Goal: Task Accomplishment & Management: Use online tool/utility

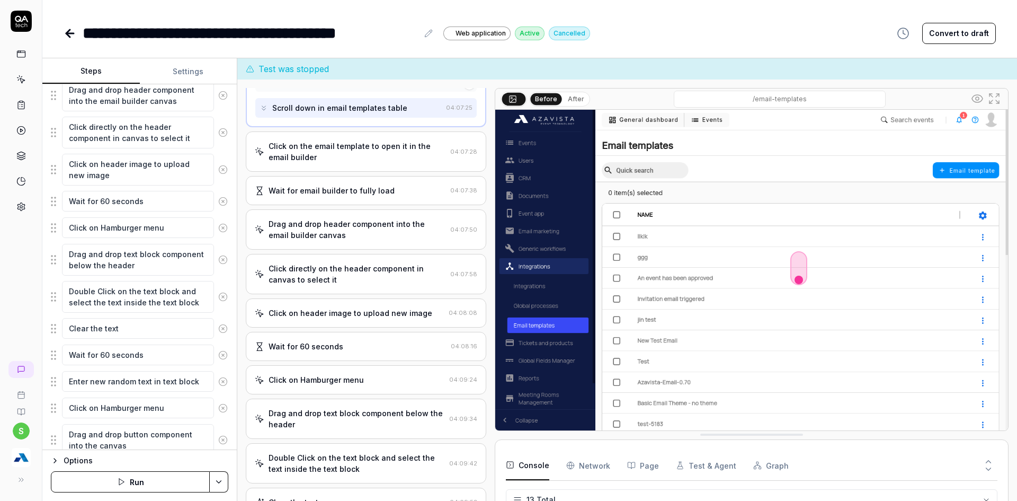
scroll to position [432, 0]
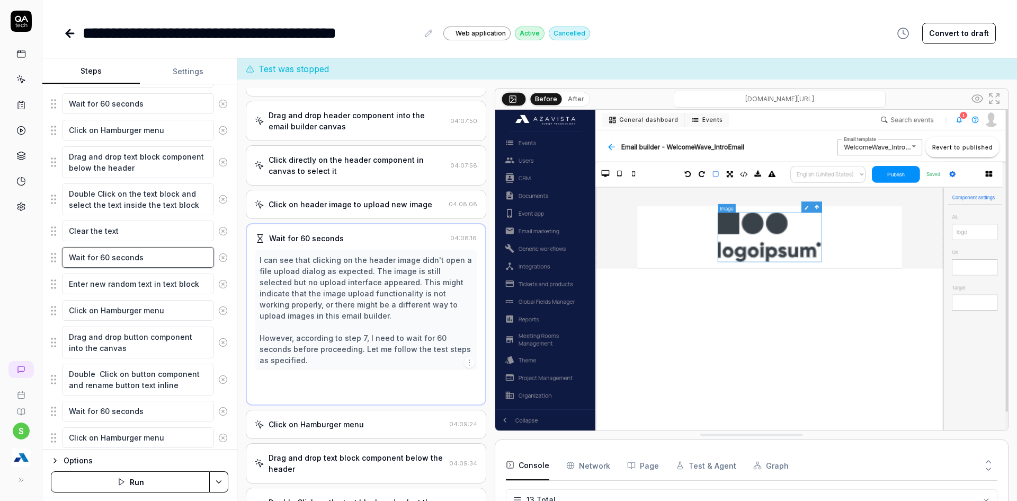
type textarea "*"
click at [121, 257] on textarea "Wait for 60 seconds" at bounding box center [138, 257] width 152 height 21
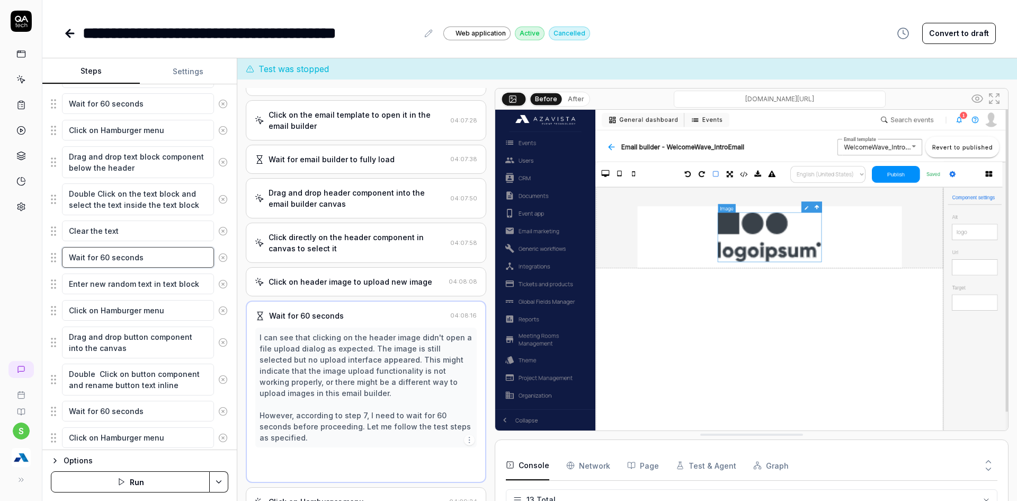
scroll to position [51, 0]
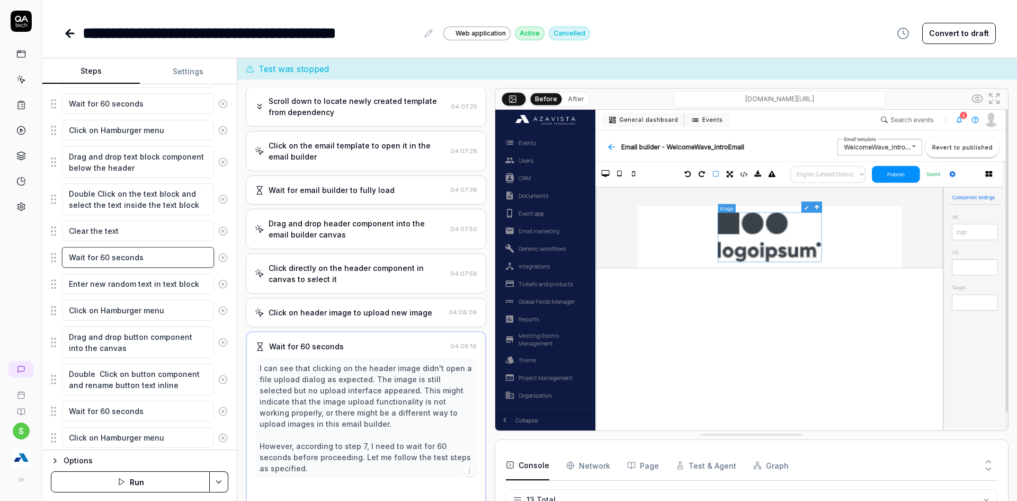
click at [121, 257] on textarea "Wait for 60 seconds" at bounding box center [138, 257] width 152 height 21
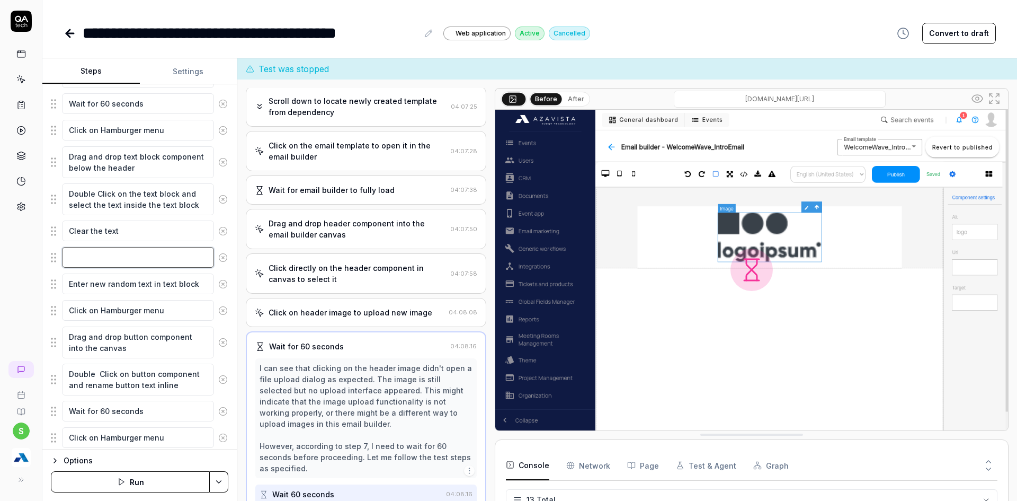
type textarea "*"
click at [9, 271] on div "s" at bounding box center [21, 250] width 42 height 501
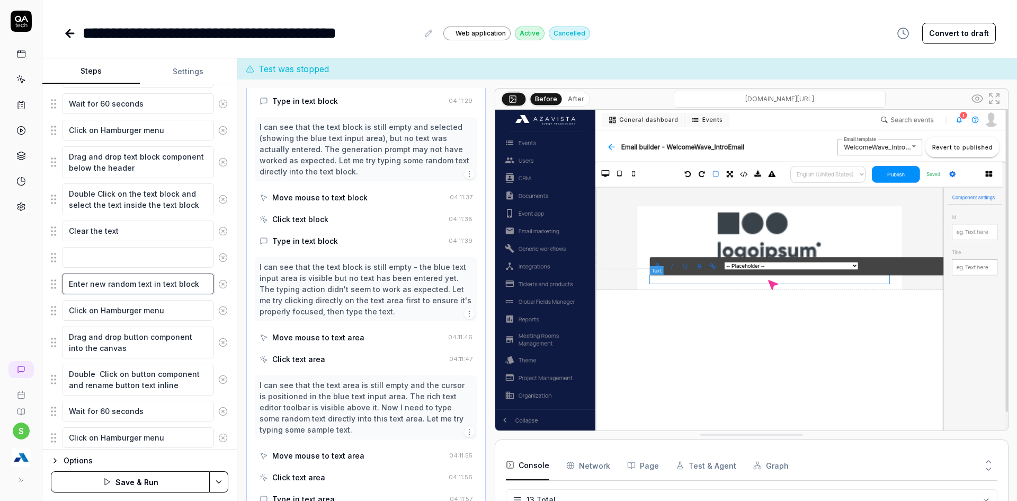
scroll to position [670, 0]
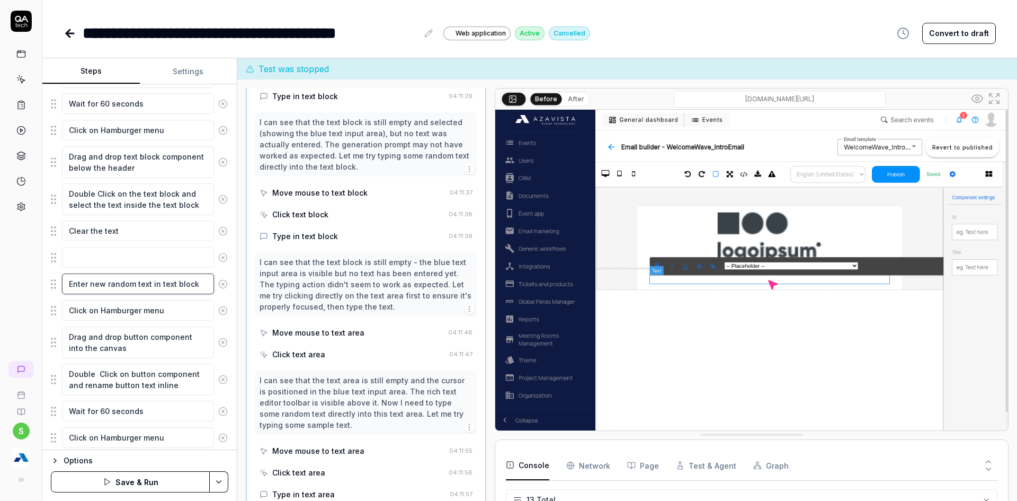
drag, startPoint x: 84, startPoint y: 281, endPoint x: 132, endPoint y: 278, distance: 48.8
click at [179, 290] on textarea "Enter new random text in text block" at bounding box center [138, 283] width 152 height 21
click at [92, 282] on textarea "Enter new random text in text block" at bounding box center [138, 283] width 152 height 21
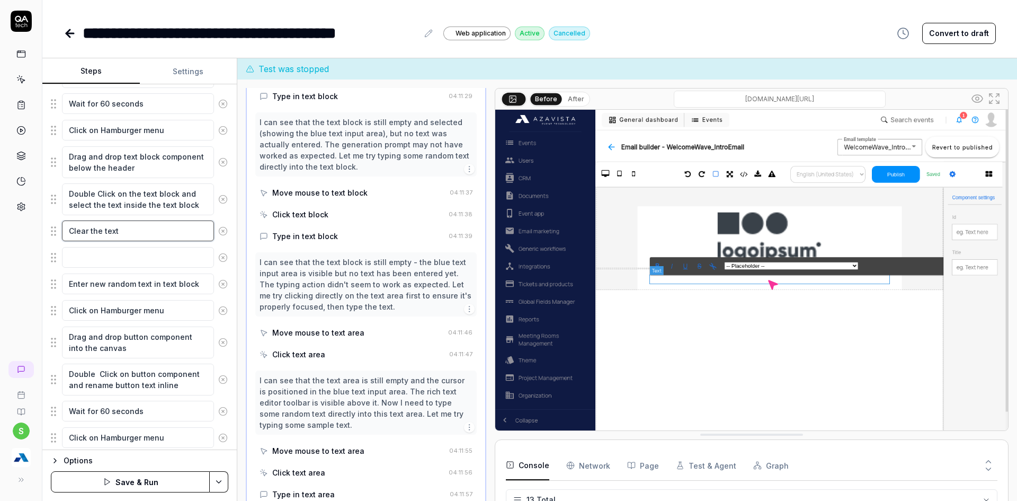
type textarea "*"
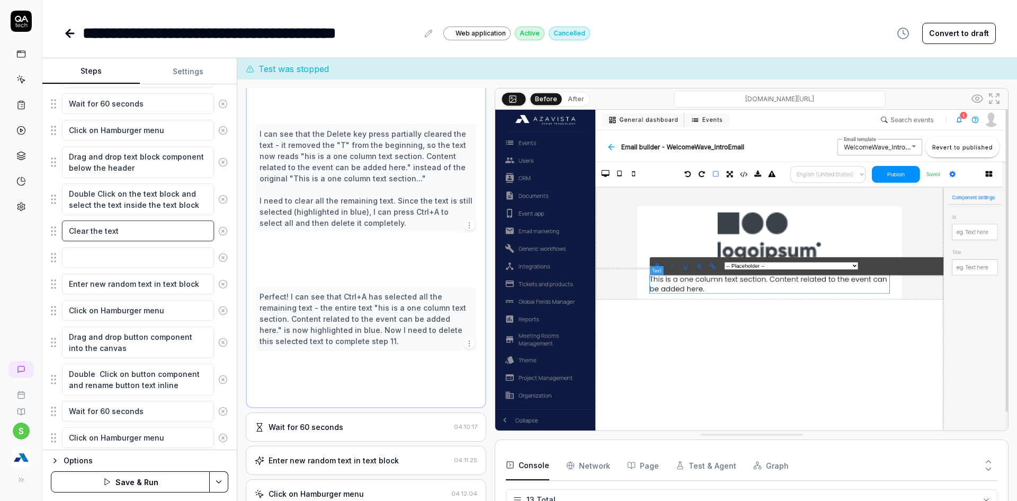
click at [146, 237] on textarea "Clear the text" at bounding box center [138, 230] width 152 height 21
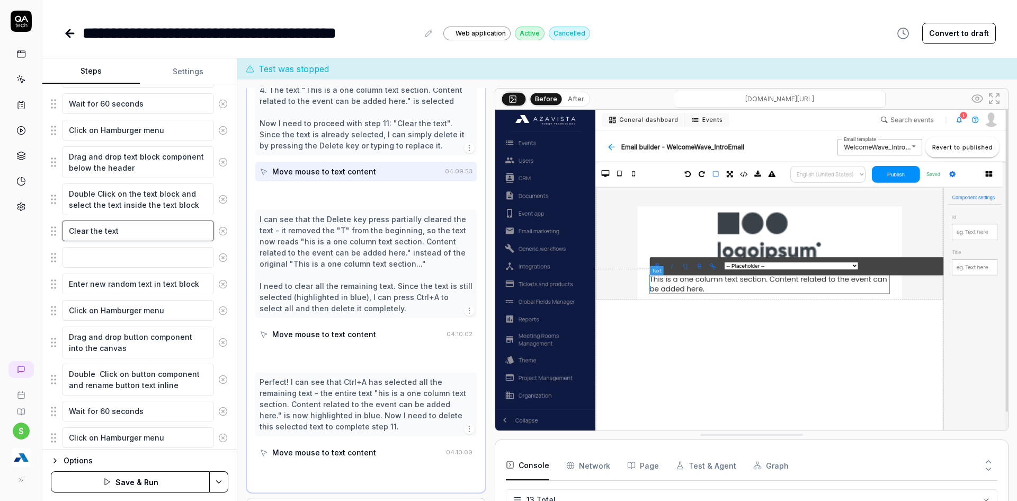
scroll to position [565, 0]
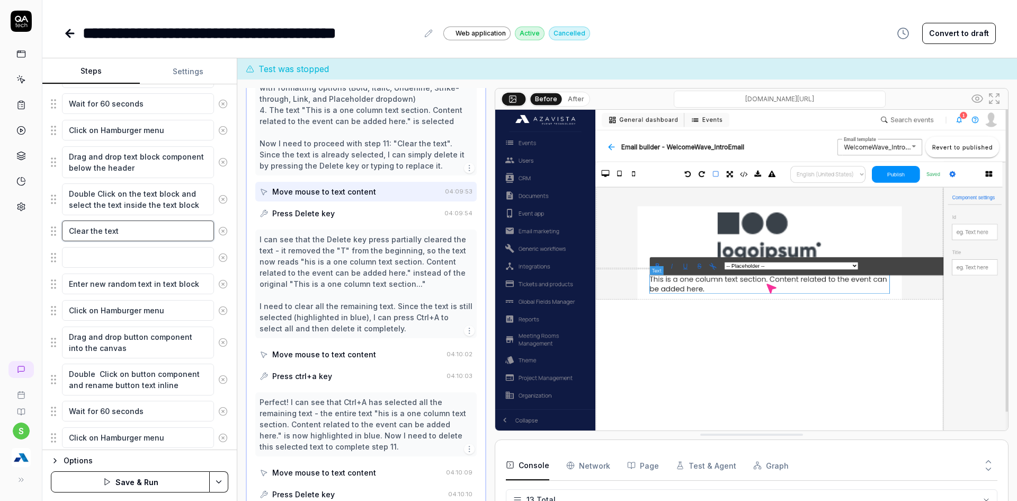
type textarea "Clear the text"
type textarea "*"
type textarea "Clear the text a"
type textarea "*"
type textarea "Clear the text an"
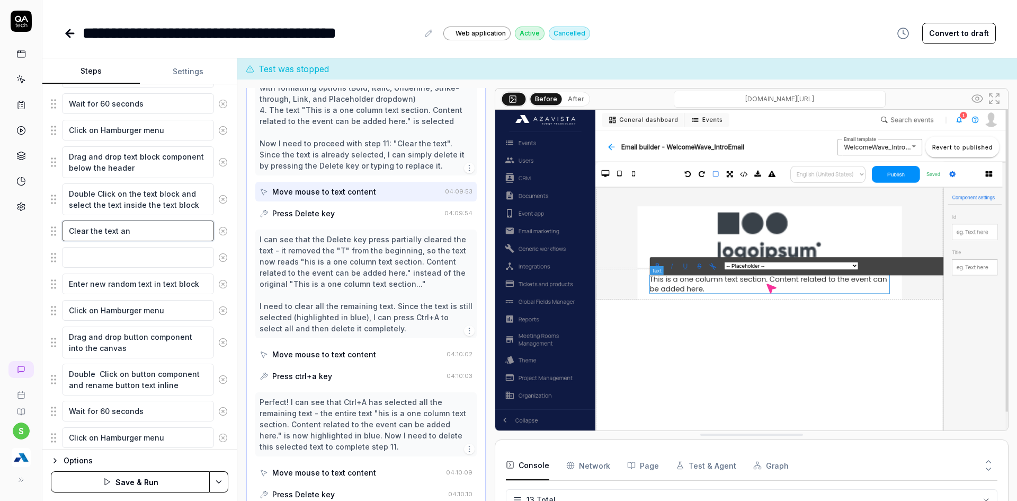
type textarea "*"
type textarea "Clear the text and"
type textarea "*"
type textarea "Clear the text and"
type textarea "*"
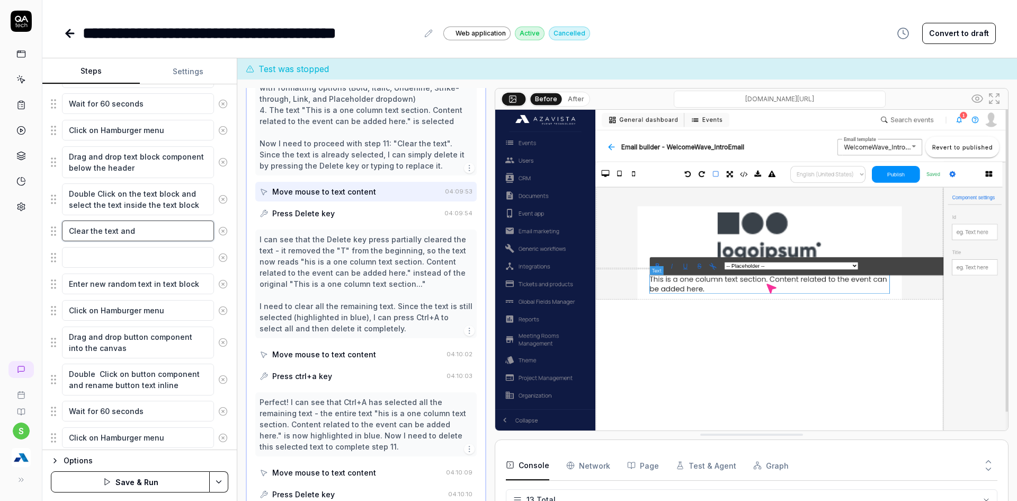
type textarea "Clear the text and e"
type textarea "*"
type textarea "Clear the text and en"
type textarea "*"
type textarea "Clear the text and ent"
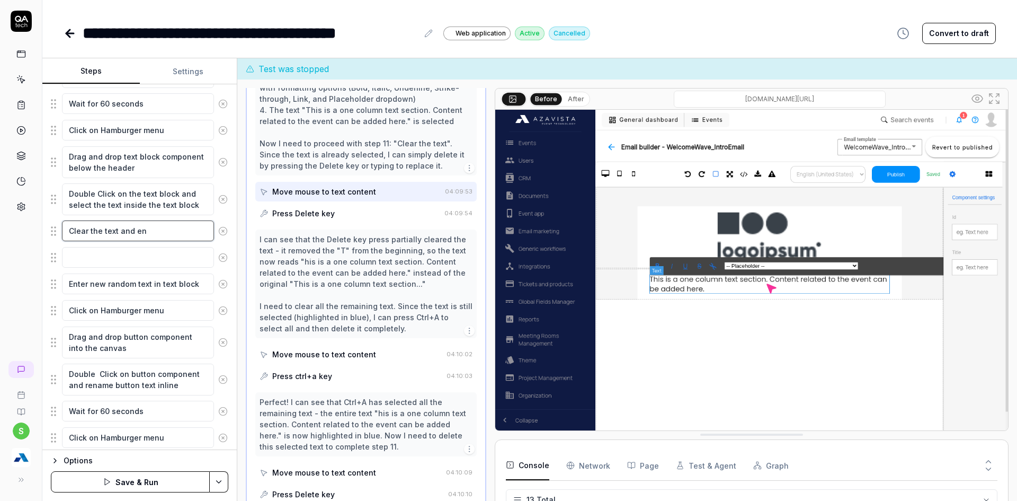
type textarea "*"
type textarea "Clear the text and ente"
type textarea "*"
type textarea "Clear the text and enter"
type textarea "*"
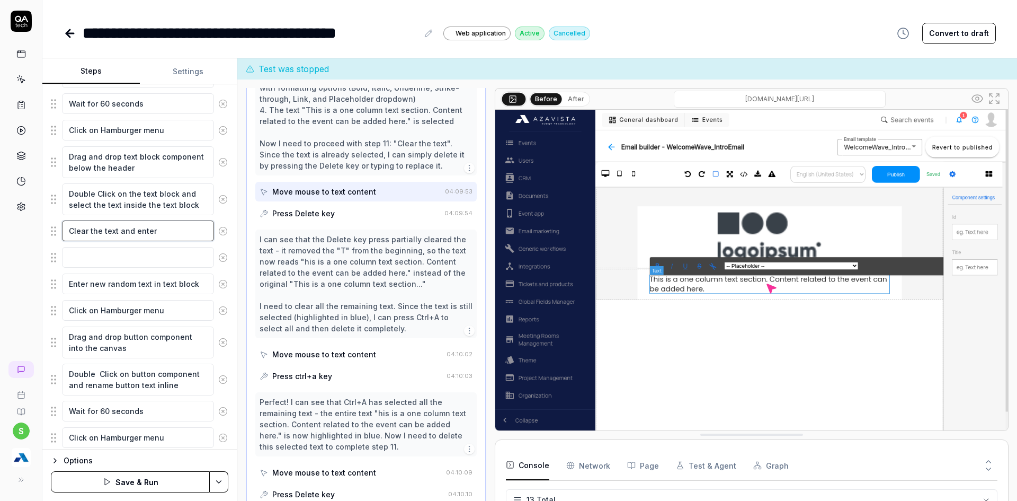
type textarea "Clear the text and enter"
type textarea "*"
paste textarea "Enter new random text in text block"
type textarea "Clear the text and enter Enter new random text in text block"
type textarea "*"
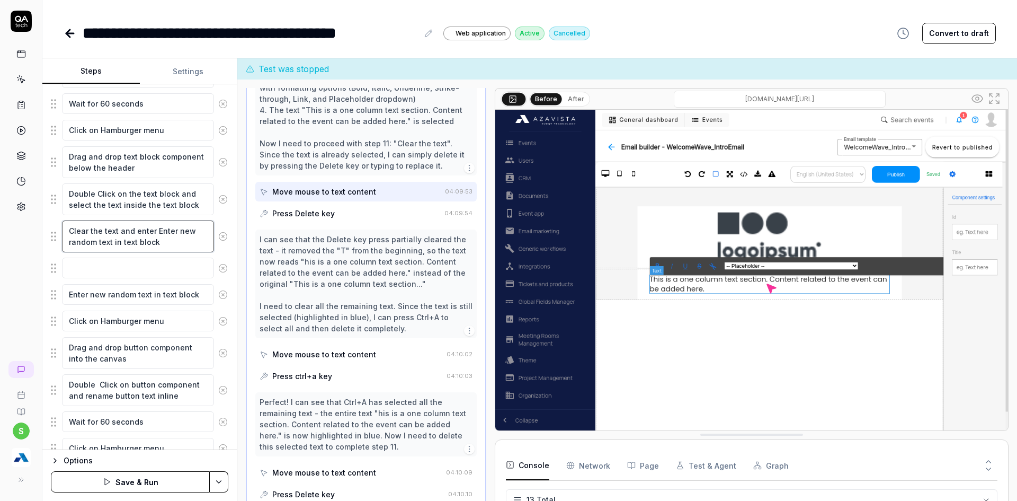
click at [139, 230] on textarea "Clear the text and enter Enter new random text in text block" at bounding box center [138, 236] width 152 height 32
type textarea "Clear the text and Enter new random text in text block"
type textarea "*"
type textarea "Clear the text and Enter new random text in text block"
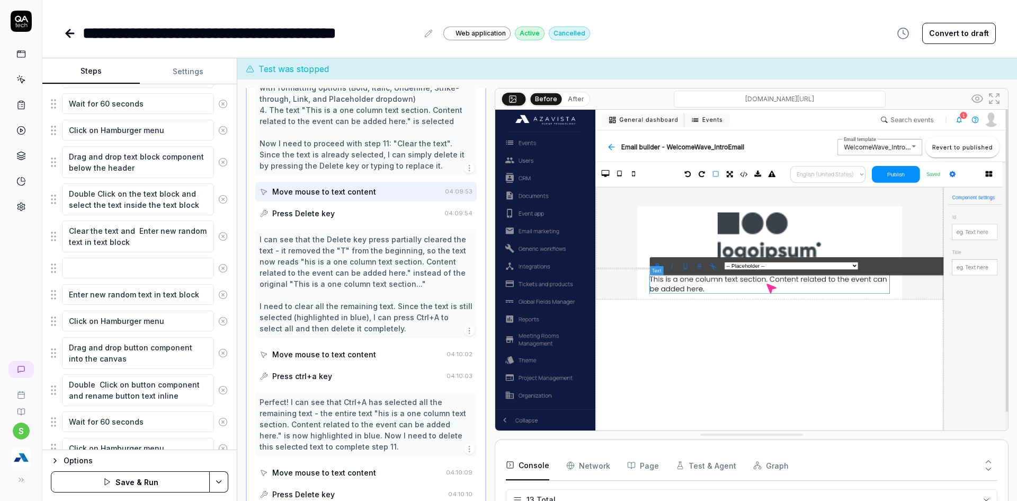
click at [218, 292] on icon at bounding box center [223, 295] width 10 height 10
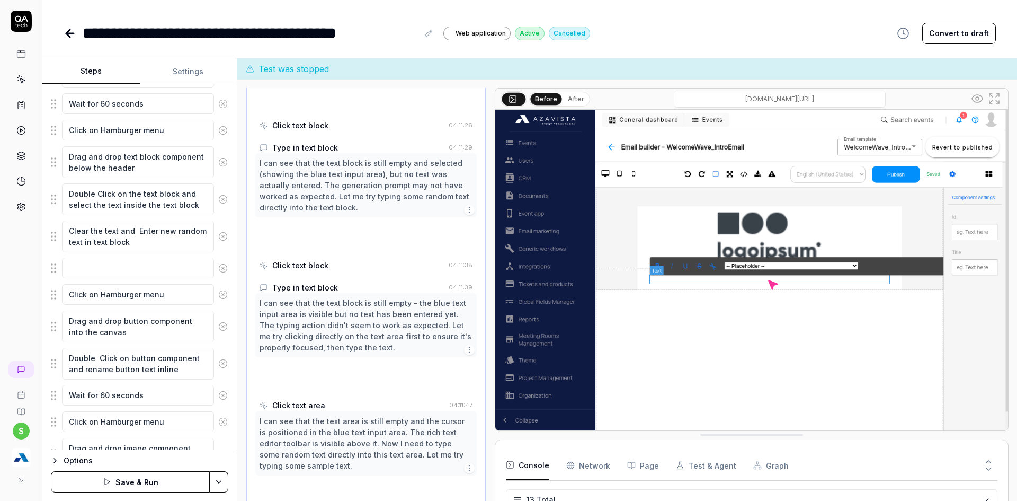
scroll to position [670, 0]
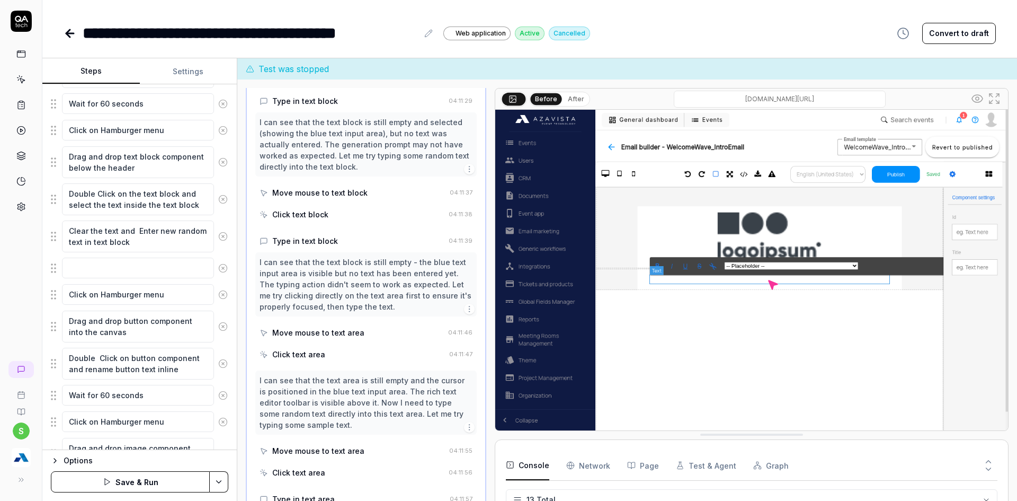
click at [222, 267] on icon at bounding box center [223, 267] width 3 height 3
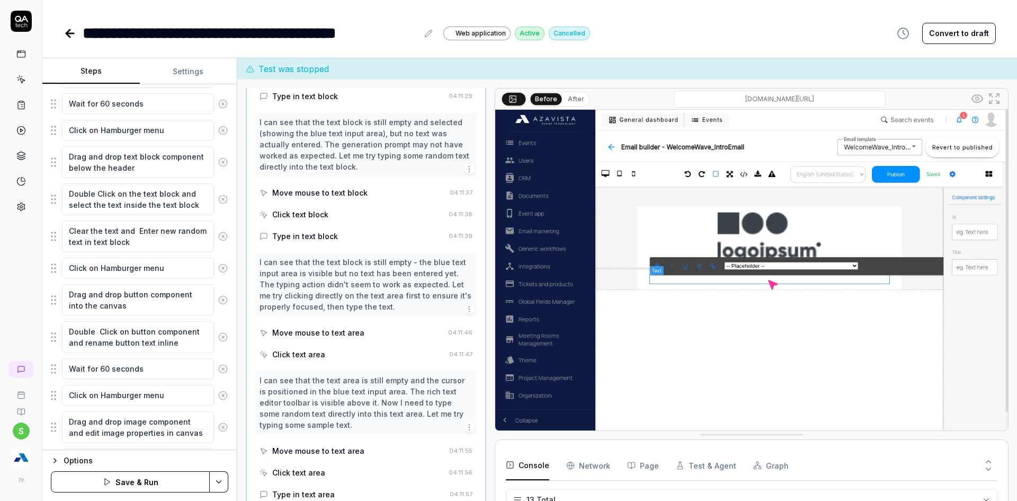
click at [220, 481] on html "**********" at bounding box center [508, 256] width 1017 height 513
click at [135, 407] on div "Save" at bounding box center [166, 407] width 135 height 23
click at [192, 483] on button "Run" at bounding box center [130, 481] width 159 height 21
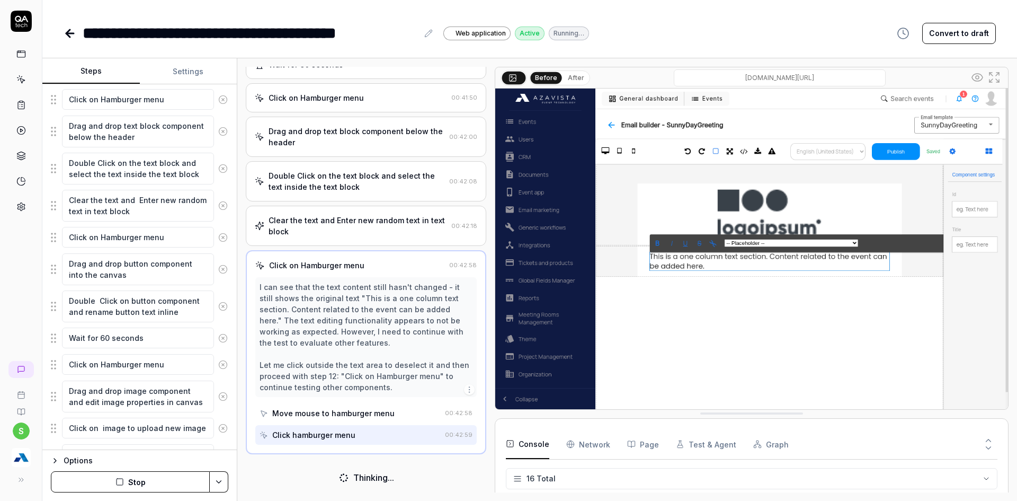
scroll to position [307, 0]
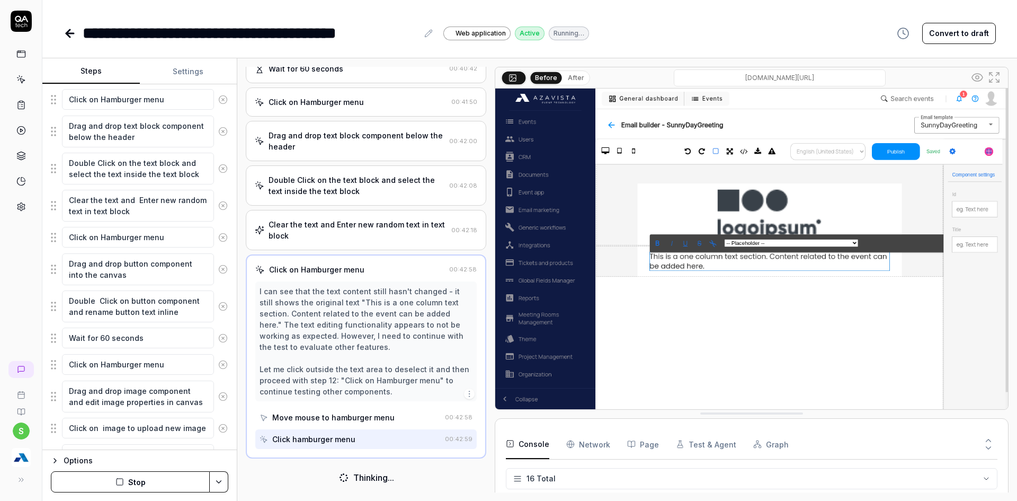
click at [343, 230] on div "Clear the text and Enter new random text in text block" at bounding box center [358, 230] width 179 height 22
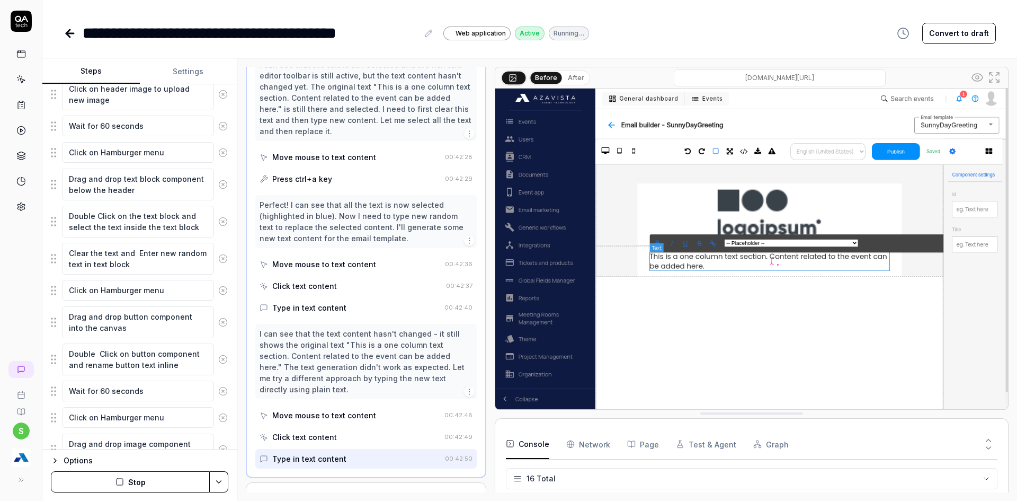
scroll to position [870, 0]
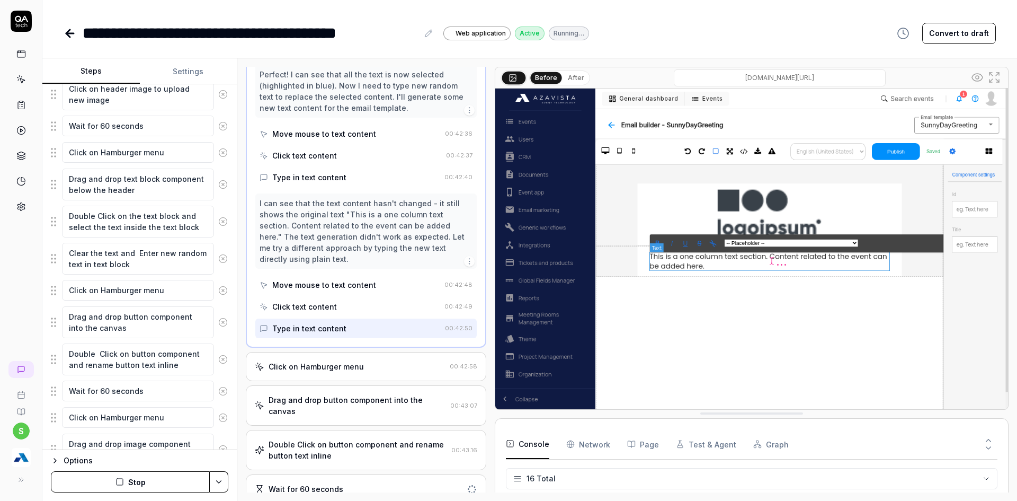
click at [330, 367] on div "Click on Hamburger menu 00:42:58" at bounding box center [366, 366] width 241 height 29
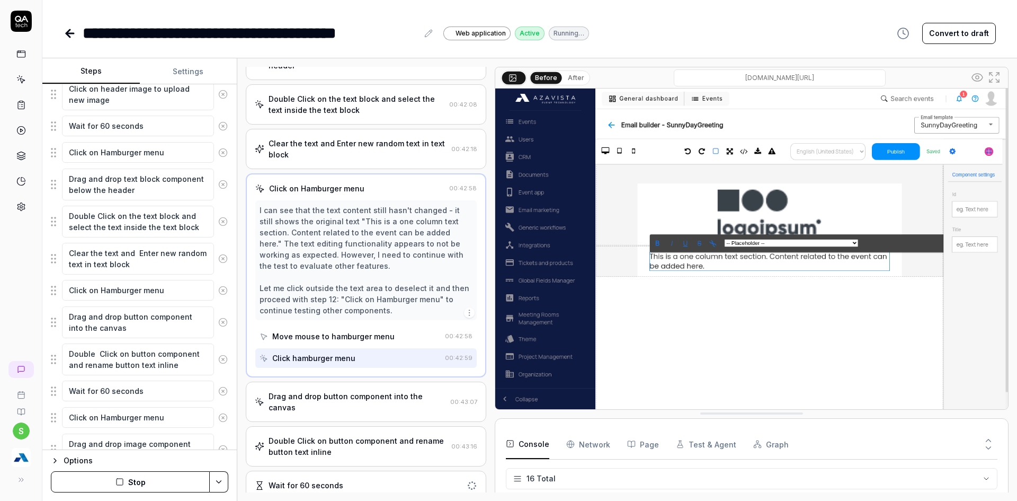
scroll to position [395, 0]
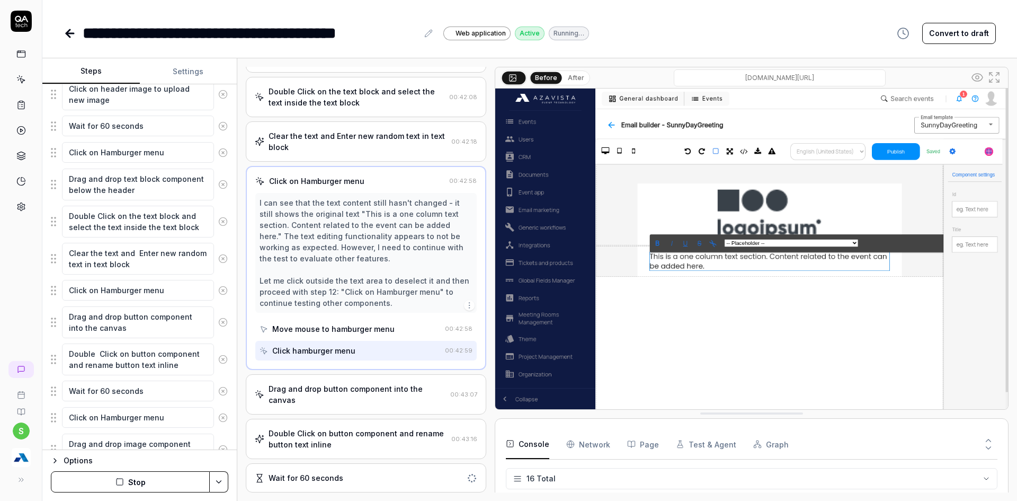
click at [309, 447] on div "Double Click on button component and rename button text inline" at bounding box center [358, 439] width 179 height 22
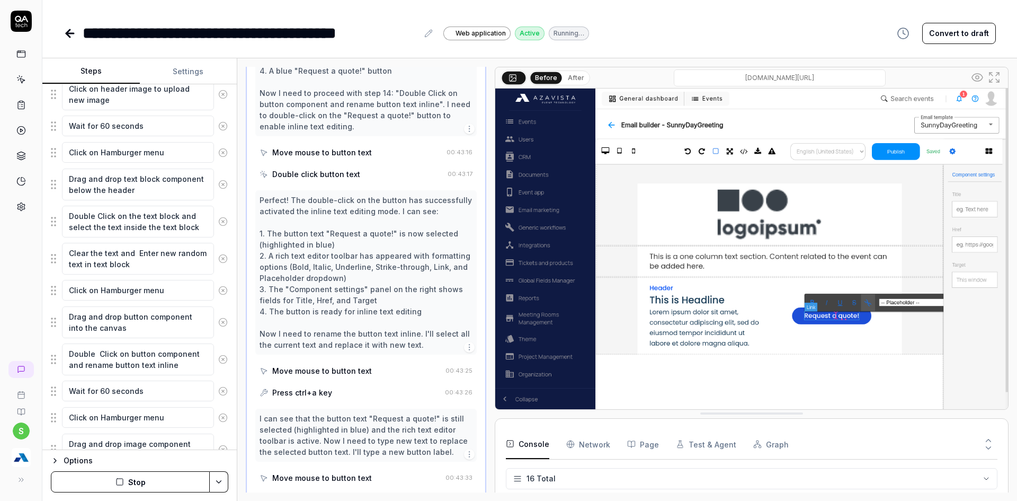
scroll to position [765, 0]
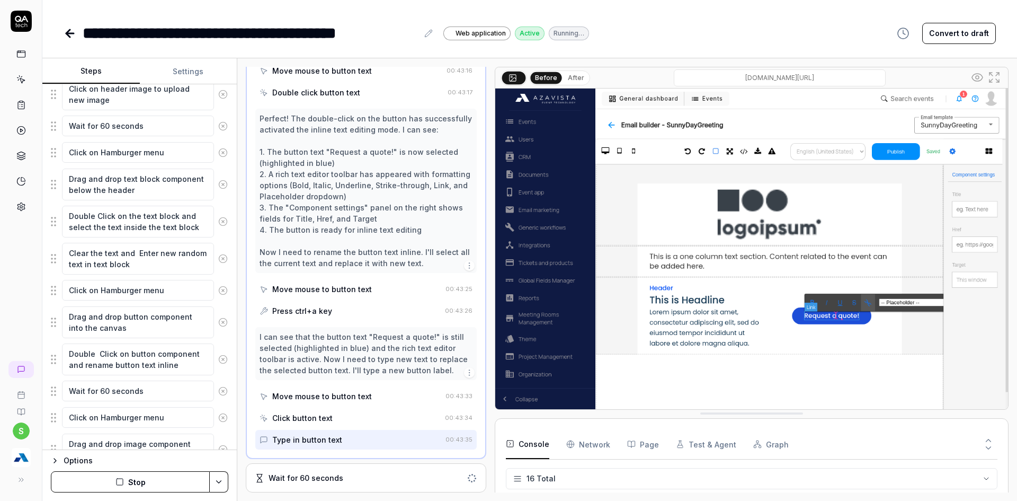
click at [323, 473] on div "Wait for 60 seconds" at bounding box center [306, 477] width 75 height 11
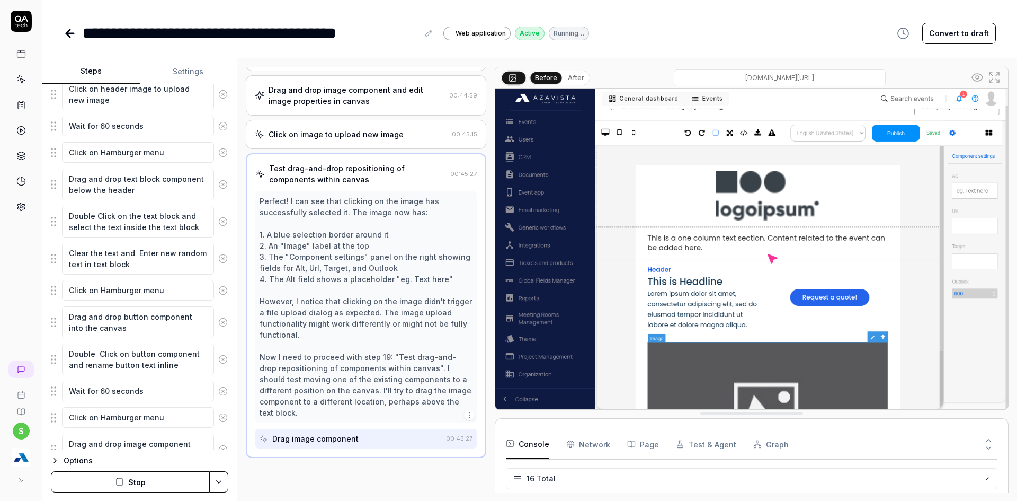
scroll to position [674, 0]
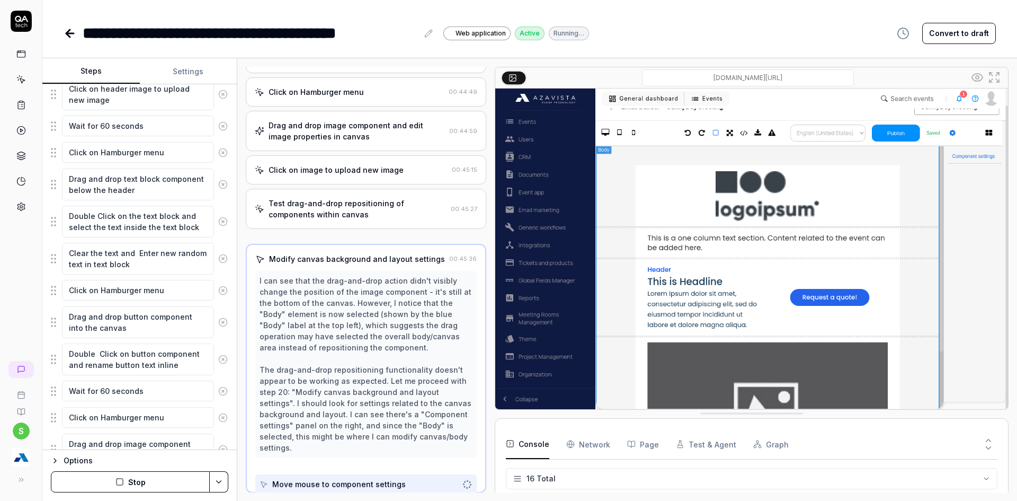
click at [148, 486] on button "Stop" at bounding box center [130, 481] width 159 height 21
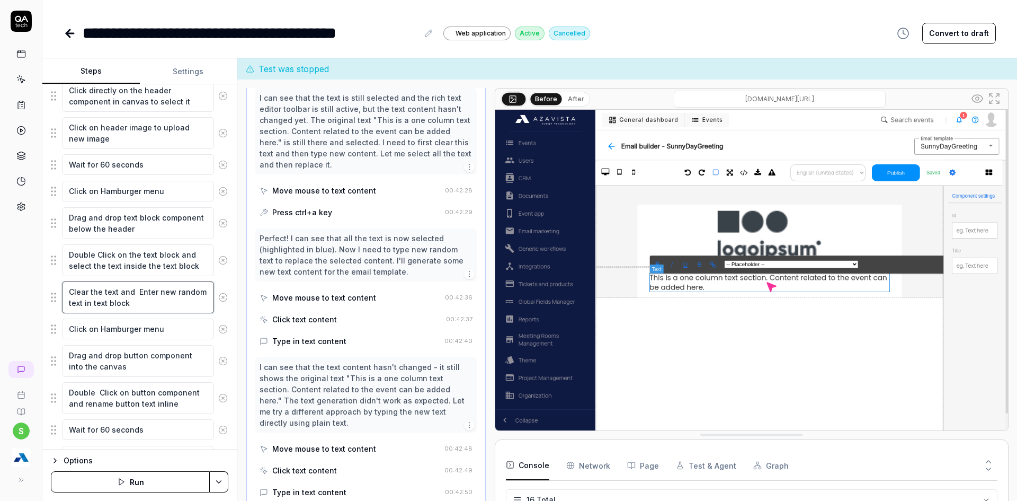
scroll to position [726, 0]
drag, startPoint x: 118, startPoint y: 292, endPoint x: 175, endPoint y: 310, distance: 60.5
click at [175, 310] on textarea "Clear the text and Enter new random text in text block" at bounding box center [138, 297] width 152 height 32
type textarea "*"
type textarea "Clear the text"
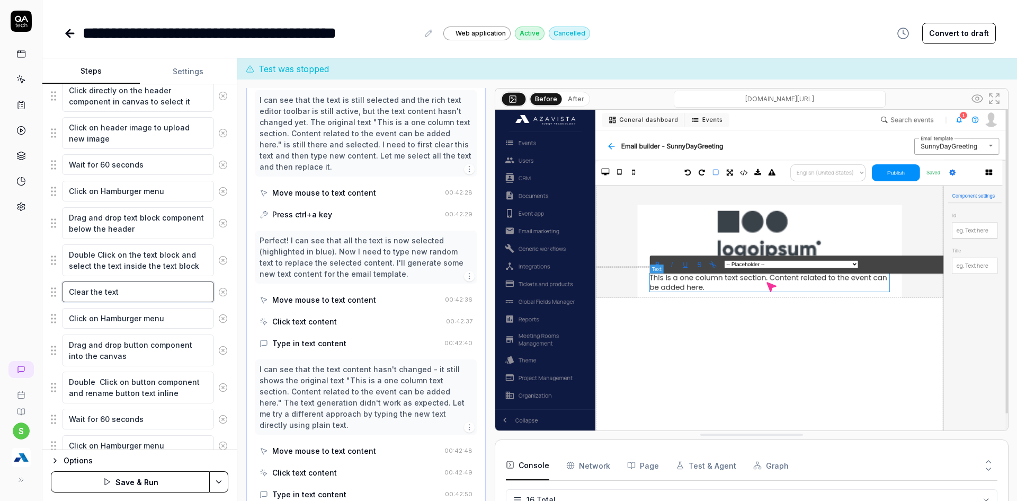
type textarea "*"
type textarea "Clear the text"
click at [218, 484] on html "**********" at bounding box center [508, 256] width 1017 height 513
click at [115, 407] on div at bounding box center [110, 408] width 11 height 11
click at [130, 290] on textarea "Clear the text" at bounding box center [138, 291] width 152 height 21
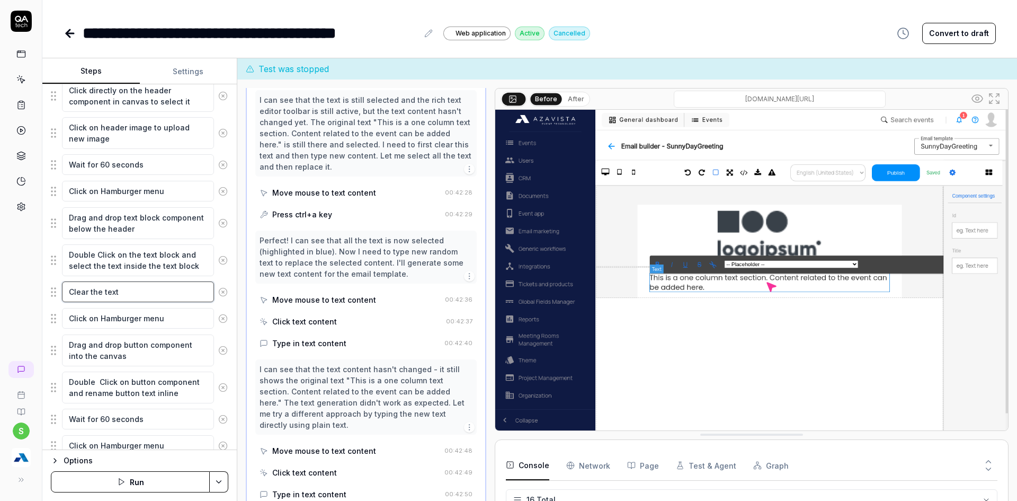
type textarea "*"
type textarea "Clear the tex"
type textarea "*"
type textarea "Clear the te"
type textarea "*"
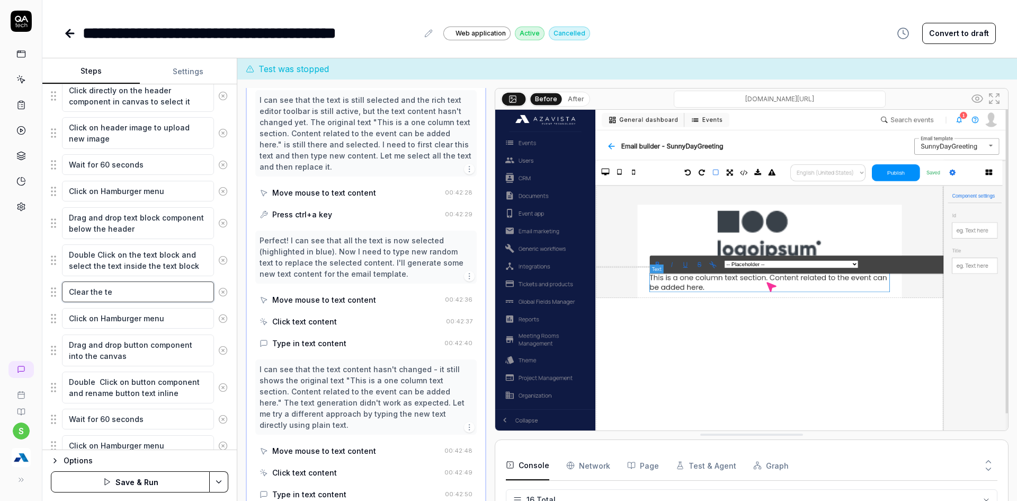
type textarea "Clear the t"
type textarea "*"
type textarea "Clear the"
type textarea "*"
type textarea "Clear the"
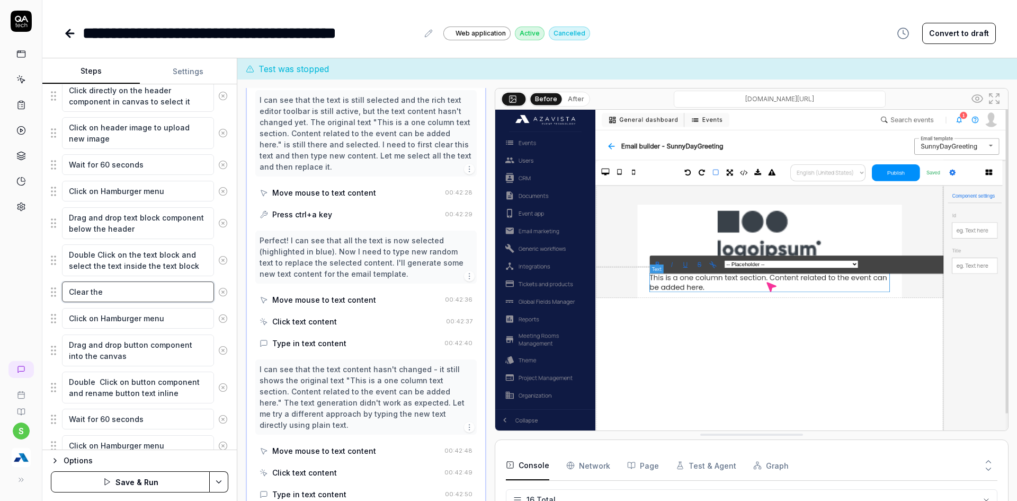
type textarea "*"
type textarea "Clear th"
type textarea "*"
type textarea "Clear t"
type textarea "*"
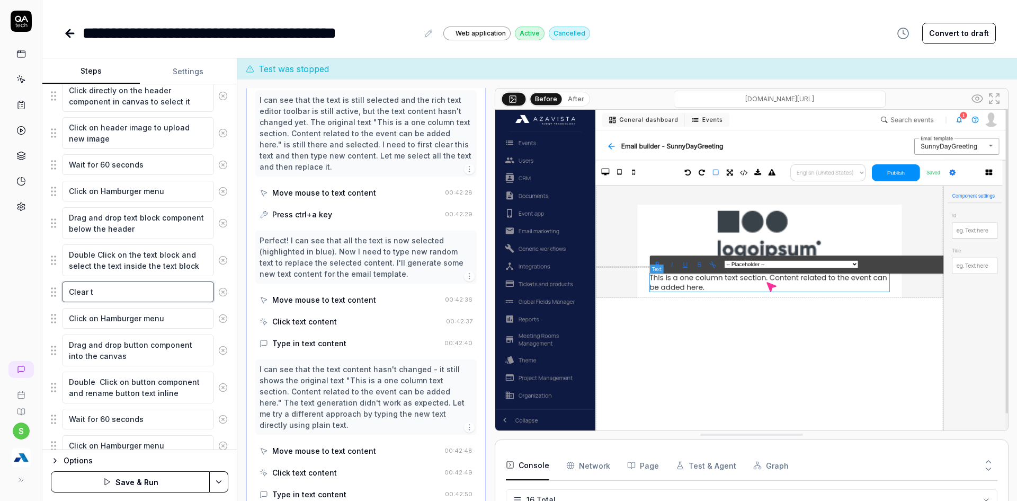
type textarea "Clear"
type textarea "*"
type textarea "Clear"
type textarea "*"
type textarea "Clea"
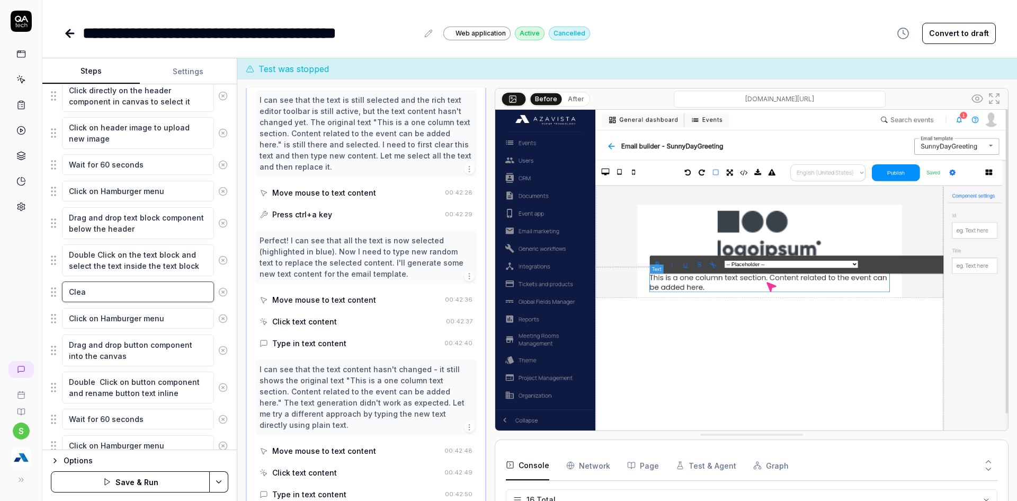
type textarea "*"
type textarea "Cle"
type textarea "*"
type textarea "Cl"
type textarea "*"
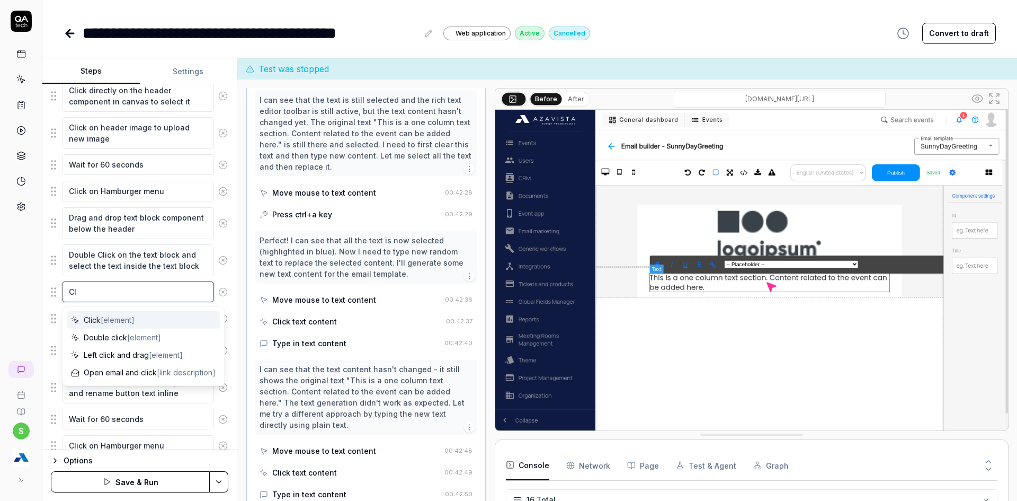
type textarea "C"
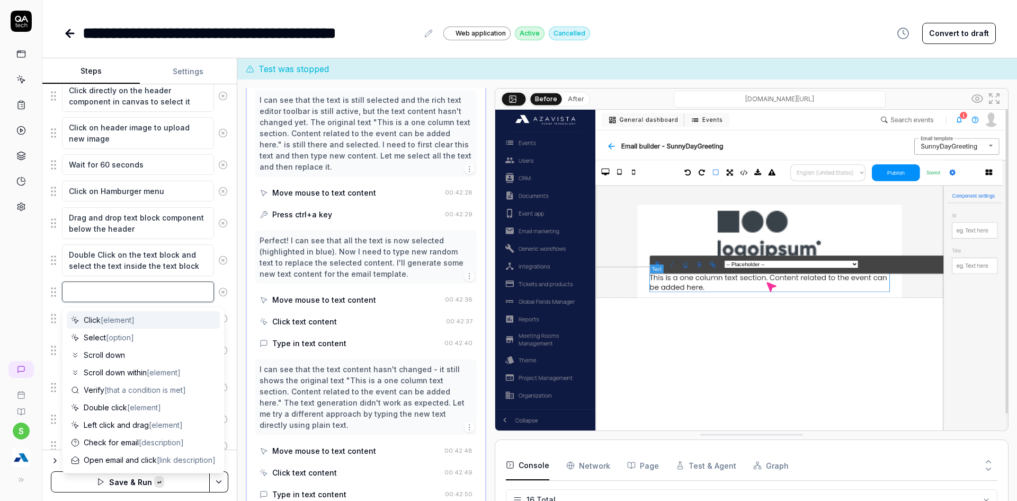
type textarea "*"
type textarea "C"
type textarea "*"
type textarea "Cl"
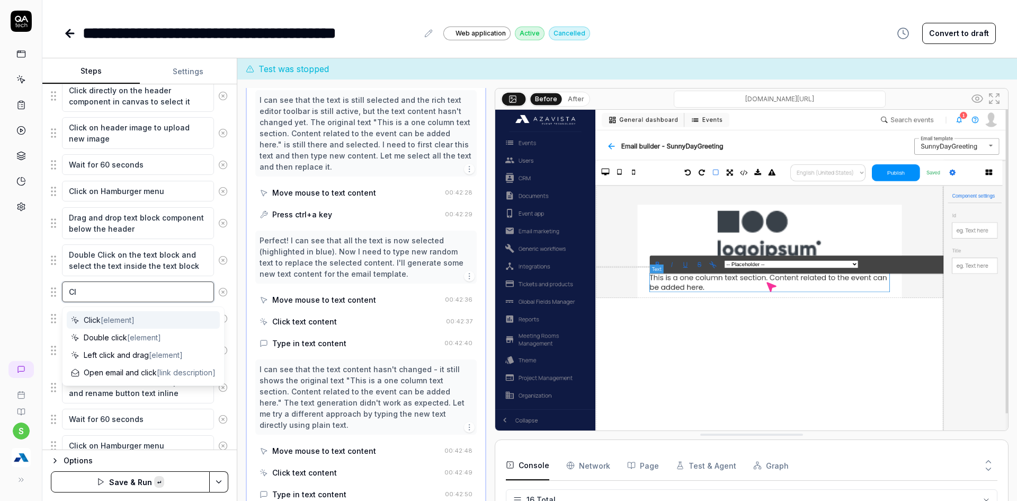
type textarea "*"
type textarea "Cle"
type textarea "*"
type textarea "Clea"
type textarea "*"
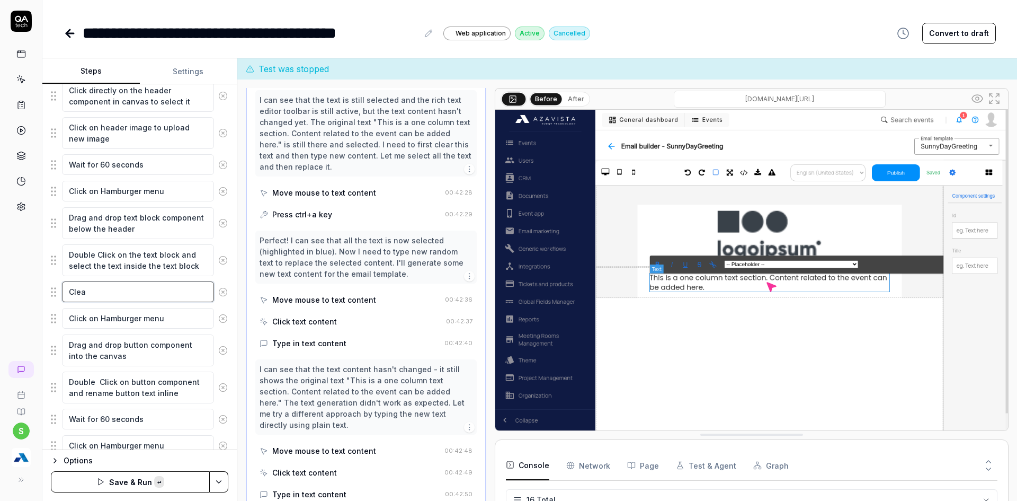
type textarea "Clear"
type textarea "*"
type textarea "Clear"
type textarea "*"
type textarea "Clear t"
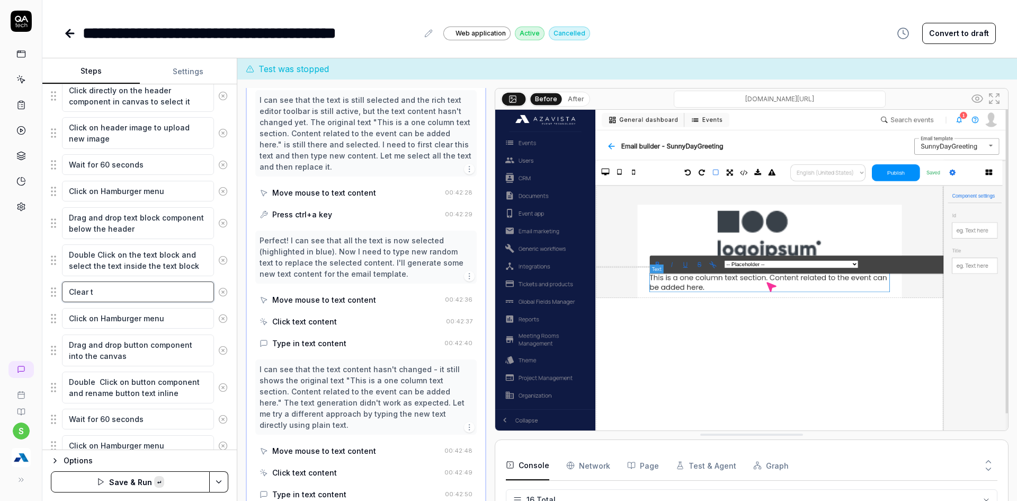
type textarea "*"
type textarea "Clear th"
type textarea "*"
type textarea "Clear the"
type textarea "*"
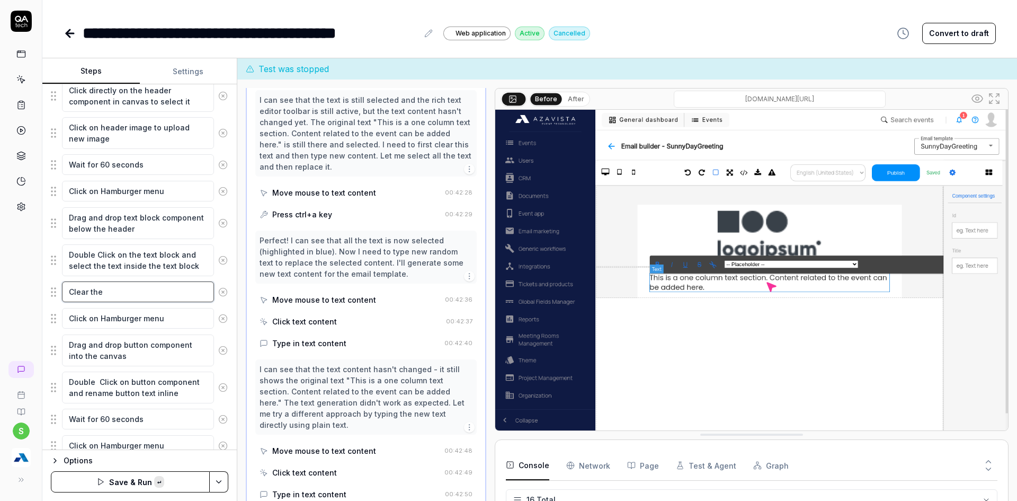
type textarea "Clear the"
type textarea "*"
type textarea "Clear the t"
type textarea "*"
type textarea "Clear the te"
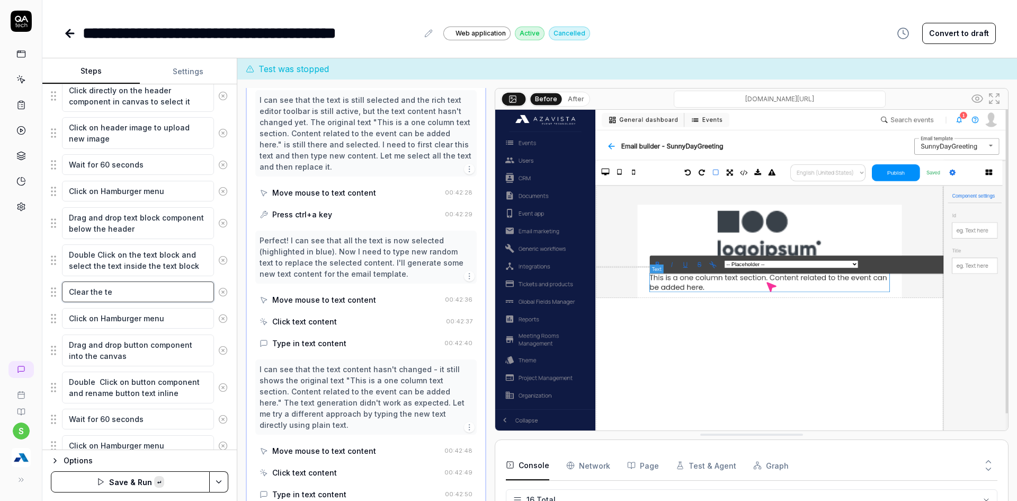
type textarea "*"
type textarea "Clear the tex"
type textarea "*"
type textarea "Clear the text"
type textarea "*"
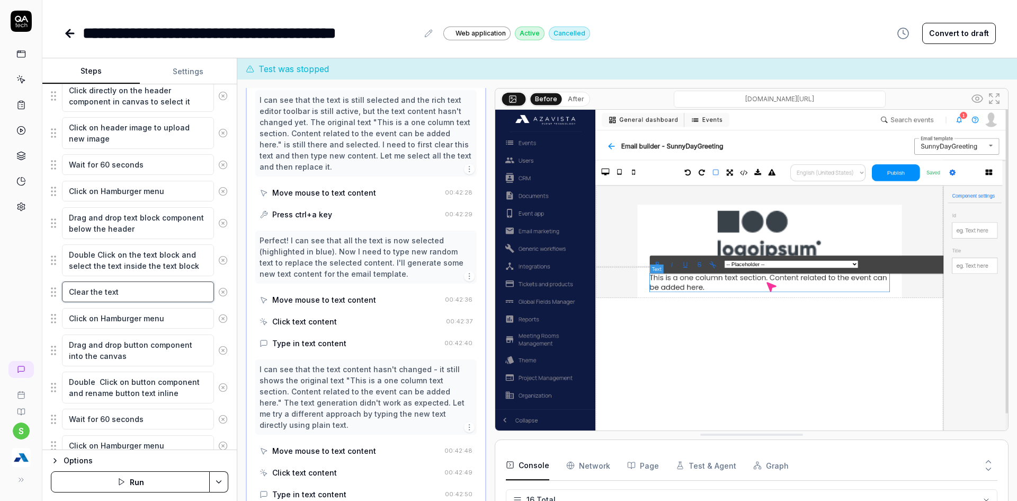
type textarea "Clear the text"
type textarea "*"
type textarea "Clear the text i"
type textarea "*"
type textarea "Clear the text in"
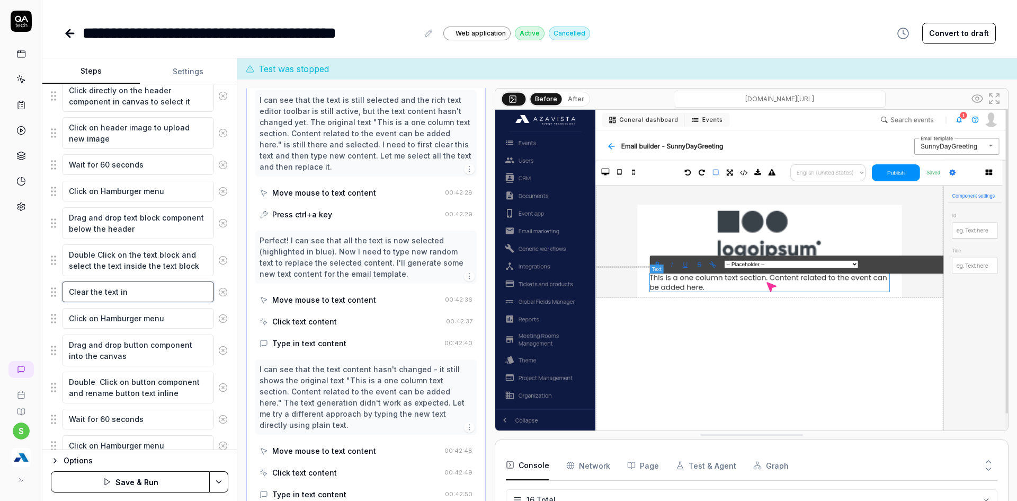
type textarea "*"
type textarea "Clear the text ins"
type textarea "*"
type textarea "Clear the text insi"
type textarea "*"
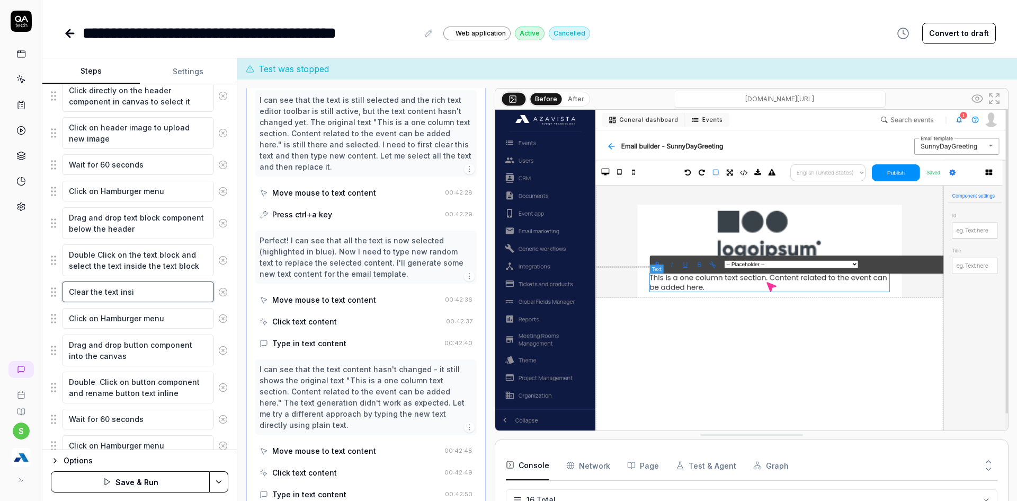
type textarea "Clear the text insia"
type textarea "*"
type textarea "Clear the text insiad"
type textarea "*"
type textarea "Clear the text insia"
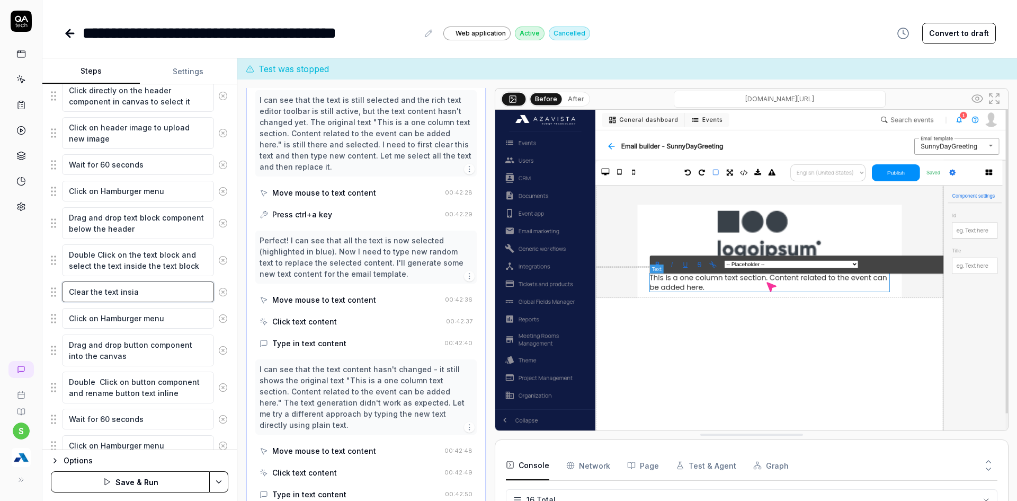
type textarea "*"
type textarea "Clear the text insi"
type textarea "*"
type textarea "Clear the text insid"
type textarea "*"
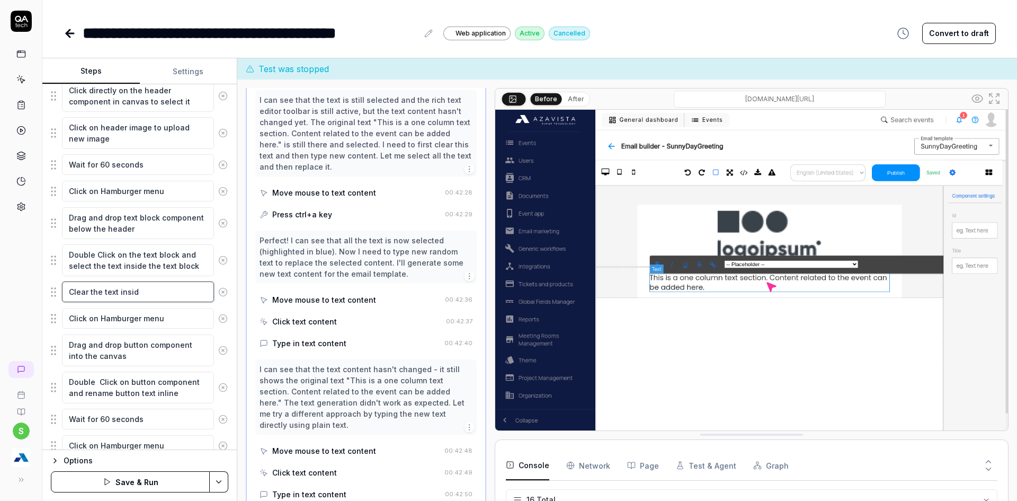
type textarea "Clear the text inside"
type textarea "*"
type textarea "Clear the text inside"
type textarea "*"
type textarea "Clear the text inside t"
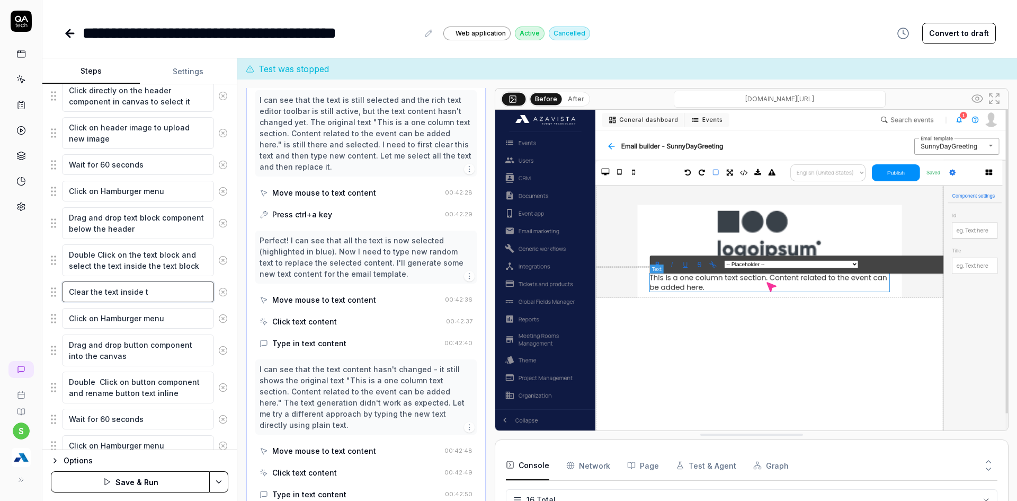
type textarea "*"
type textarea "Clear the text inside th"
type textarea "*"
type textarea "Clear the text inside the"
type textarea "*"
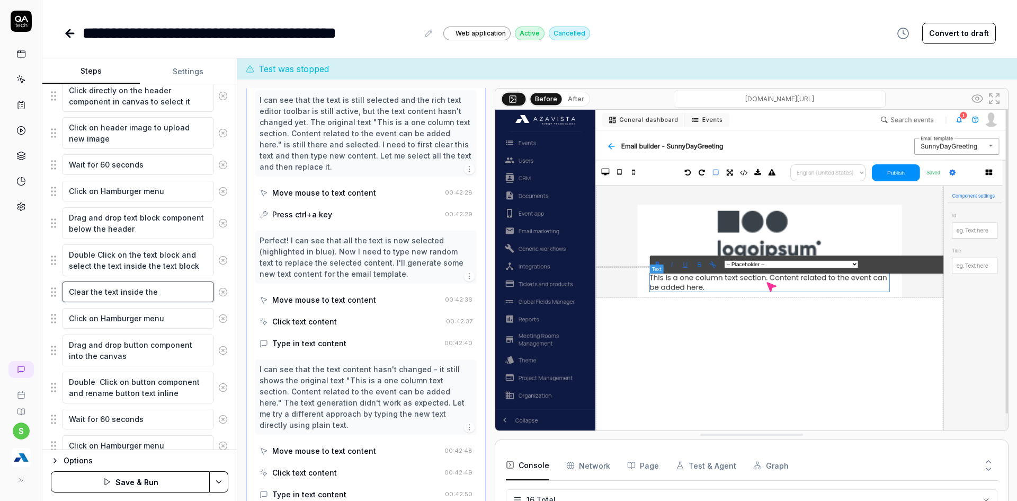
type textarea "Clear the text inside the"
type textarea "*"
type textarea "Clear the text inside the t"
type textarea "*"
type textarea "Clear the text inside the te"
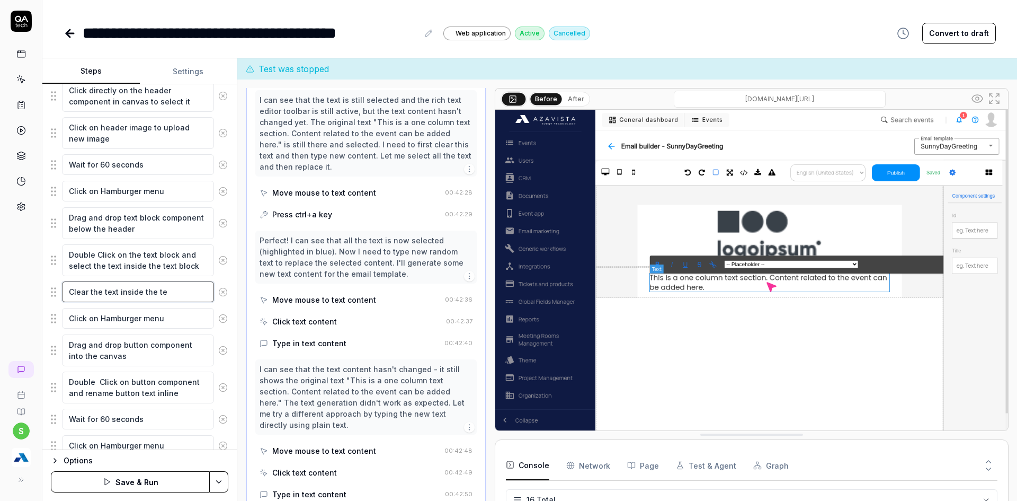
type textarea "*"
type textarea "Clear the text inside the tex"
type textarea "*"
type textarea "Clear the text inside the text"
type textarea "*"
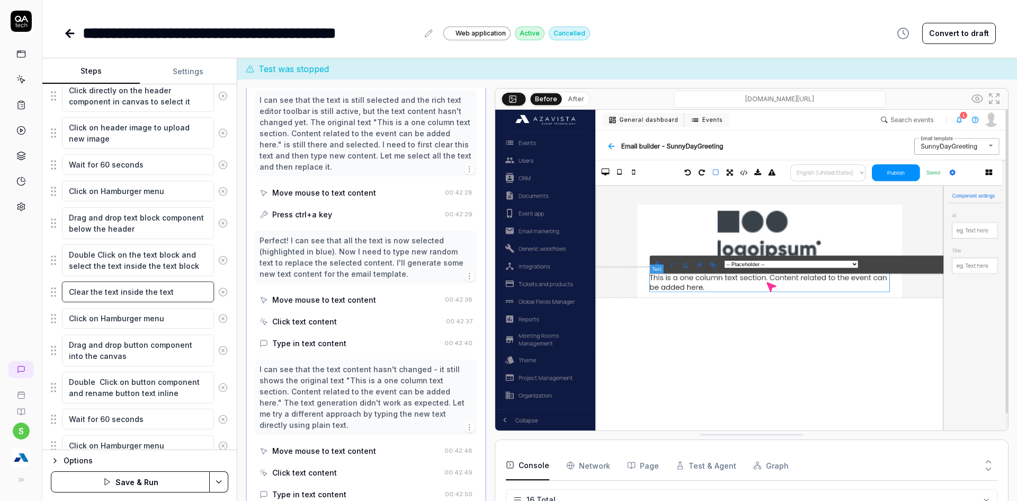
type textarea "Clear the text inside the text"
type textarea "*"
type textarea "Clear the text inside the text b"
type textarea "*"
type textarea "Clear the text inside the text bl"
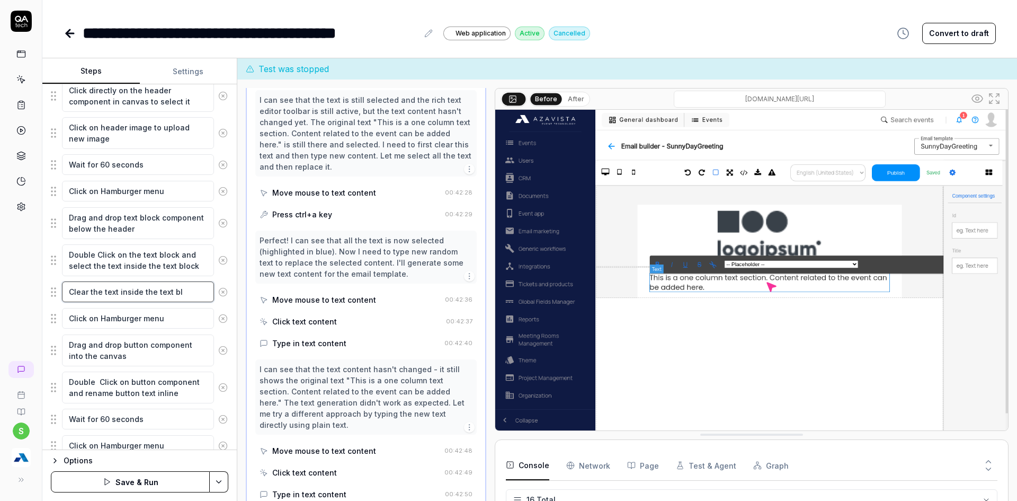
type textarea "*"
type textarea "Clear the text inside the text blo"
type textarea "*"
type textarea "Clear the text inside the text bloc"
type textarea "*"
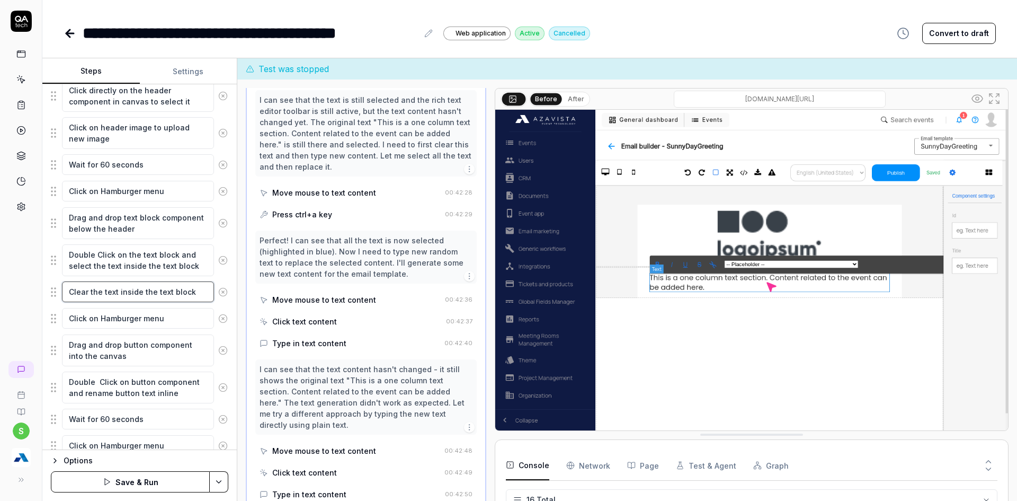
type textarea "Clear the text inside the text block"
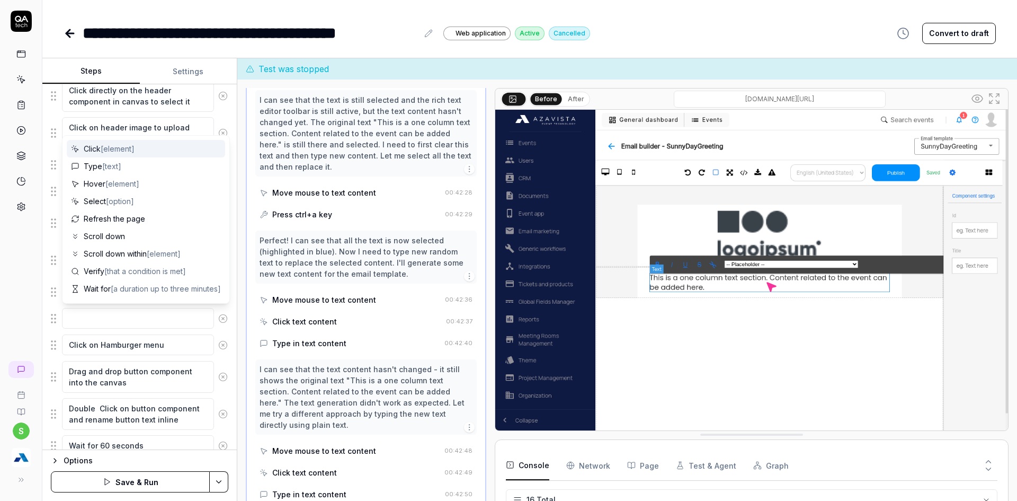
type textarea "*"
type textarea "E"
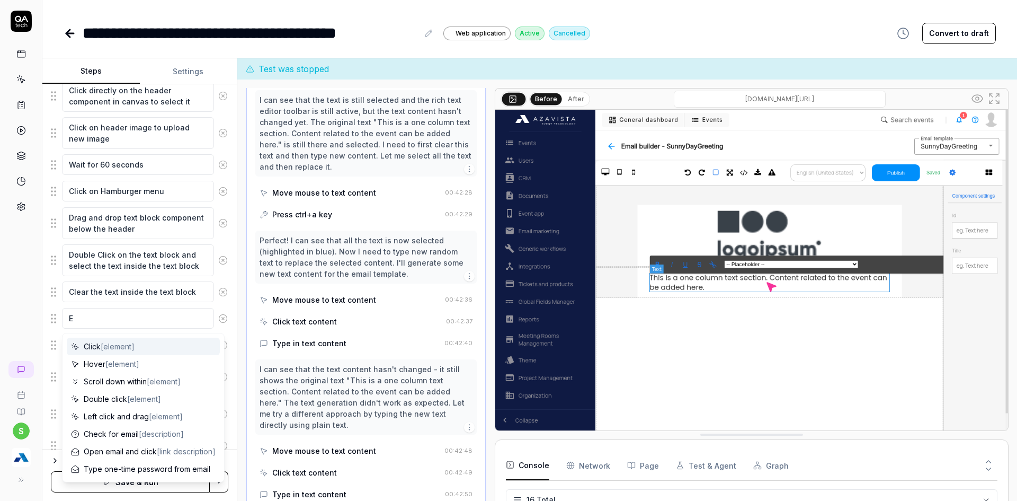
type textarea "*"
type textarea "Em"
type textarea "*"
type textarea "E"
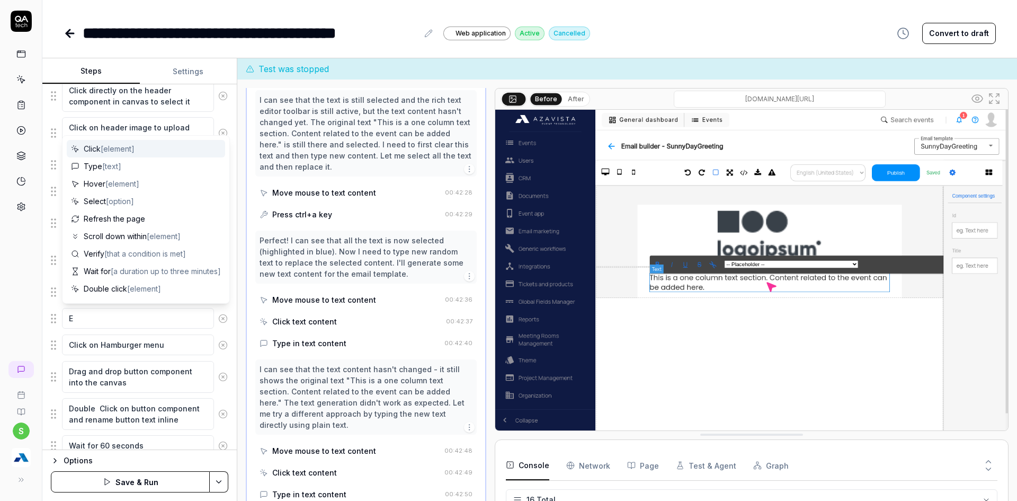
type textarea "*"
type textarea "En"
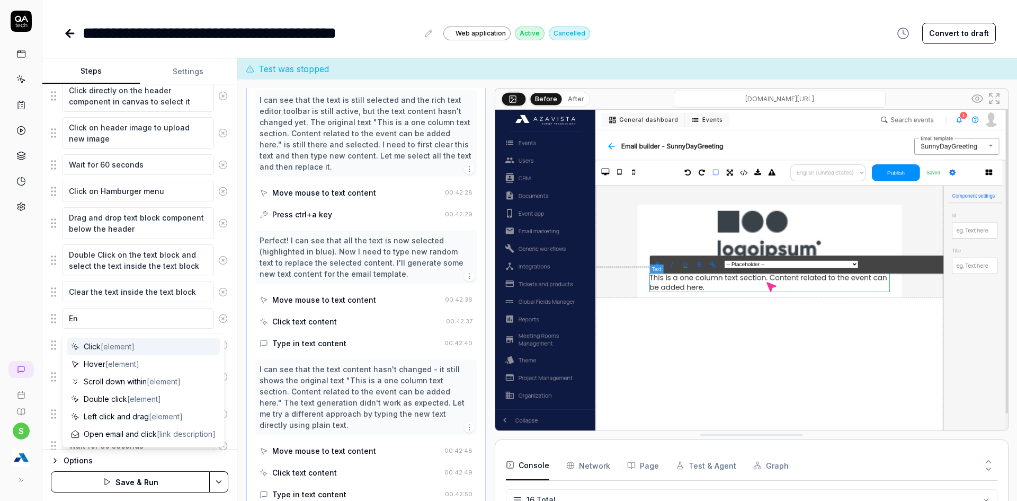
type textarea "*"
type textarea "Ent"
type textarea "*"
type textarea "Ente"
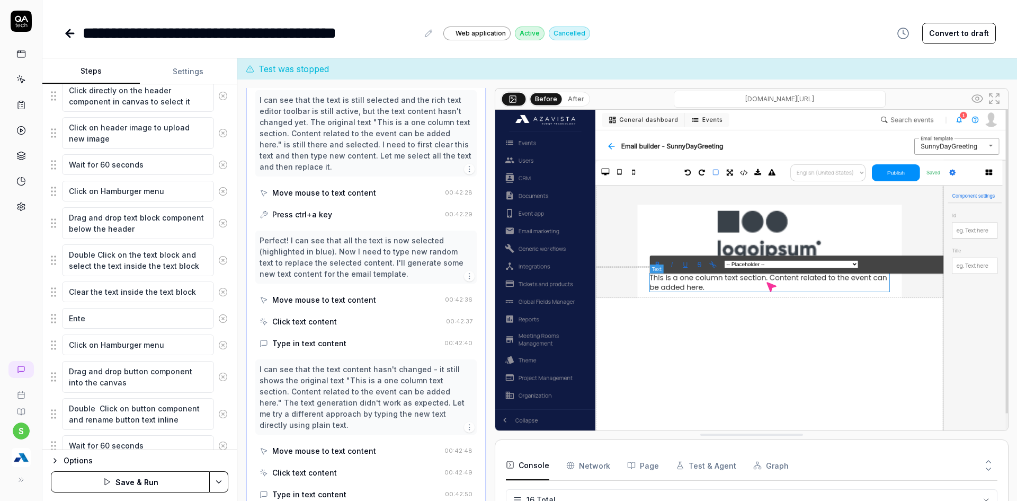
type textarea "*"
type textarea "Enter"
type textarea "*"
type textarea "Enter"
type textarea "*"
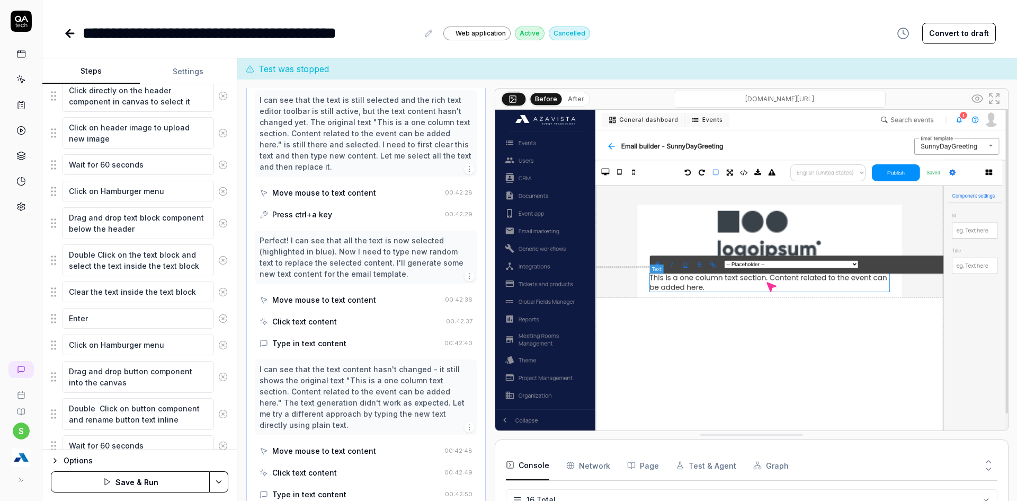
type textarea "Enter n"
type textarea "*"
type textarea "Enter ne"
type textarea "*"
type textarea "Enter new"
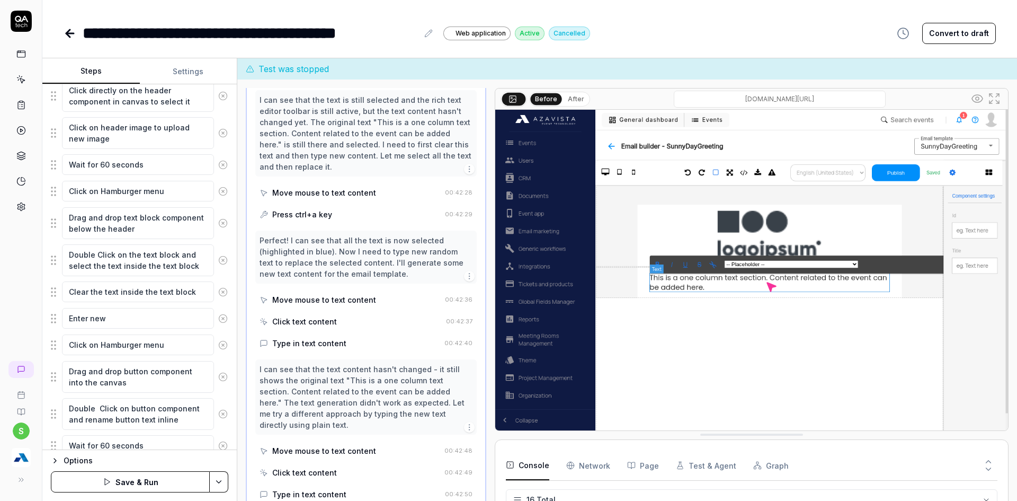
type textarea "*"
type textarea "Enter new"
type textarea "*"
type textarea "Enter new r"
type textarea "*"
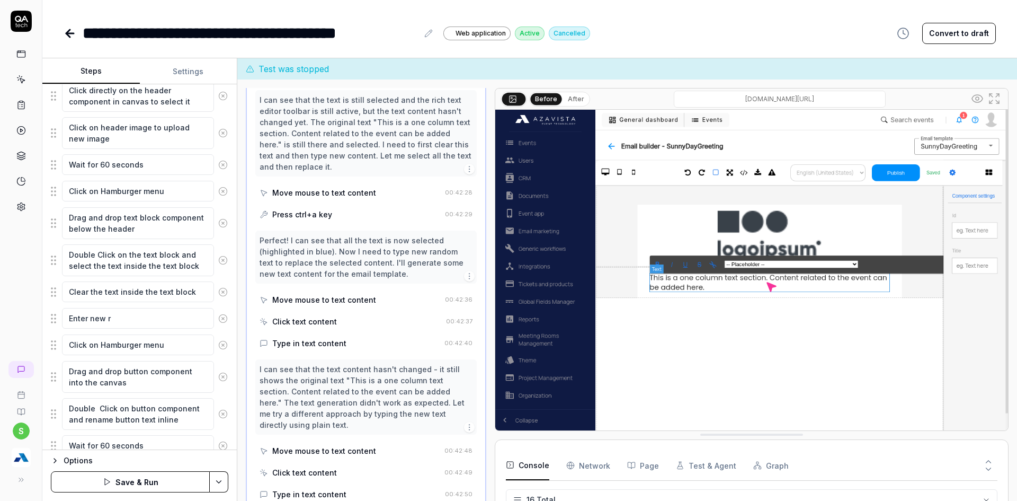
type textarea "Enter new ra"
type textarea "*"
type textarea "Enter new ran"
type textarea "*"
type textarea "Enter new rand"
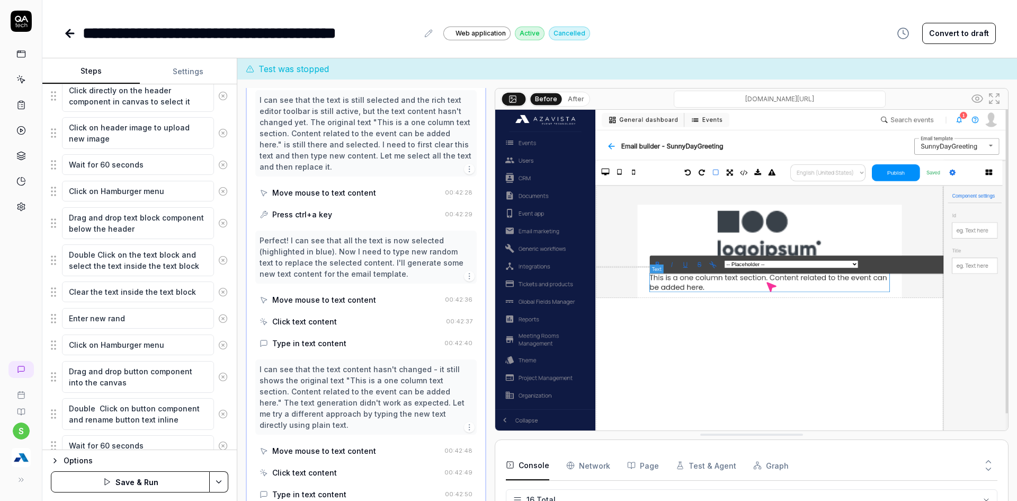
type textarea "*"
type textarea "Enter new [PERSON_NAME]"
type textarea "*"
type textarea "Enter new random"
type textarea "*"
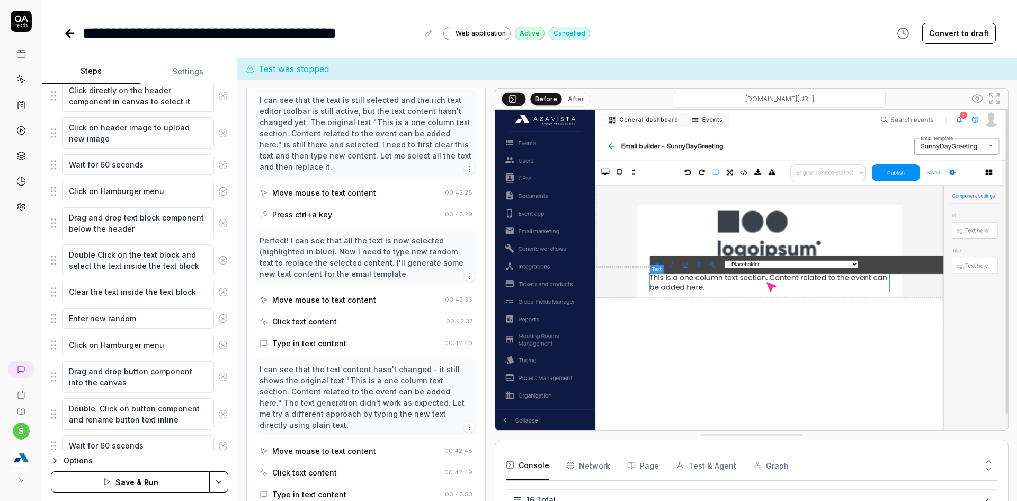
type textarea "Enter new randome"
type textarea "*"
type textarea "Enter new randome"
type textarea "*"
type textarea "Enter new randome t"
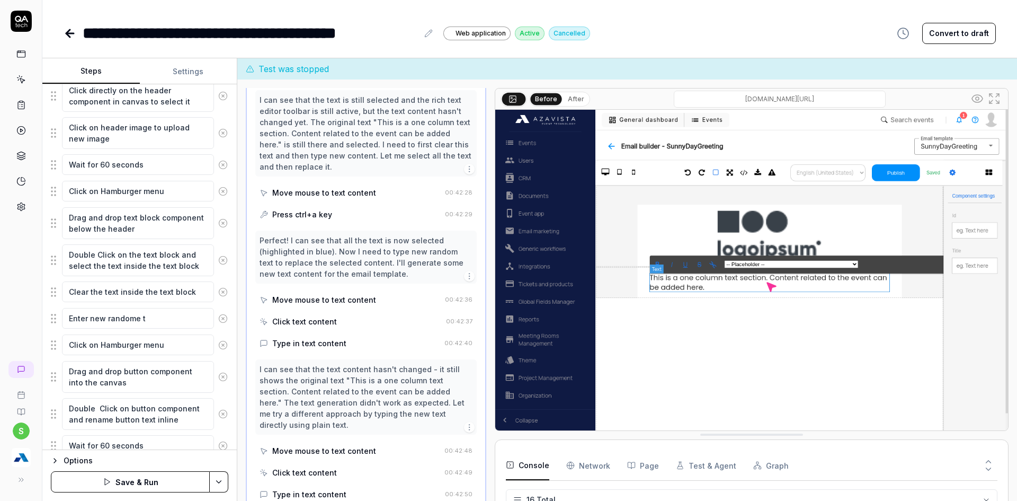
type textarea "*"
type textarea "Enter new randome te"
type textarea "*"
type textarea "Enter new randome tet"
type textarea "*"
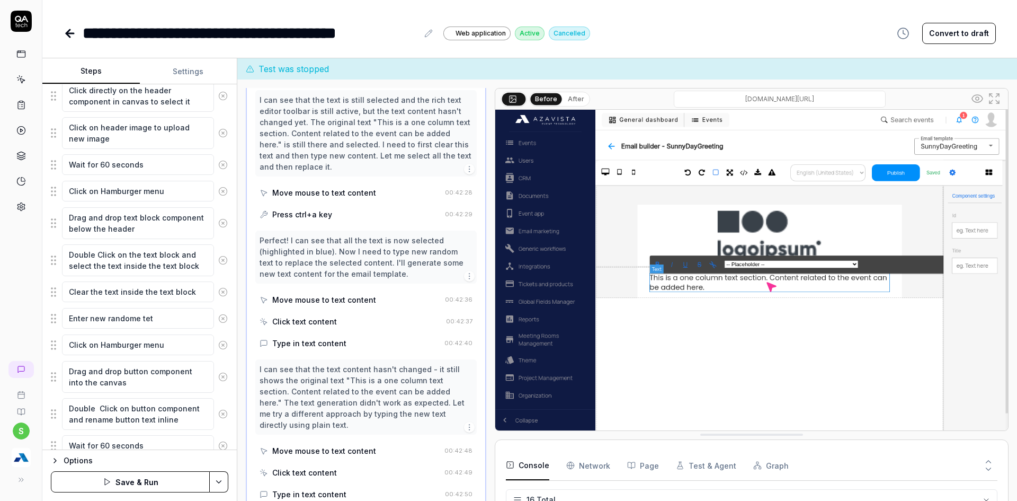
type textarea "Enter new randome te"
type textarea "*"
type textarea "Enter new randome t"
type textarea "*"
type textarea "Enter new randome"
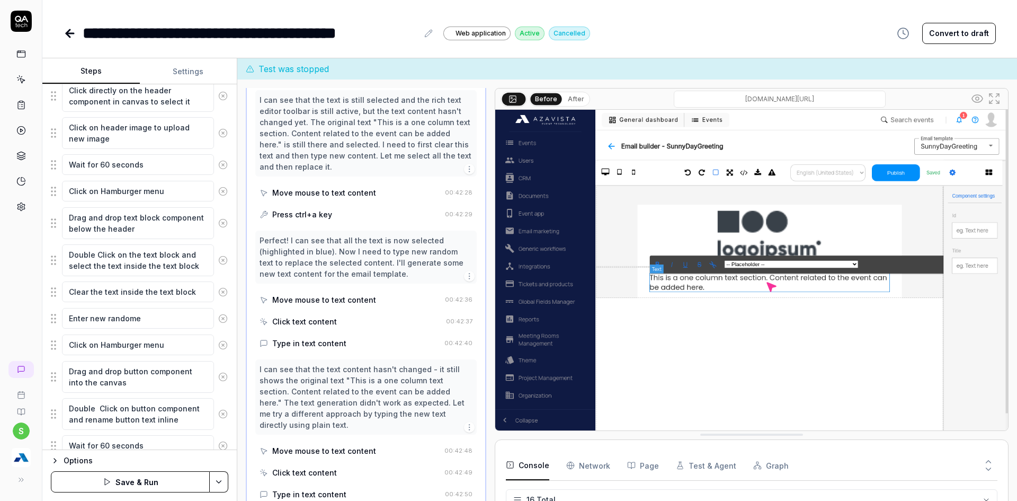
type textarea "*"
type textarea "Enter new randome"
type textarea "*"
type textarea "Enter new random"
type textarea "*"
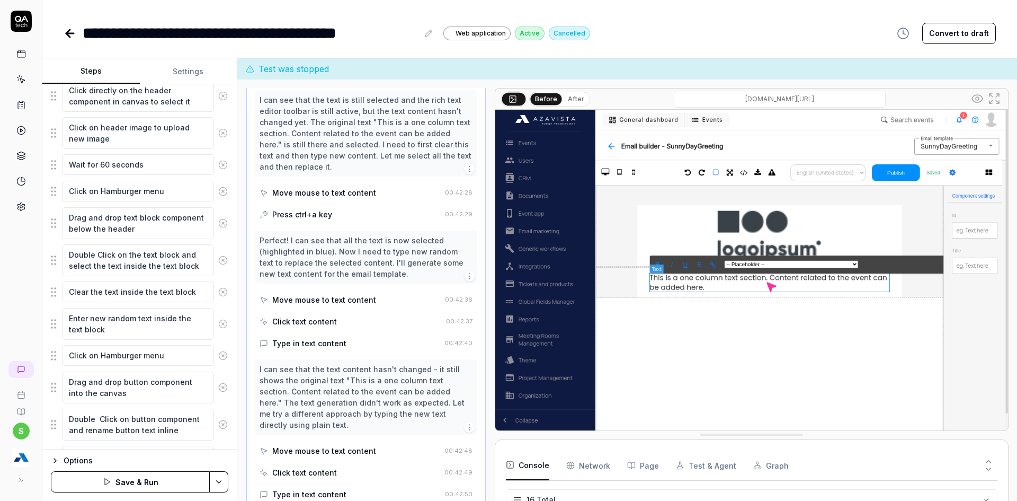
click at [158, 487] on button "Save & Run" at bounding box center [130, 481] width 159 height 21
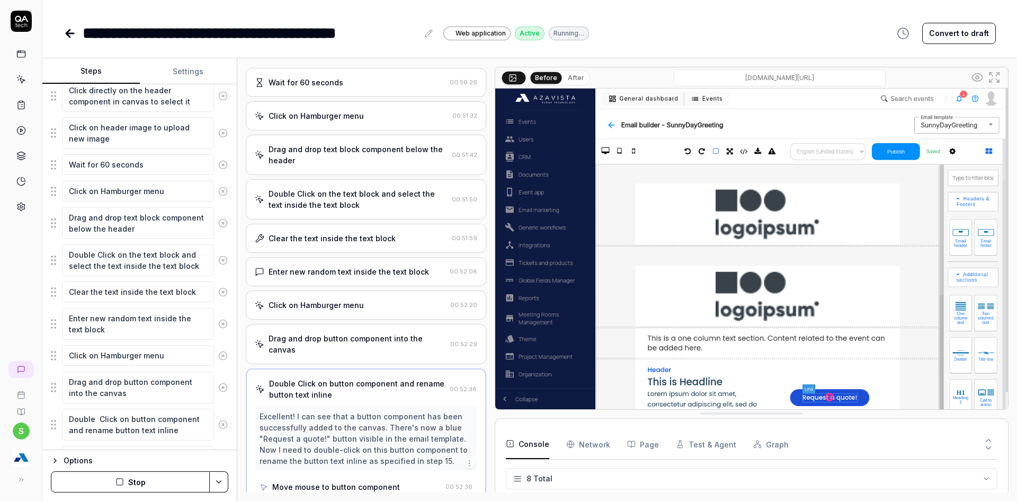
scroll to position [203, 0]
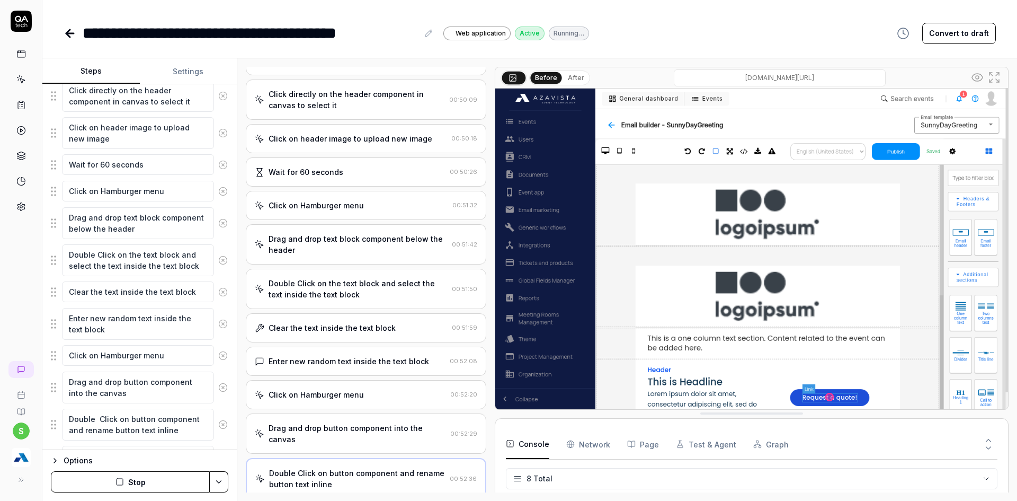
click at [118, 482] on icon "button" at bounding box center [119, 481] width 8 height 8
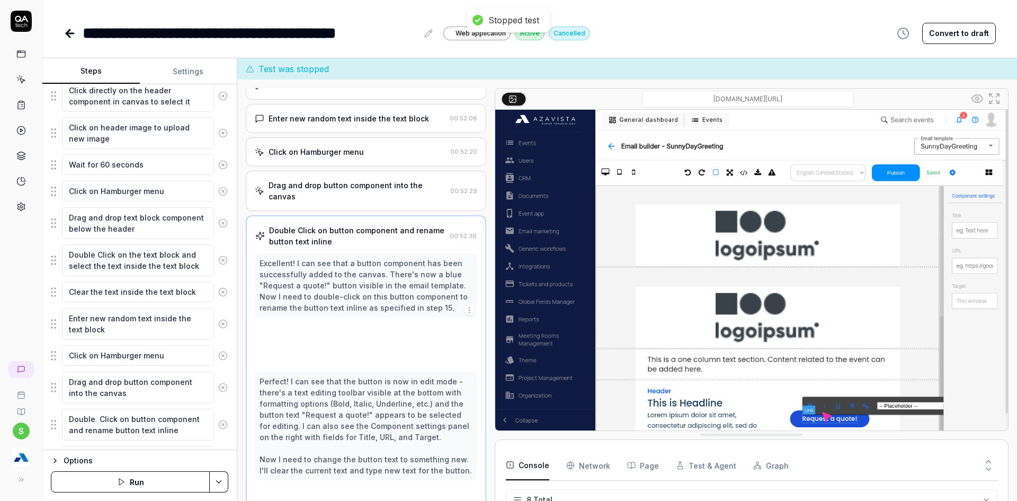
scroll to position [469, 0]
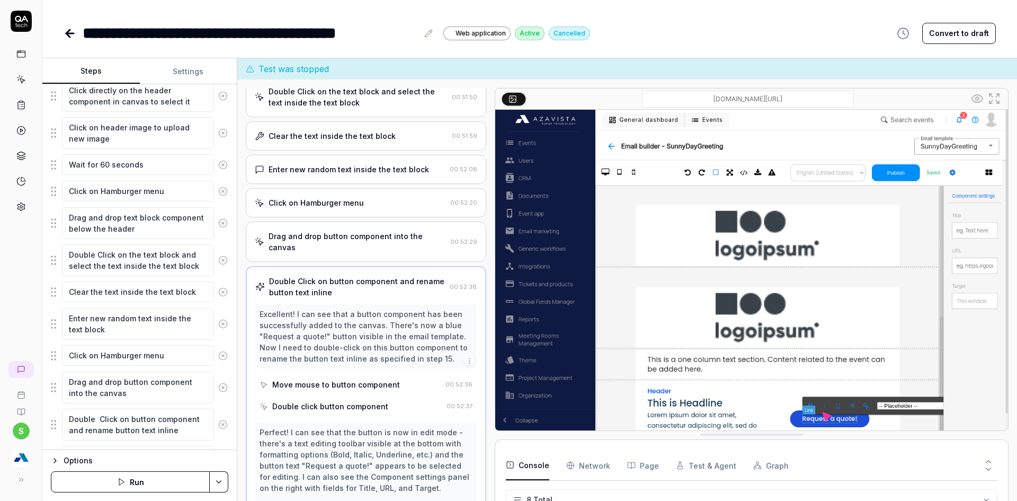
click at [314, 140] on div "Clear the text inside the text block" at bounding box center [332, 135] width 127 height 11
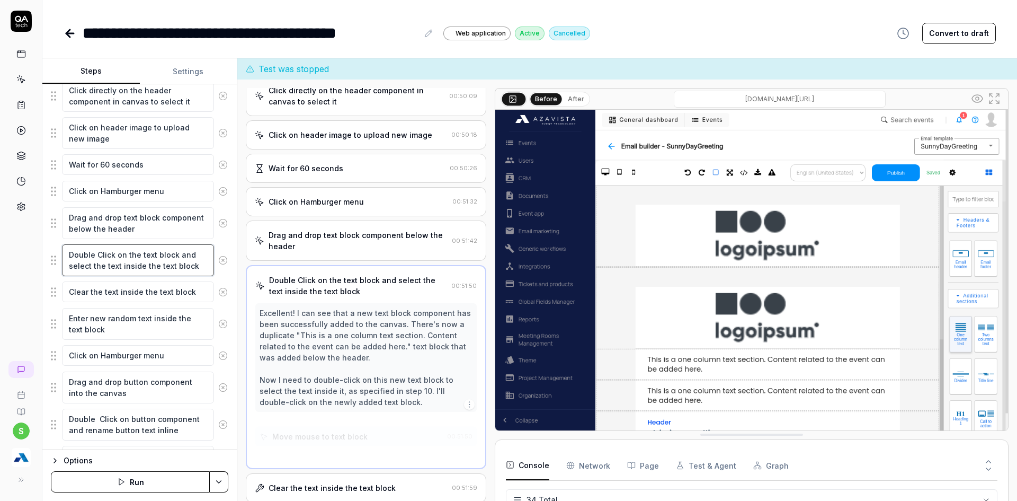
scroll to position [184, 0]
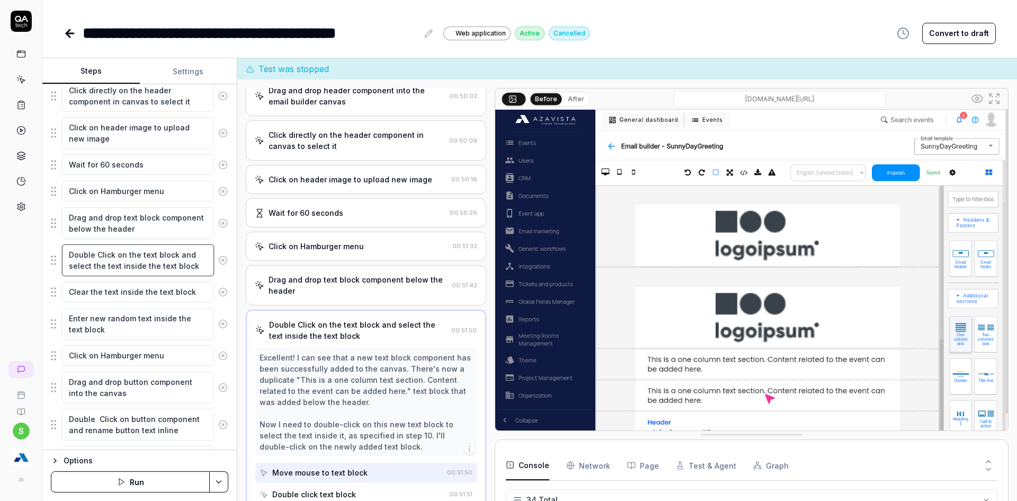
drag, startPoint x: 114, startPoint y: 255, endPoint x: 125, endPoint y: 255, distance: 10.6
click at [125, 255] on textarea "Double Click on the text block and select the text inside the text block" at bounding box center [138, 260] width 152 height 32
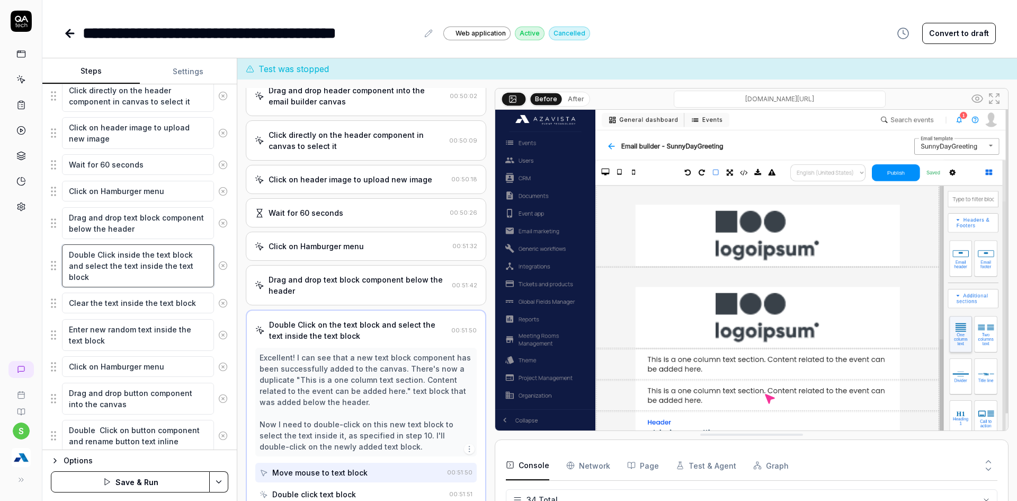
click at [107, 266] on textarea "Double Click inside the text block and select the text inside the text block" at bounding box center [138, 265] width 152 height 43
click at [122, 257] on textarea "Double Click inside the text block and select all the text inside the text block" at bounding box center [138, 265] width 152 height 43
click at [122, 263] on textarea "Double Click inside the text block and select all the text inside the text block" at bounding box center [138, 265] width 152 height 43
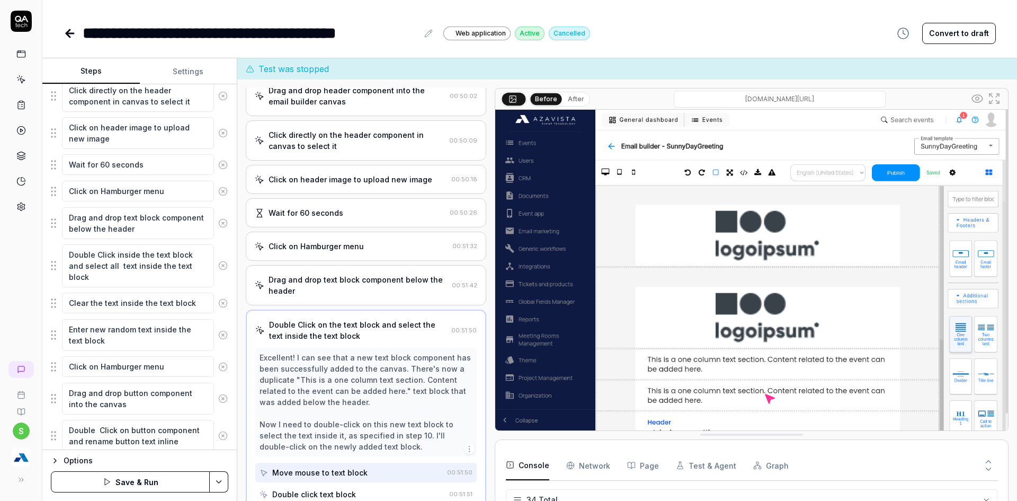
click at [170, 485] on button "Save & Run" at bounding box center [130, 481] width 159 height 21
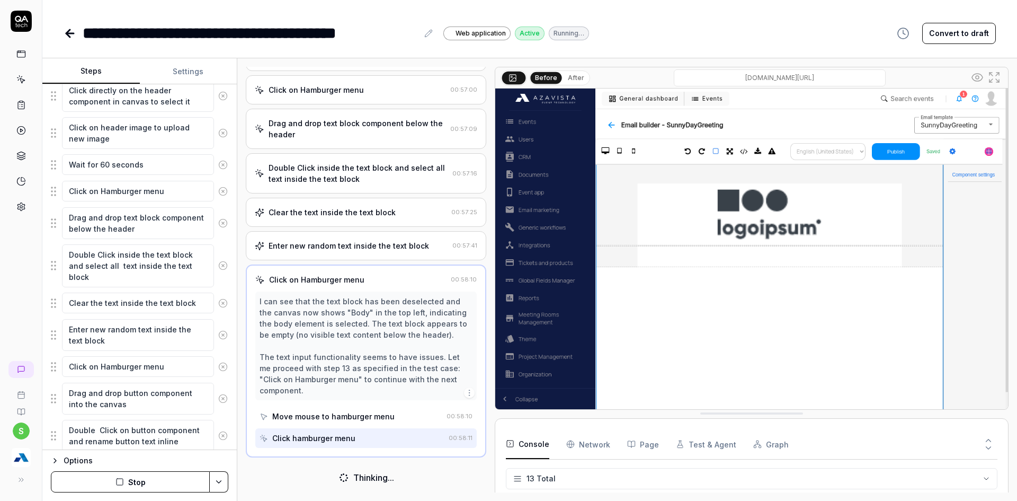
scroll to position [318, 0]
click at [122, 486] on button "Stop" at bounding box center [130, 481] width 159 height 21
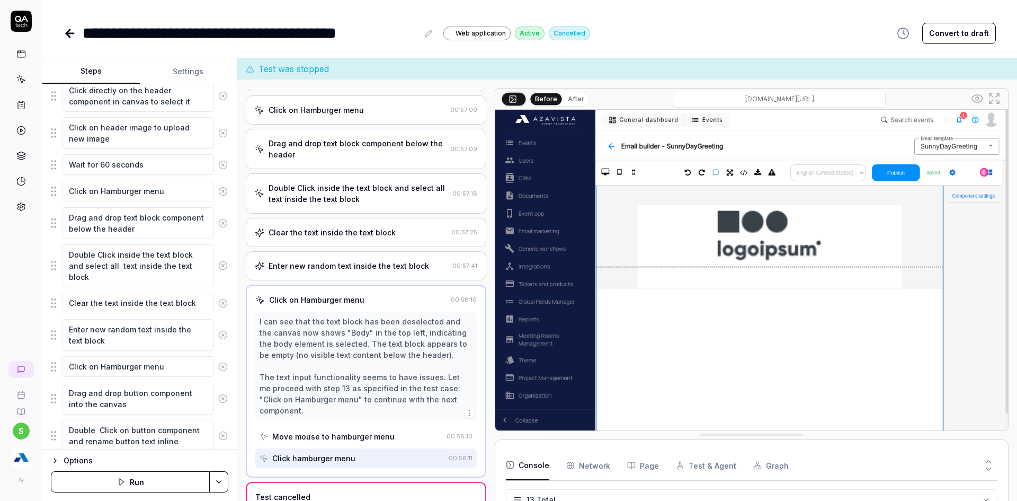
click at [69, 33] on icon at bounding box center [69, 33] width 7 height 0
click at [971, 33] on button "Convert to draft" at bounding box center [959, 33] width 74 height 21
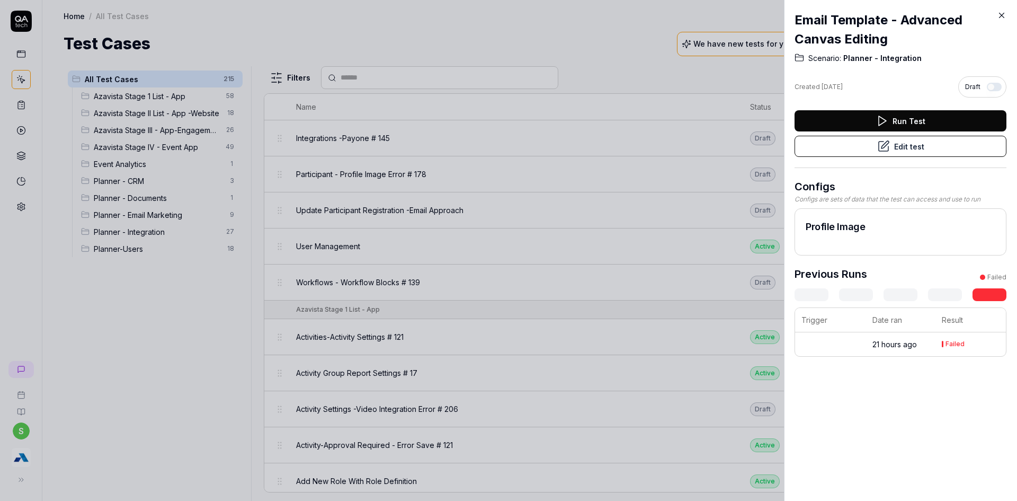
click at [606, 45] on div at bounding box center [508, 250] width 1017 height 501
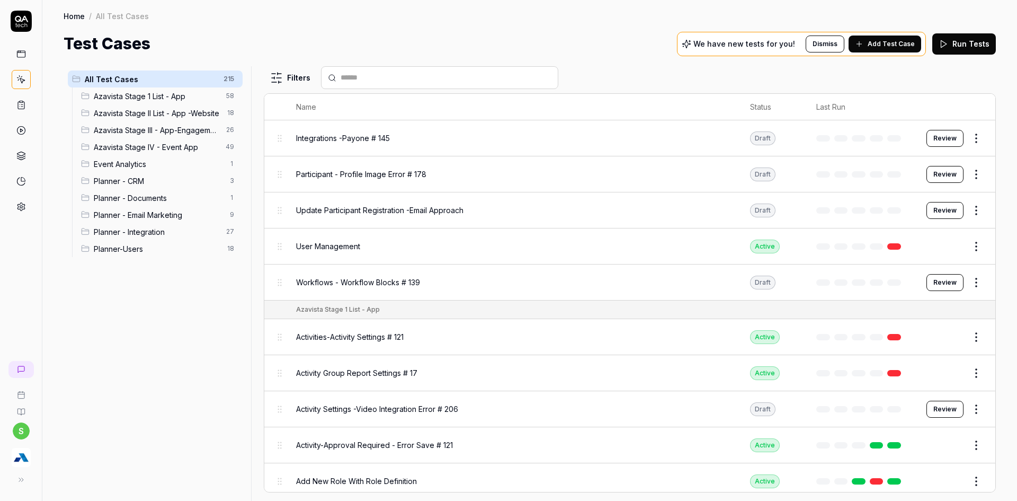
click at [152, 300] on div "All Test Cases 215 Azavista Stage 1 List - App 58 Azavista Stage II List - App …" at bounding box center [155, 277] width 183 height 422
click at [140, 235] on span "Planner - Integration" at bounding box center [157, 231] width 126 height 11
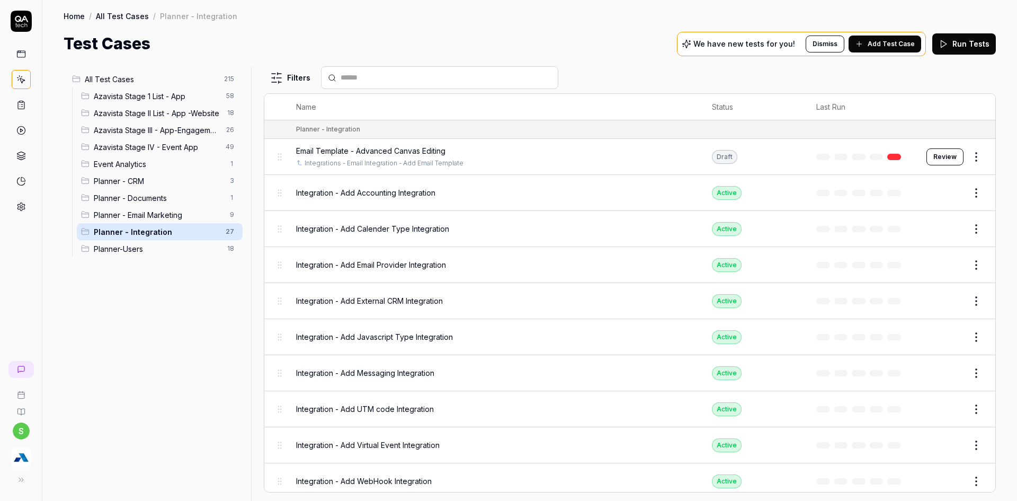
click at [879, 39] on span "Add Test Case" at bounding box center [891, 44] width 47 height 10
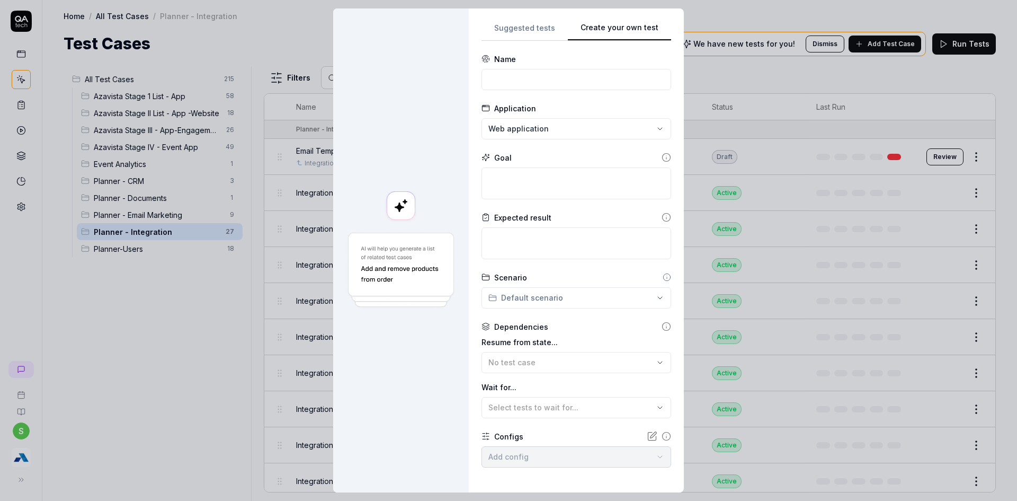
click at [550, 235] on div "Suggested tests Create your own test Name Application Web application Goal Expe…" at bounding box center [577, 250] width 190 height 458
click at [508, 70] on input at bounding box center [577, 79] width 190 height 21
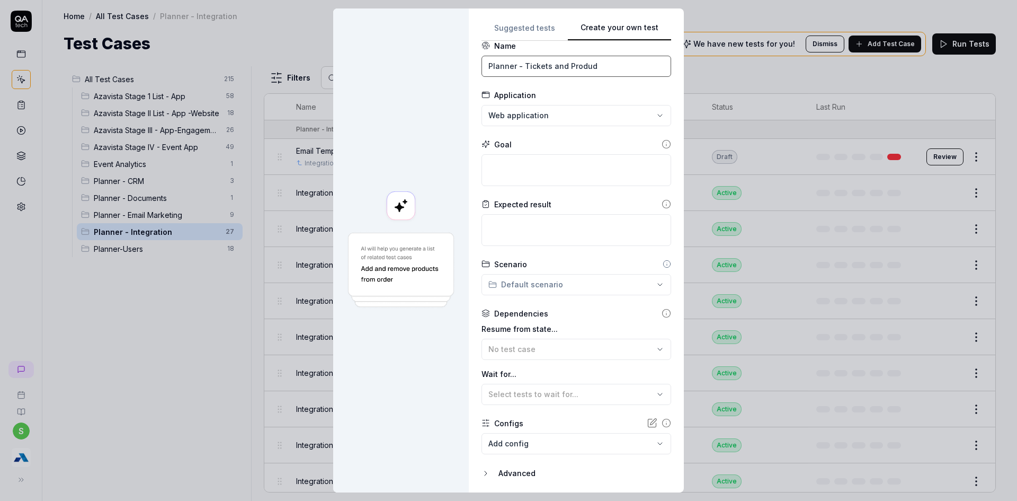
scroll to position [47, 0]
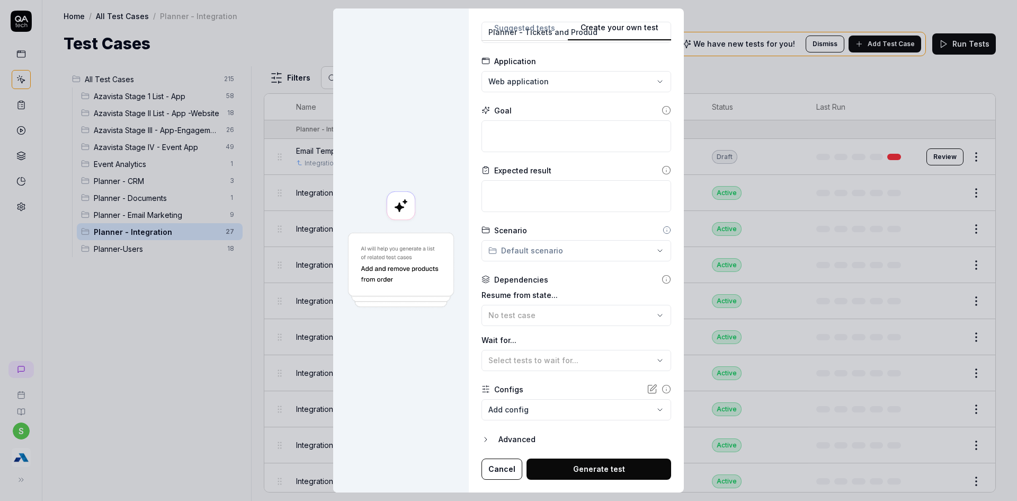
click at [492, 475] on button "Cancel" at bounding box center [502, 468] width 41 height 21
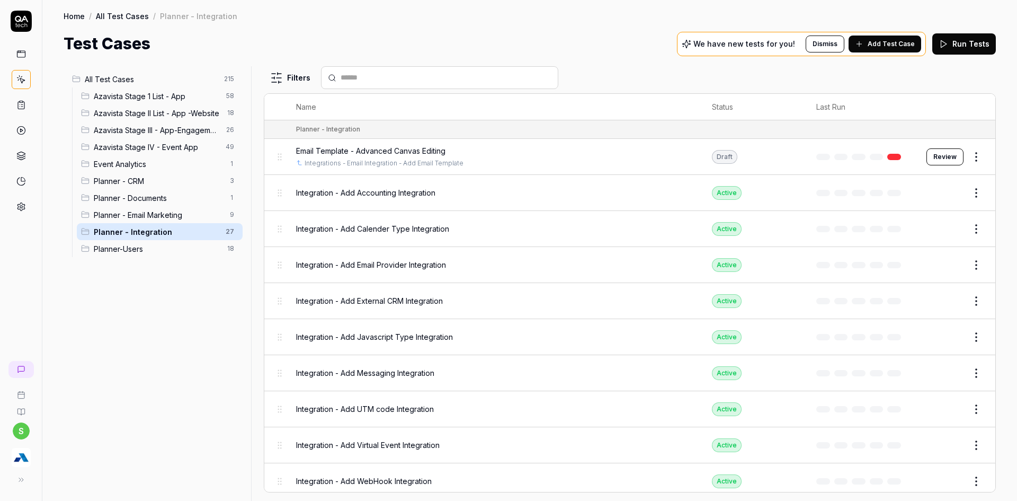
click at [155, 78] on span "All Test Cases" at bounding box center [151, 79] width 133 height 11
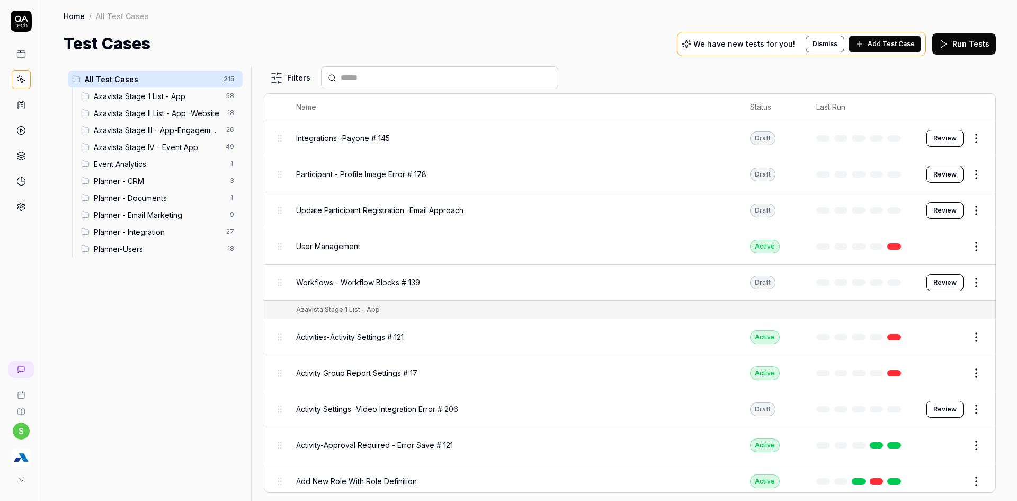
click at [230, 82] on html "s Home / All Test Cases Home / All Test Cases Test Cases We have new tests for …" at bounding box center [508, 256] width 1017 height 513
click at [203, 96] on div "Add Scenario" at bounding box center [194, 99] width 84 height 23
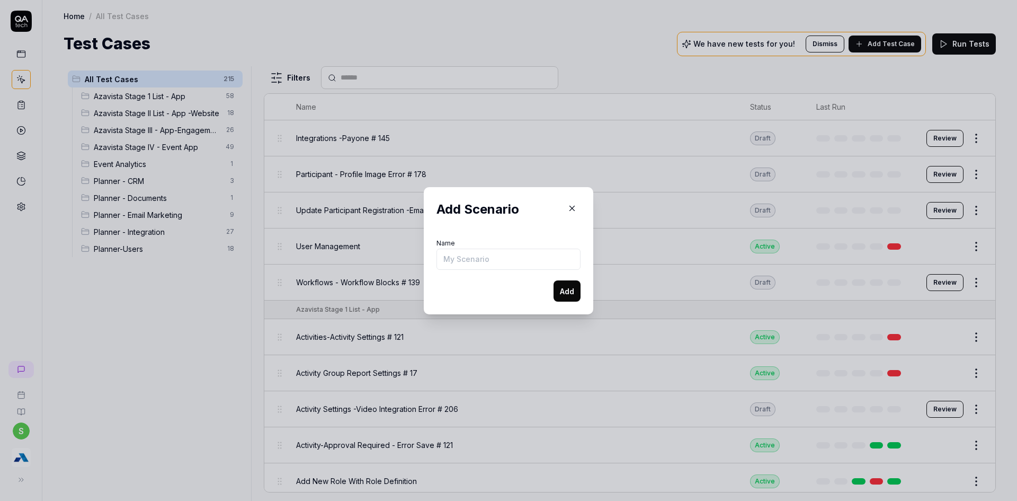
click at [487, 254] on input "Name" at bounding box center [509, 258] width 144 height 21
click at [554, 296] on button "Add" at bounding box center [567, 290] width 27 height 21
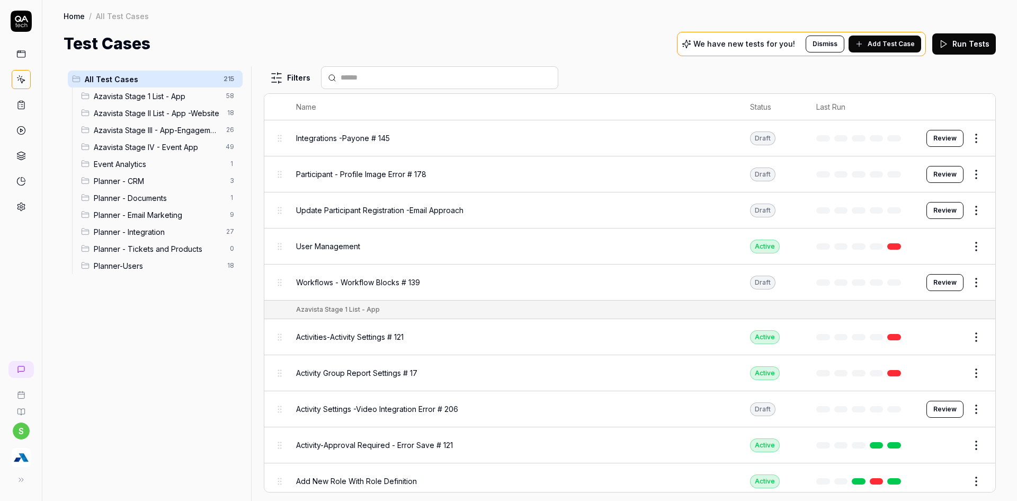
click at [143, 252] on span "Planner - Tickets and Products" at bounding box center [159, 248] width 130 height 11
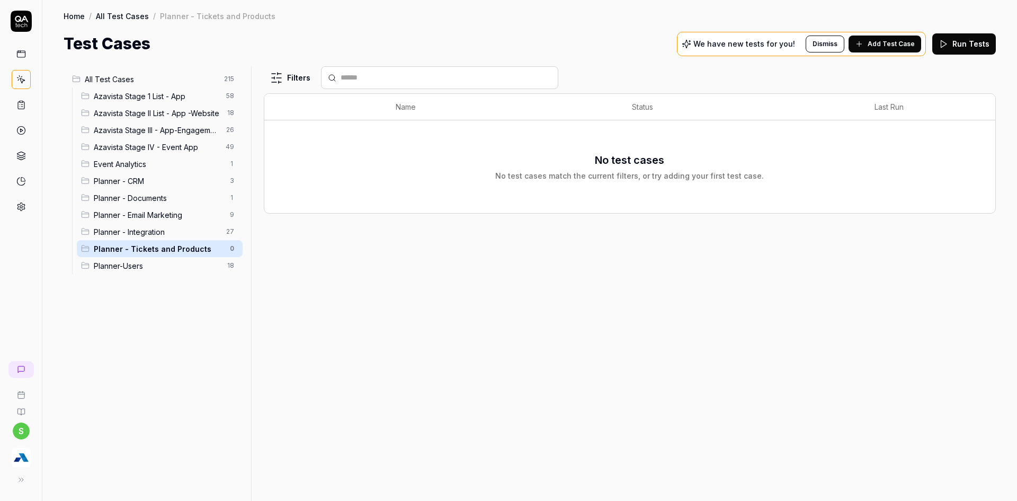
click at [897, 44] on span "Add Test Case" at bounding box center [891, 44] width 47 height 10
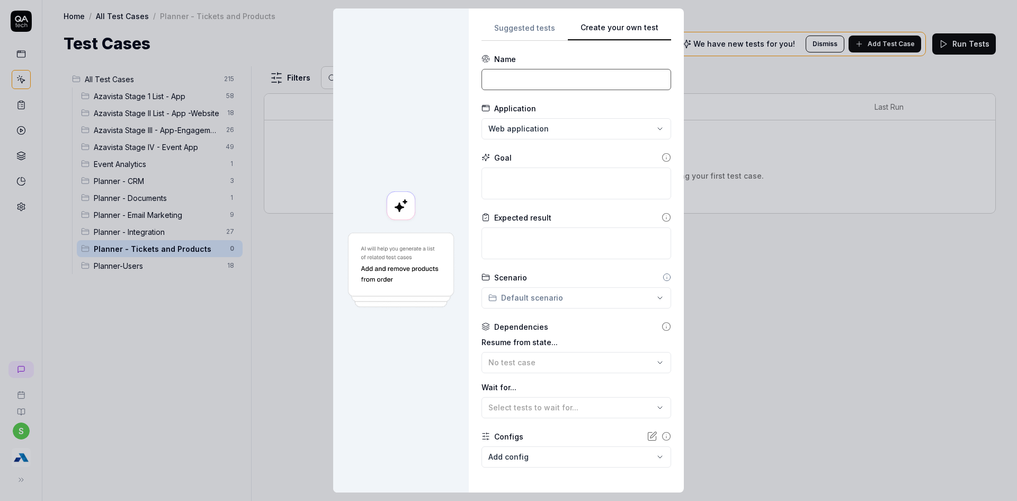
click at [537, 78] on input at bounding box center [577, 79] width 190 height 21
click at [548, 174] on textarea at bounding box center [577, 183] width 190 height 32
click at [526, 249] on textarea at bounding box center [577, 243] width 190 height 32
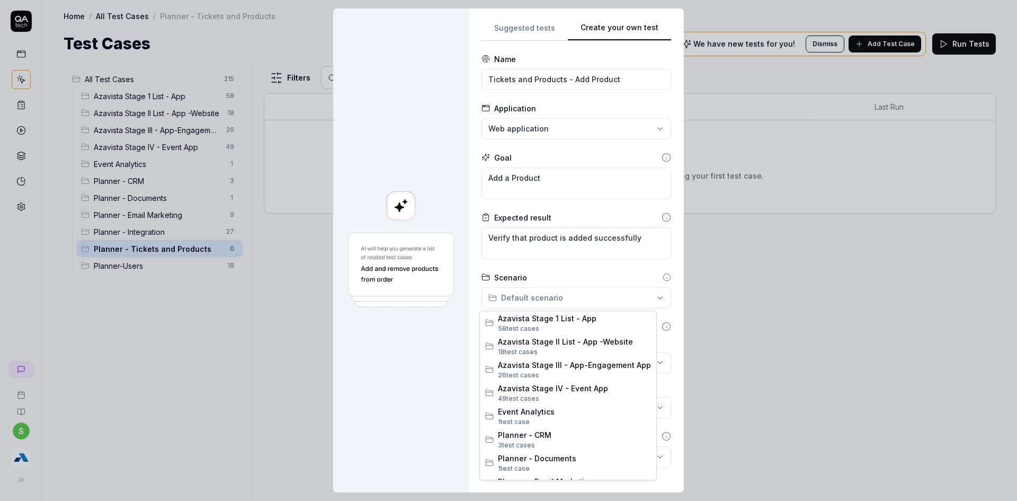
click at [568, 300] on div "**********" at bounding box center [508, 250] width 1017 height 501
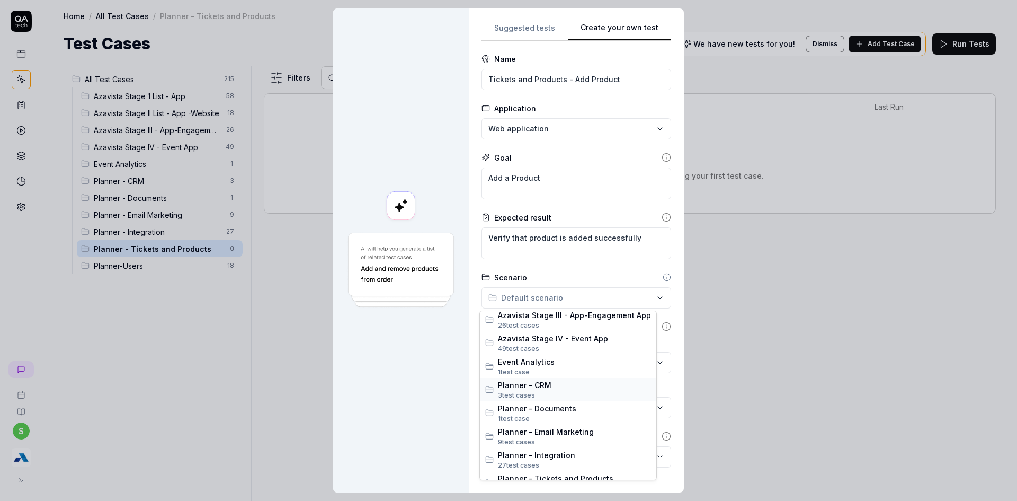
scroll to position [88, 0]
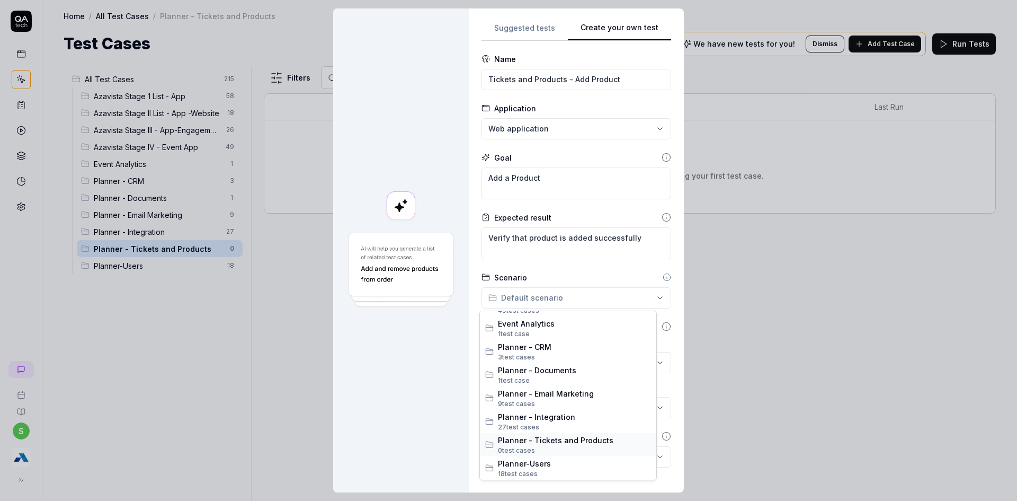
click at [536, 448] on span "0 test case s" at bounding box center [574, 451] width 153 height 10
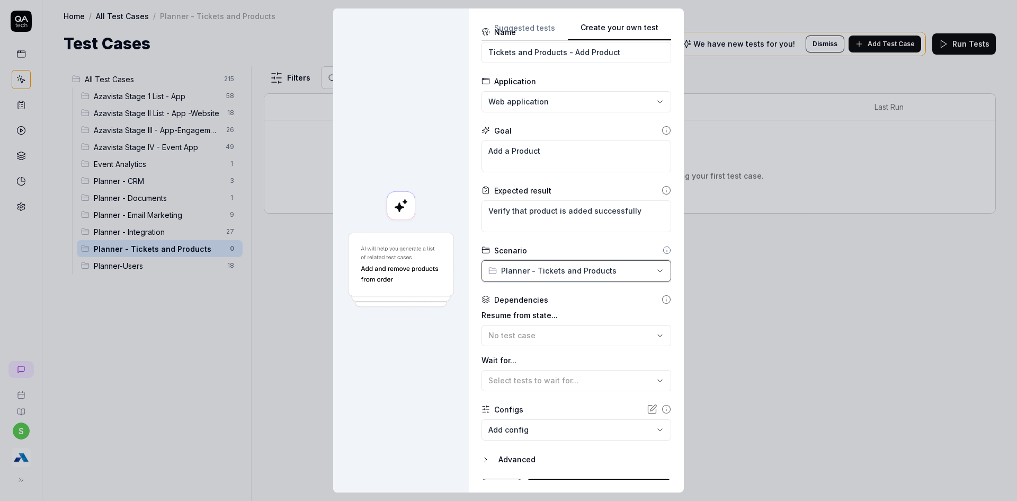
scroll to position [47, 0]
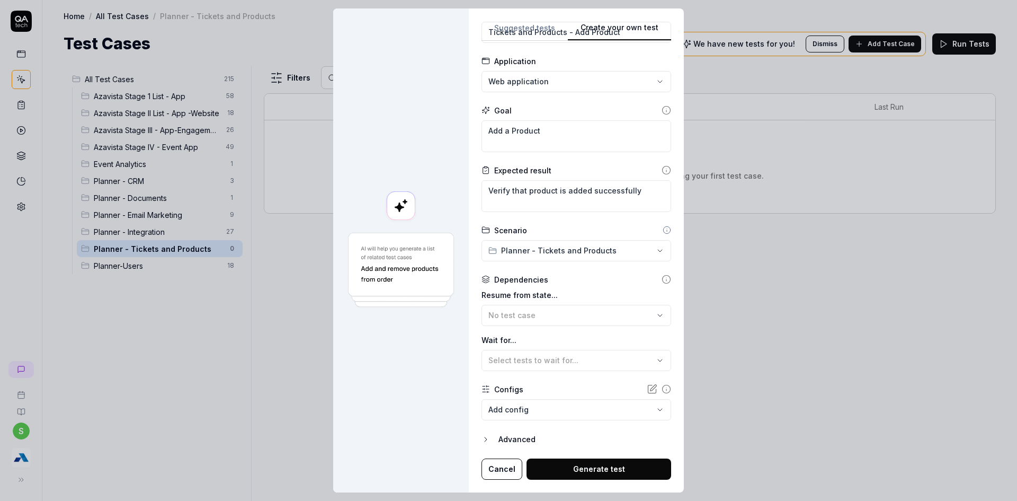
click at [540, 405] on body "s Home / All Test Cases / Planner - Tickets and Products Home / All Test Cases …" at bounding box center [508, 256] width 1017 height 513
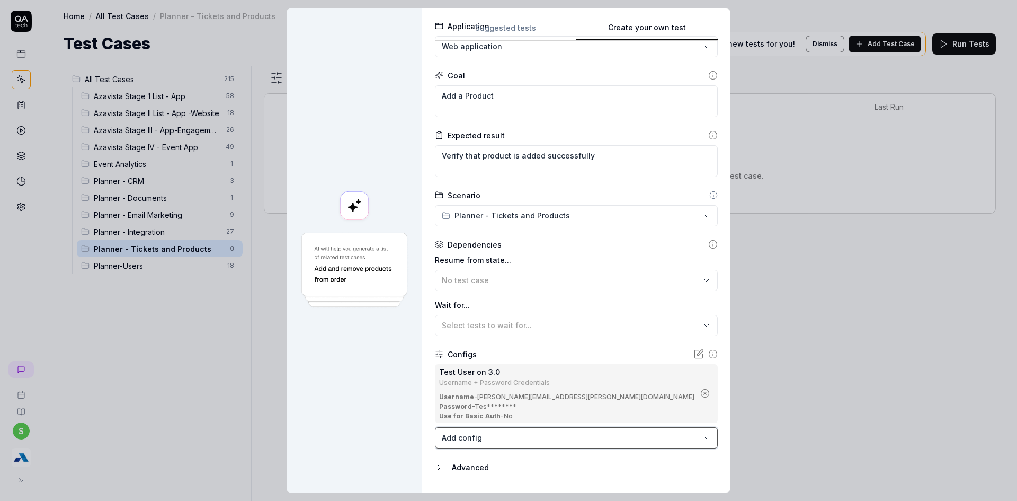
scroll to position [110, 0]
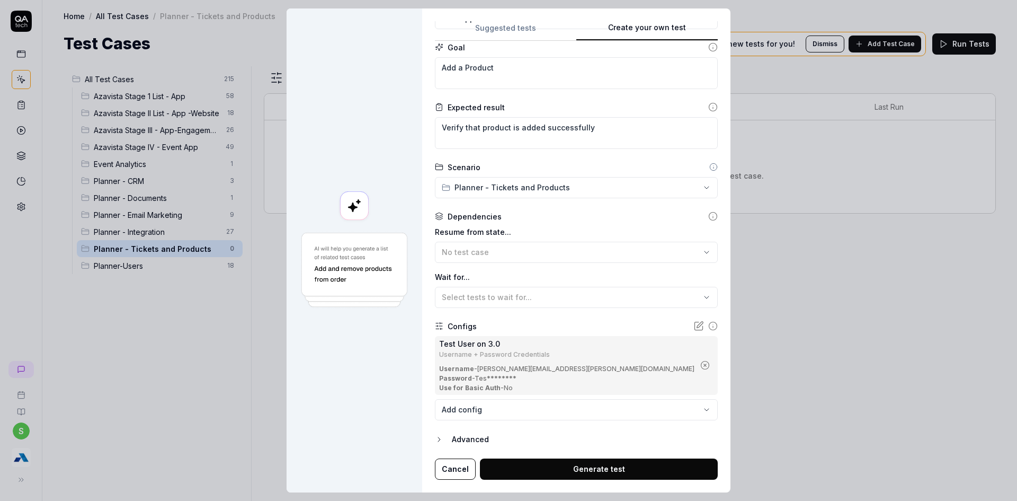
click at [616, 473] on button "Generate test" at bounding box center [599, 468] width 238 height 21
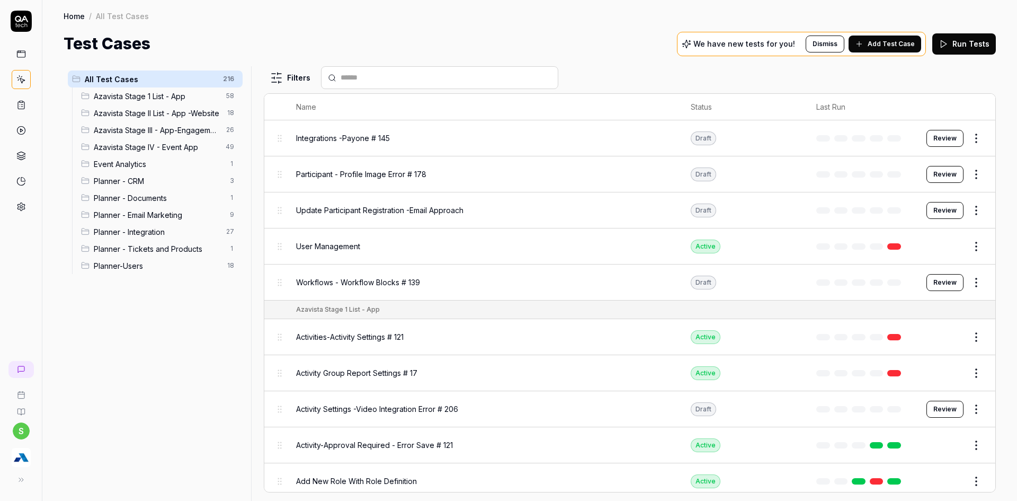
click at [168, 245] on span "Planner - Tickets and Products" at bounding box center [159, 248] width 130 height 11
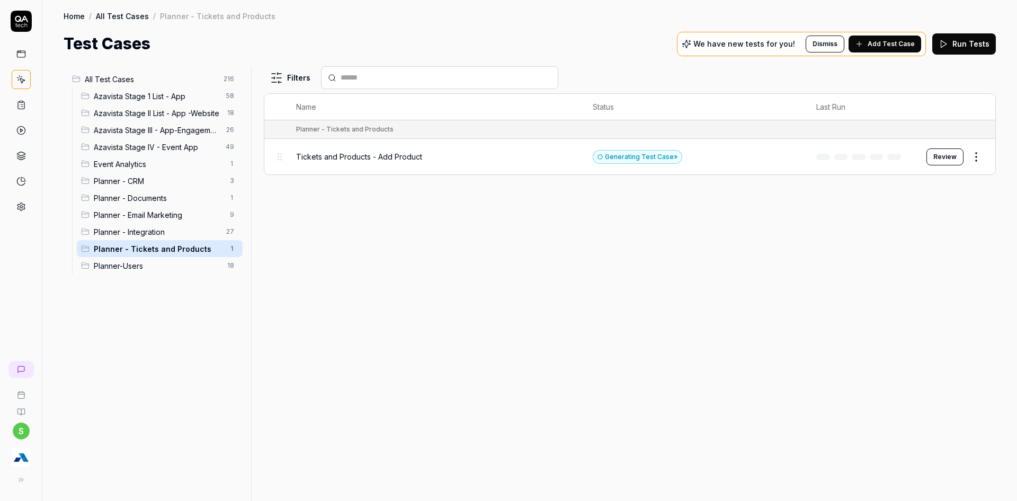
click at [946, 157] on button "Review" at bounding box center [945, 156] width 37 height 17
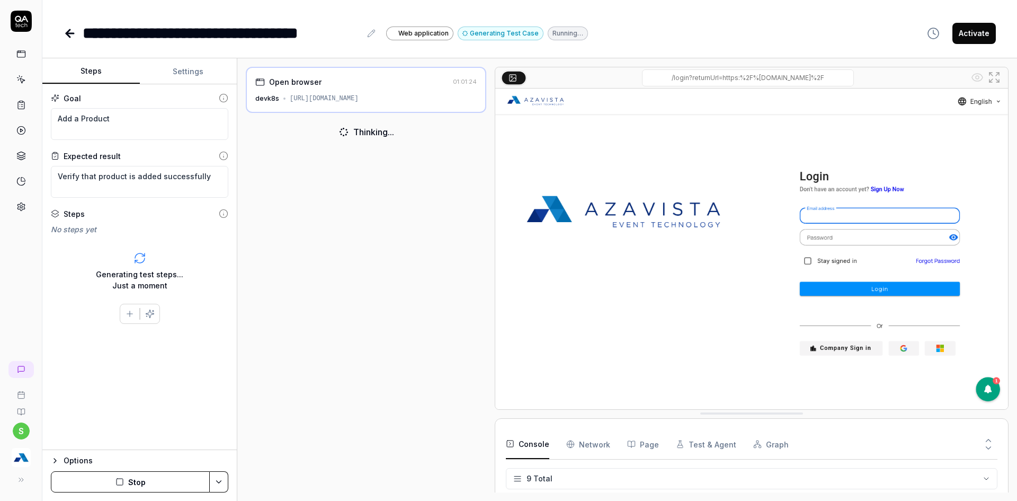
scroll to position [160, 0]
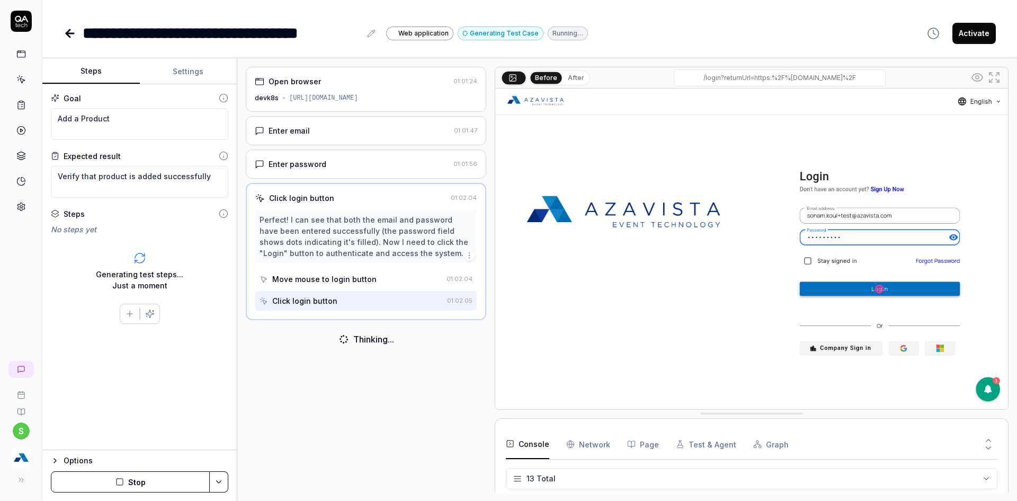
scroll to position [302, 0]
click at [114, 478] on button "Stop" at bounding box center [130, 481] width 159 height 21
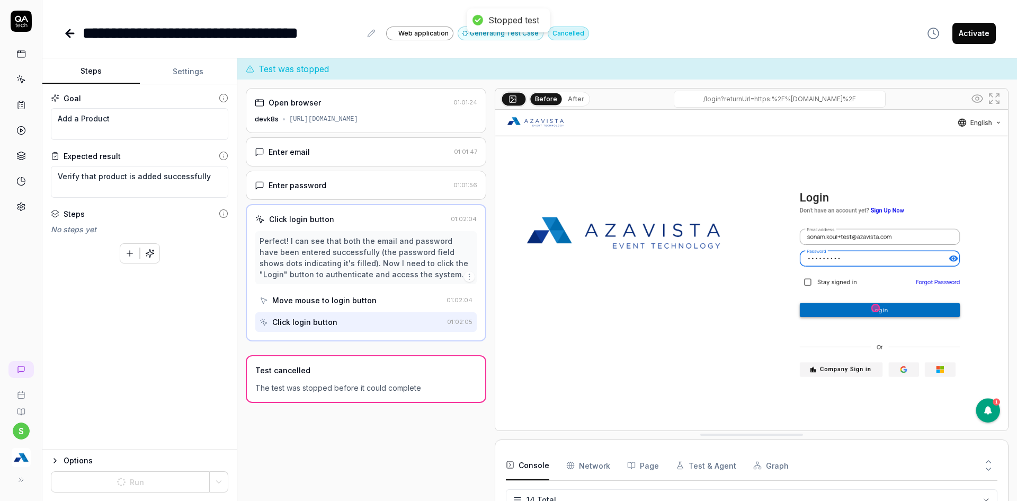
click at [121, 240] on div "To pick up a draggable item, press the space bar. While dragging, use the arrow…" at bounding box center [139, 251] width 177 height 24
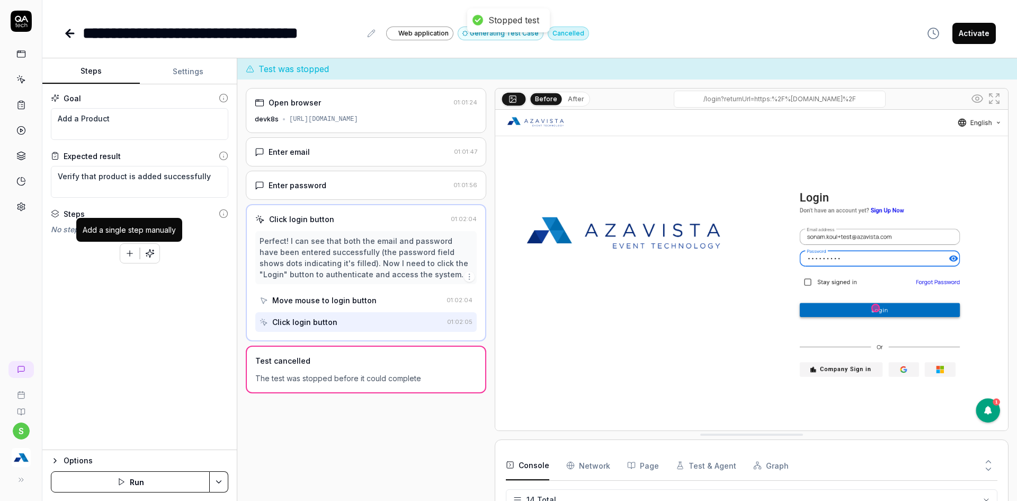
click at [128, 259] on button "button" at bounding box center [129, 253] width 19 height 19
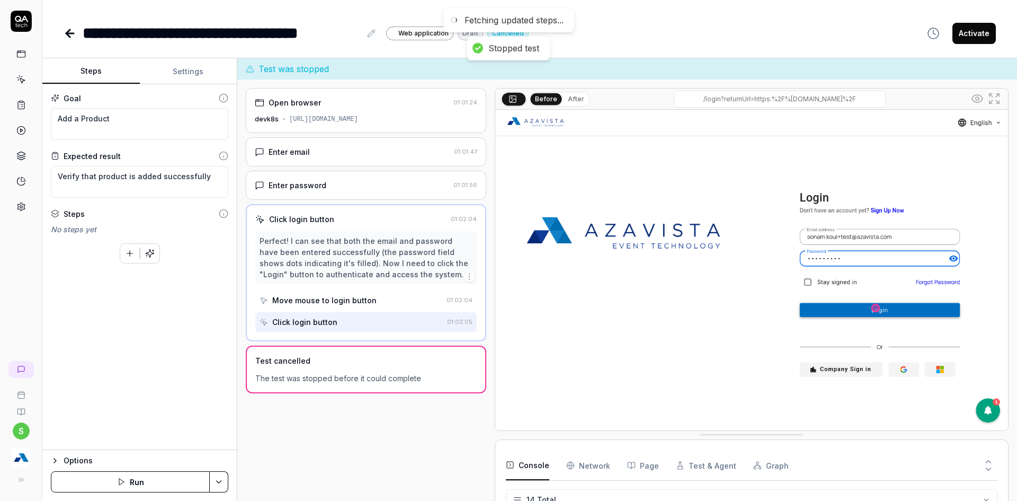
click at [117, 241] on div "To pick up a draggable item, press the space bar. While dragging, use the arrow…" at bounding box center [139, 251] width 177 height 24
click at [127, 252] on icon "button" at bounding box center [130, 253] width 10 height 10
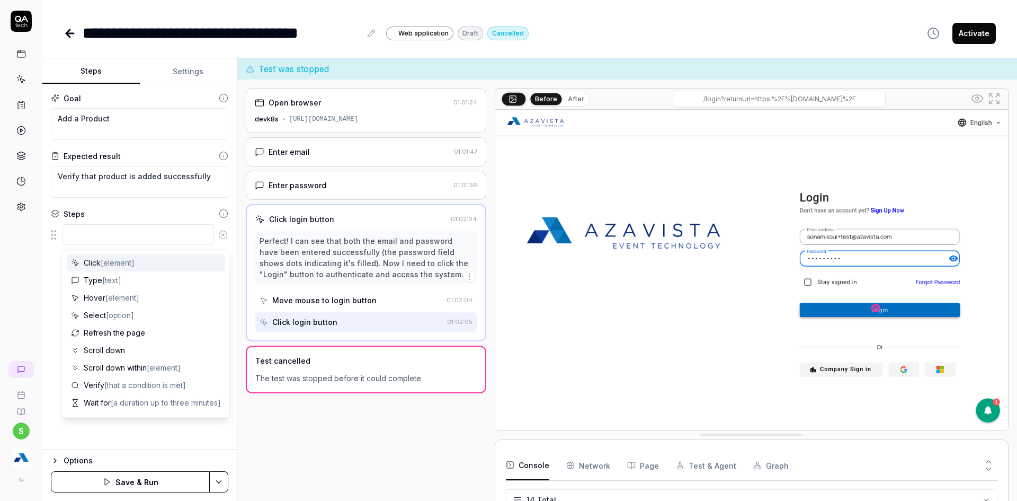
click at [108, 235] on textarea at bounding box center [138, 234] width 152 height 21
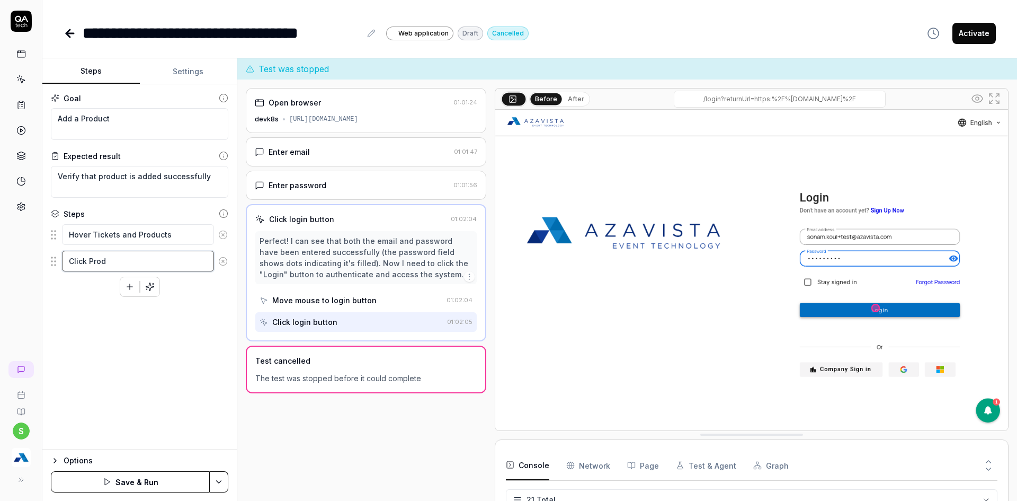
scroll to position [514, 0]
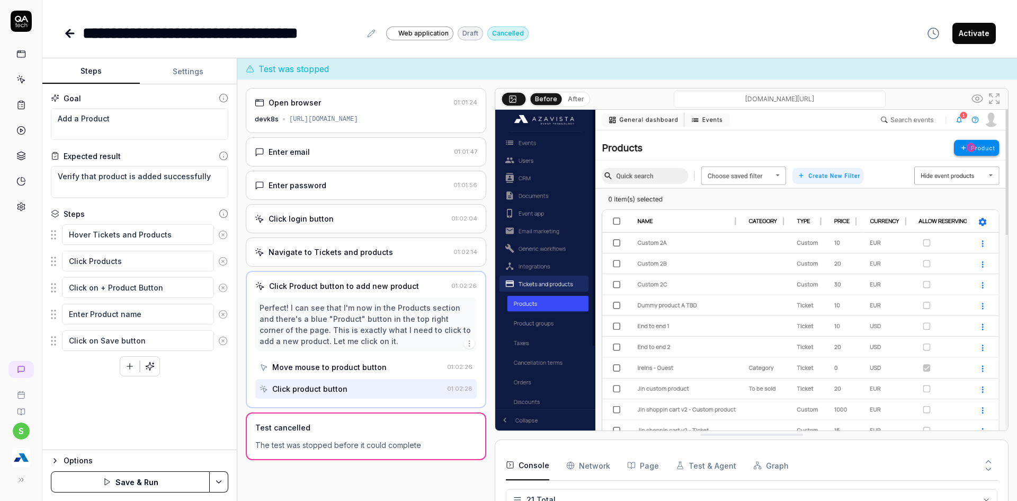
click at [174, 485] on button "Save & Run" at bounding box center [130, 481] width 159 height 21
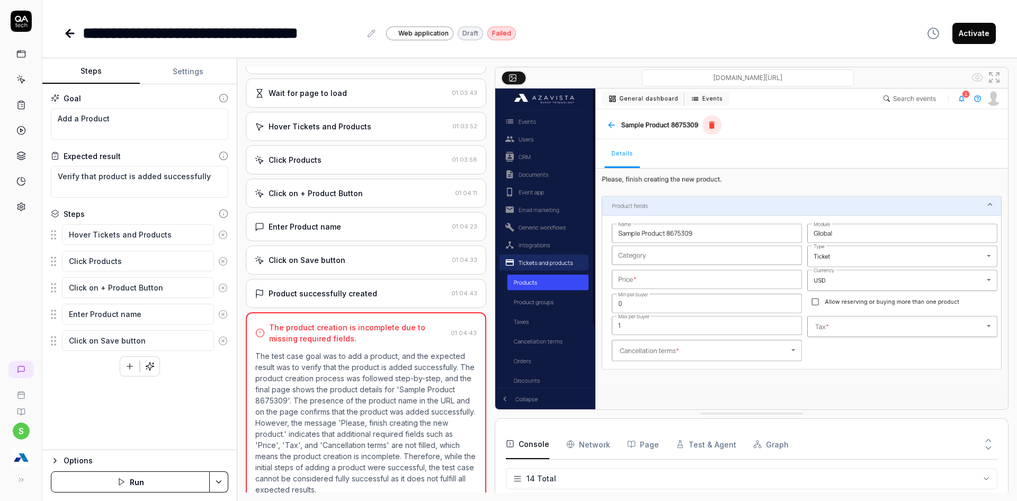
scroll to position [152, 0]
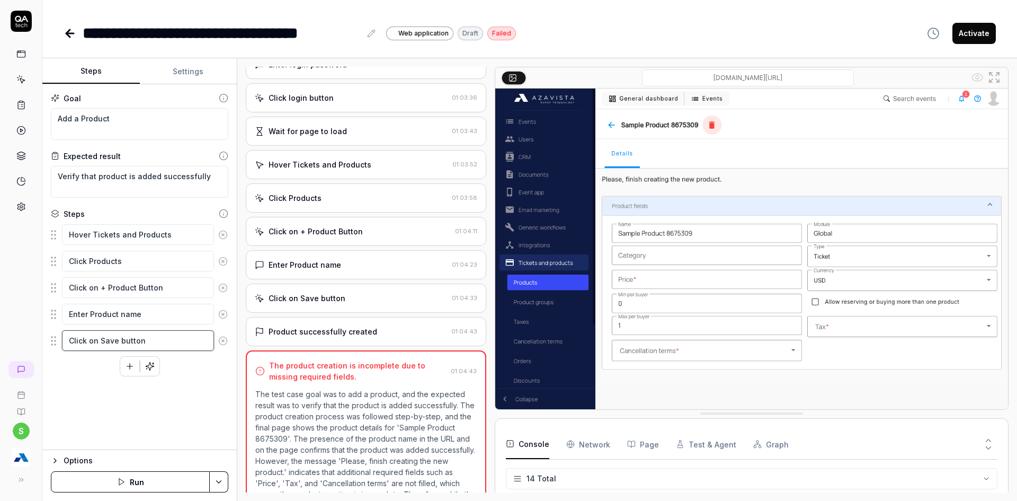
click at [143, 341] on textarea "Click on Save button" at bounding box center [138, 340] width 152 height 21
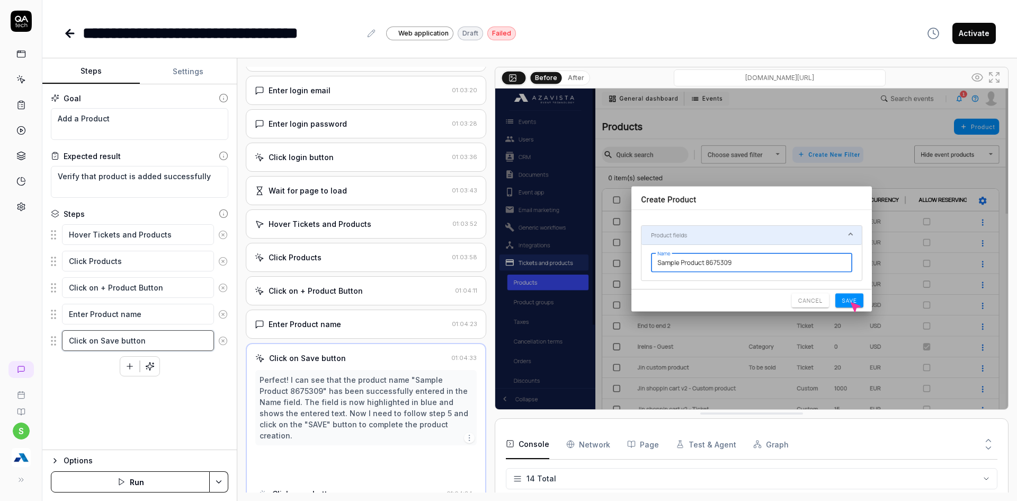
scroll to position [39, 0]
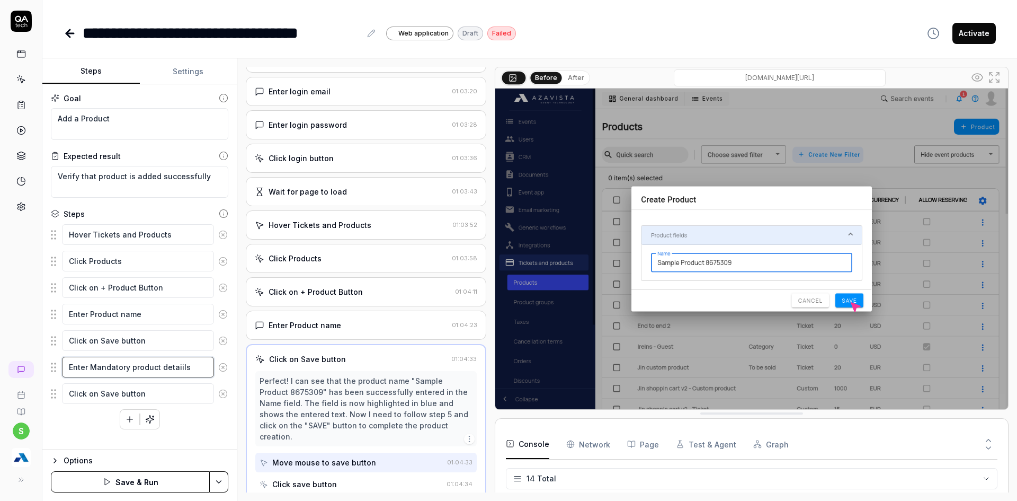
click at [181, 371] on textarea "Enter Mandatory product detaiils" at bounding box center [138, 367] width 152 height 21
click at [181, 369] on textarea "Enter Mandatory product detaiils" at bounding box center [138, 367] width 152 height 21
click at [179, 366] on textarea "Enter Mandatory product detaiils" at bounding box center [138, 367] width 152 height 21
click at [109, 476] on button "Save & Run" at bounding box center [130, 481] width 159 height 21
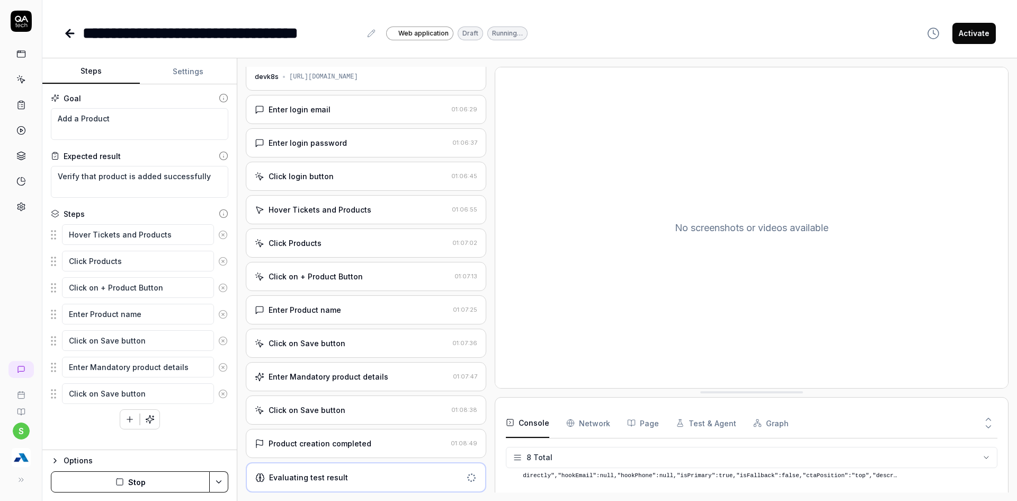
scroll to position [226, 0]
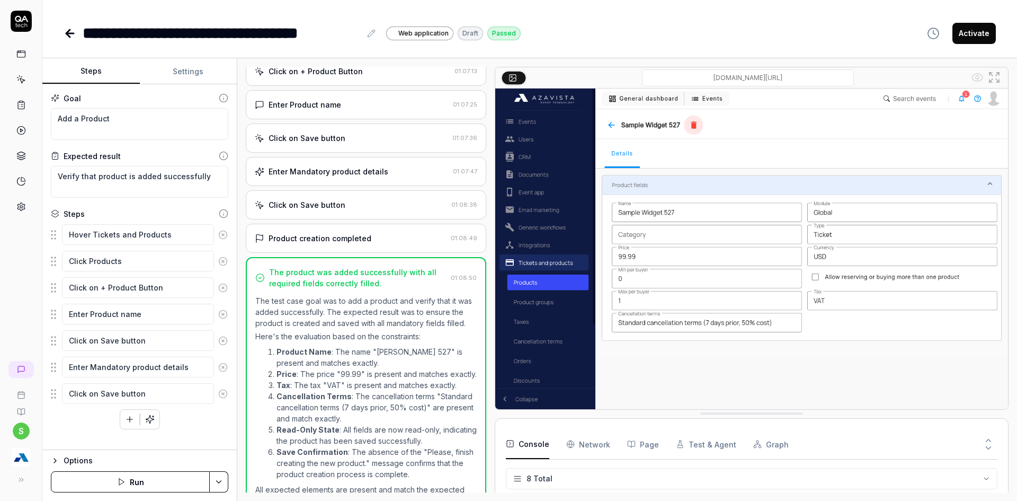
click at [975, 30] on button "Activate" at bounding box center [974, 33] width 43 height 21
click at [74, 37] on icon at bounding box center [70, 33] width 13 height 13
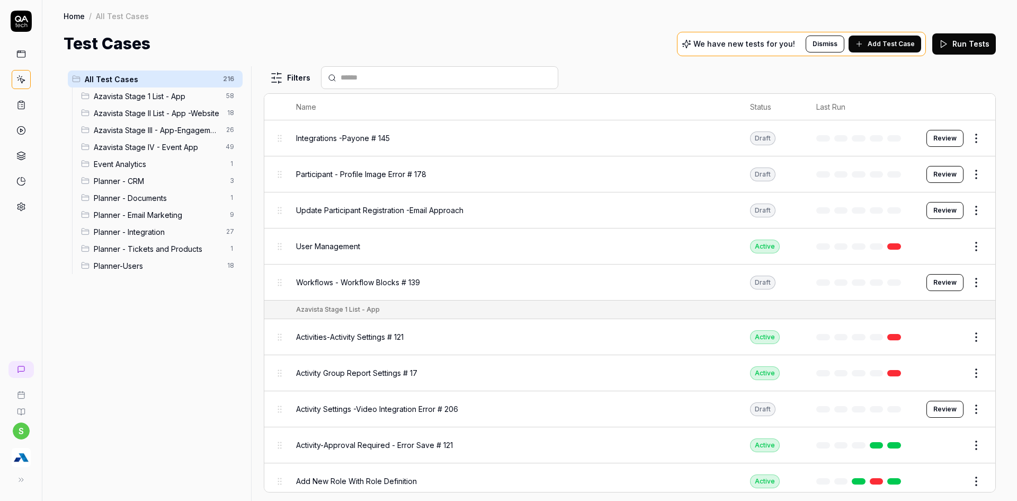
click at [163, 245] on span "Planner - Tickets and Products" at bounding box center [159, 248] width 130 height 11
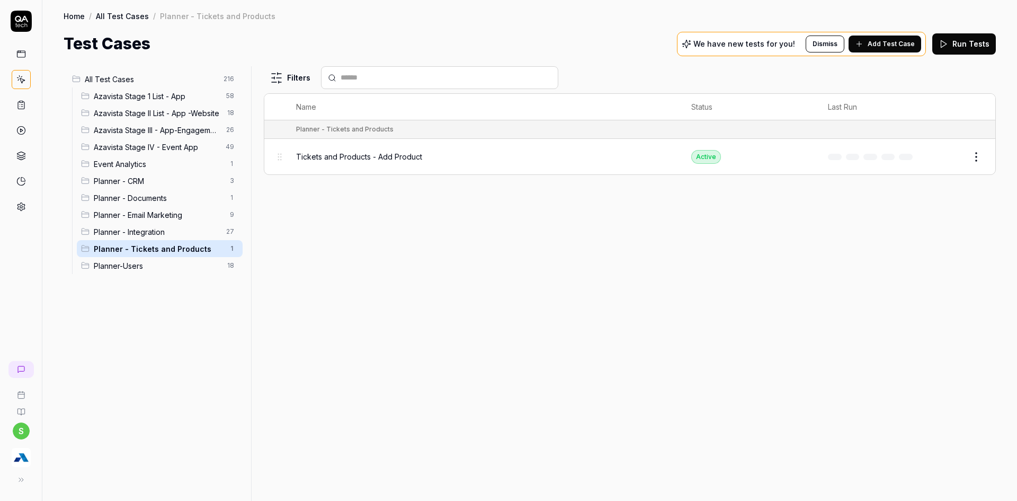
click at [895, 50] on button "Add Test Case" at bounding box center [885, 43] width 73 height 17
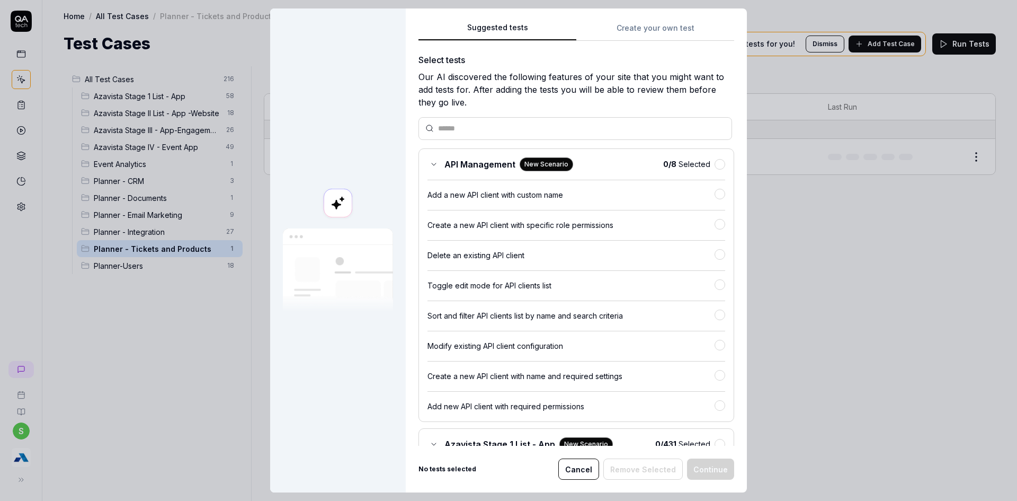
click at [627, 32] on button "Create your own test" at bounding box center [655, 31] width 158 height 19
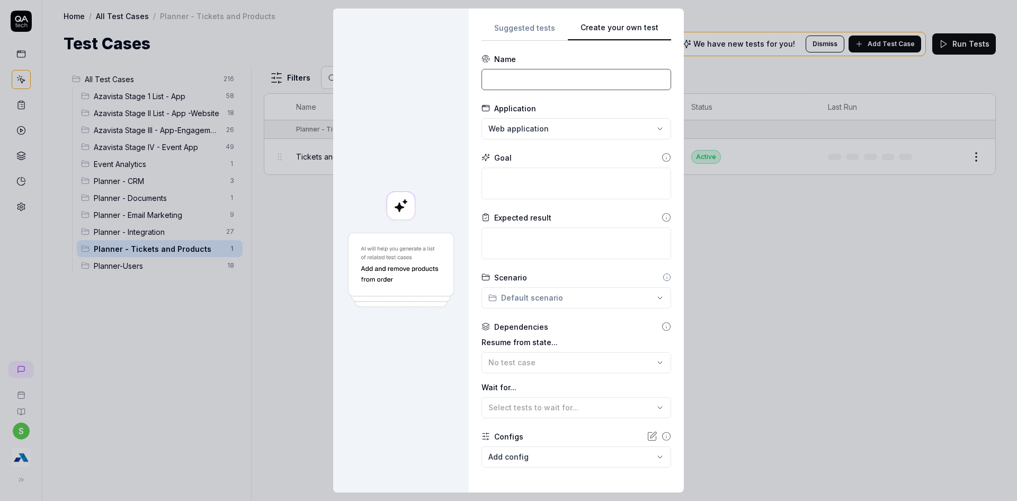
click at [491, 86] on input at bounding box center [577, 79] width 190 height 21
click at [568, 82] on input "Tickets and Products - Add Product" at bounding box center [577, 79] width 190 height 21
click at [494, 189] on textarea at bounding box center [577, 183] width 190 height 32
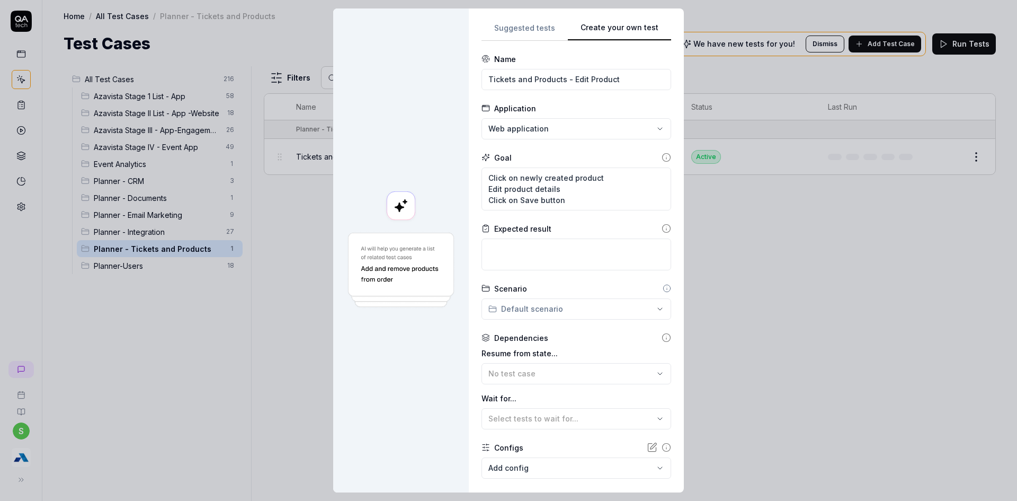
click at [488, 279] on form "**********" at bounding box center [577, 296] width 190 height 484
click at [498, 266] on textarea at bounding box center [577, 254] width 190 height 32
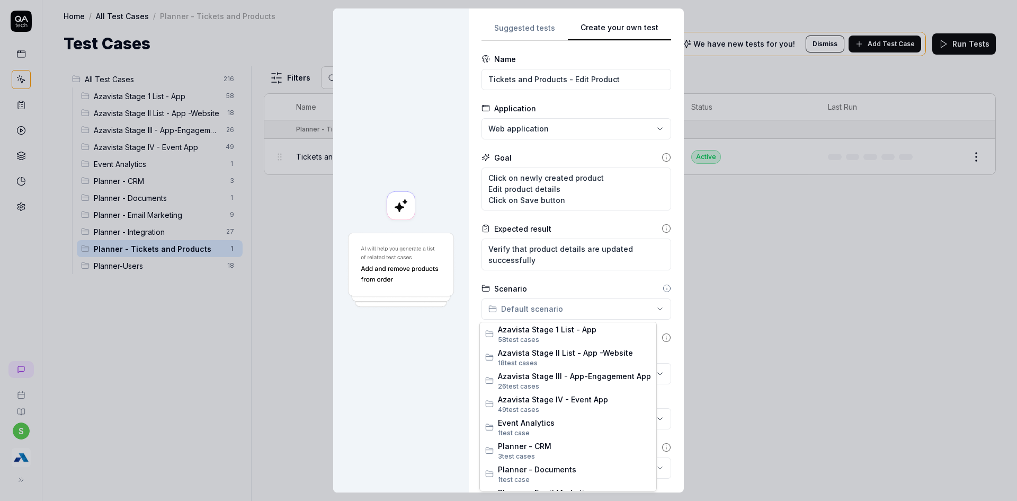
click at [525, 303] on div "**********" at bounding box center [508, 250] width 1017 height 501
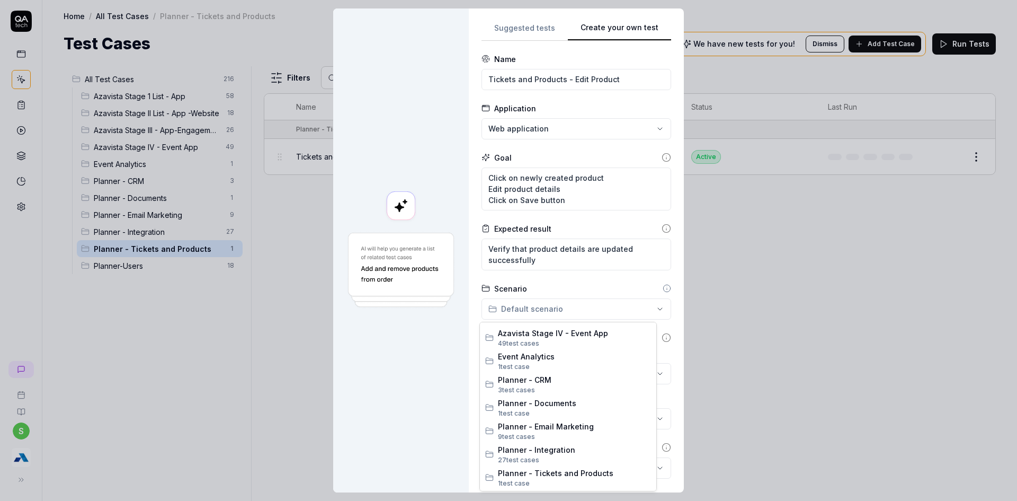
scroll to position [88, 0]
click at [556, 456] on span "Planner - Tickets and Products" at bounding box center [574, 451] width 153 height 11
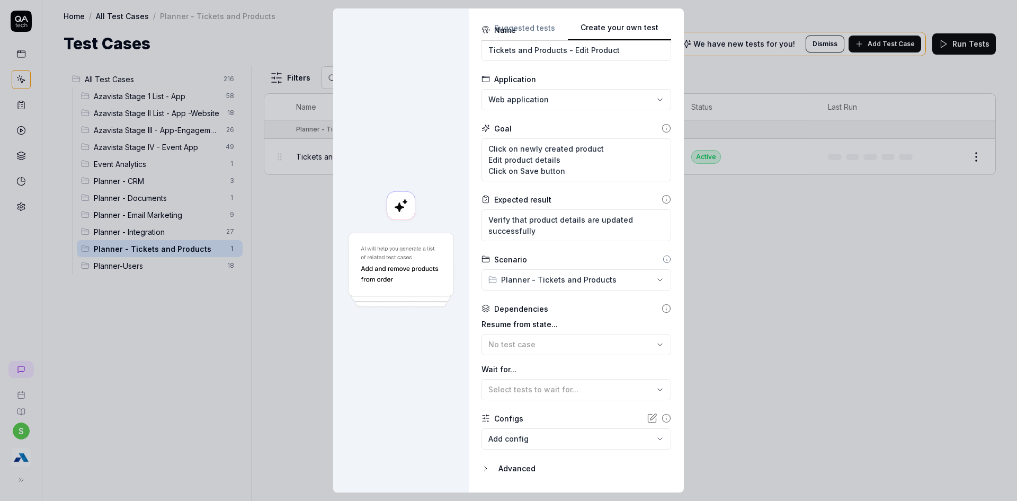
scroll to position [58, 0]
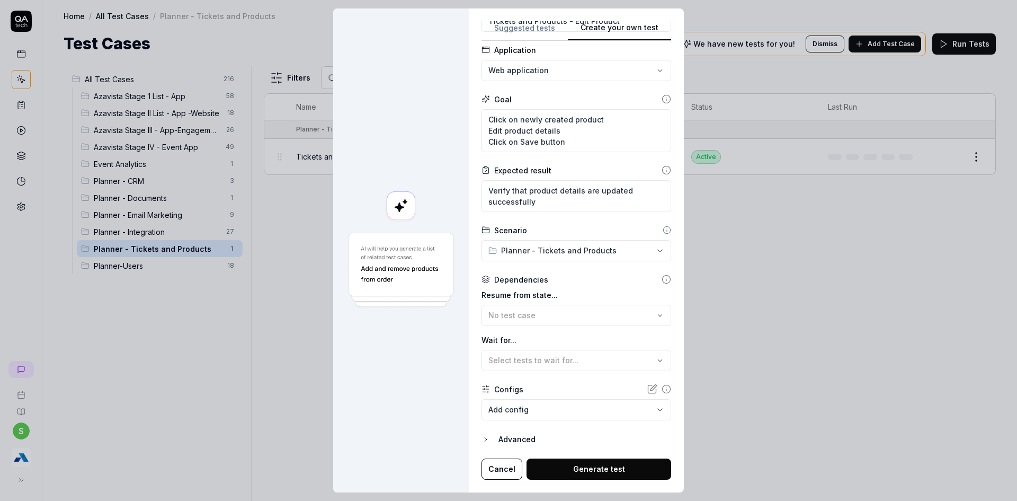
click at [579, 464] on button "Generate test" at bounding box center [599, 468] width 145 height 21
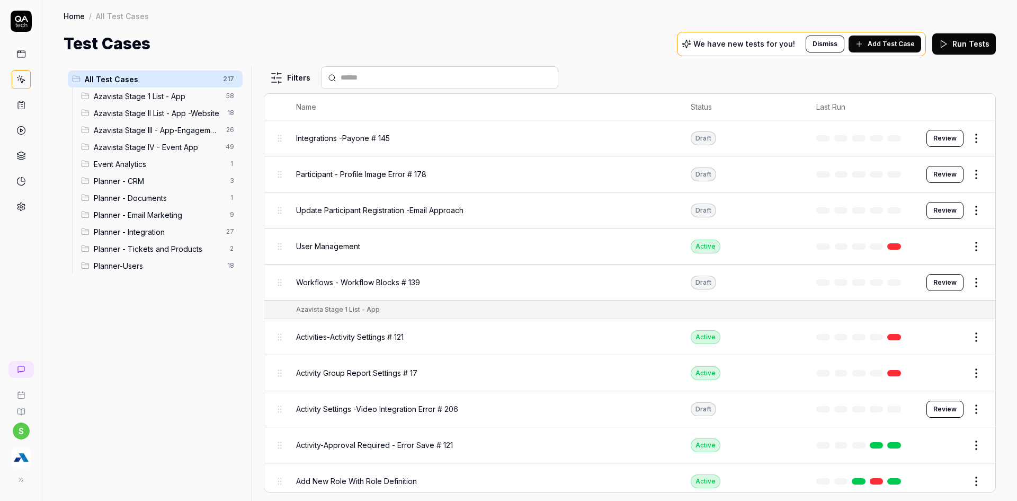
click at [174, 252] on span "Planner - Tickets and Products" at bounding box center [159, 248] width 130 height 11
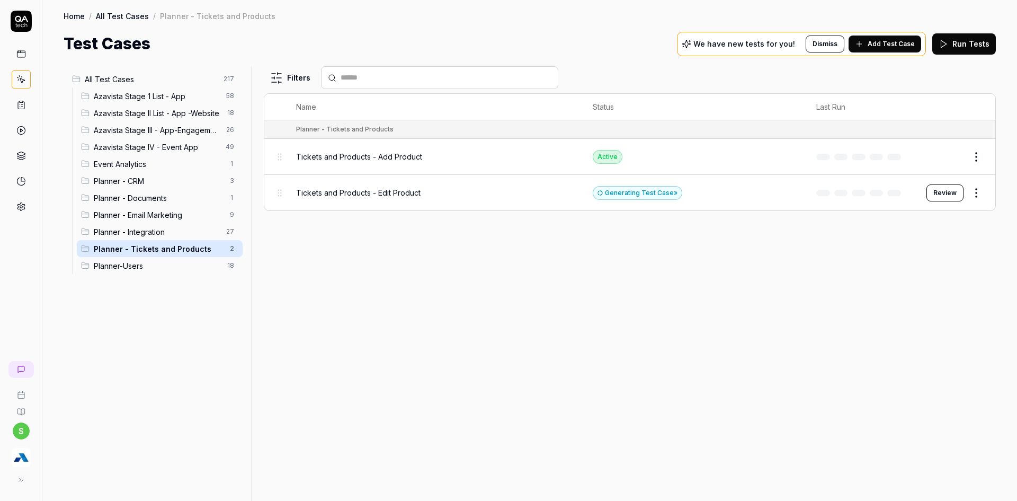
click at [938, 191] on button "Review" at bounding box center [945, 192] width 37 height 17
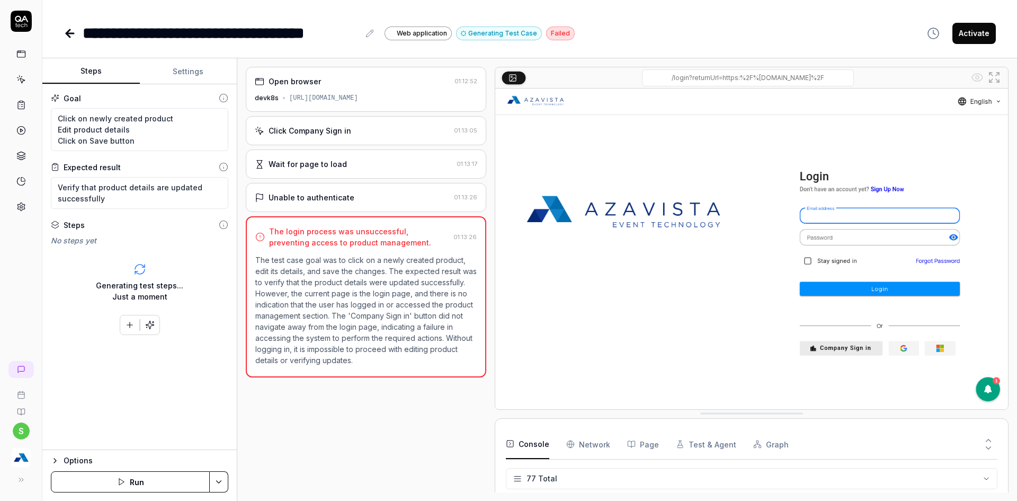
scroll to position [2205, 0]
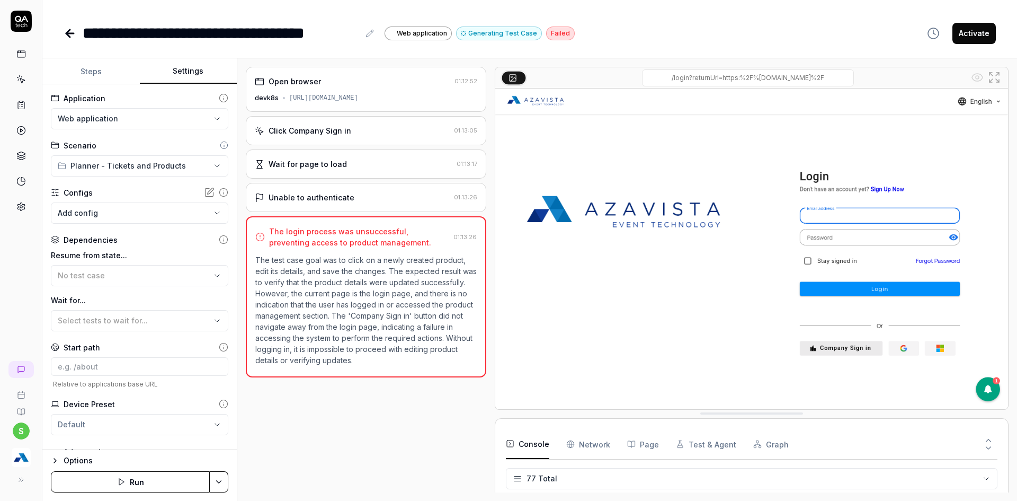
click at [186, 77] on button "Settings" at bounding box center [188, 71] width 97 height 25
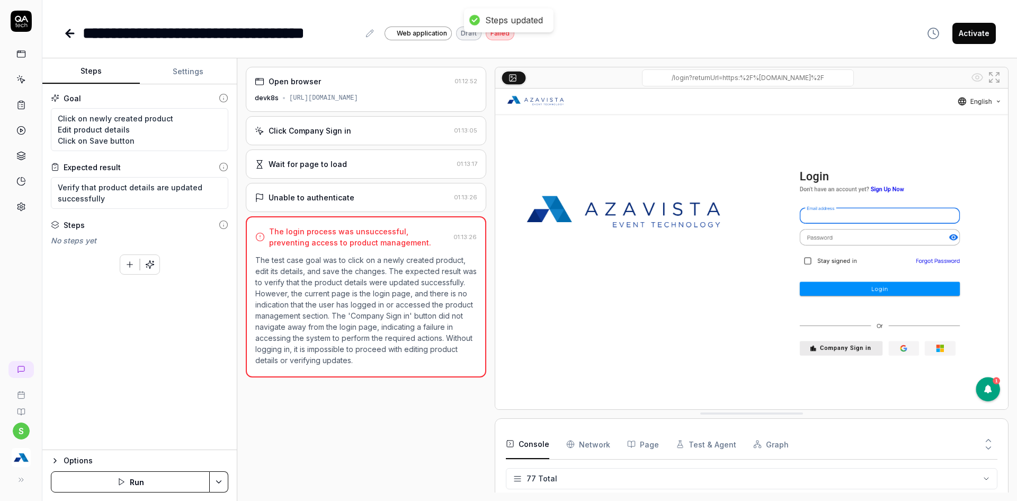
click at [61, 79] on button "Steps" at bounding box center [90, 71] width 97 height 25
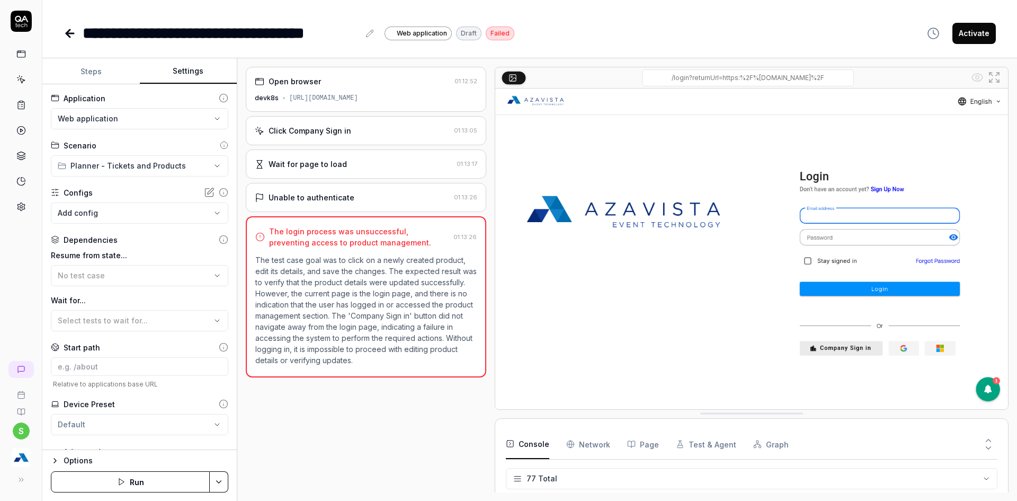
click at [184, 69] on button "Settings" at bounding box center [188, 71] width 97 height 25
click at [97, 263] on div "Resume from state... No test case" at bounding box center [139, 268] width 177 height 37
click at [98, 277] on span "No test case" at bounding box center [81, 275] width 47 height 9
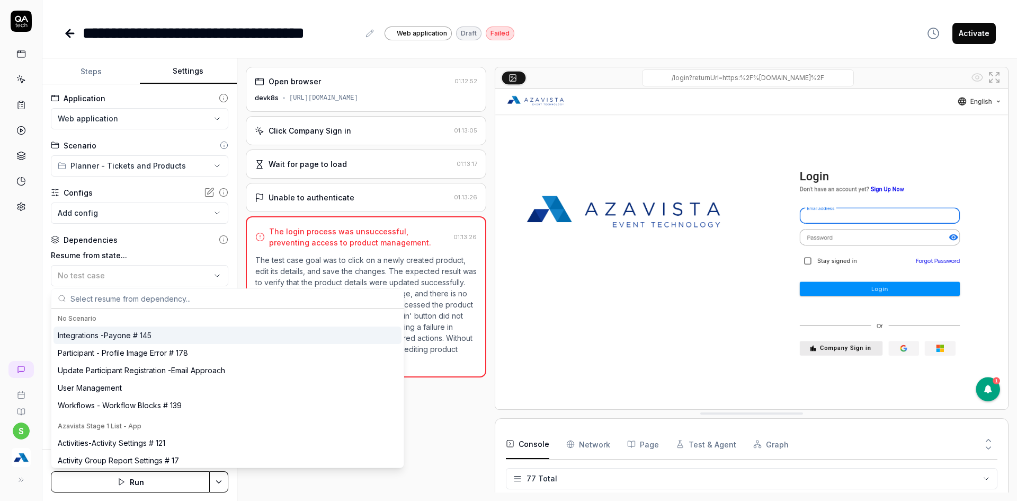
click at [161, 292] on input "text" at bounding box center [233, 298] width 327 height 19
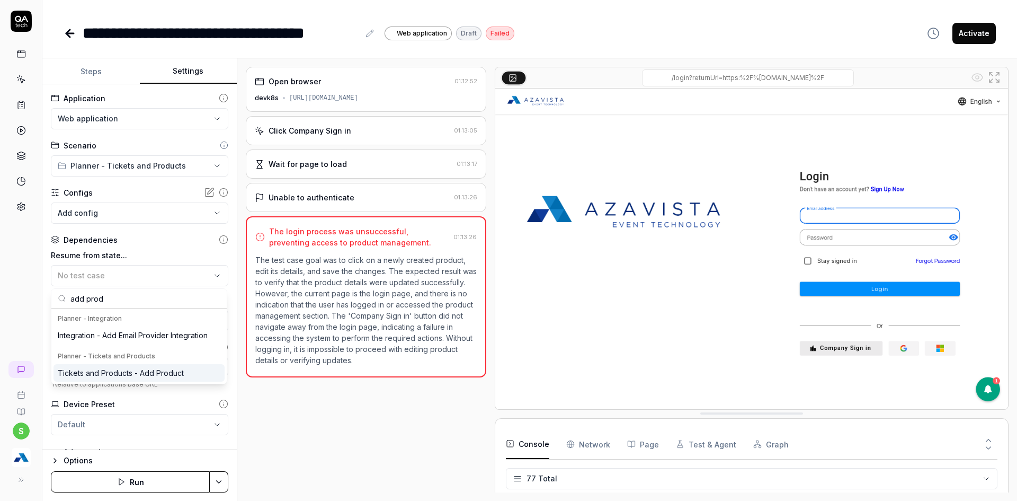
click at [138, 371] on div "Tickets and Products - Add Product" at bounding box center [121, 372] width 126 height 11
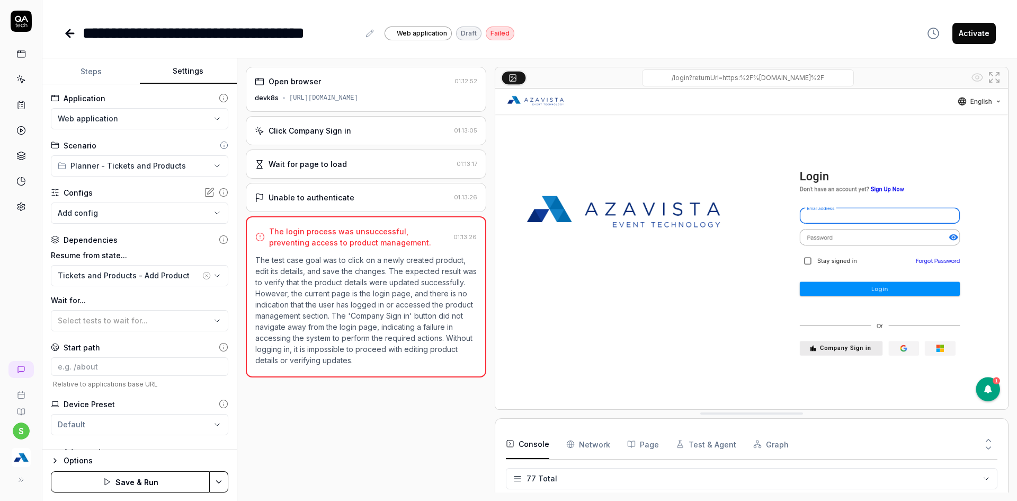
click at [89, 86] on div "**********" at bounding box center [139, 267] width 194 height 366
click at [93, 70] on button "Steps" at bounding box center [90, 71] width 97 height 25
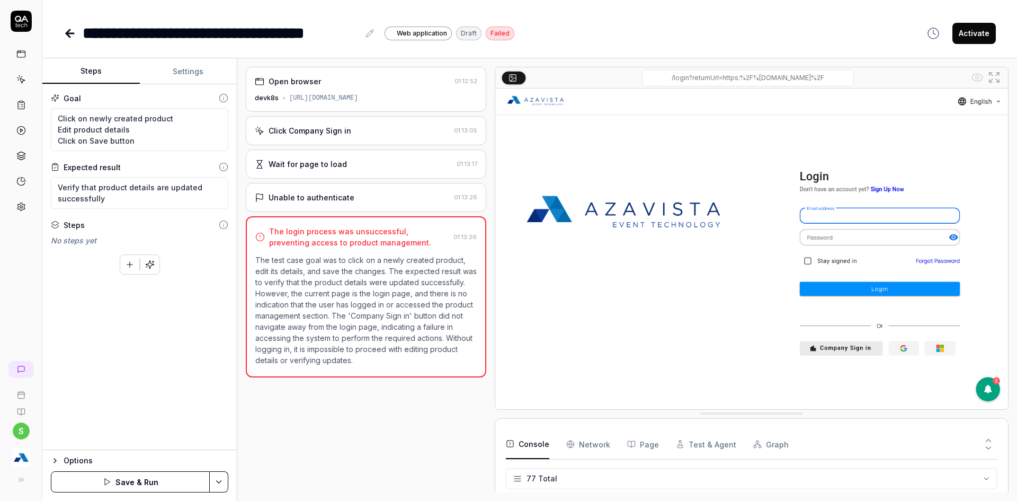
click at [123, 262] on button "button" at bounding box center [129, 264] width 19 height 19
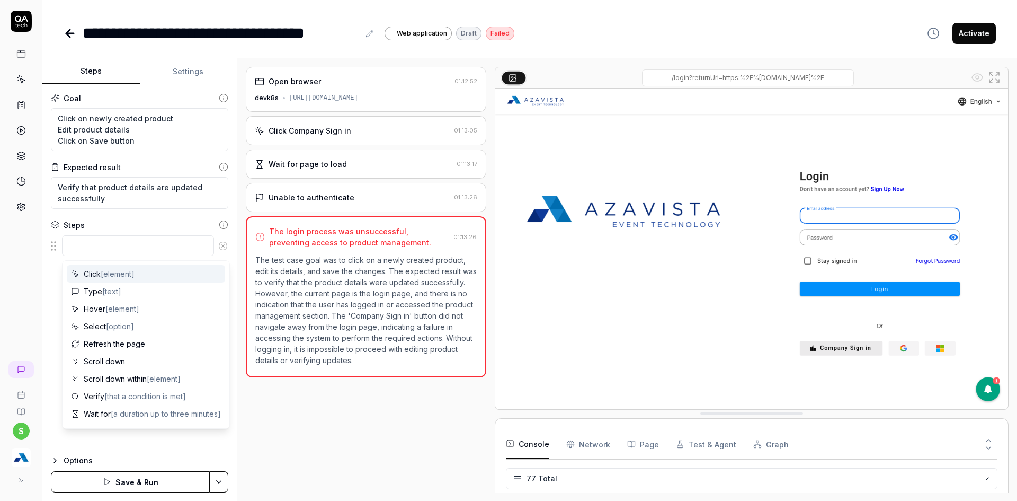
click at [95, 244] on textarea at bounding box center [138, 245] width 152 height 21
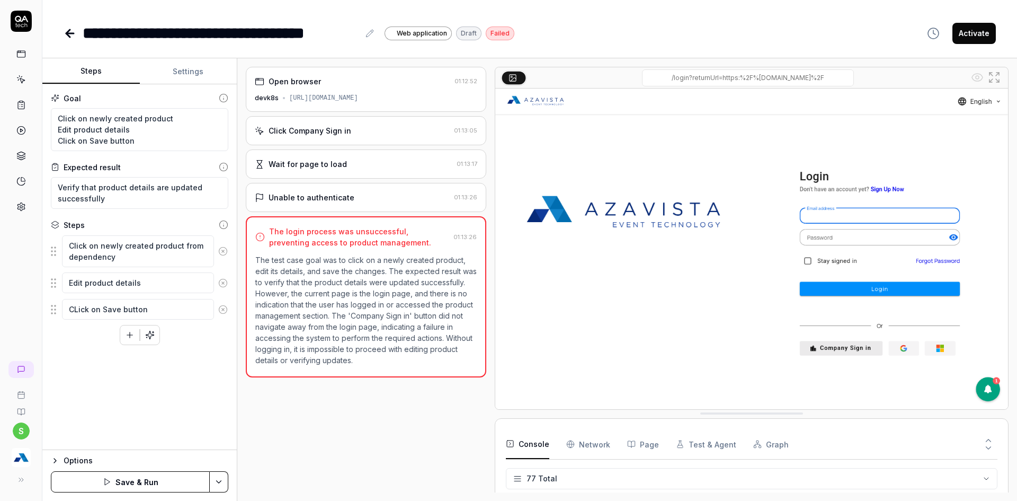
click at [75, 310] on textarea "CLick on Save button" at bounding box center [138, 309] width 152 height 21
click at [210, 485] on html "**********" at bounding box center [508, 256] width 1017 height 513
click at [123, 409] on div "Save" at bounding box center [166, 407] width 135 height 23
click at [215, 482] on html "**********" at bounding box center [508, 256] width 1017 height 513
click at [190, 434] on div "Run w. Dependencies" at bounding box center [178, 431] width 107 height 23
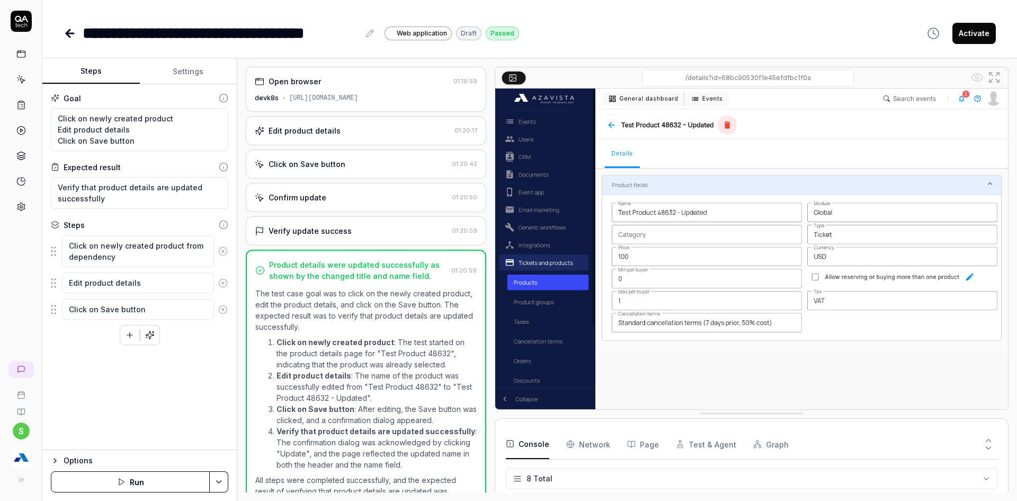
click at [970, 43] on button "Activate" at bounding box center [974, 33] width 43 height 21
click at [74, 35] on icon at bounding box center [70, 33] width 13 height 13
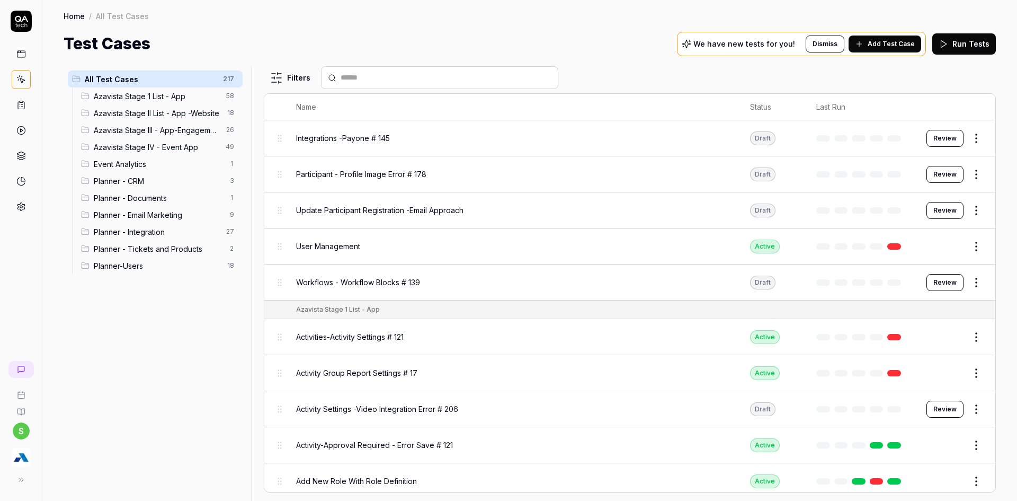
click at [159, 248] on span "Planner - Tickets and Products" at bounding box center [159, 248] width 130 height 11
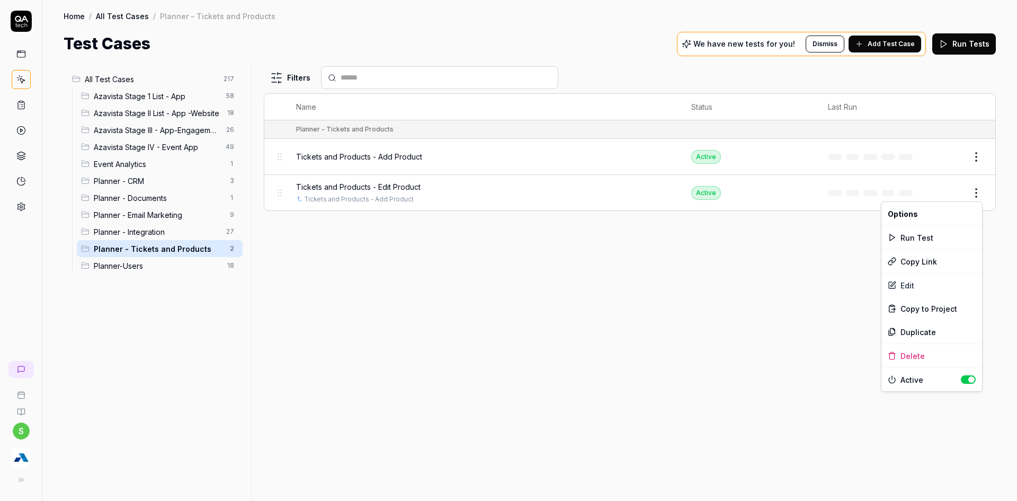
click at [980, 197] on html "s Home / All Test Cases / Planner - Tickets and Products Home / All Test Cases …" at bounding box center [508, 256] width 1017 height 513
click at [919, 325] on div "Duplicate" at bounding box center [932, 331] width 101 height 23
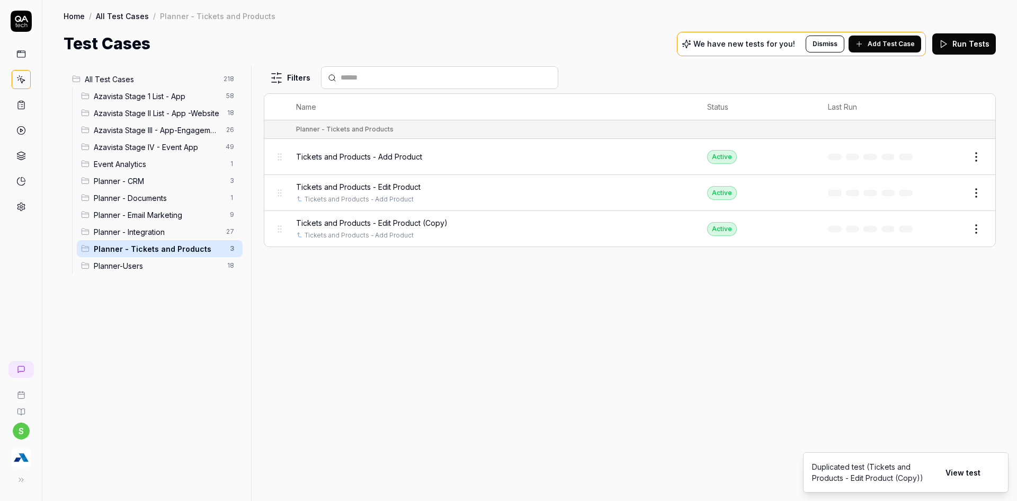
click at [1001, 478] on li "Duplicated test (Tickets and Products - Edit Product (Copy)) View test" at bounding box center [906, 472] width 206 height 40
click at [1000, 473] on icon "Notifications (F8)" at bounding box center [999, 471] width 5 height 5
click at [945, 229] on button "Edit" at bounding box center [950, 228] width 25 height 17
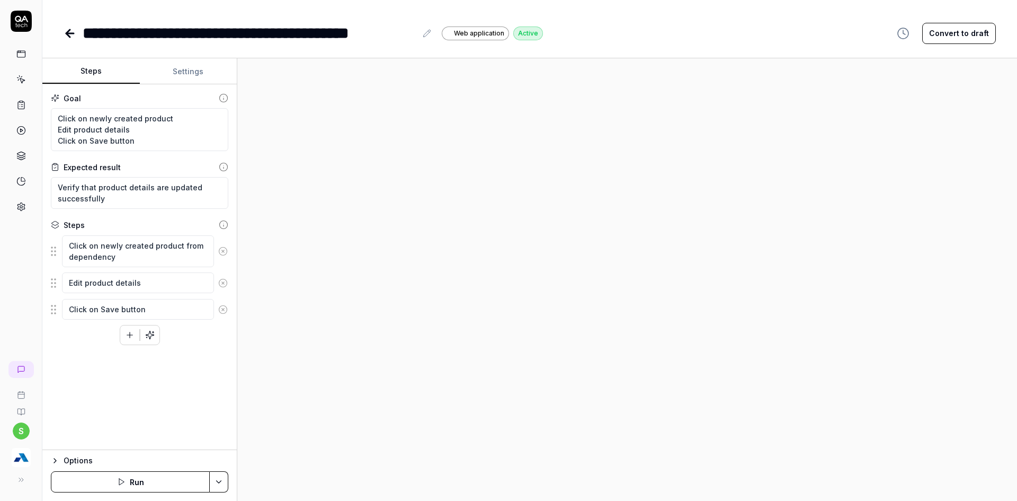
click at [72, 38] on icon at bounding box center [70, 33] width 13 height 13
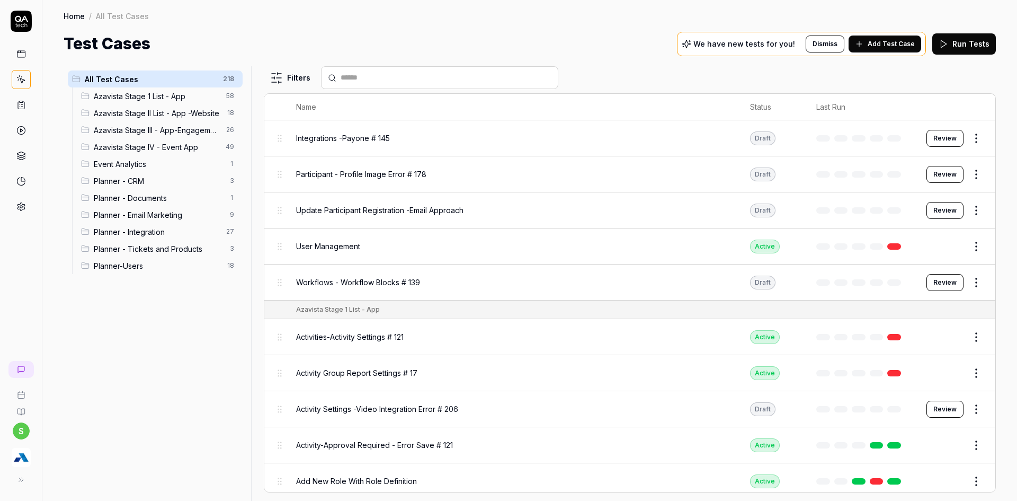
click at [181, 254] on div "Planner - Tickets and Products 3" at bounding box center [160, 248] width 166 height 17
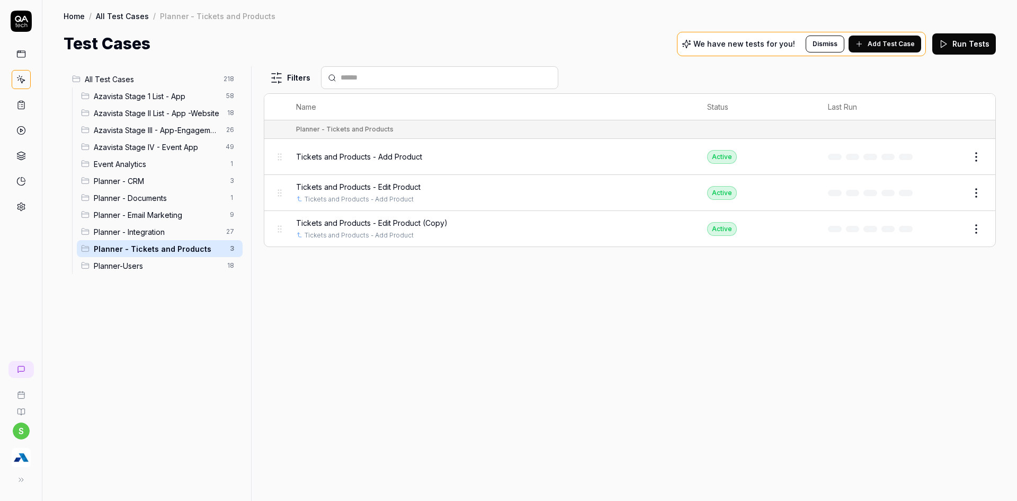
click at [959, 227] on button "Edit" at bounding box center [950, 228] width 25 height 17
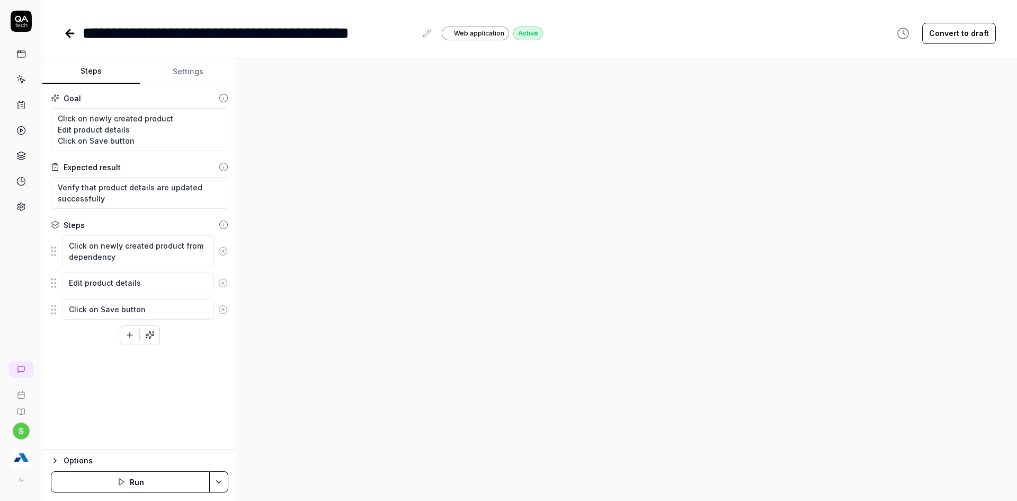
click at [417, 43] on div "**********" at bounding box center [258, 33] width 351 height 24
click at [285, 32] on div "**********" at bounding box center [223, 33] width 280 height 24
drag, startPoint x: 144, startPoint y: 284, endPoint x: 66, endPoint y: 293, distance: 78.4
click at [66, 293] on div "Edit product details" at bounding box center [139, 283] width 177 height 22
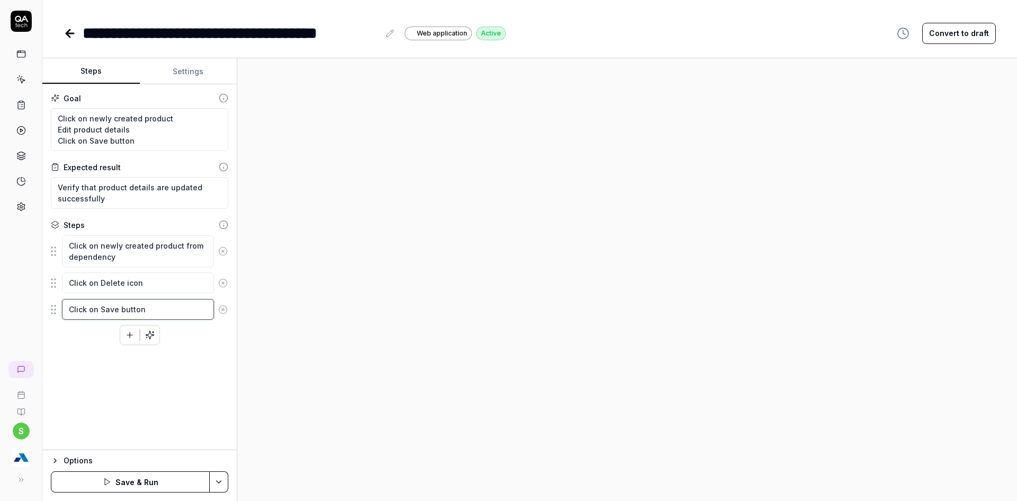
click at [87, 317] on textarea "Click on Save button" at bounding box center [138, 309] width 152 height 21
click at [180, 476] on button "Save & Run" at bounding box center [130, 481] width 159 height 21
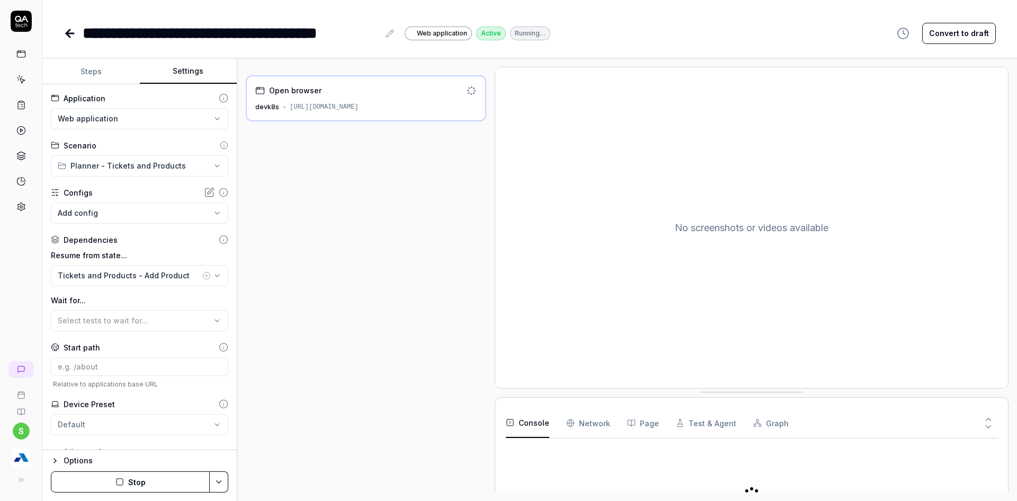
click at [191, 75] on button "Settings" at bounding box center [188, 71] width 97 height 25
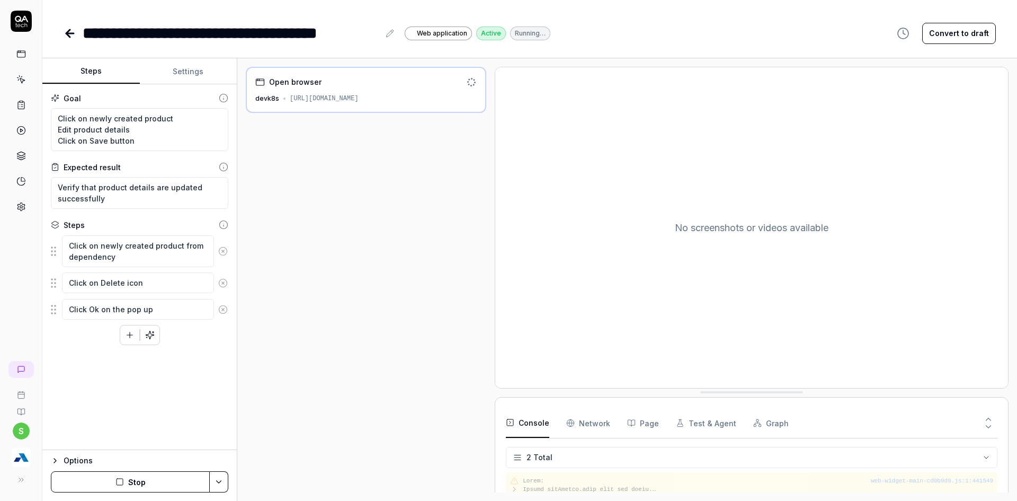
click at [86, 77] on button "Steps" at bounding box center [90, 71] width 97 height 25
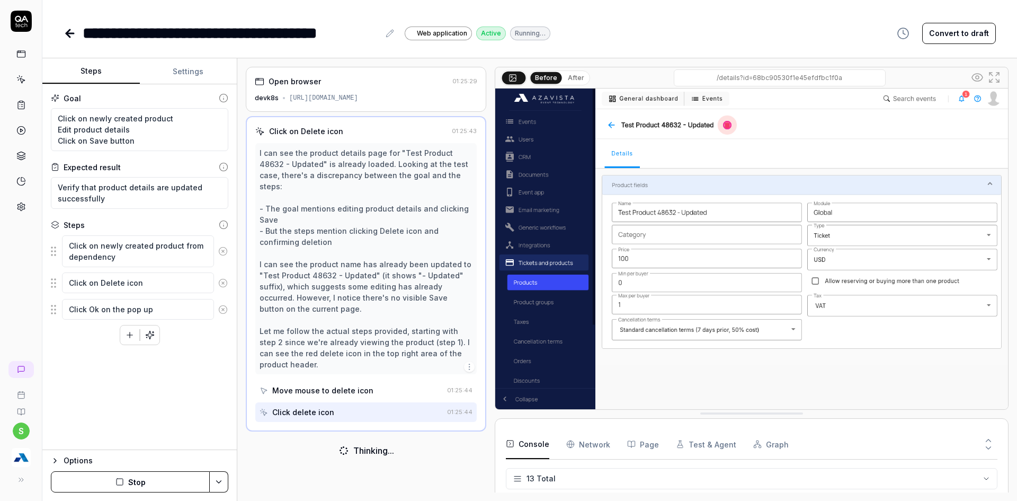
scroll to position [298, 0]
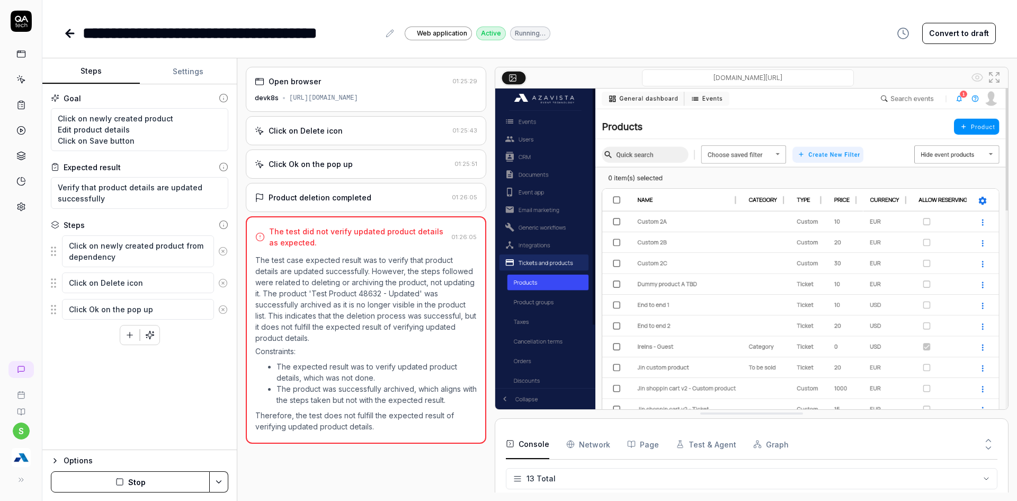
type textarea "*"
click at [89, 133] on textarea "Click on newly created product Edit product details Click on Save button" at bounding box center [139, 129] width 177 height 43
type textarea "Click on newly created product Click on Save button"
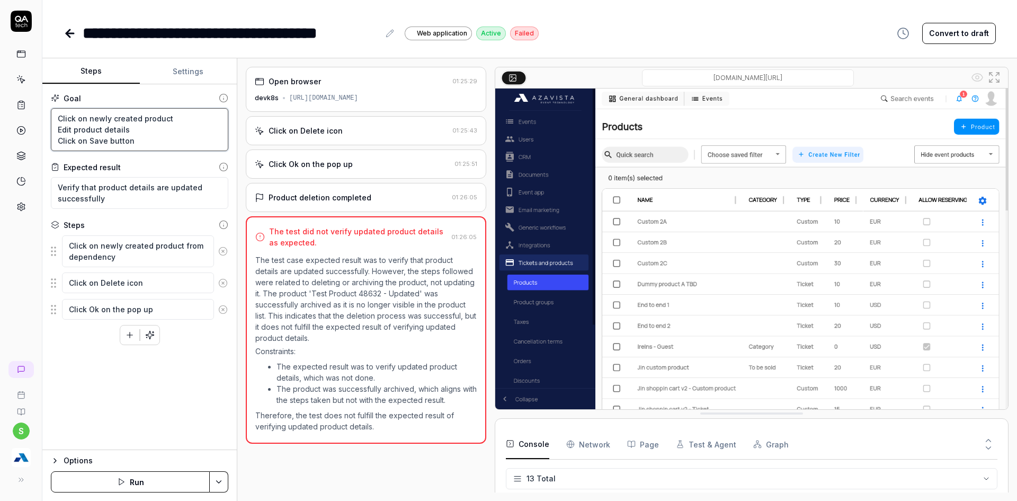
type textarea "*"
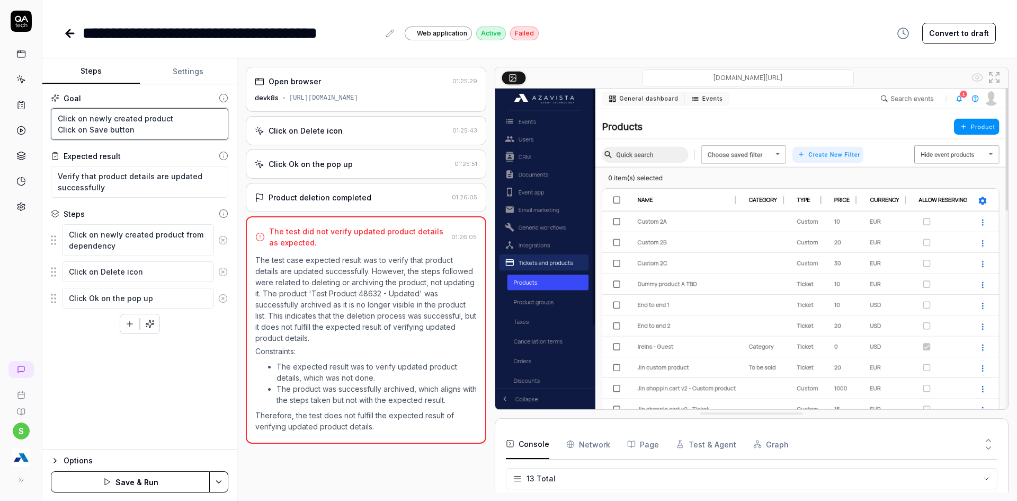
type textarea "Click on newly created productClick on Save button"
type textarea "*"
type textarea "Click on newly created producClick on Save button"
type textarea "*"
type textarea "Click on newly created produClick on Save button"
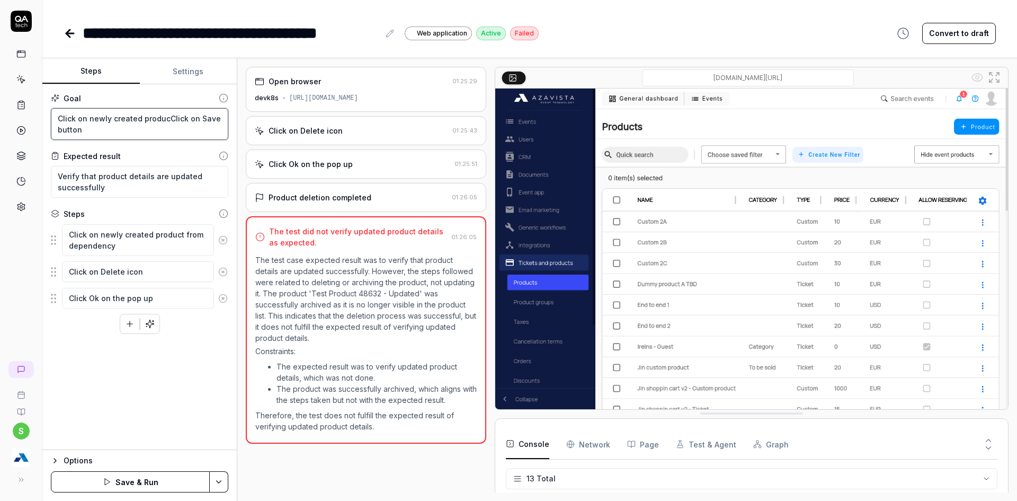
type textarea "*"
type textarea "Click on newly created prodClick on Save button"
type textarea "*"
type textarea "Click on newly created proClick on Save button"
type textarea "*"
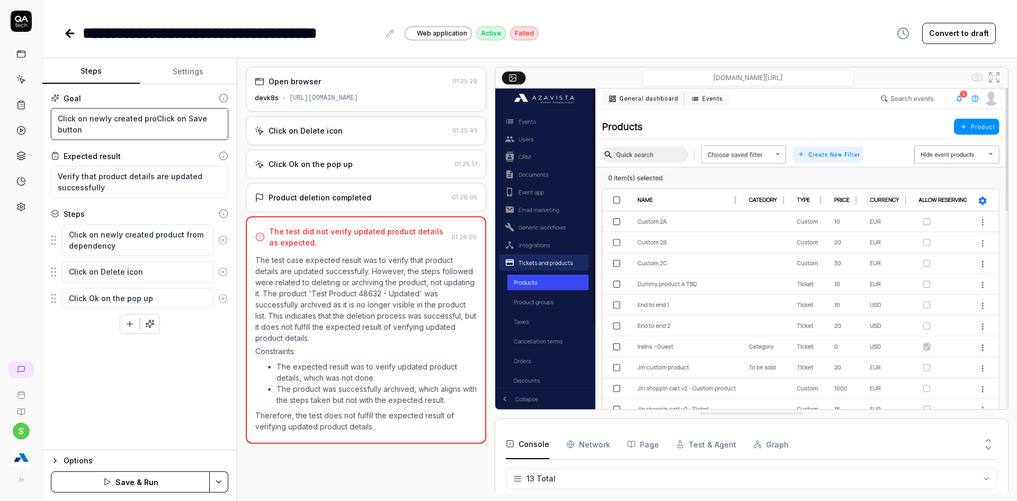
type textarea "Click on newly created prClick on Save button"
type textarea "*"
type textarea "Click on newly created pClick on Save button"
type textarea "*"
type textarea "Click on newly created Click on Save button"
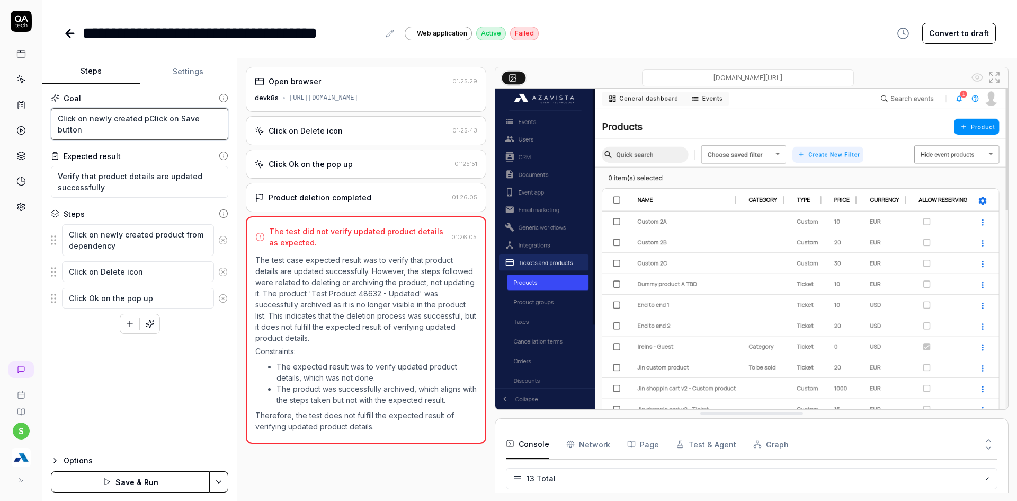
type textarea "*"
type textarea "Click on newly createdClick on Save button"
type textarea "*"
type textarea "Click on newly createClick on Save button"
type textarea "*"
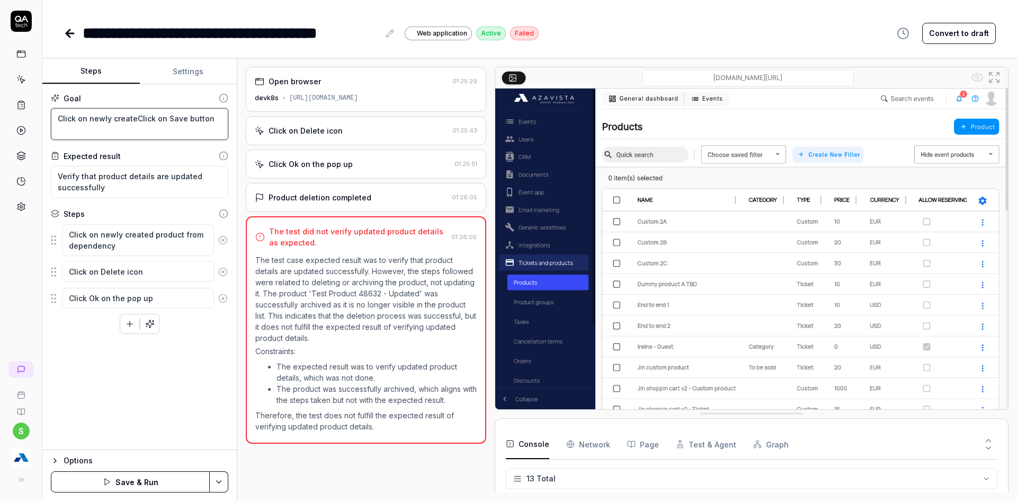
type textarea "Click on newly creatClick on Save button"
type textarea "*"
type textarea "Click on newly creaClick on Save button"
type textarea "*"
type textarea "Click on newly creClick on Save button"
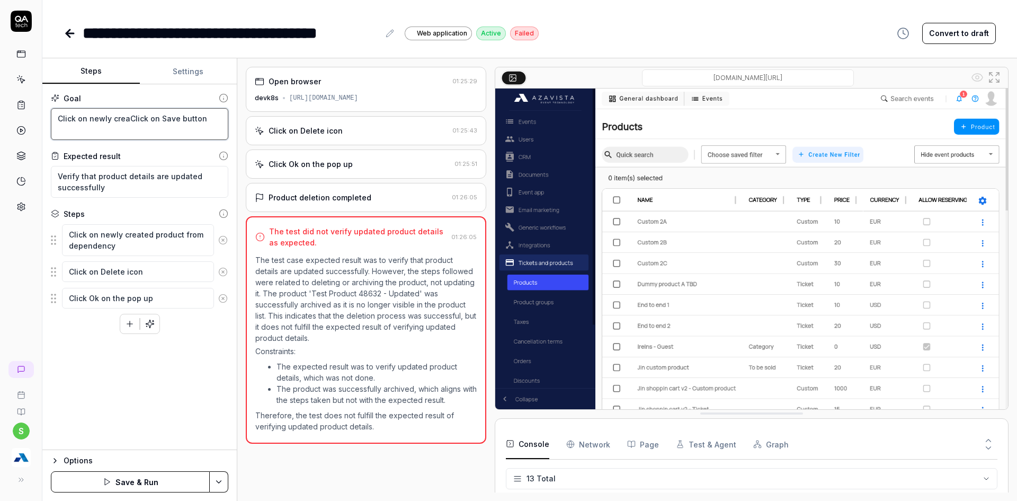
type textarea "*"
type textarea "Click on newly crClick on Save button"
type textarea "*"
type textarea "Click on newly cClick on Save button"
type textarea "*"
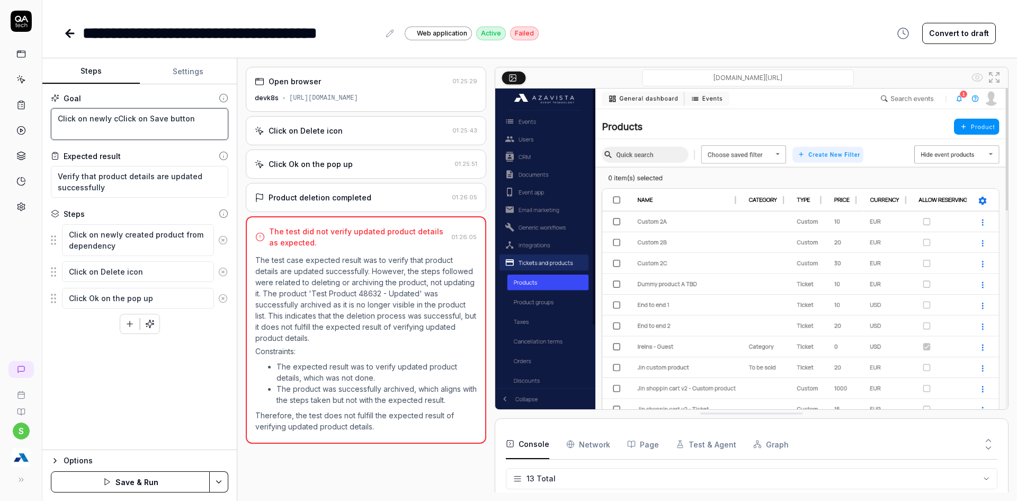
type textarea "Click on newly Click on Save button"
type textarea "*"
type textarea "Click on newlyClick on Save button"
type textarea "*"
type textarea "Click on newlClick on Save button"
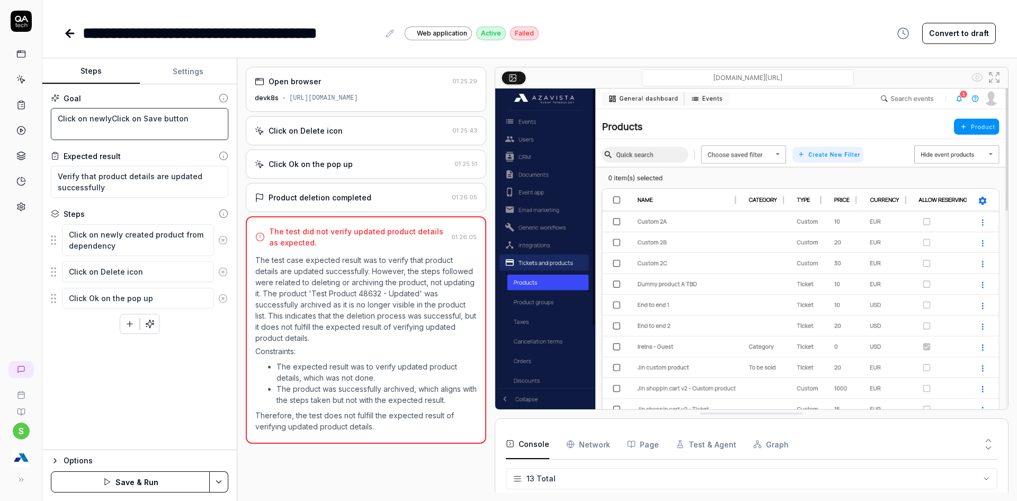
type textarea "*"
type textarea "Click on newClick on Save button"
type textarea "*"
type textarea "Click on neClick on Save button"
type textarea "*"
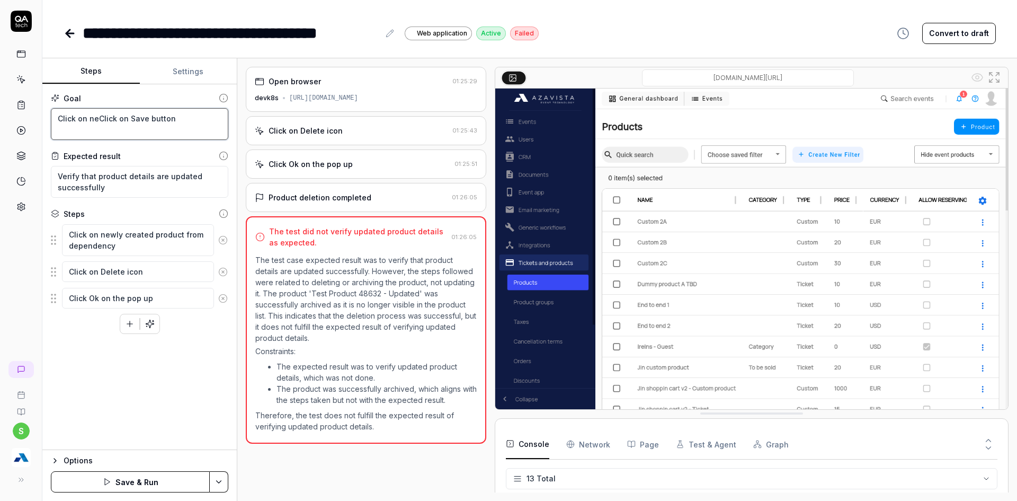
type textarea "Click on nClick on Save button"
type textarea "*"
type textarea "Click on Click on Save button"
type textarea "*"
type textarea "Click onClick on Save button"
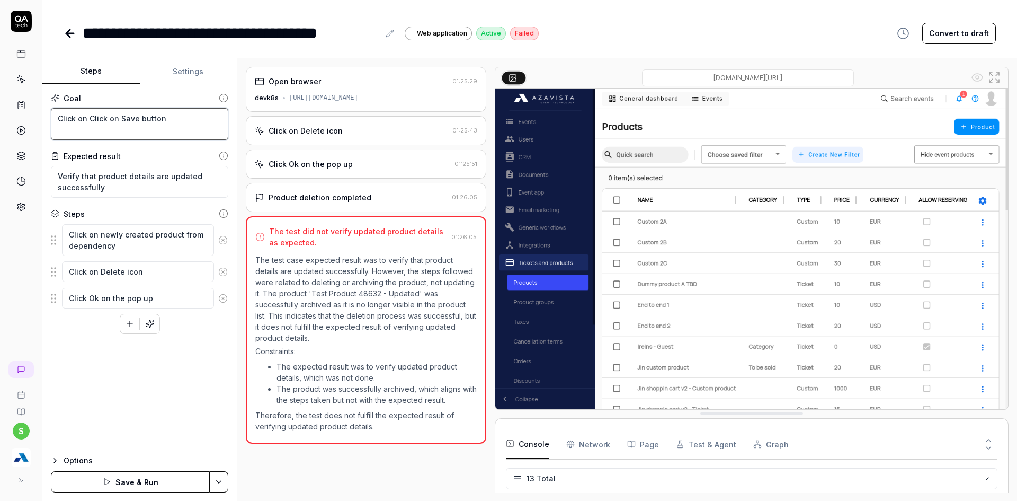
type textarea "*"
type textarea "Click oClick on Save button"
type textarea "*"
type textarea "Click ooClick on Save button"
type textarea "*"
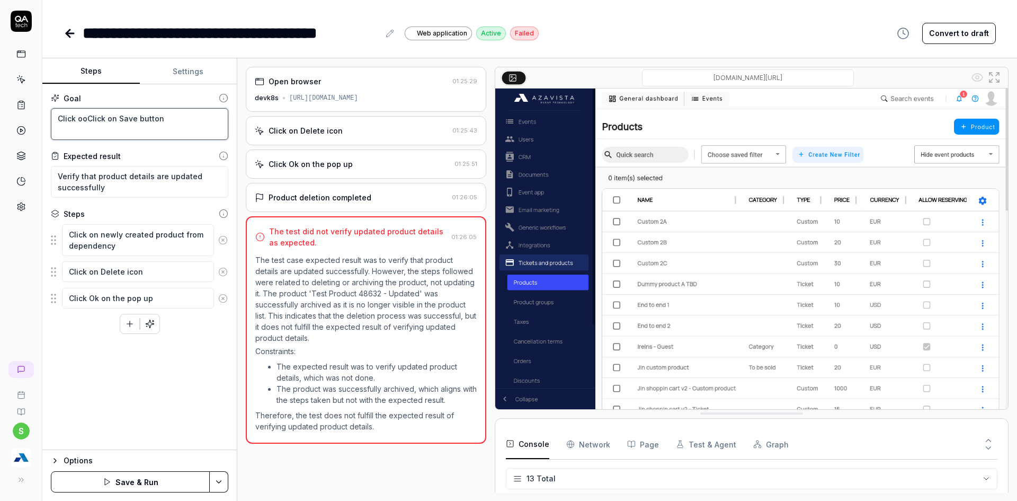
type textarea "Click oClick on Save button"
type textarea "*"
type textarea "Click onClick on Save button"
type textarea "*"
type textarea "Click on Click on Save button"
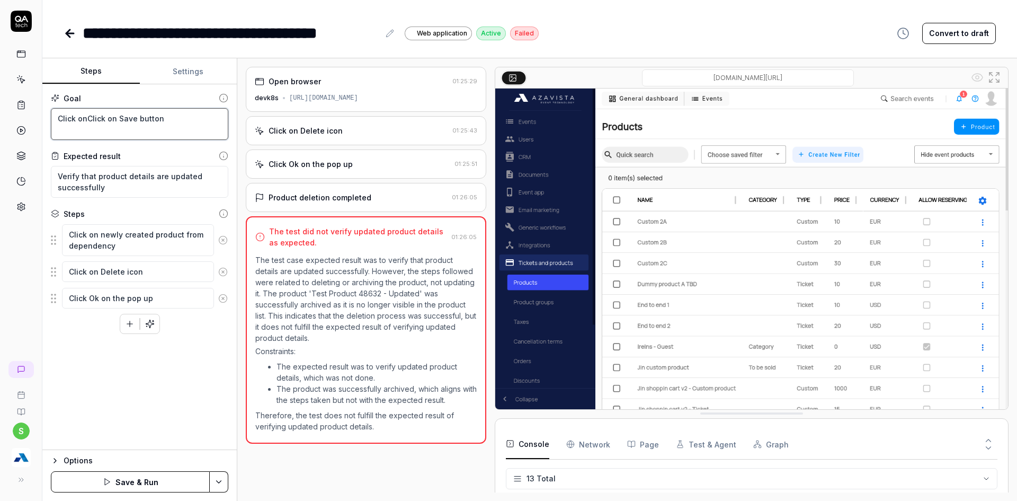
type textarea "*"
type textarea "Click on dClick on Save button"
type textarea "*"
type textarea "Click on deClick on Save button"
type textarea "*"
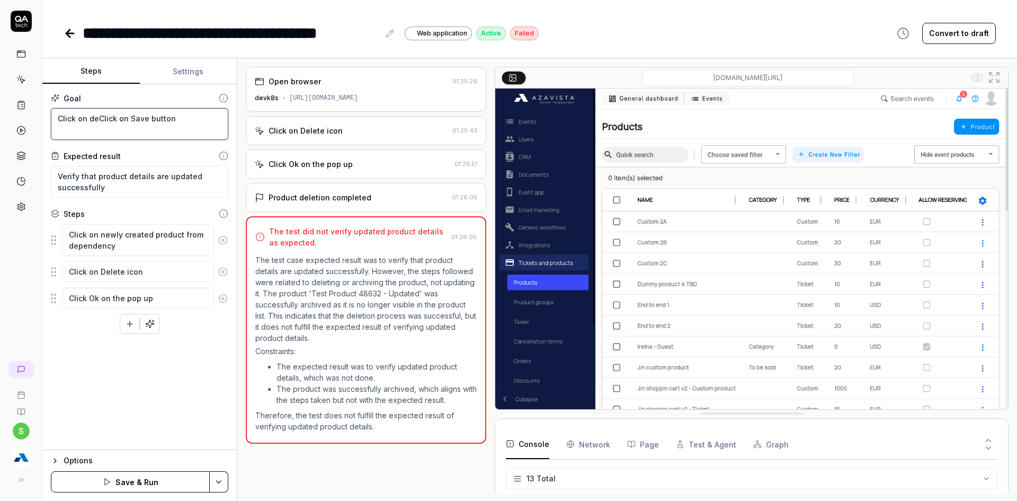
type textarea "Click on delClick on Save button"
type textarea "*"
type textarea "Click on deleClick on Save button"
type textarea "*"
type textarea "Click on deletClick on Save button"
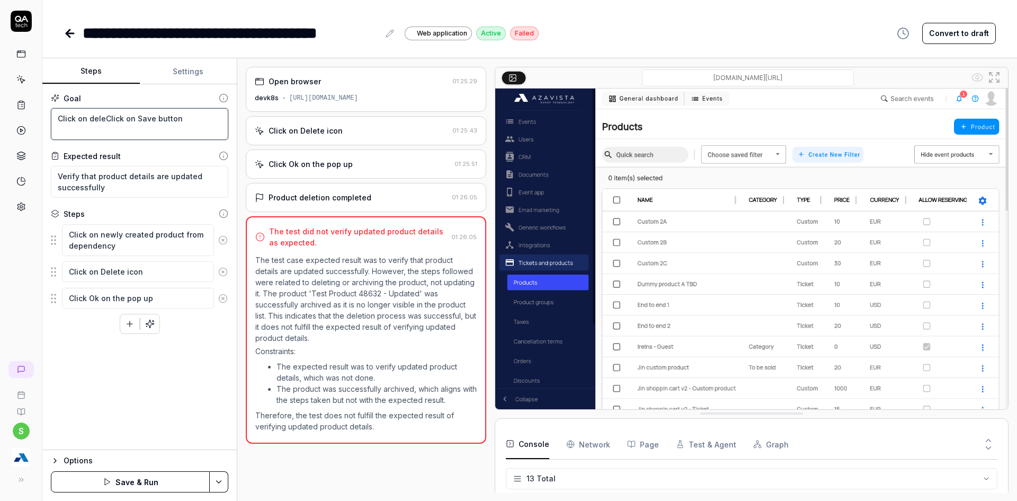
type textarea "*"
type textarea "Click on deleteClick on Save button"
type textarea "*"
type textarea "Click on delete Click on Save button"
type textarea "*"
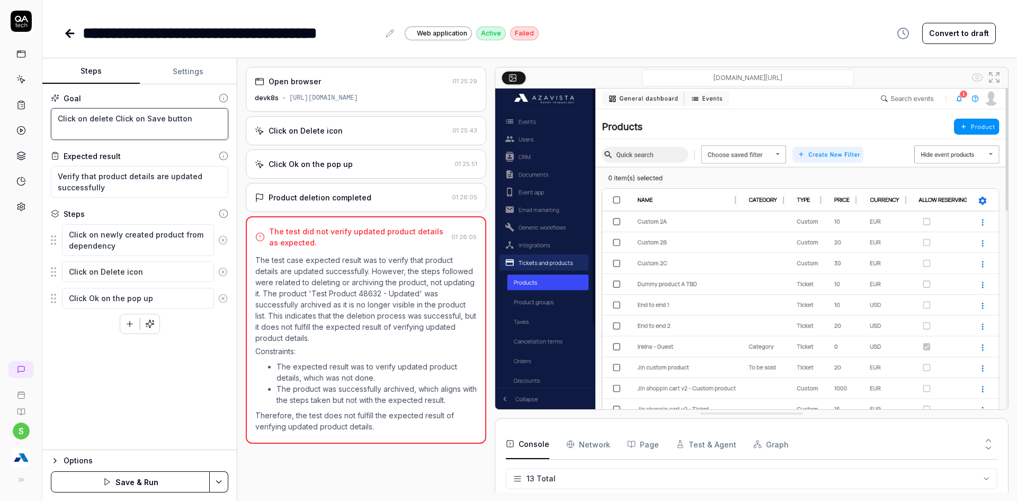
type textarea "Click on delete iClick on Save button"
type textarea "*"
type textarea "Click on delete icClick on Save button"
type textarea "*"
type textarea "Click on delete icoClick on Save button"
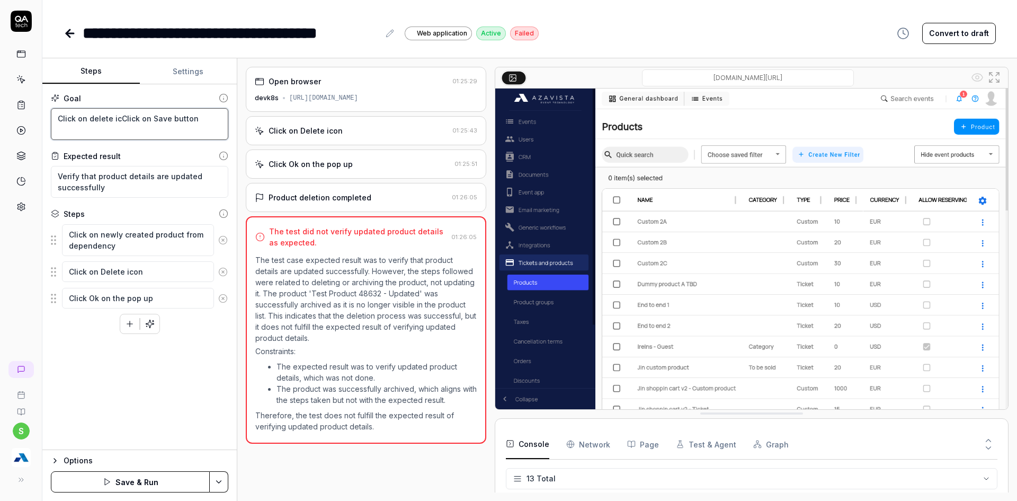
type textarea "*"
type textarea "Click on delete iconClick on Save button"
type textarea "*"
type textarea "Click on delete icon Click on Save button"
type textarea "*"
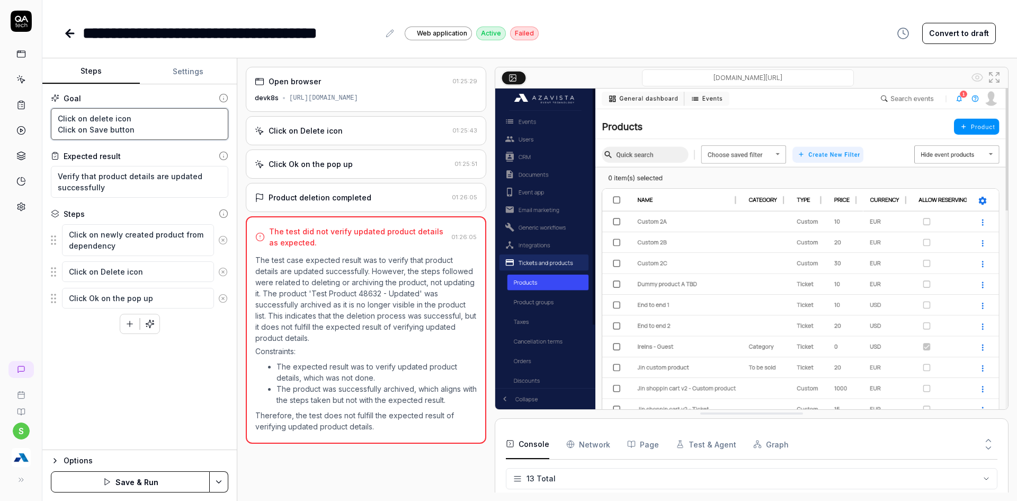
click at [128, 125] on textarea "Click on delete icon Click on Save button" at bounding box center [139, 124] width 177 height 32
type textarea "Click on delete icon C"
type textarea "*"
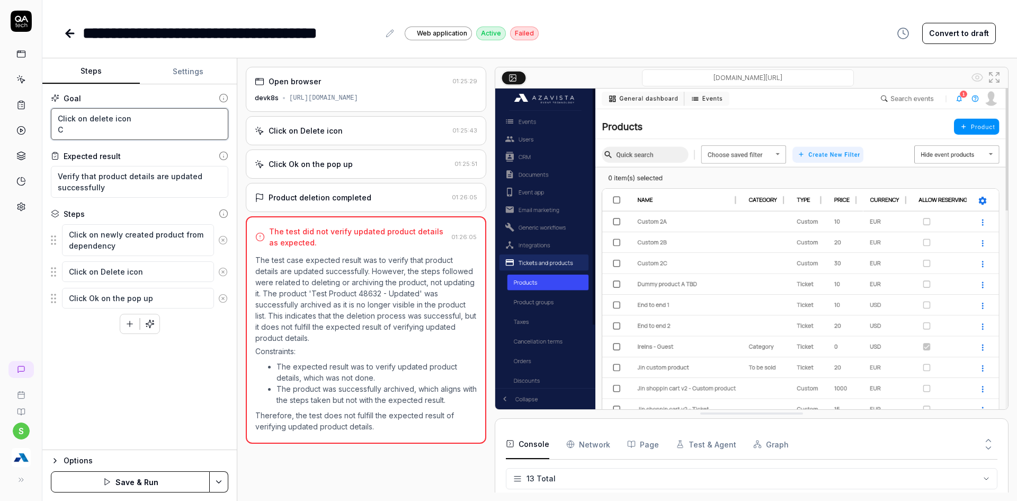
type textarea "Click on delete icon"
type textarea "*"
type textarea "Click on delete icon C"
type textarea "*"
type textarea "Click on delete icon Cl"
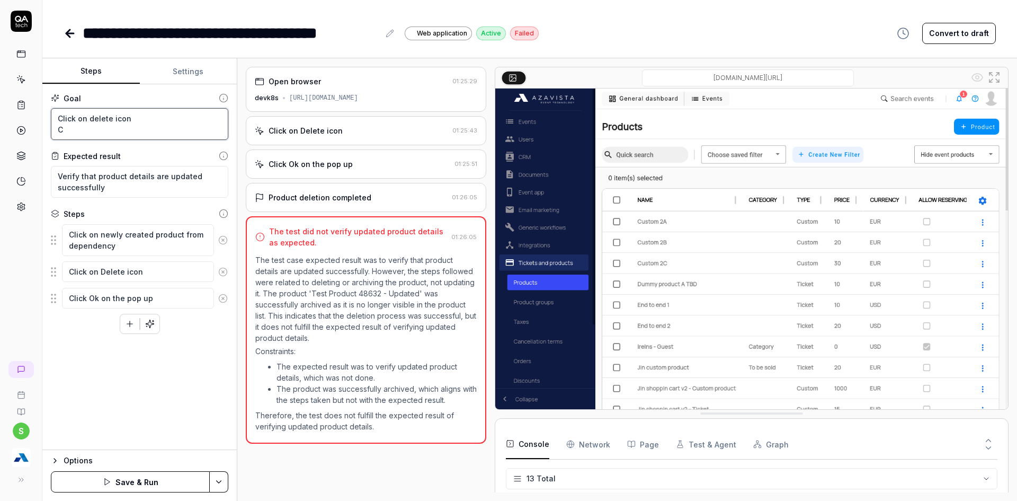
type textarea "*"
type textarea "Click on delete icon Cli"
type textarea "*"
type textarea "Click on delete icon Clic"
type textarea "*"
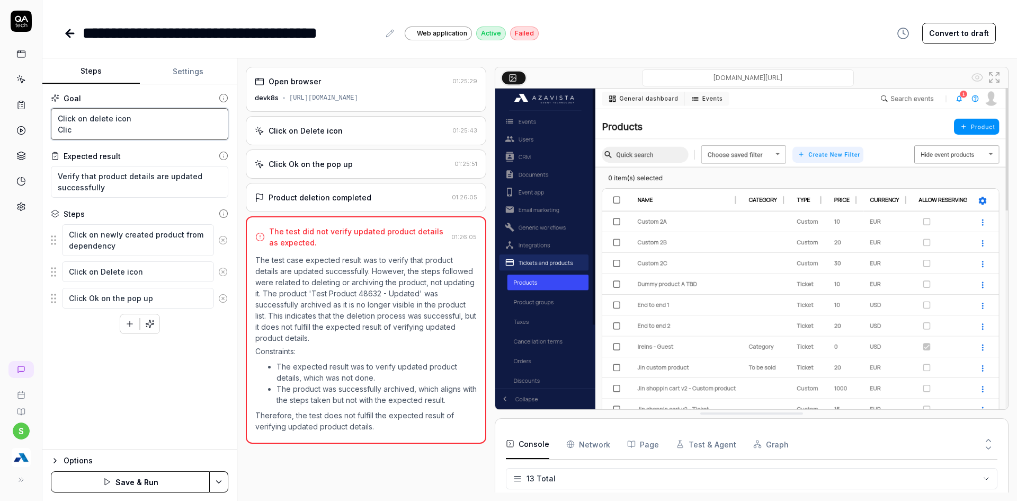
type textarea "Click on delete icon Click"
type textarea "*"
type textarea "Click on delete icon Click"
type textarea "*"
type textarea "Click on delete icon Click O"
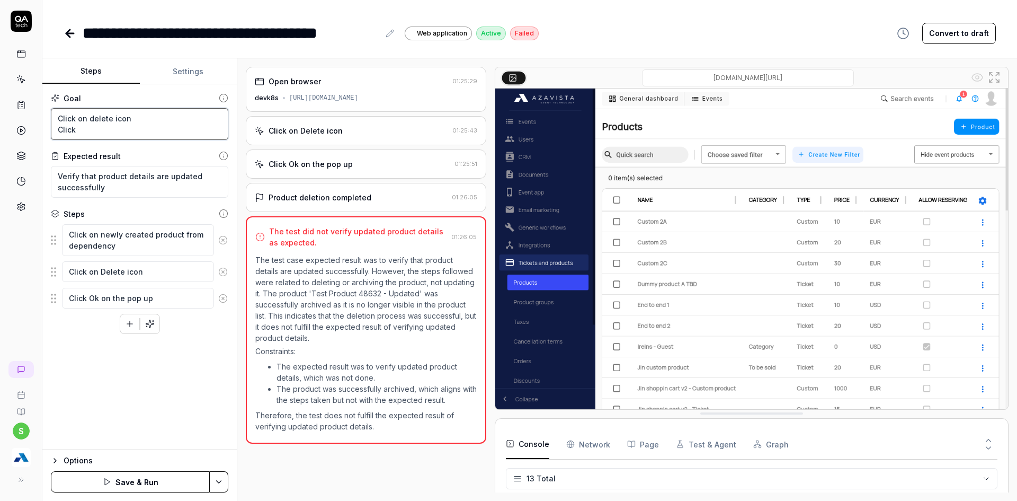
type textarea "*"
type textarea "Click on delete icon Click"
type textarea "*"
type textarea "Click on delete icon Click O"
type textarea "*"
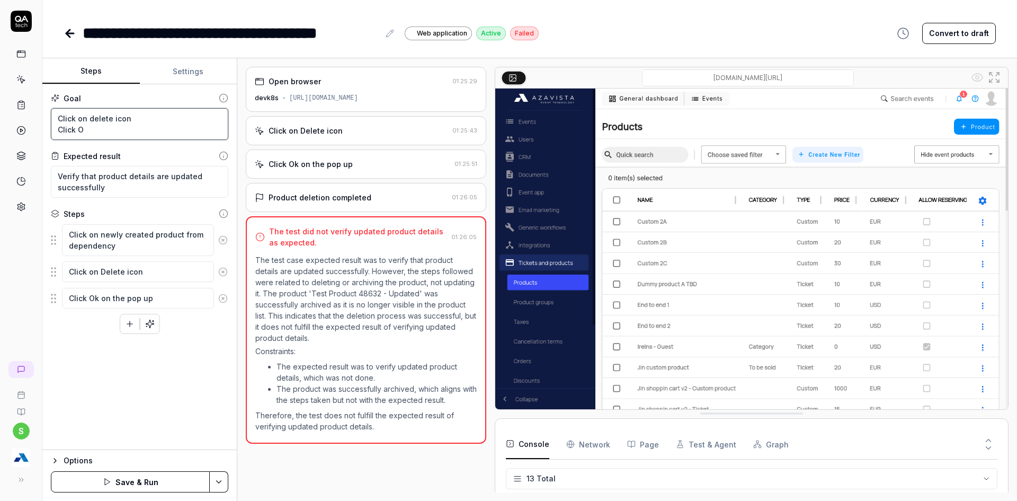
type textarea "Click on delete icon Click Ok"
type textarea "*"
type textarea "Click on delete icon Click Ok"
type textarea "*"
type textarea "Click on delete icon Click Ok o"
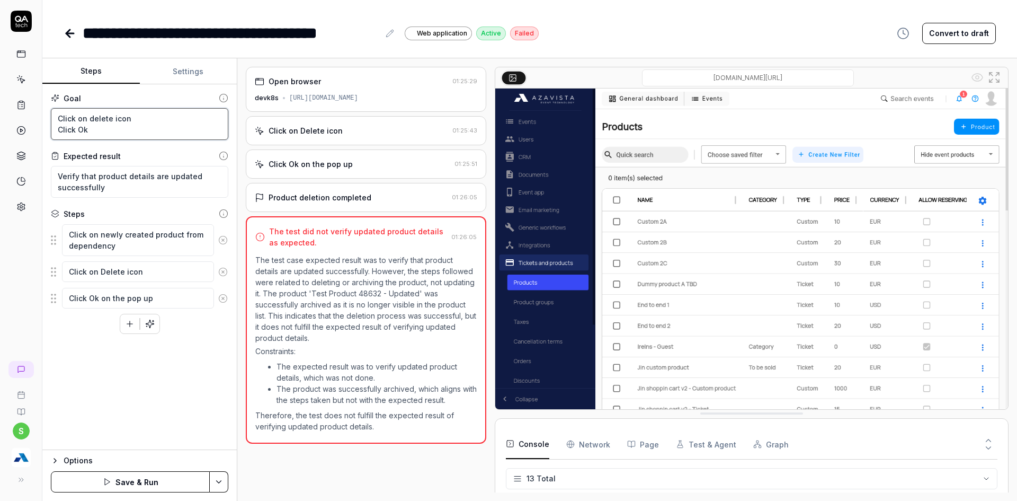
type textarea "*"
type textarea "Click on delete icon Click Ok on"
type textarea "*"
type textarea "Click on delete icon Click Ok on"
type textarea "*"
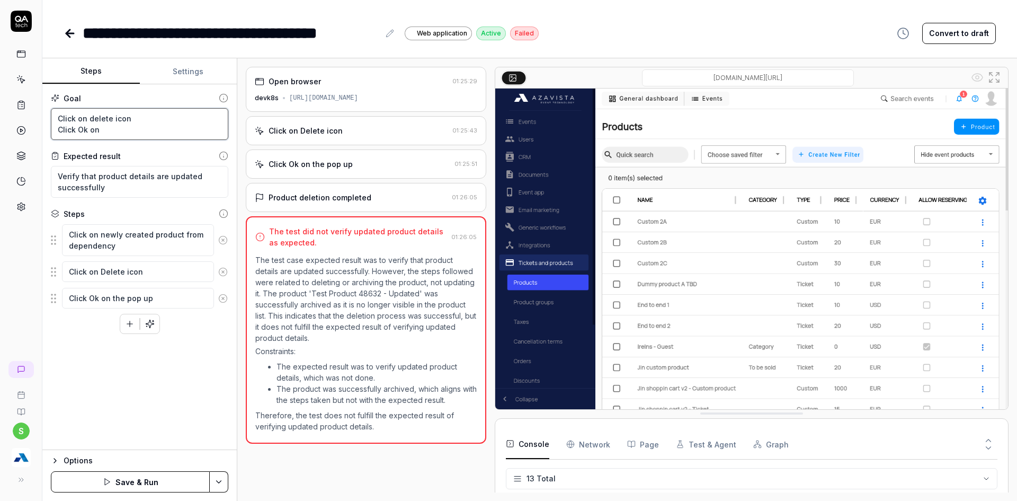
type textarea "Click on delete icon Click Ok on t"
type textarea "*"
type textarea "Click on delete icon Click Ok on th"
type textarea "*"
type textarea "Click on delete icon Click Ok on the"
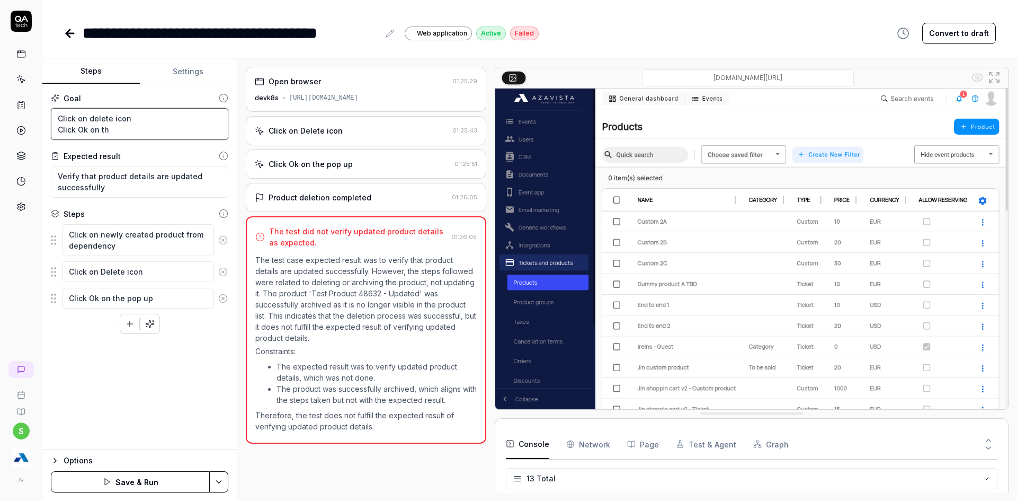
type textarea "*"
type textarea "Click on delete icon Click Ok on the"
type textarea "*"
type textarea "Click on delete icon Click Ok on the p"
type textarea "*"
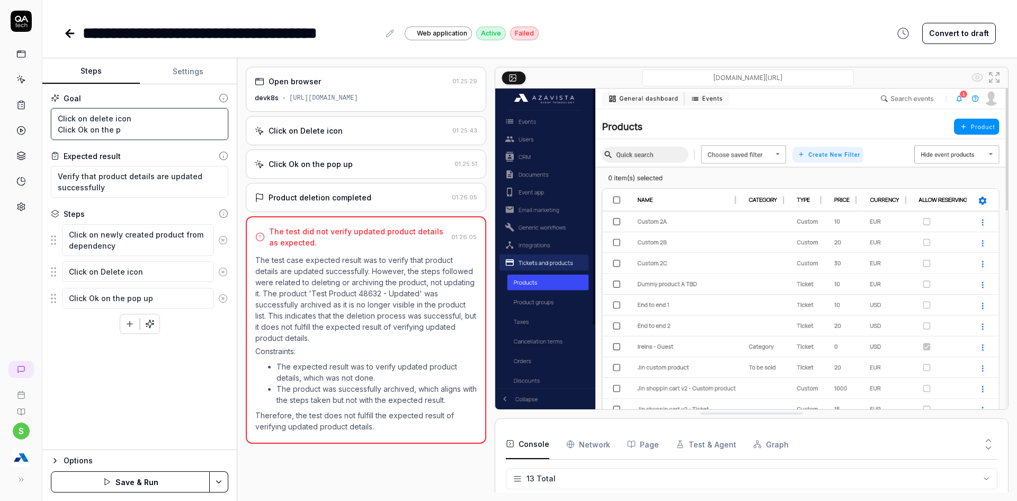
type textarea "Click on delete icon Click Ok on the po"
type textarea "*"
type textarea "Click on delete icon Click Ok on the pop"
type textarea "*"
type textarea "Click on delete icon Click Ok on the pop"
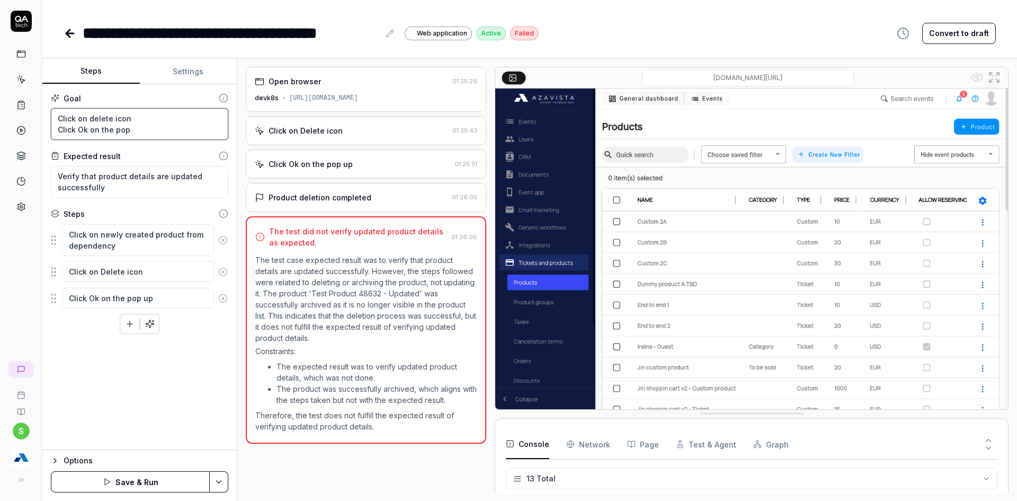
type textarea "*"
type textarea "Click on delete icon Click Ok on the pop u"
type textarea "*"
type textarea "Click on delete icon Click Ok on the pop up"
type textarea "*"
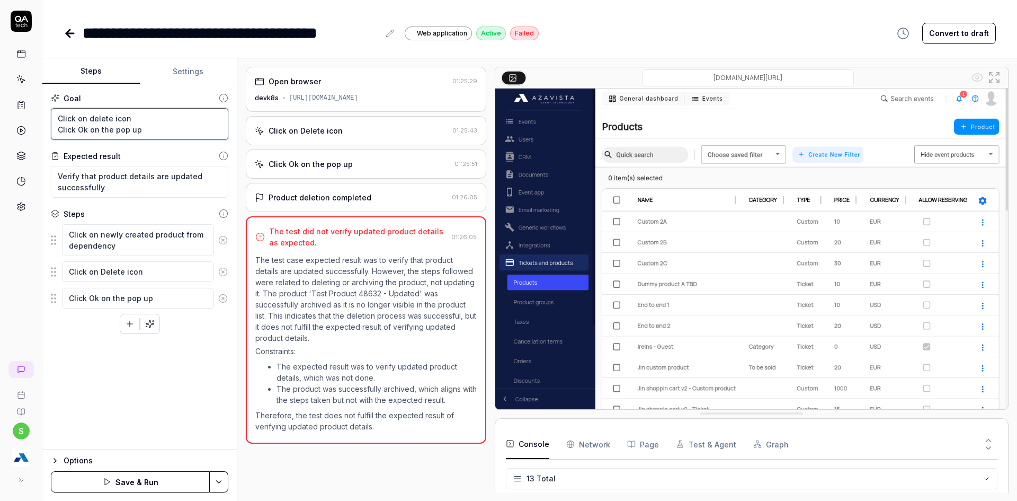
type textarea "Click on delete icon Click Ok on the pop up"
click at [179, 172] on textarea "Verify that product details are updated successfully" at bounding box center [139, 182] width 177 height 32
click at [138, 175] on textarea "Verify that product details are updated successfully" at bounding box center [139, 182] width 177 height 32
type textarea "Verify that product are updated successfully"
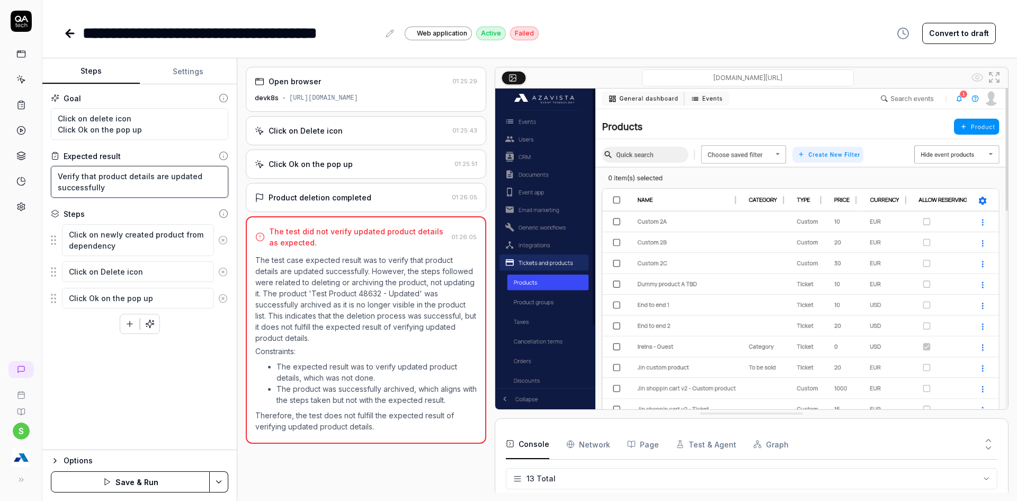
type textarea "*"
type textarea "Verify that product are updated successfully"
type textarea "*"
type textarea "Verify that product re updated successfully"
type textarea "*"
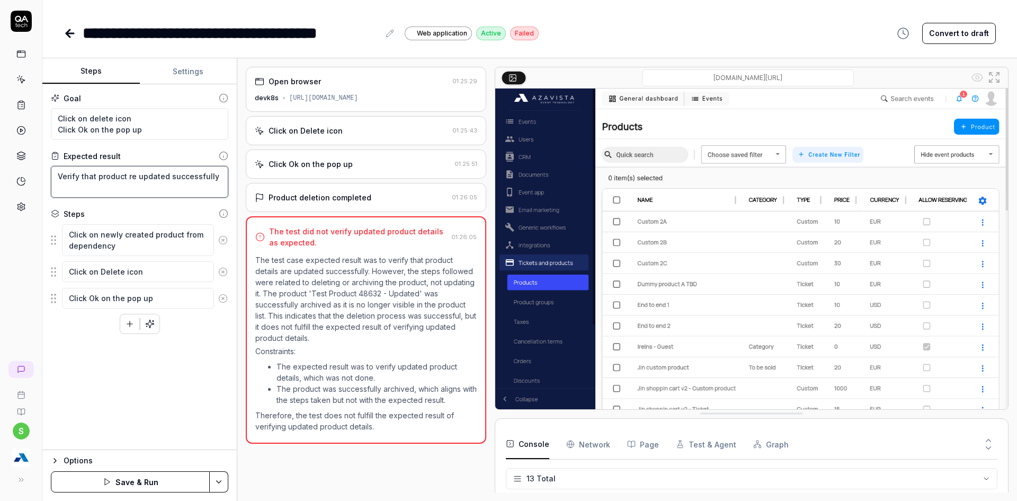
type textarea "Verify that product e updated successfully"
type textarea "*"
type textarea "Verify that product updated successfully"
type textarea "*"
type textarea "Verify that product updated successfully"
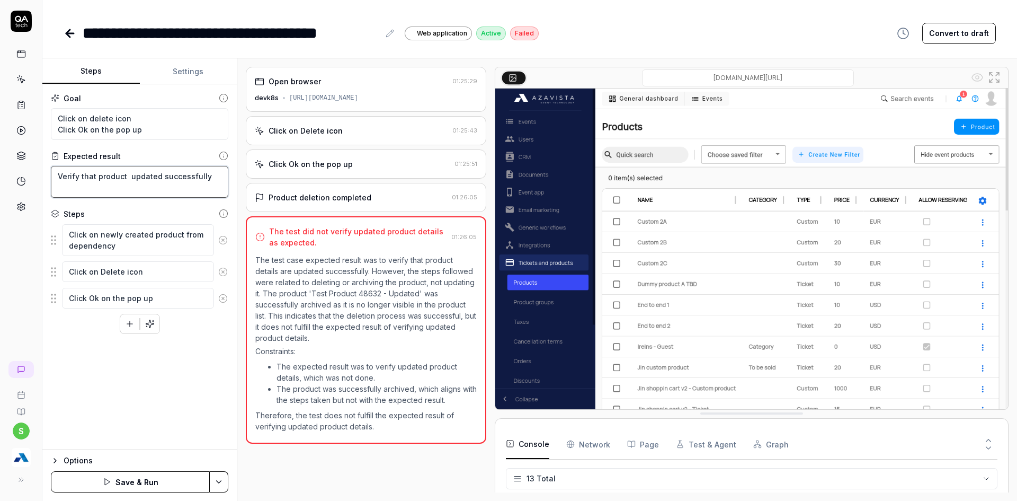
type textarea "*"
type textarea "Verify that product pdated successfully"
type textarea "*"
type textarea "Verify that product dated successfully"
type textarea "*"
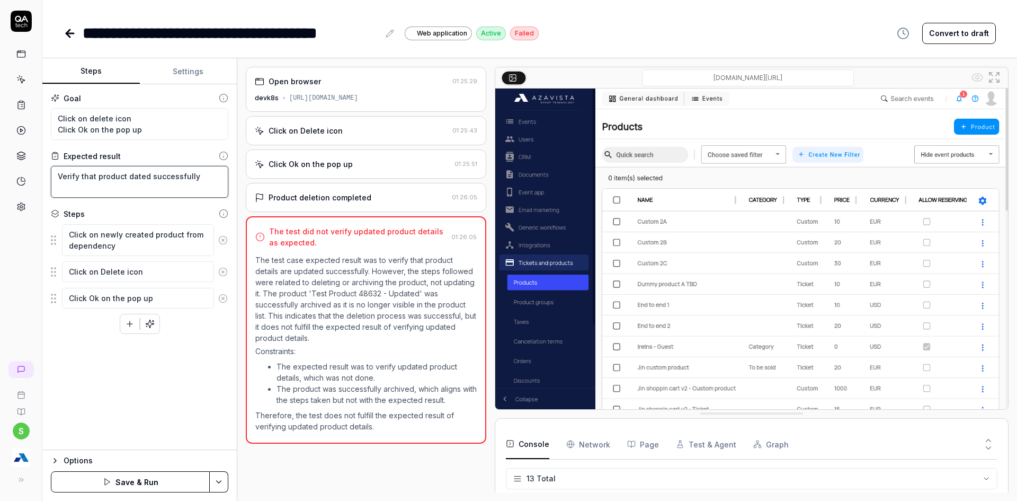
type textarea "Verify that product ated successfully"
type textarea "*"
type textarea "Verify that product ted successfully"
type textarea "*"
type textarea "Verify that product ed successfully"
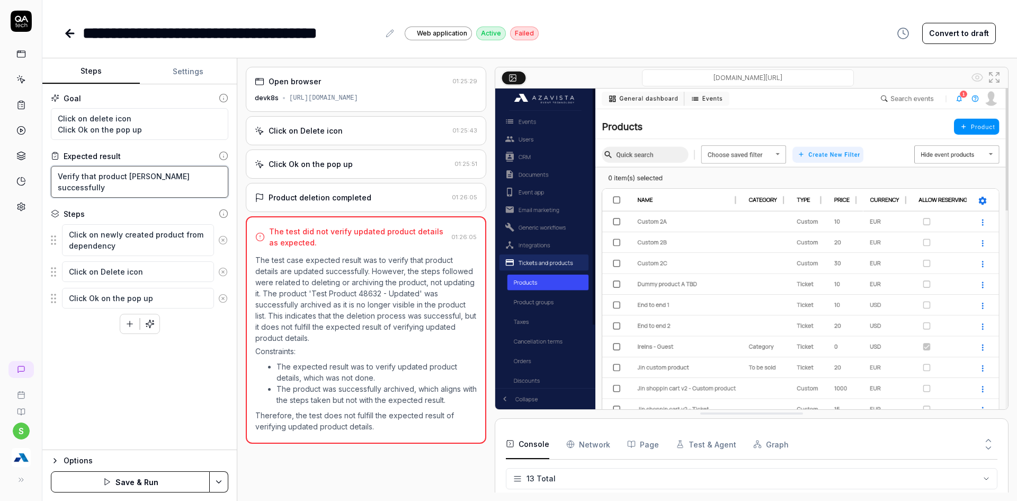
type textarea "*"
type textarea "Verify that product d successfully"
type textarea "*"
type textarea "Verify that product successfully"
type textarea "*"
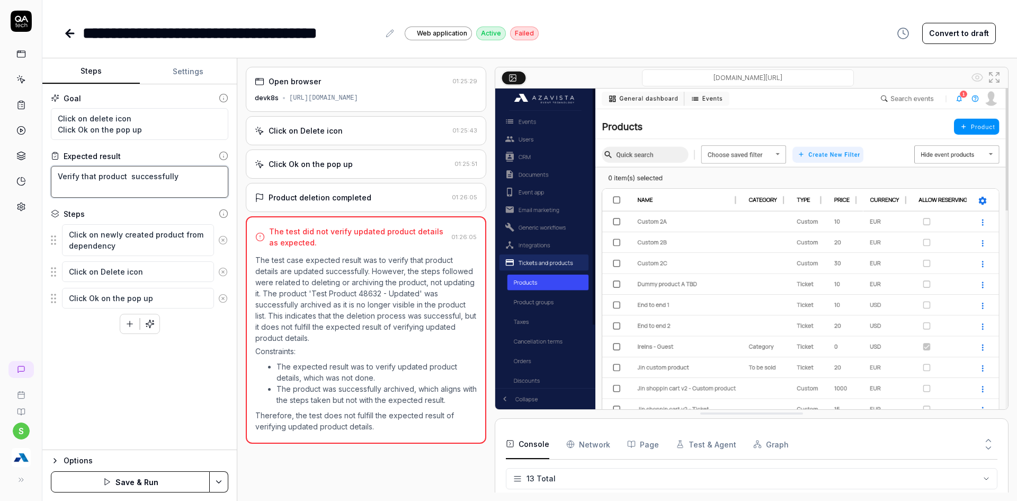
type textarea "Verify that product i successfully"
type textarea "*"
type textarea "Verify that product is successfully"
type textarea "*"
type textarea "Verify that product is successfully"
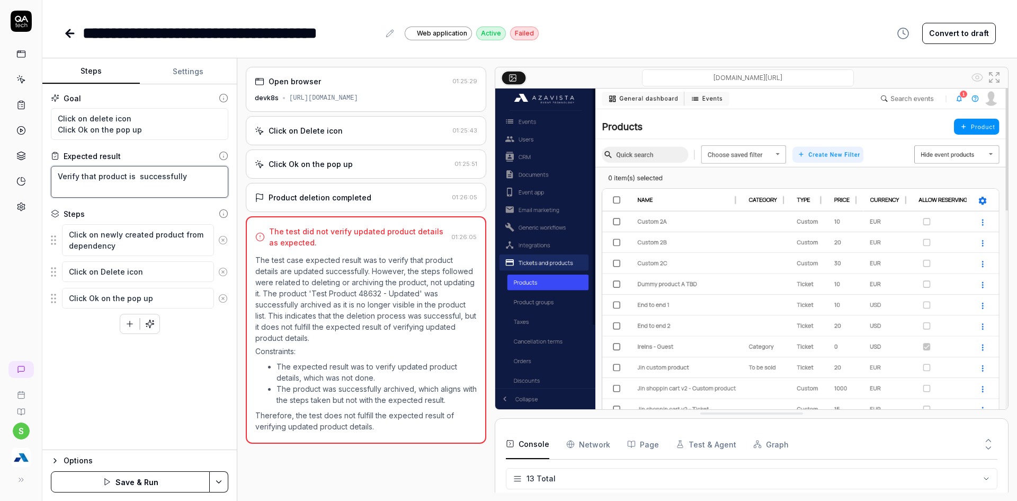
type textarea "*"
type textarea "Verify that product is d successfully"
type textarea "*"
type textarea "Verify that product is de successfully"
type textarea "*"
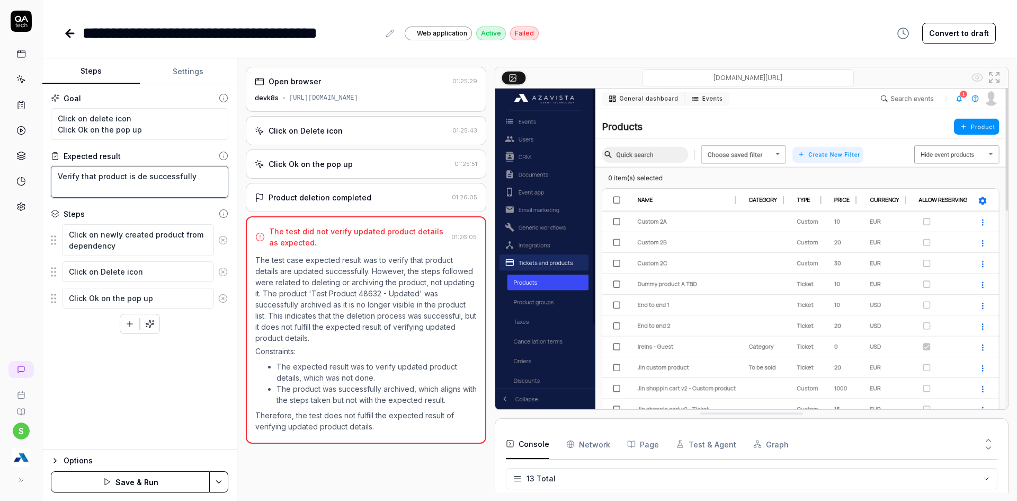
type textarea "Verify that product is del successfully"
type textarea "*"
type textarea "Verify that product is dele successfully"
type textarea "*"
type textarea "Verify that product is delet successfully"
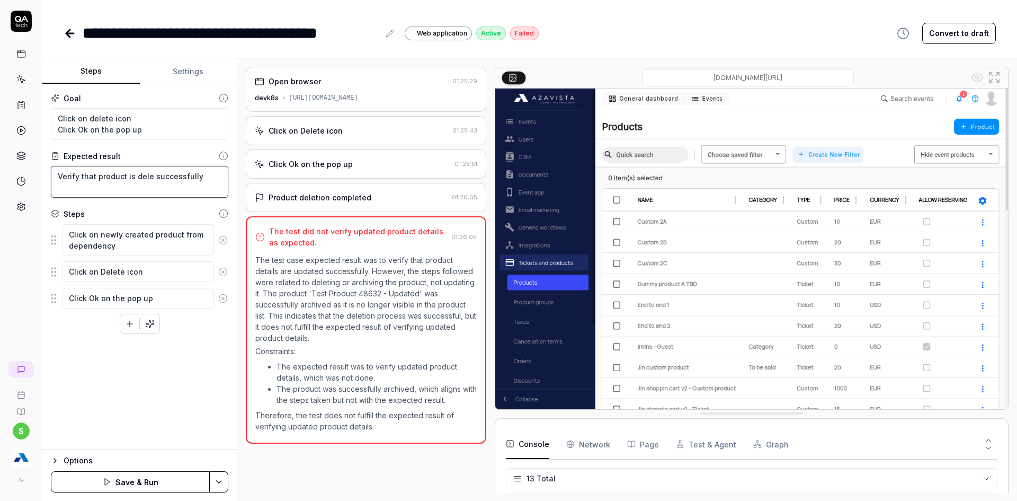
type textarea "*"
type textarea "Verify that product is delete successfully"
type textarea "*"
type textarea "Verify that product is deleted successfully"
type textarea "*"
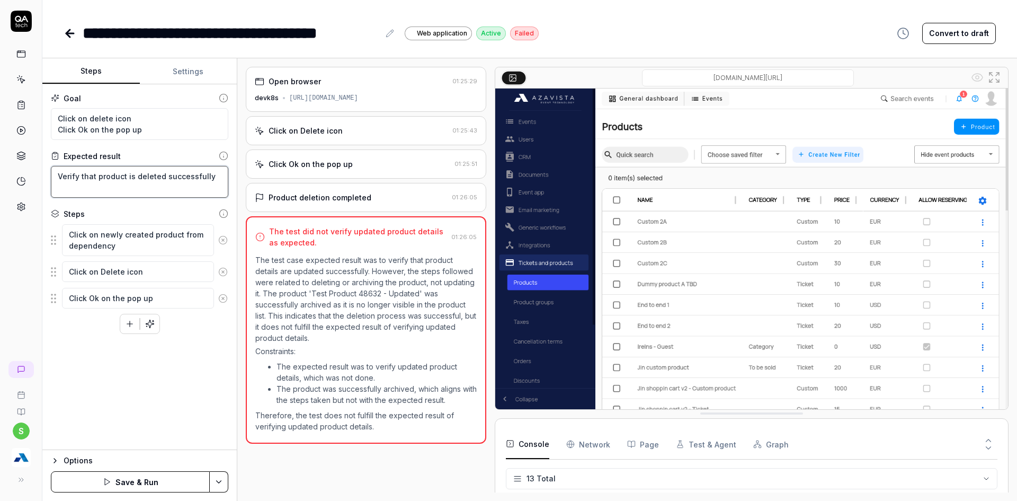
type textarea "Verify that product is deleted successfully"
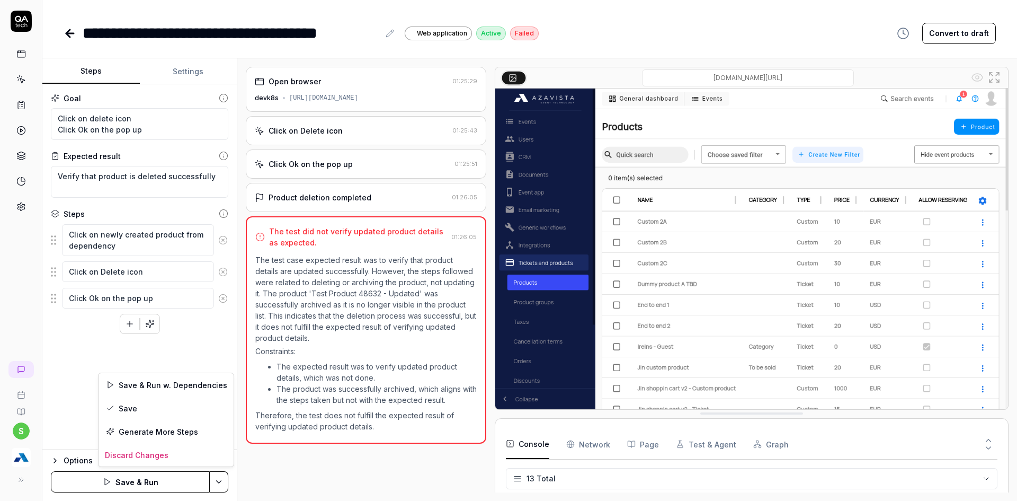
click at [228, 479] on html "**********" at bounding box center [508, 256] width 1017 height 513
click at [121, 411] on div "Save" at bounding box center [166, 407] width 135 height 23
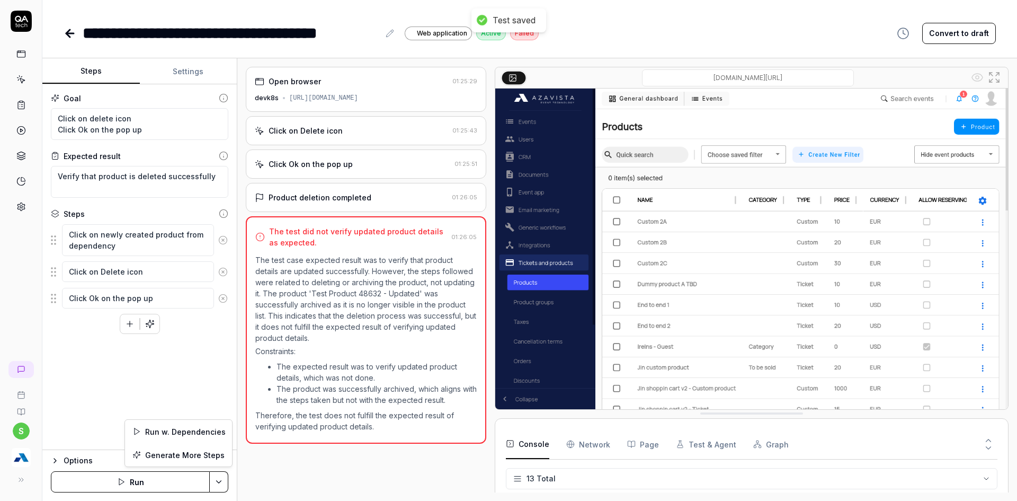
click at [222, 478] on html "**********" at bounding box center [508, 256] width 1017 height 513
click at [183, 434] on div "Run w. Dependencies" at bounding box center [178, 431] width 107 height 23
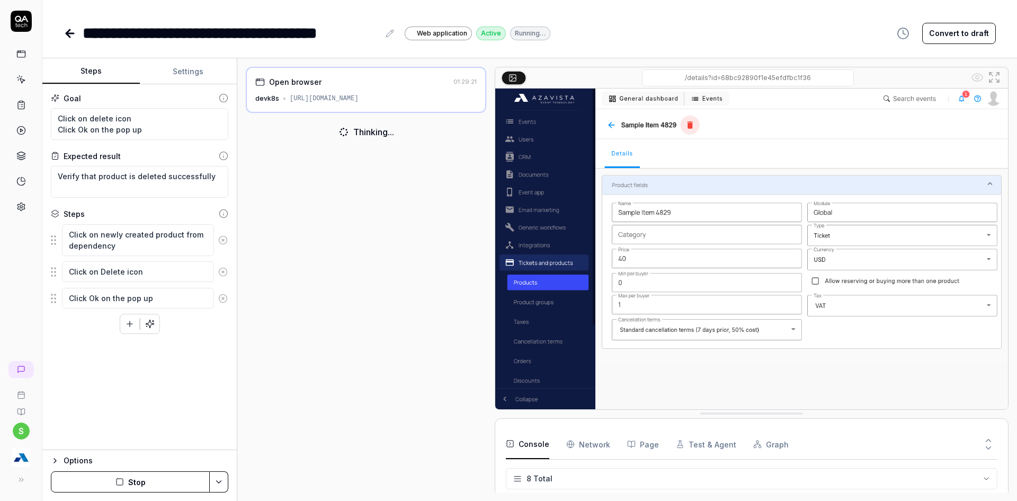
scroll to position [147, 0]
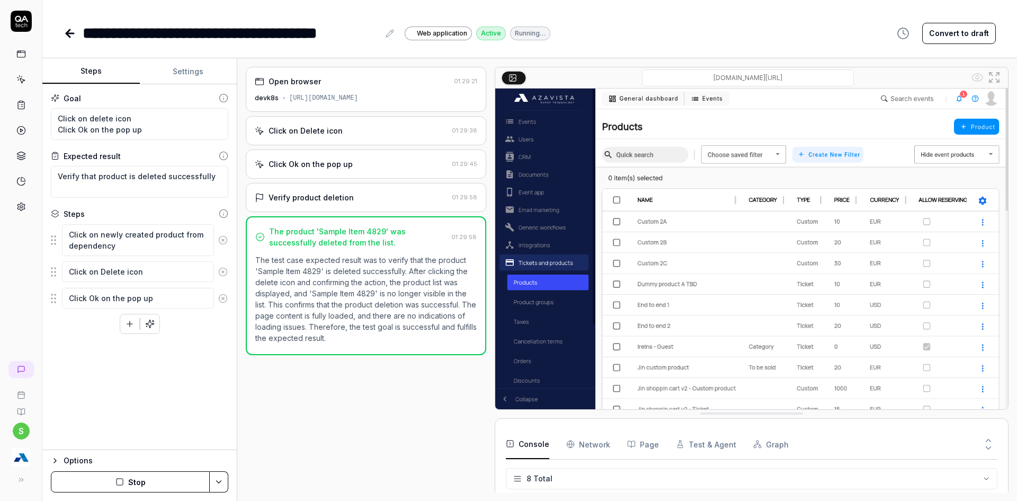
type textarea "*"
click at [60, 32] on div "**********" at bounding box center [529, 22] width 975 height 45
click at [72, 33] on icon at bounding box center [69, 33] width 7 height 0
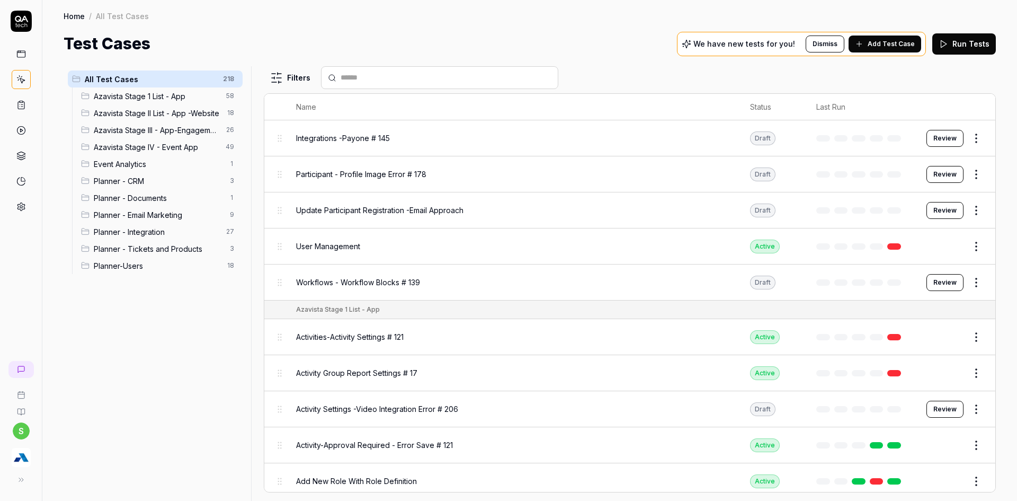
click at [208, 255] on div "Planner - Tickets and Products 3" at bounding box center [160, 248] width 166 height 17
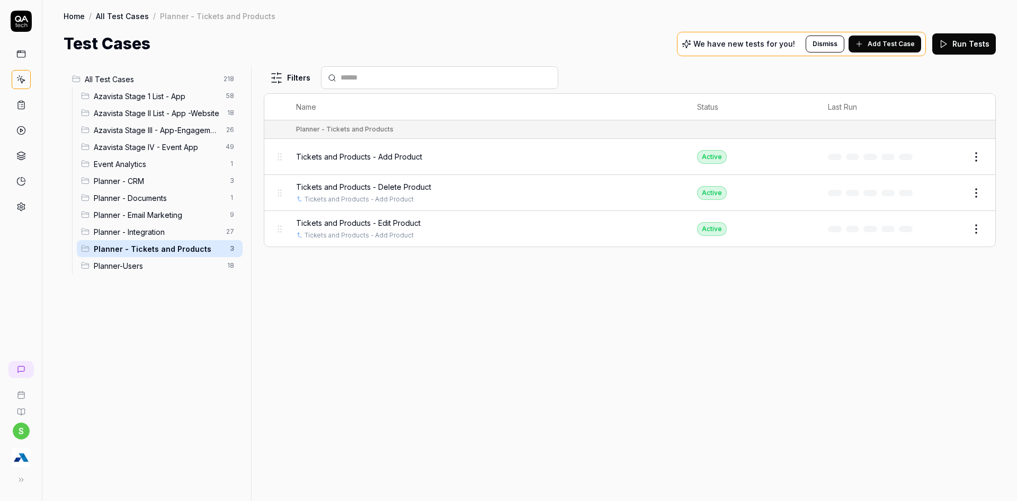
click at [874, 36] on button "Add Test Case" at bounding box center [885, 43] width 73 height 17
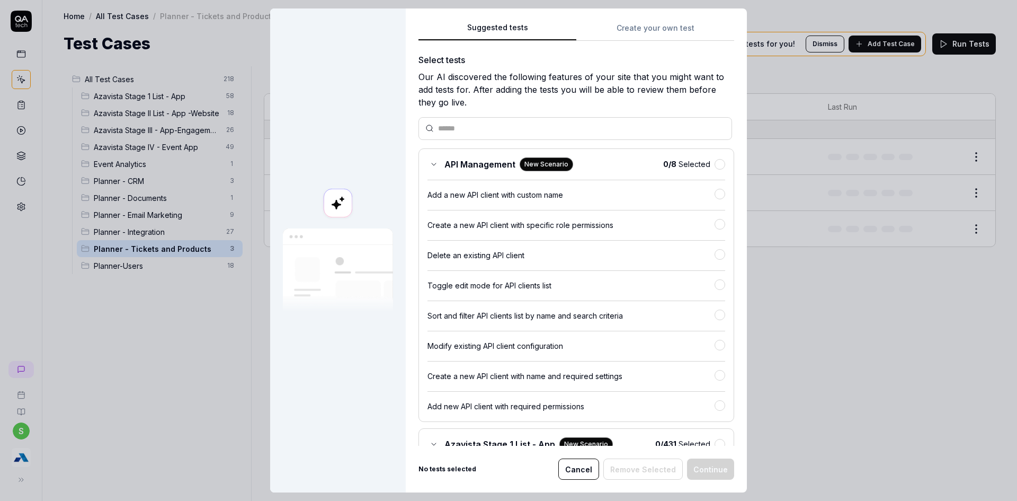
click at [638, 31] on button "Create your own test" at bounding box center [655, 31] width 158 height 19
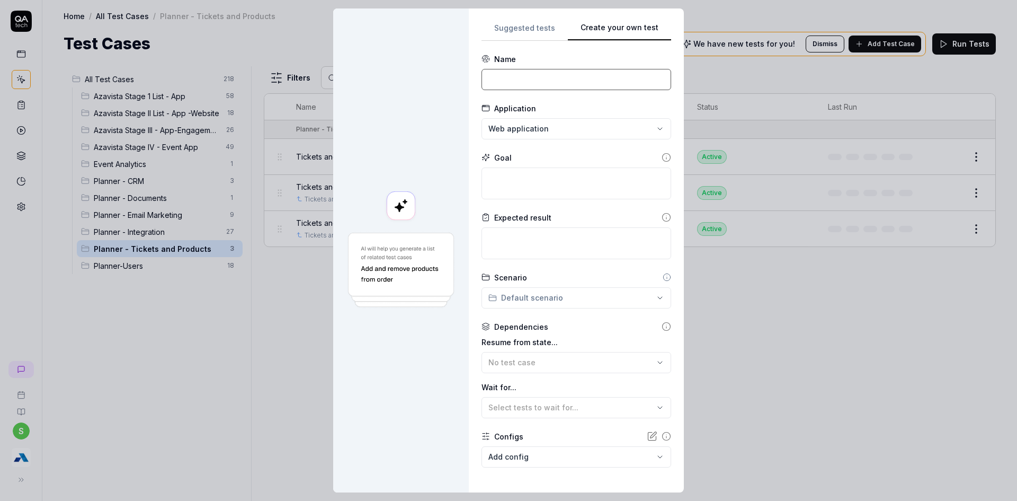
click at [537, 78] on input at bounding box center [577, 79] width 190 height 21
type input "Tickets and Products - Add Product Grop"
click at [502, 179] on textarea at bounding box center [577, 183] width 190 height 32
type textarea "*"
type textarea "C"
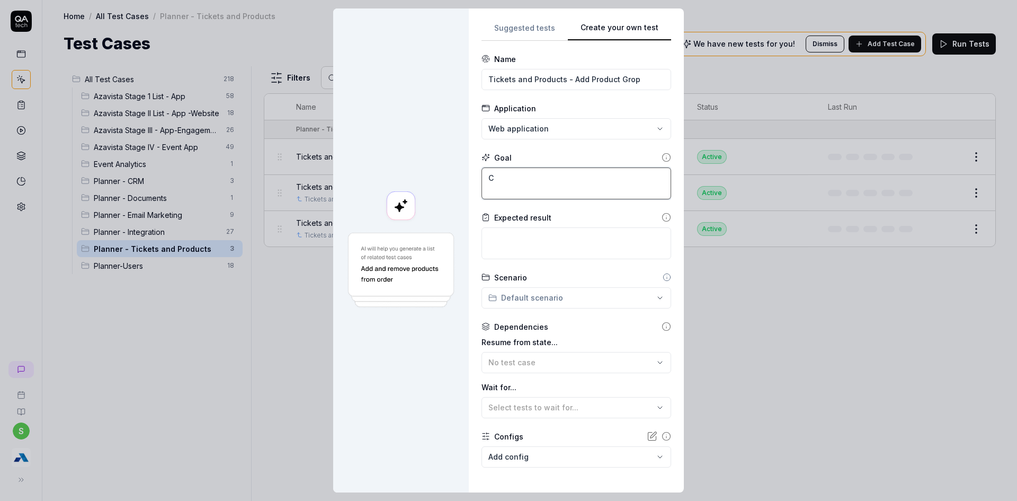
type textarea "*"
type textarea "Cl"
type textarea "*"
type textarea "Cli"
type textarea "*"
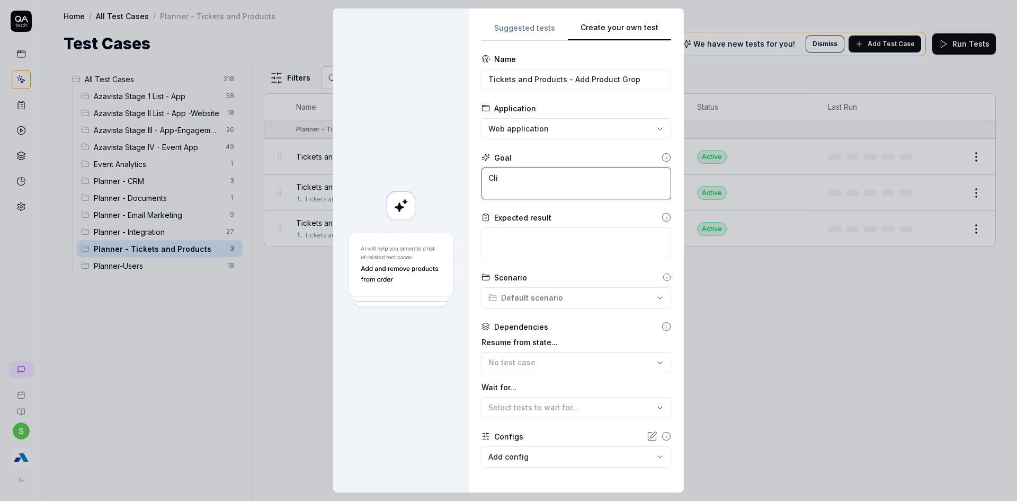
type textarea "Clic"
type textarea "*"
type textarea "Click"
type textarea "*"
type textarea "Click"
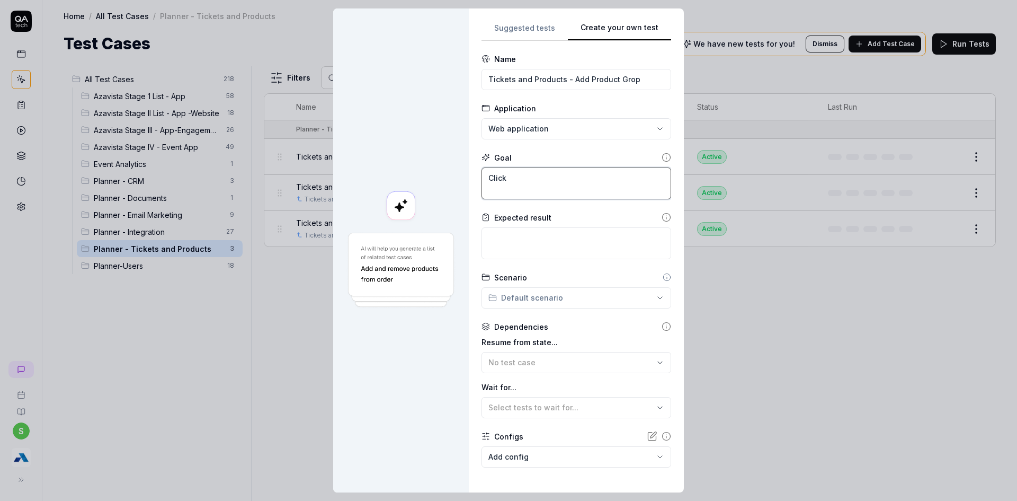
type textarea "*"
type textarea "Click o"
type textarea "*"
click at [596, 184] on textarea "Click on" at bounding box center [577, 183] width 190 height 32
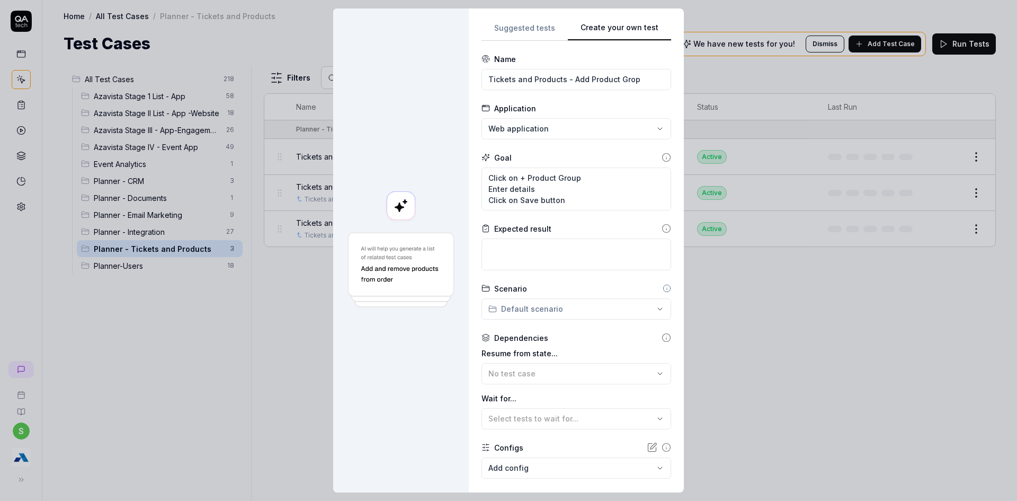
click at [512, 233] on div "Expected result" at bounding box center [522, 228] width 57 height 11
click at [511, 241] on textarea at bounding box center [577, 254] width 190 height 32
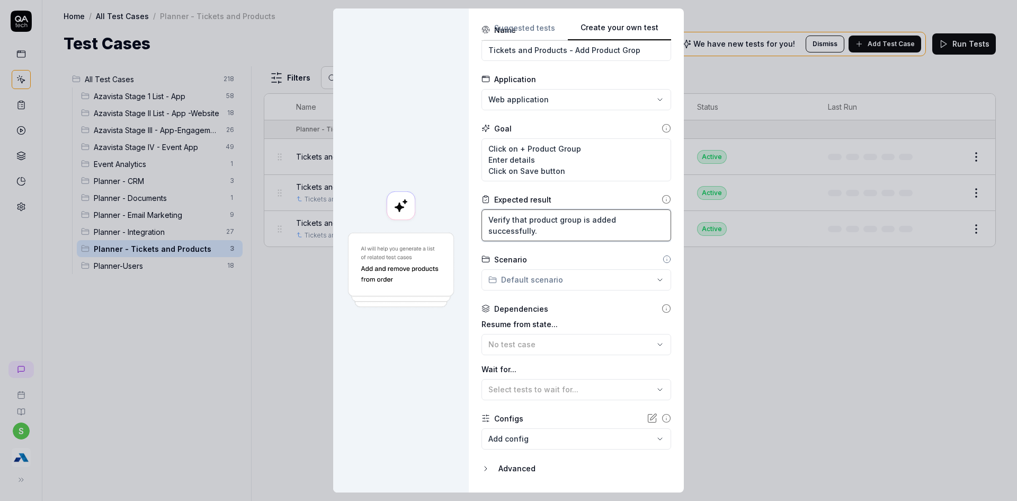
scroll to position [58, 0]
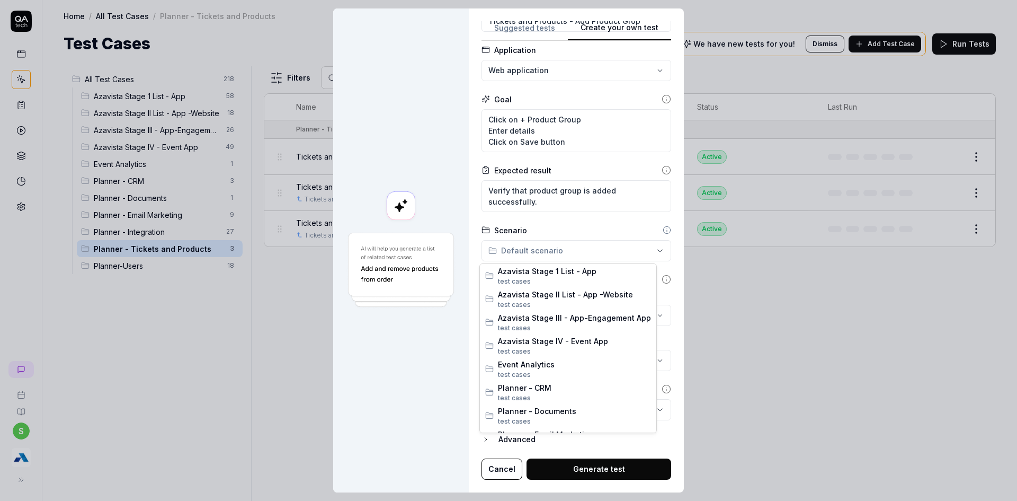
click at [554, 248] on div "**********" at bounding box center [508, 250] width 1017 height 501
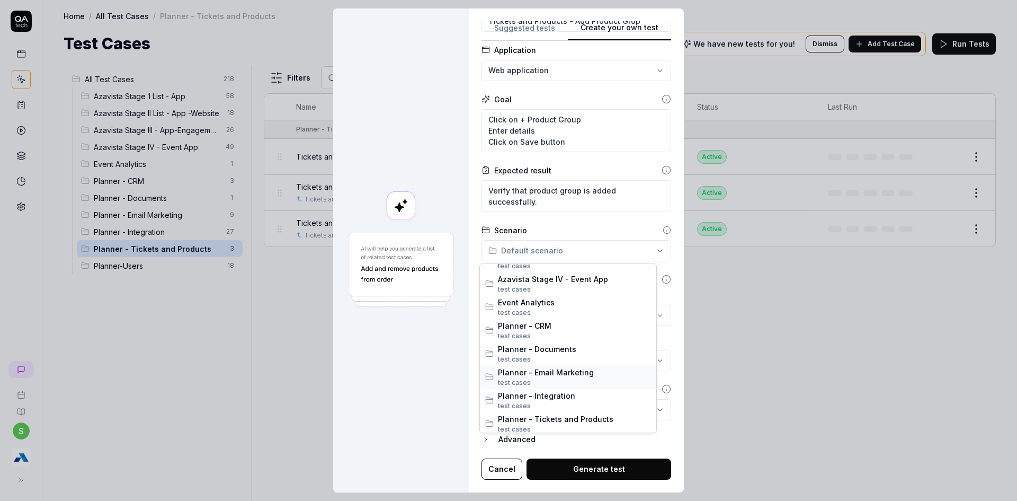
scroll to position [88, 0]
click at [563, 392] on span "Planner - Tickets and Products" at bounding box center [574, 392] width 153 height 11
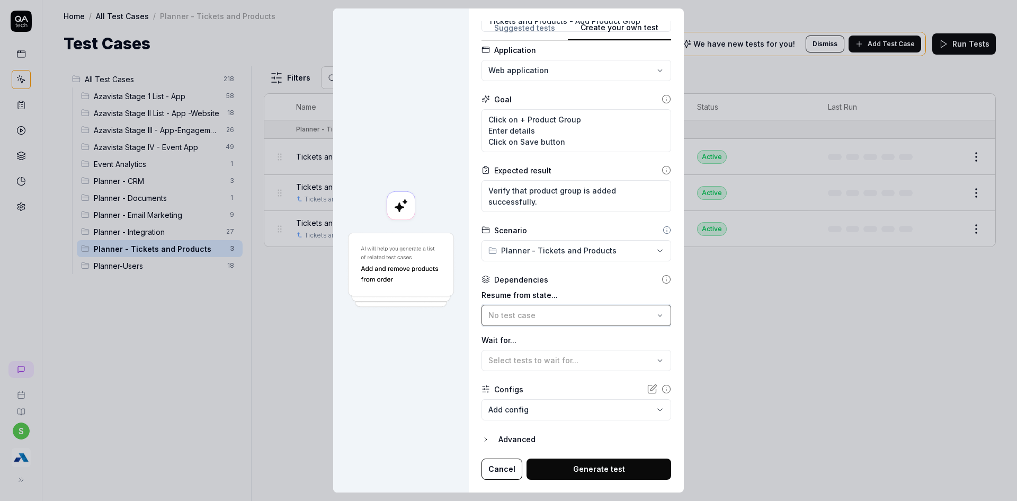
click at [546, 307] on button "No test case" at bounding box center [577, 315] width 190 height 21
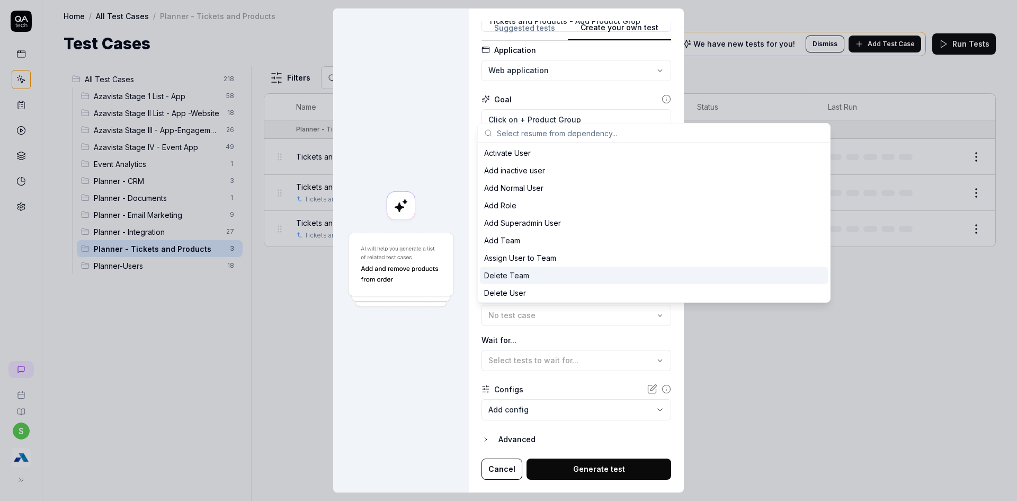
scroll to position [3877, 0]
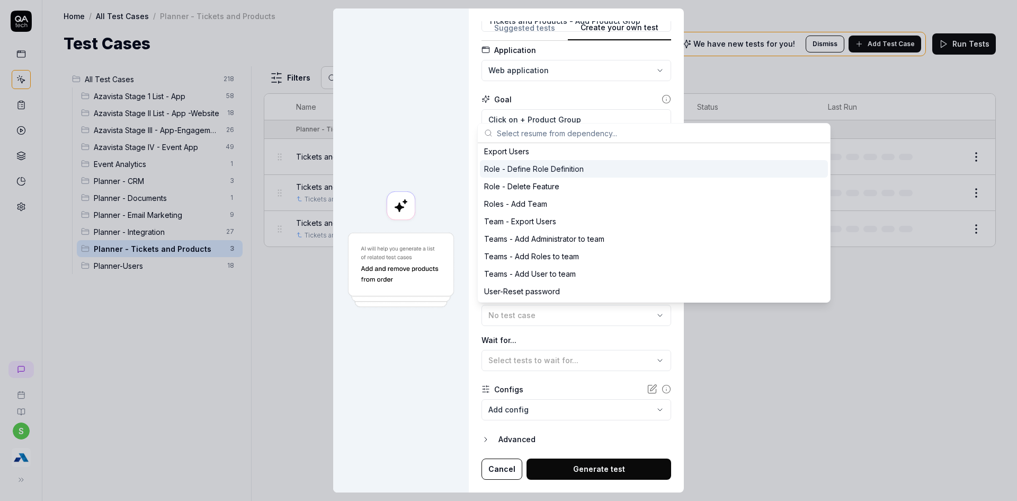
click at [502, 131] on input "text" at bounding box center [660, 132] width 327 height 19
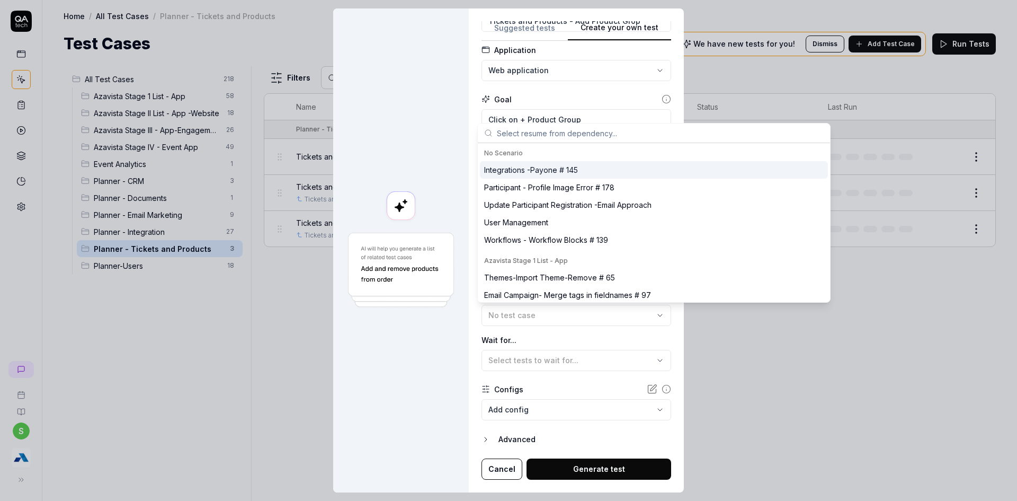
scroll to position [35, 0]
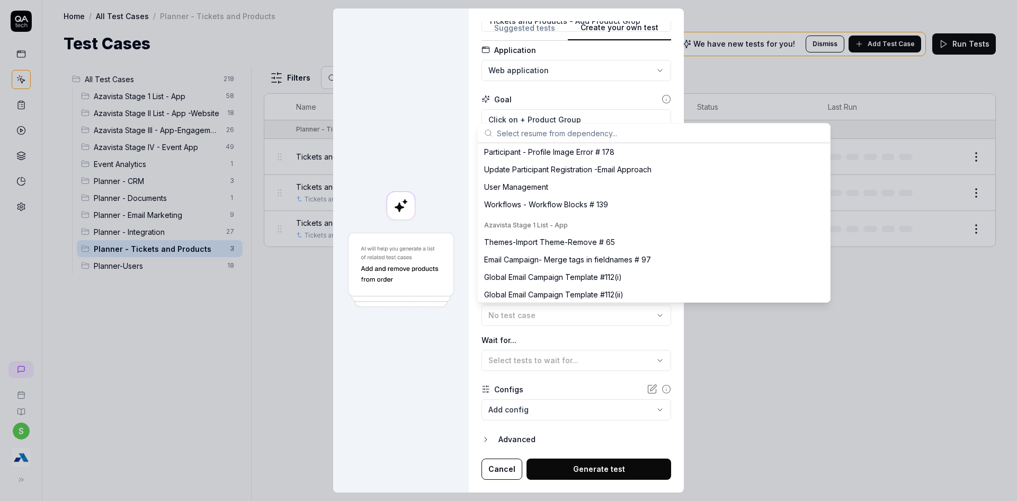
click at [370, 391] on div at bounding box center [401, 250] width 136 height 484
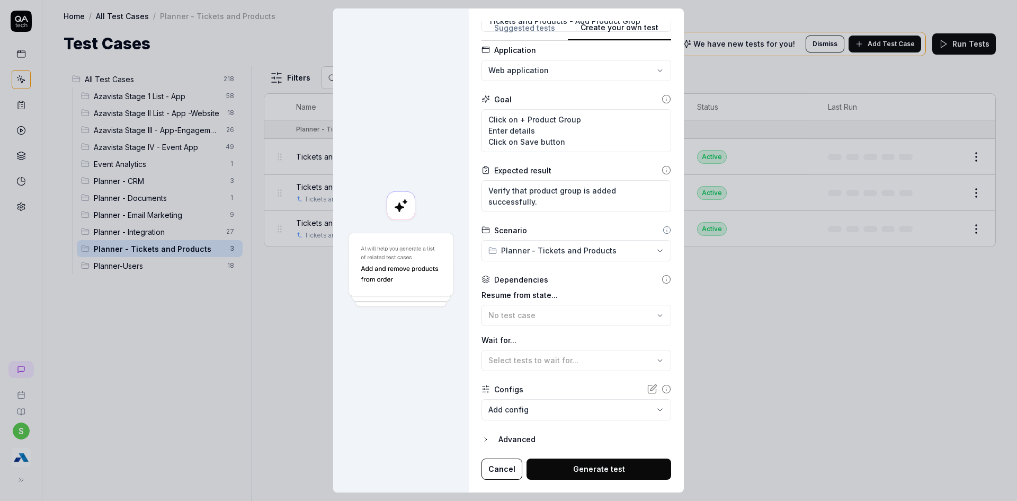
click at [601, 417] on body "s Home / All Test Cases / Planner - Tickets and Products Home / All Test Cases …" at bounding box center [508, 256] width 1017 height 513
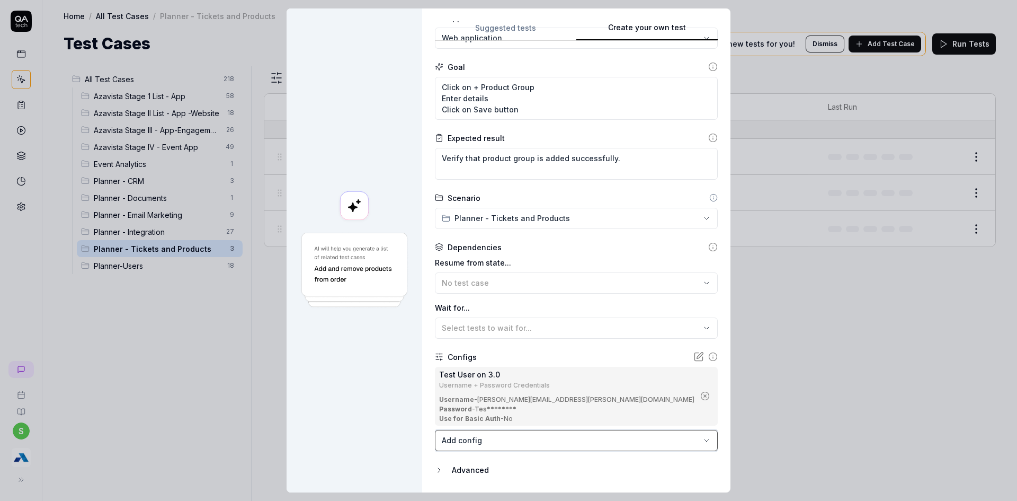
scroll to position [121, 0]
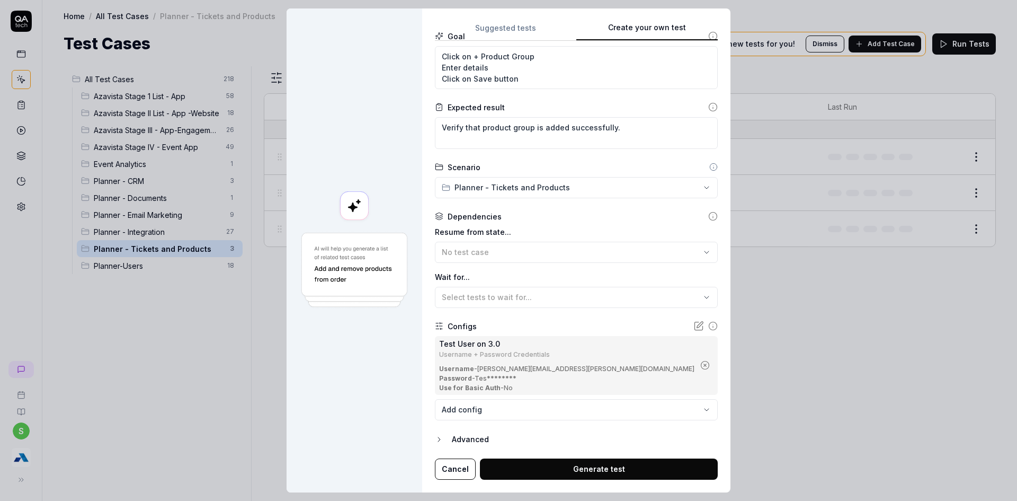
click at [588, 478] on button "Generate test" at bounding box center [599, 468] width 238 height 21
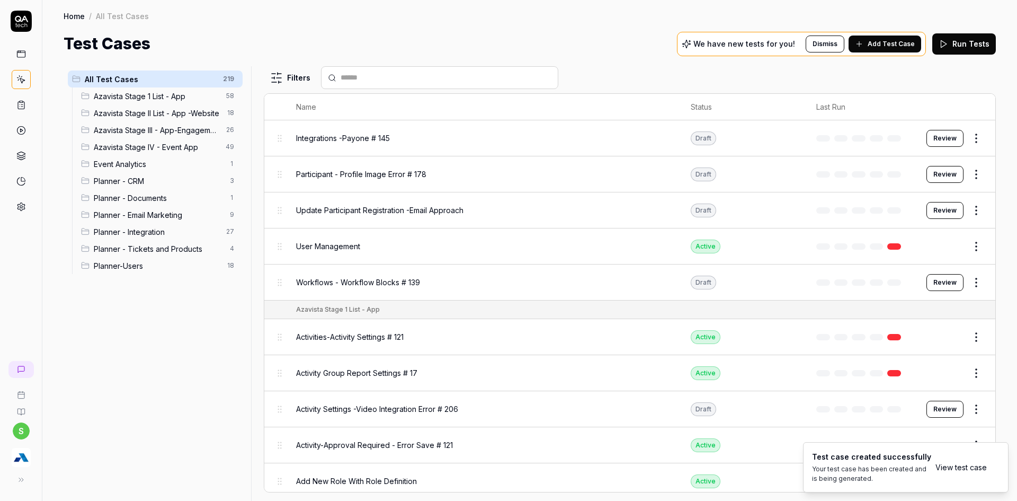
click at [957, 465] on link "View test case" at bounding box center [961, 466] width 51 height 11
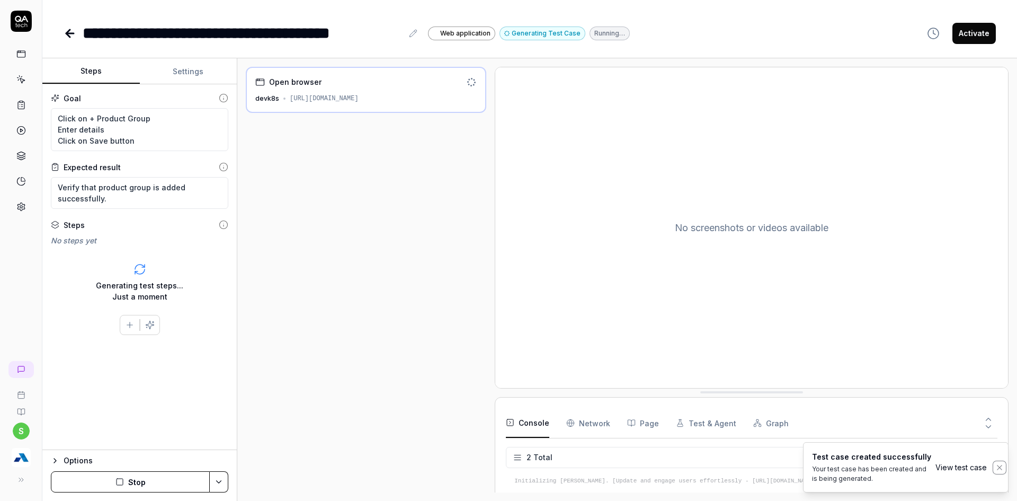
click at [1000, 467] on icon "Notifications (F8)" at bounding box center [1000, 467] width 8 height 8
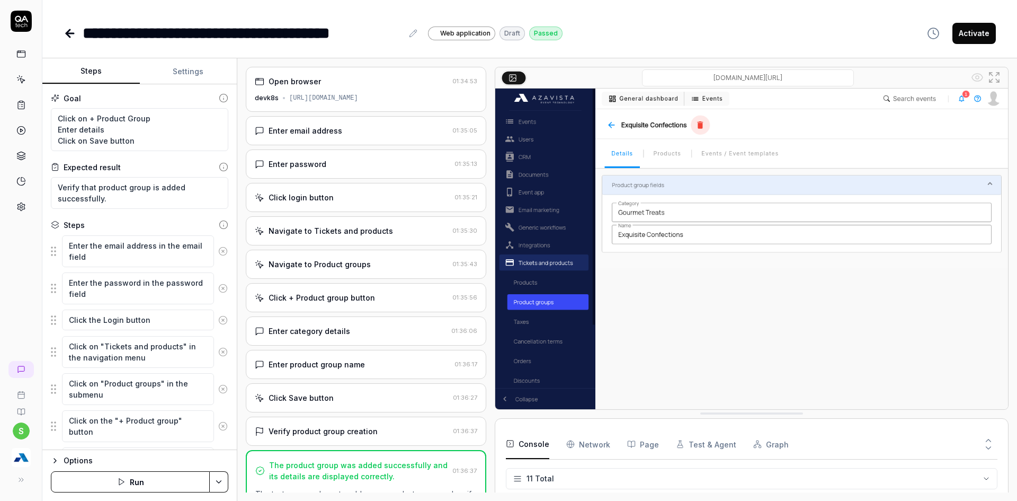
click at [982, 37] on button "Activate" at bounding box center [974, 33] width 43 height 21
click at [67, 39] on icon at bounding box center [70, 33] width 13 height 13
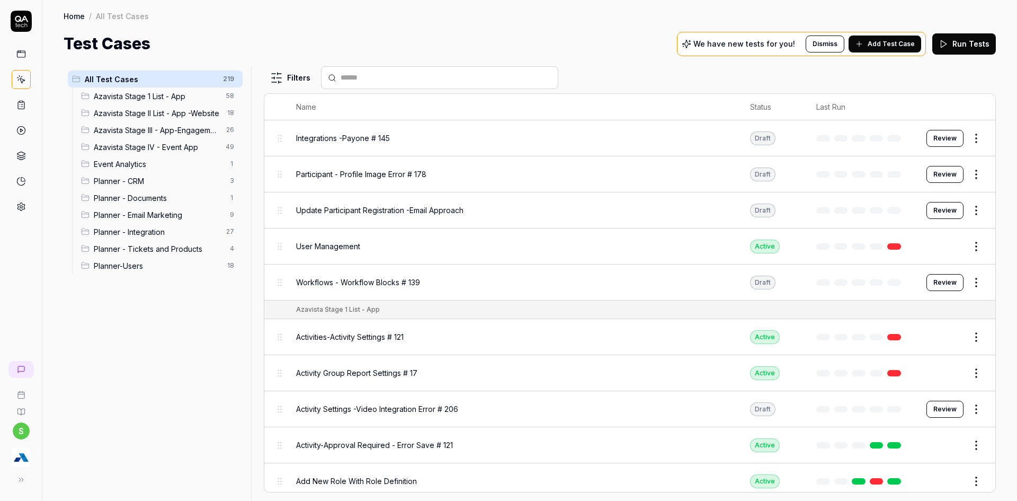
click at [174, 253] on span "Planner - Tickets and Products" at bounding box center [159, 248] width 130 height 11
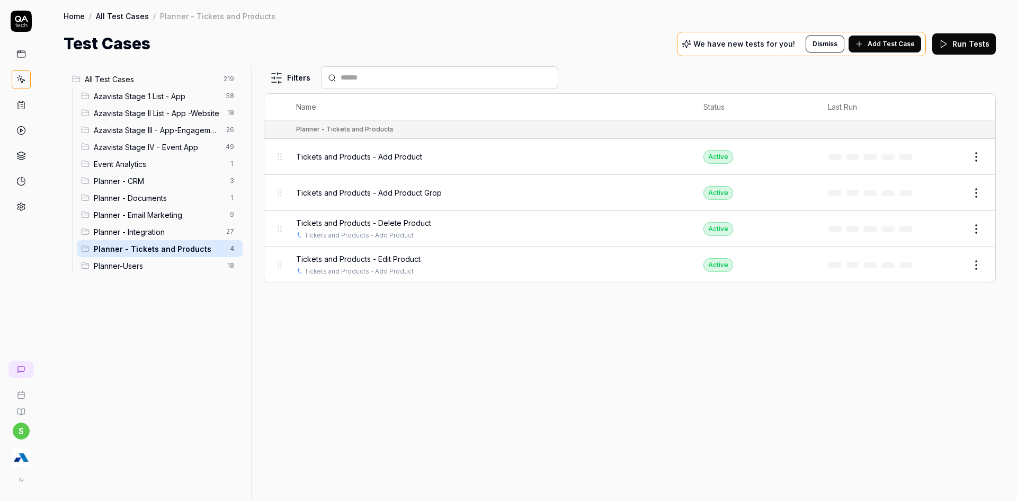
click at [887, 45] on span "Add Test Case" at bounding box center [891, 44] width 47 height 10
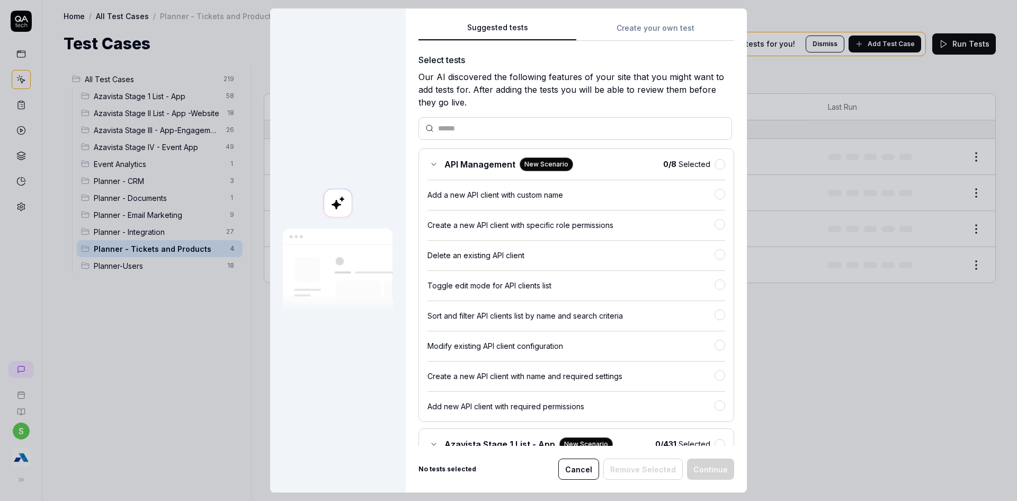
click at [615, 33] on button "Create your own test" at bounding box center [655, 31] width 158 height 19
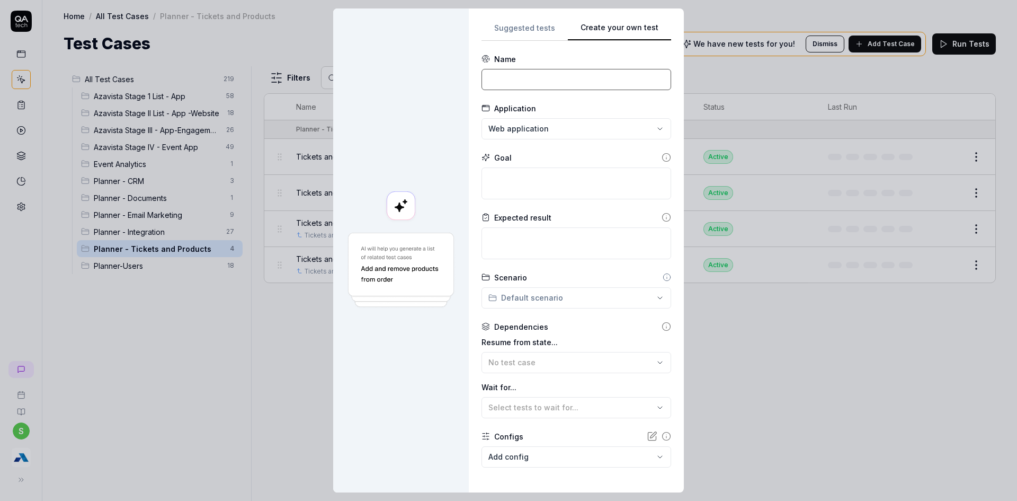
click at [553, 85] on input at bounding box center [577, 79] width 190 height 21
click at [518, 171] on textarea at bounding box center [577, 183] width 190 height 32
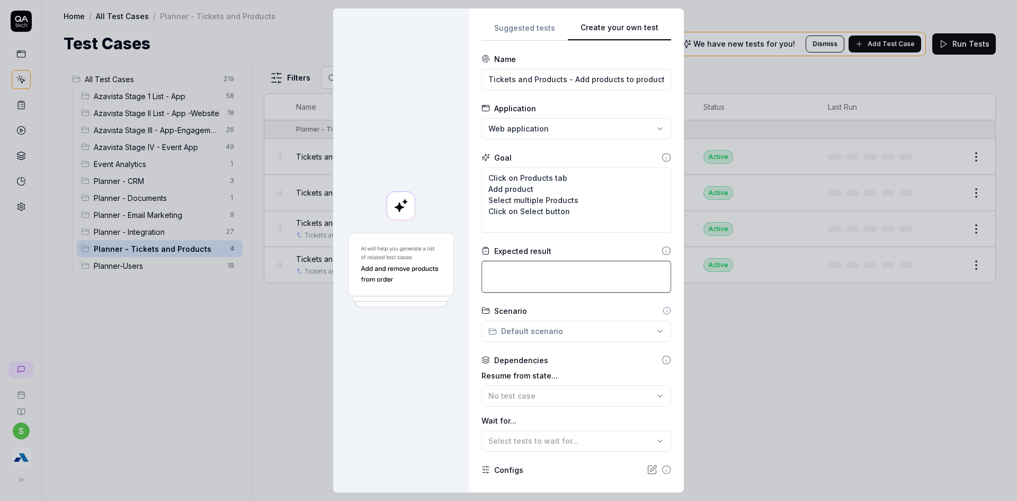
click at [510, 268] on textarea at bounding box center [577, 277] width 190 height 32
click at [566, 270] on textarea "Verify that selected" at bounding box center [577, 277] width 190 height 32
click at [562, 274] on textarea "Verify that selected" at bounding box center [577, 277] width 190 height 32
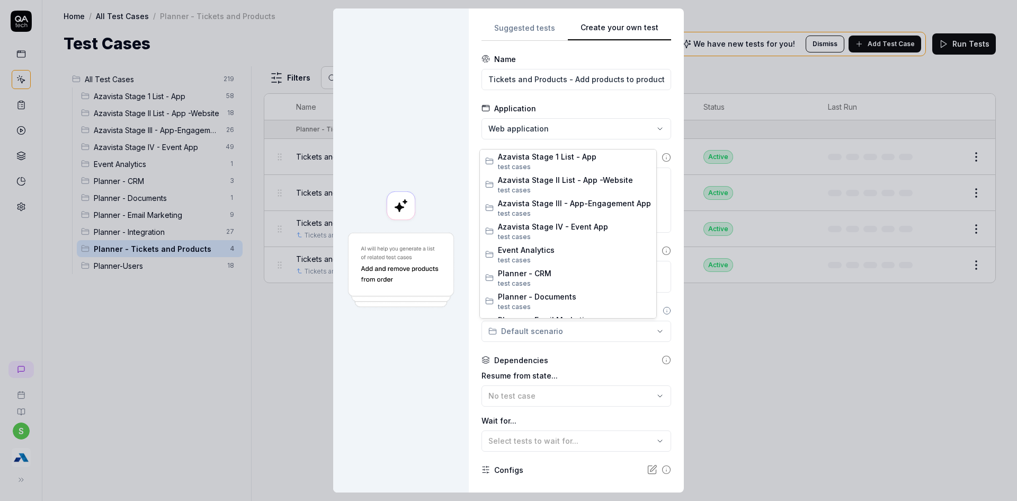
click at [536, 340] on div "**********" at bounding box center [508, 250] width 1017 height 501
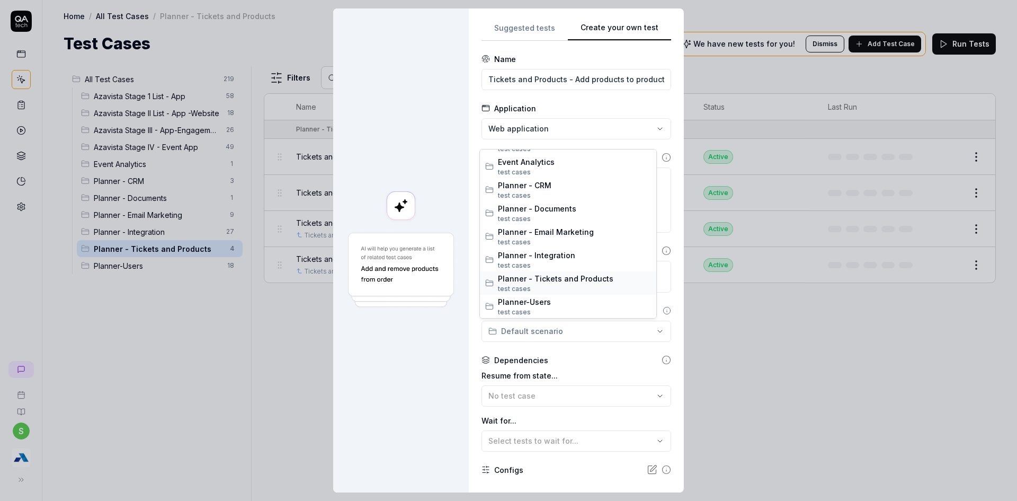
click at [565, 276] on span "Planner - Tickets and Products" at bounding box center [574, 278] width 153 height 11
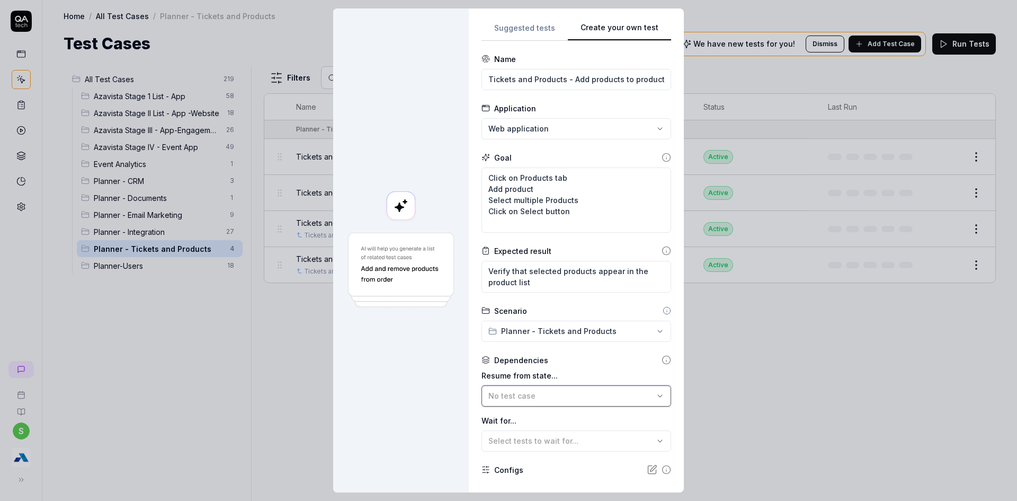
click at [567, 397] on div "No test case" at bounding box center [570, 395] width 165 height 11
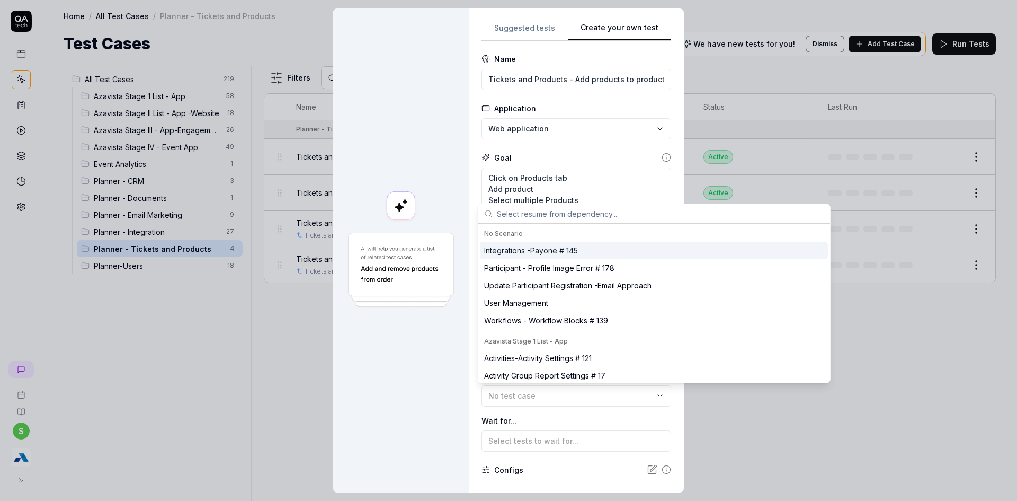
click at [562, 203] on div "No Scenario Integrations -Payone # 145 Participant - Profile Image Error # 178 …" at bounding box center [653, 293] width 353 height 180
click at [564, 212] on input "text" at bounding box center [660, 213] width 327 height 19
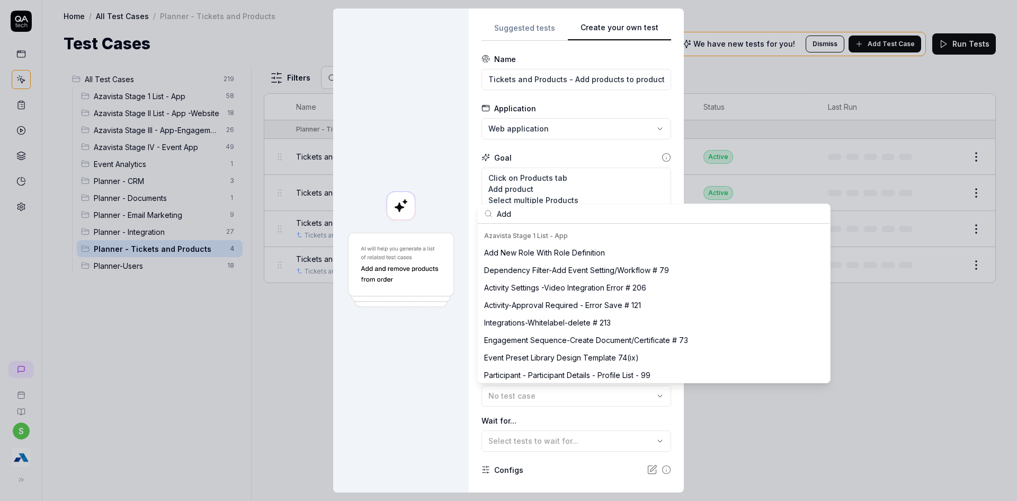
scroll to position [0, 0]
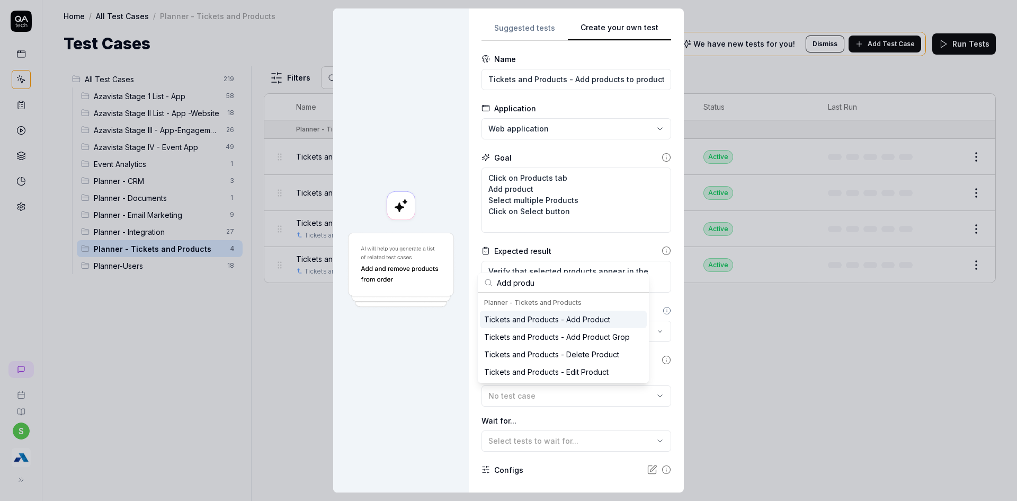
click at [568, 321] on div "Tickets and Products - Add Product" at bounding box center [547, 319] width 126 height 11
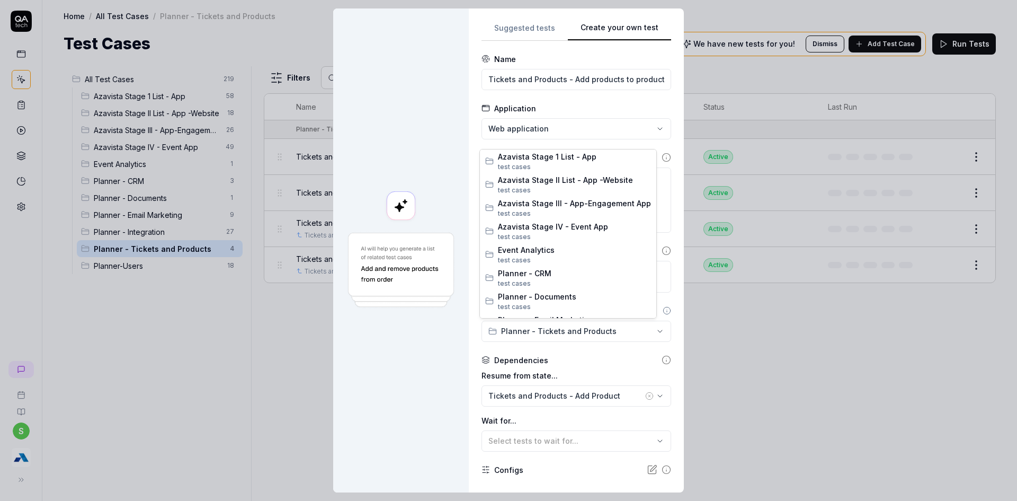
click at [568, 321] on div "**********" at bounding box center [508, 250] width 1017 height 501
click at [636, 394] on div "**********" at bounding box center [508, 250] width 1017 height 501
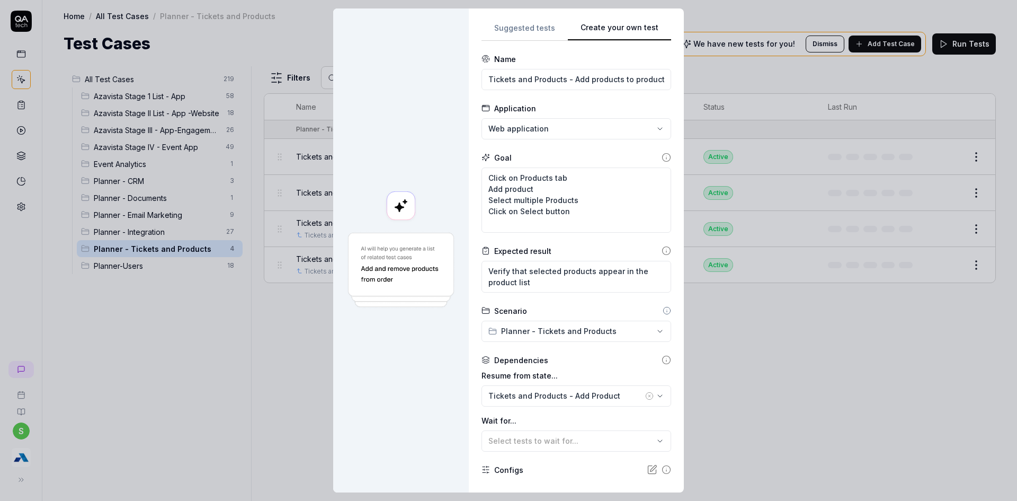
click at [645, 394] on icon "button" at bounding box center [649, 396] width 8 height 8
click at [608, 394] on div "No test case" at bounding box center [570, 395] width 165 height 11
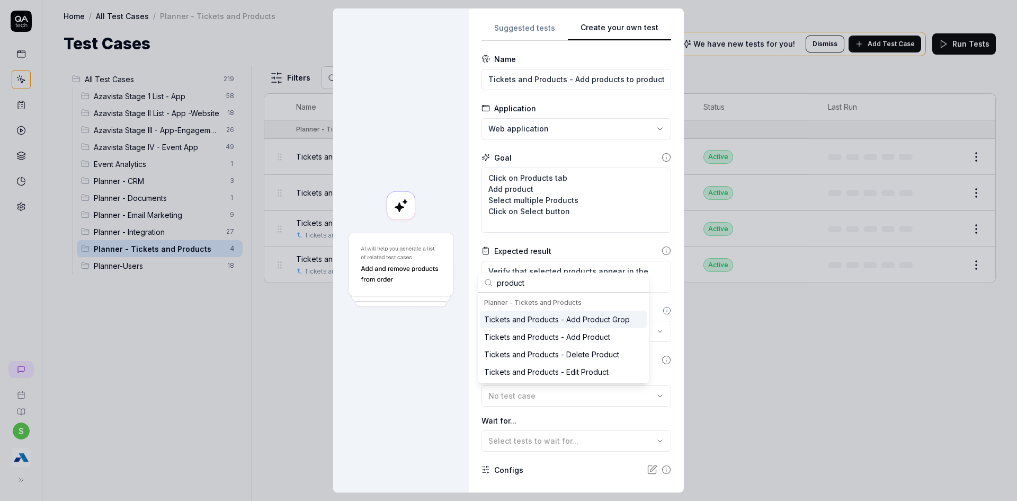
click at [592, 325] on div "Tickets and Products - Add Product Grop" at bounding box center [563, 318] width 167 height 17
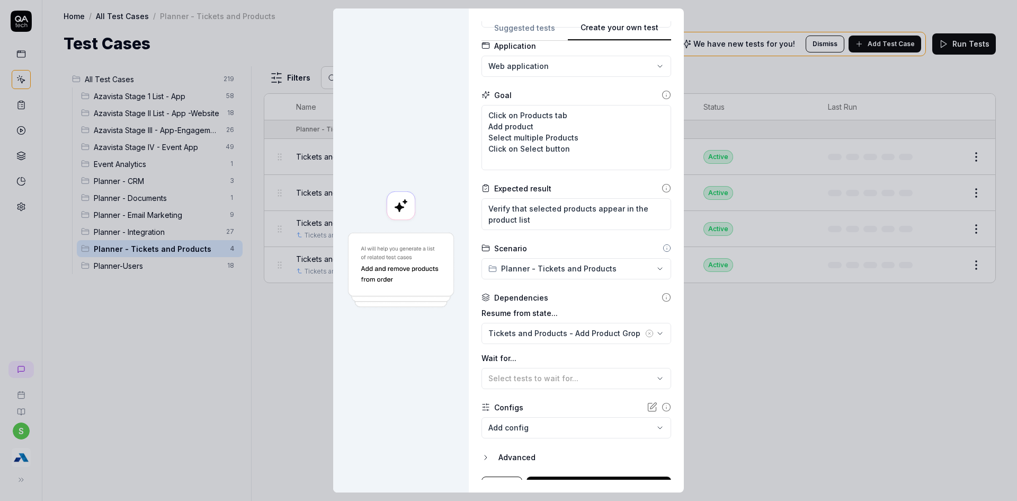
scroll to position [81, 0]
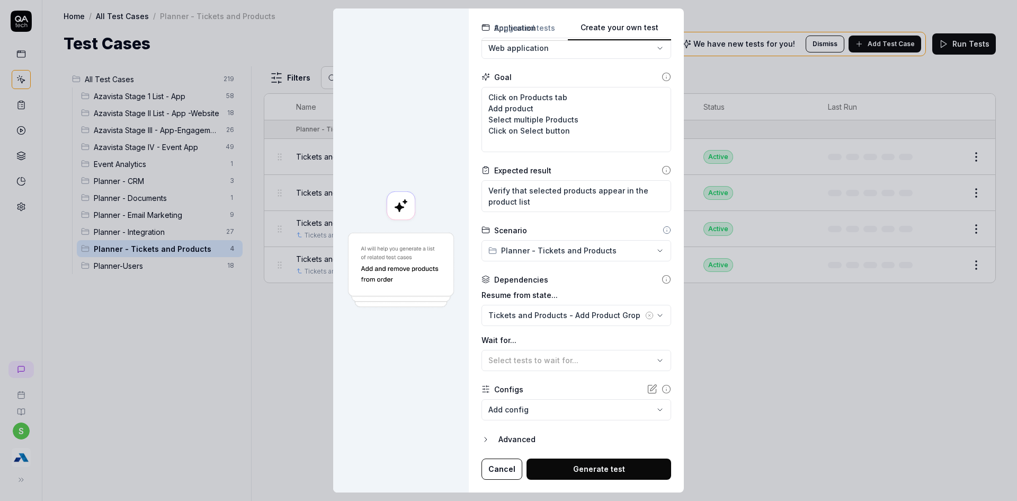
click at [603, 469] on button "Generate test" at bounding box center [599, 468] width 145 height 21
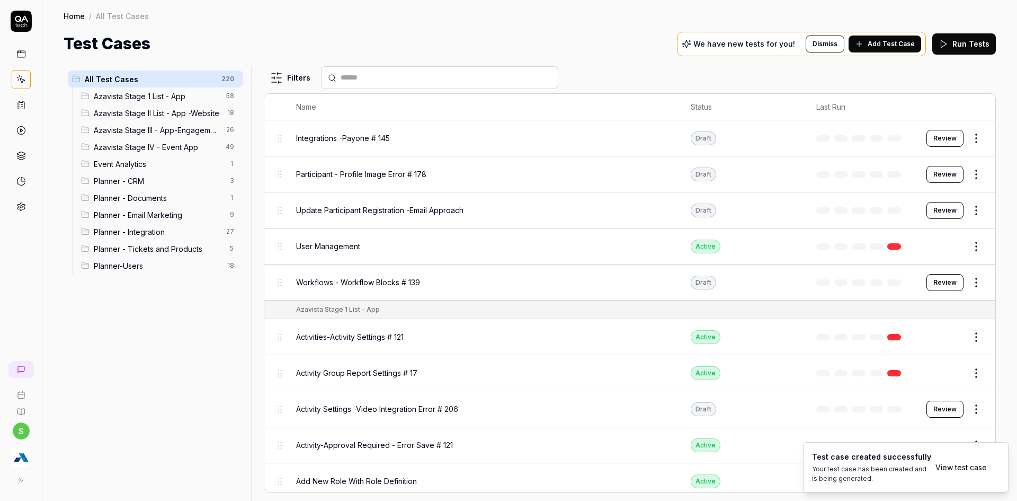
click at [960, 468] on link "View test case" at bounding box center [961, 466] width 51 height 11
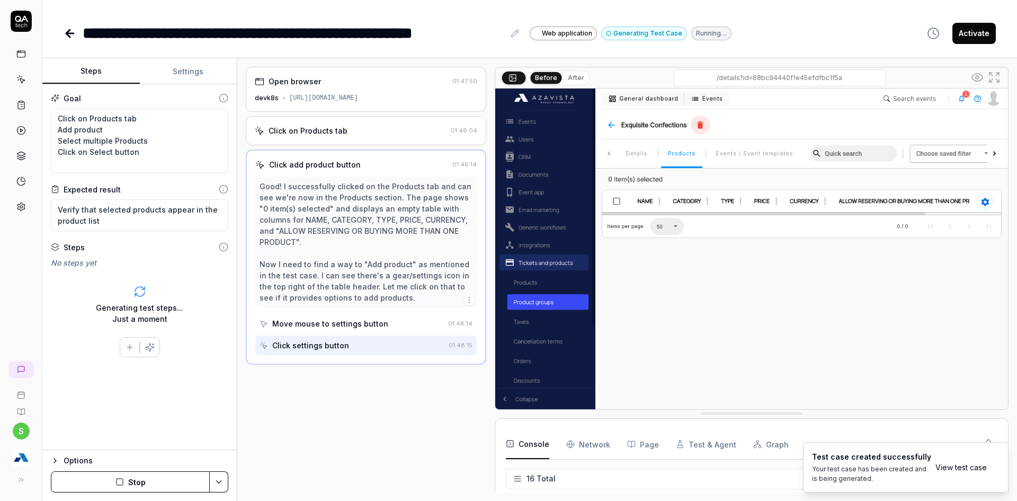
scroll to position [371, 0]
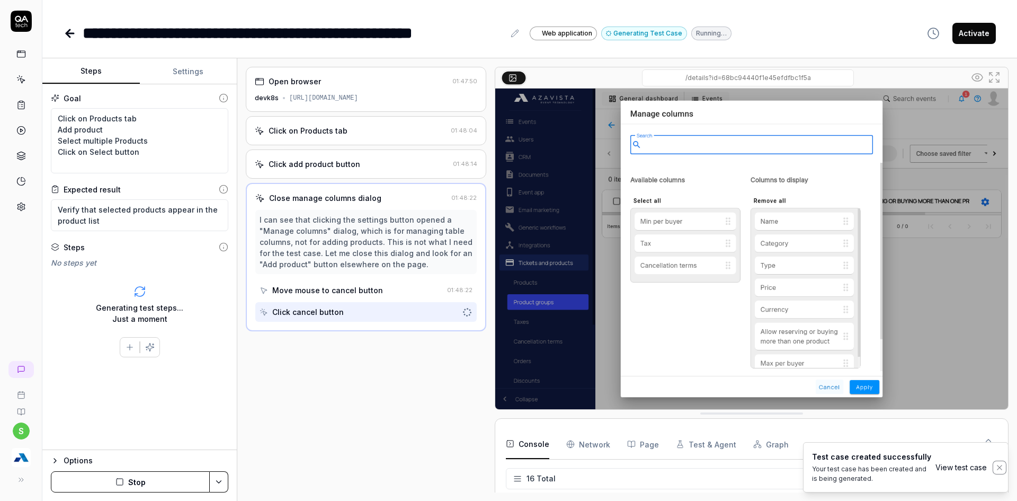
click at [997, 467] on icon "Notifications (F8)" at bounding box center [1000, 467] width 8 height 8
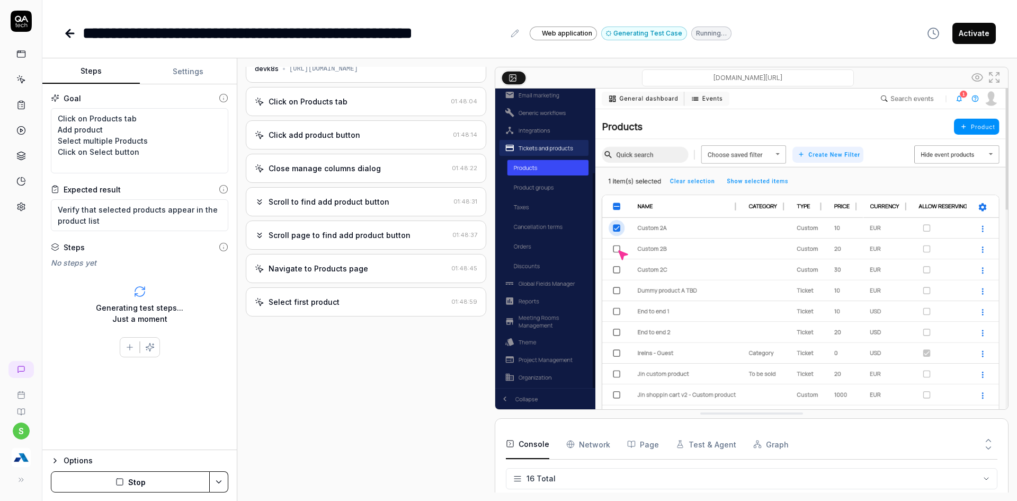
scroll to position [29, 0]
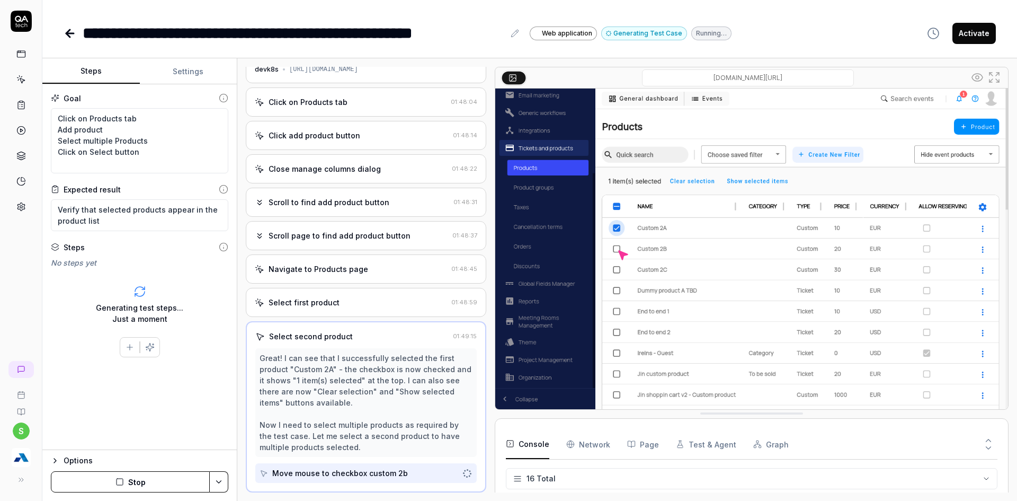
click at [132, 484] on button "Stop" at bounding box center [130, 481] width 159 height 21
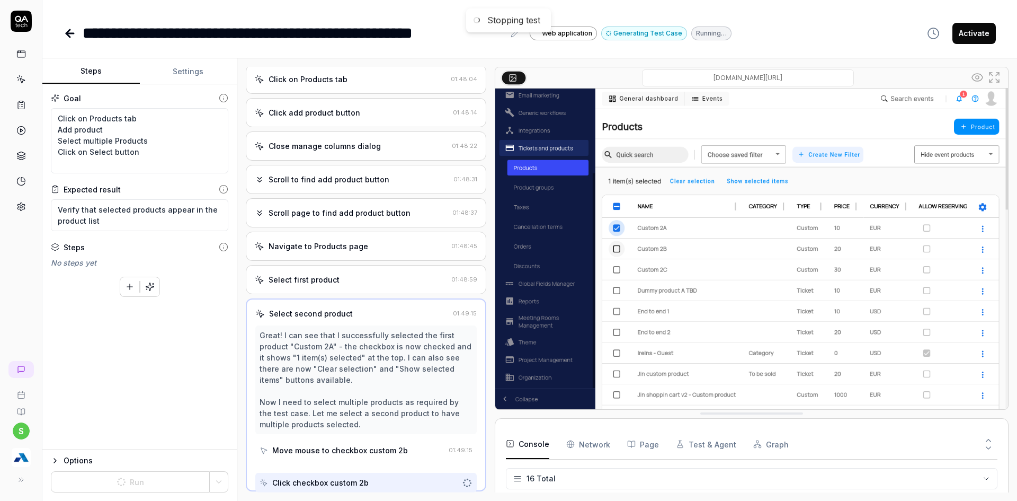
scroll to position [50, 0]
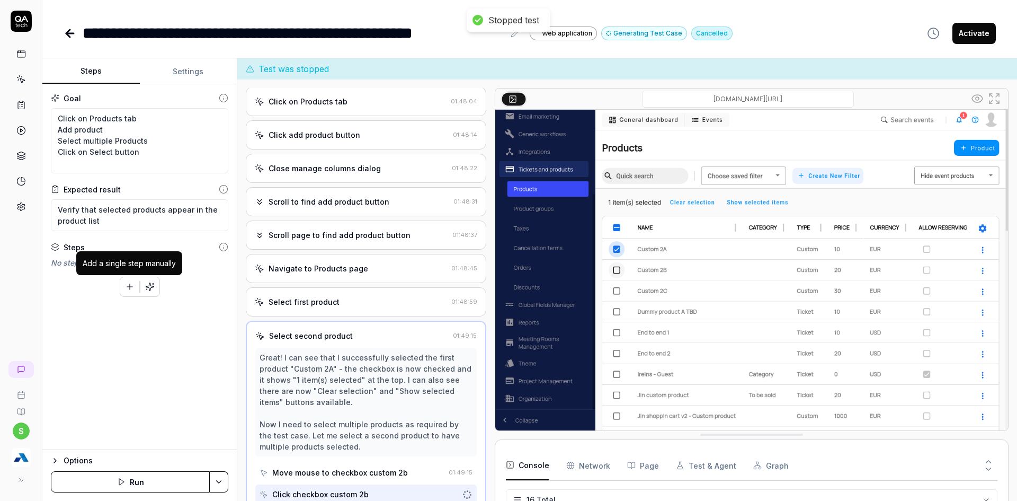
click at [127, 285] on icon "button" at bounding box center [130, 287] width 10 height 10
click at [136, 282] on button "button" at bounding box center [129, 286] width 19 height 19
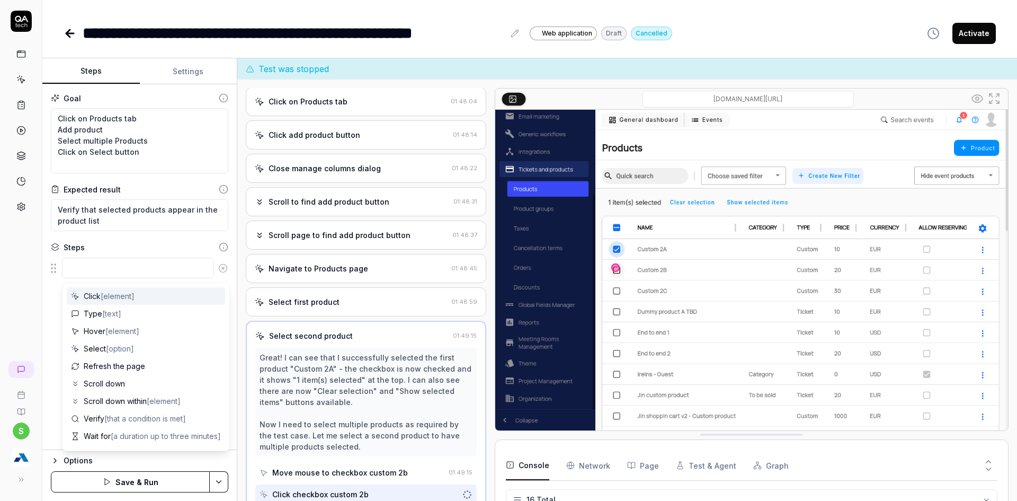
click at [112, 265] on textarea at bounding box center [138, 267] width 152 height 21
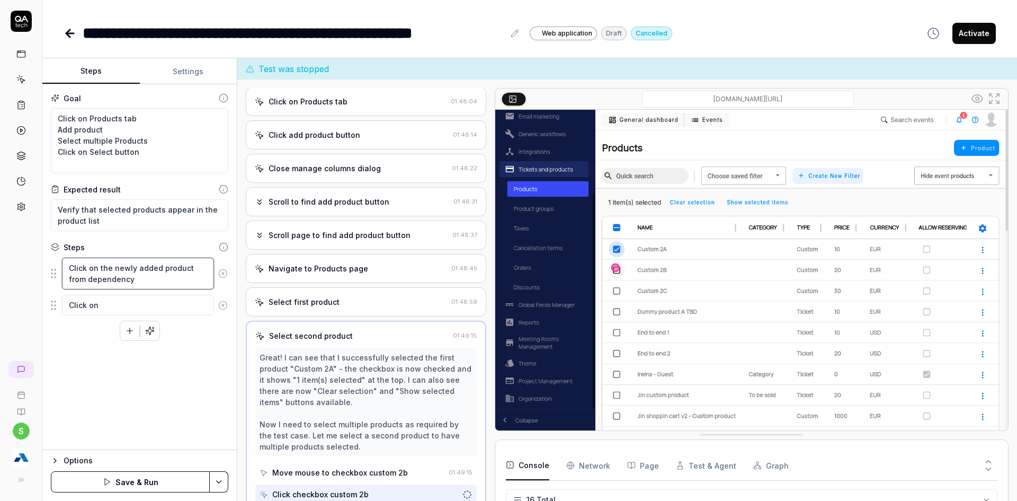
click at [192, 270] on textarea "Click on the newly added product from dependency" at bounding box center [138, 273] width 152 height 32
click at [189, 270] on textarea "Click on the newly added product from dependency" at bounding box center [138, 273] width 152 height 32
click at [114, 307] on textarea "Click on" at bounding box center [138, 305] width 152 height 21
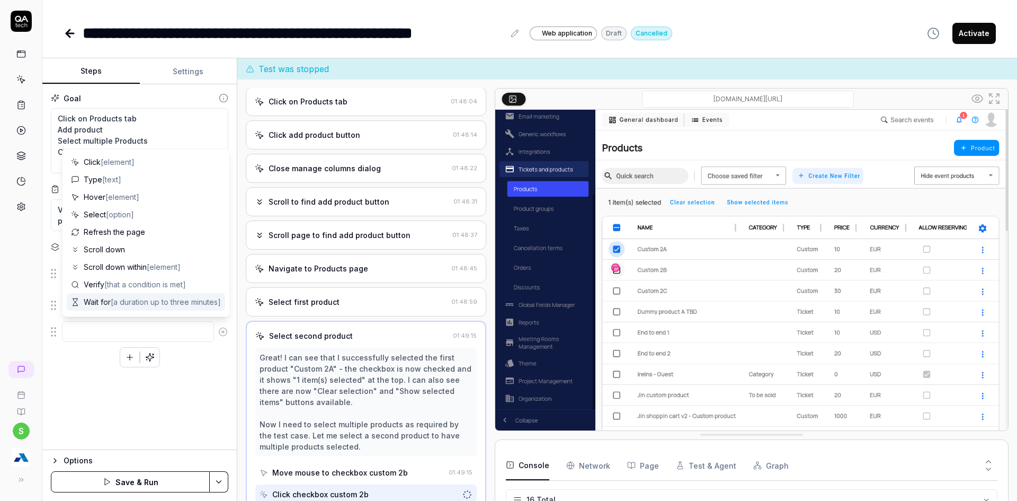
click at [90, 362] on div "Click on the newly added product group from dependency Click on Products tab To…" at bounding box center [139, 312] width 177 height 110
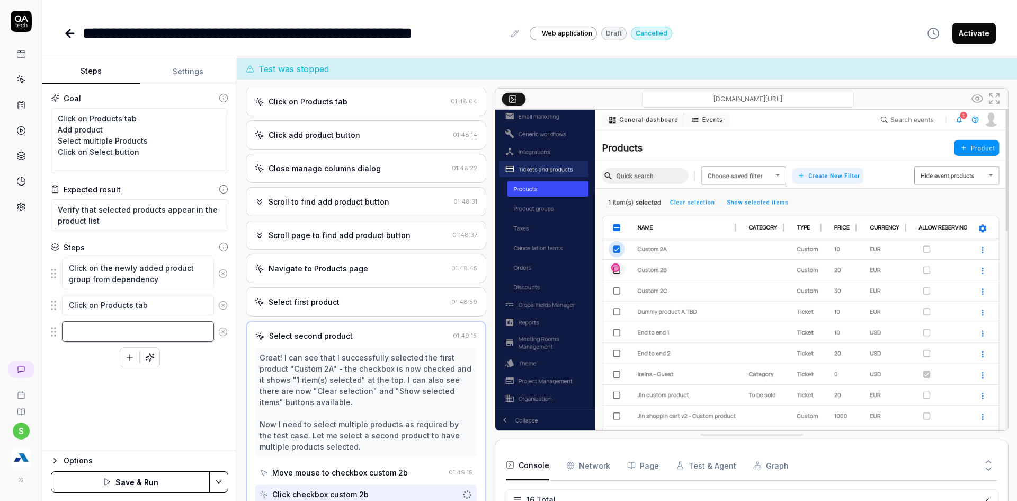
click at [91, 330] on textarea at bounding box center [138, 331] width 152 height 21
click at [86, 378] on div "Goal Click on Products tab Add product Select multiple Products Click on Select…" at bounding box center [139, 267] width 194 height 366
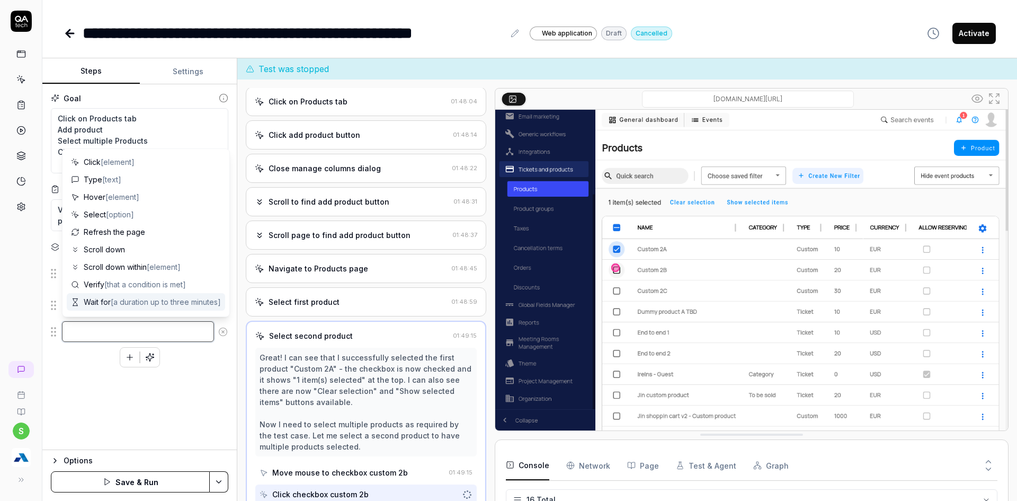
click at [101, 327] on textarea at bounding box center [138, 331] width 152 height 21
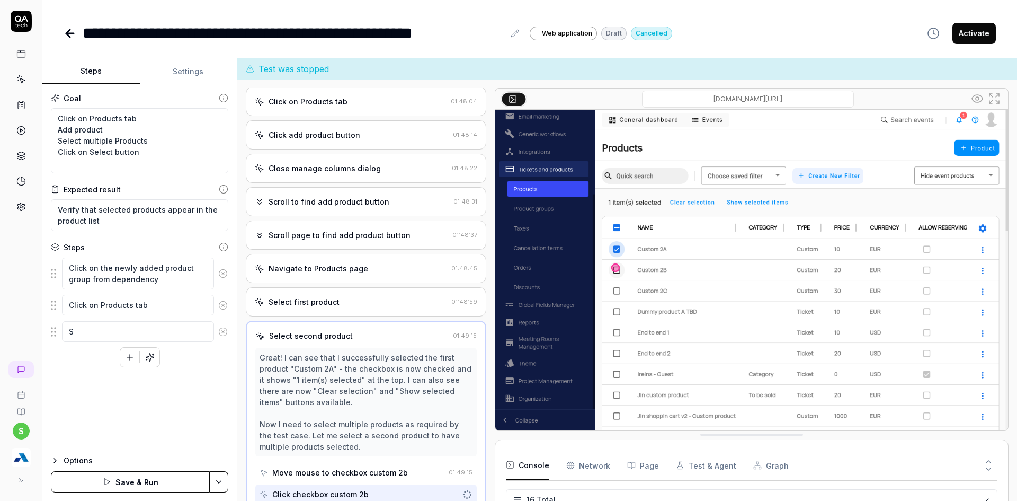
click at [101, 447] on div "Goal Click on Products tab Add product Select multiple Products Click on Select…" at bounding box center [139, 267] width 194 height 366
click at [76, 130] on textarea "Click on Products tab Add product Select multiple Products Click on Select butt…" at bounding box center [139, 140] width 177 height 65
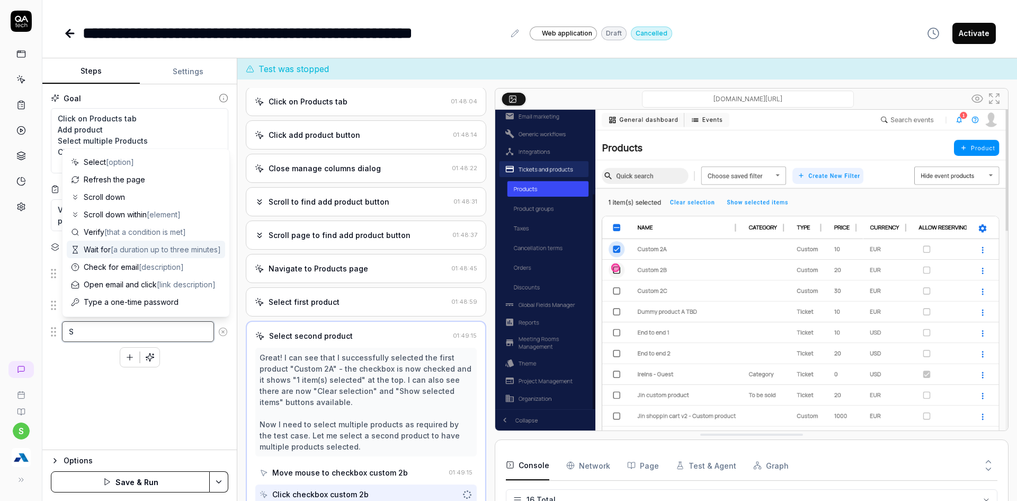
drag, startPoint x: 78, startPoint y: 325, endPoint x: 47, endPoint y: 315, distance: 32.8
click at [47, 315] on div "Goal Click on Products tab Add product Select multiple Products Click on Select…" at bounding box center [139, 267] width 194 height 366
paste textarea "Add product"
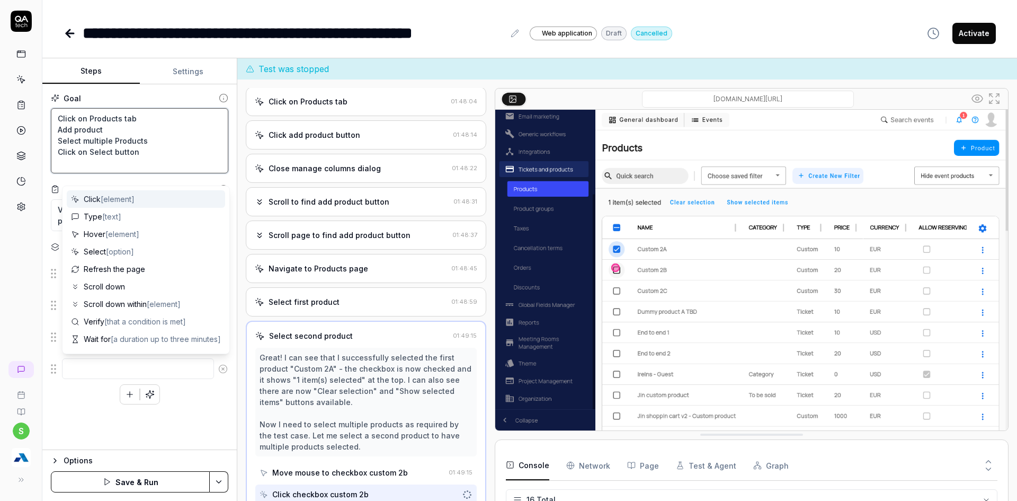
click at [83, 143] on textarea "Click on Products tab Add product Select multiple Products Click on Select butt…" at bounding box center [139, 140] width 177 height 65
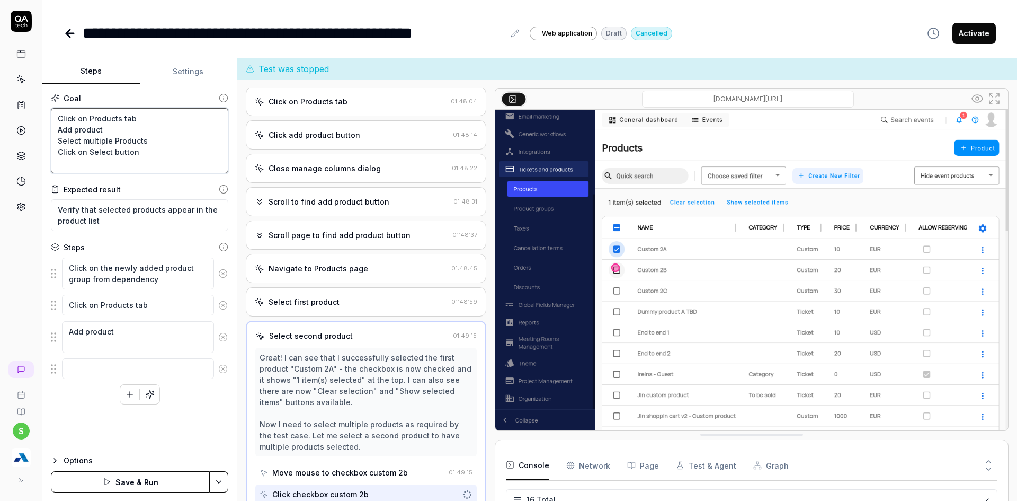
click at [83, 143] on textarea "Click on Products tab Add product Select multiple Products Click on Select butt…" at bounding box center [139, 140] width 177 height 65
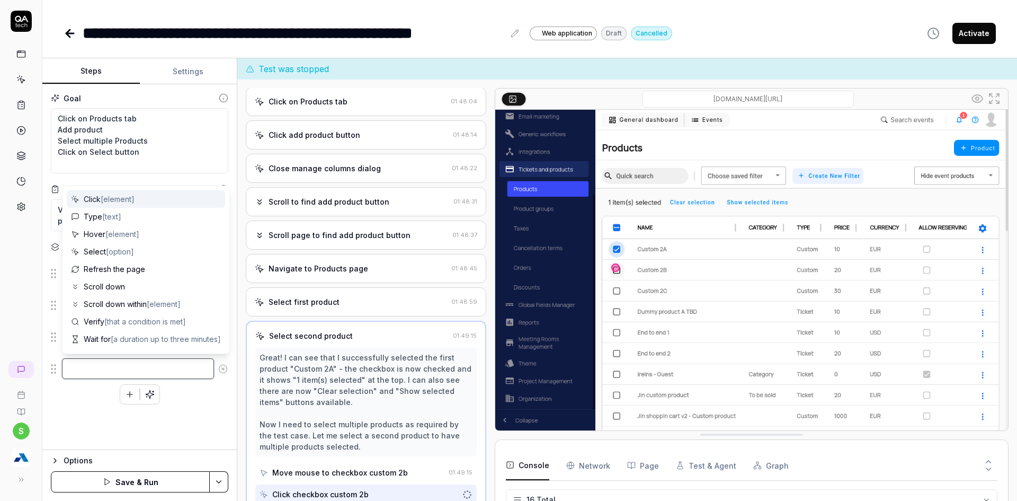
click at [81, 364] on textarea at bounding box center [138, 368] width 152 height 21
paste textarea "Select multiple Products"
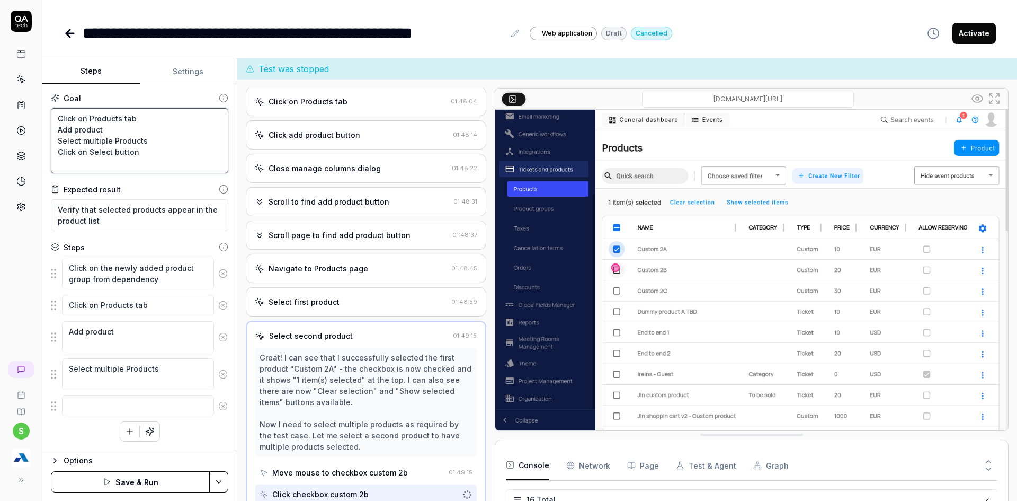
click at [86, 152] on textarea "Click on Products tab Add product Select multiple Products Click on Select butt…" at bounding box center [139, 140] width 177 height 65
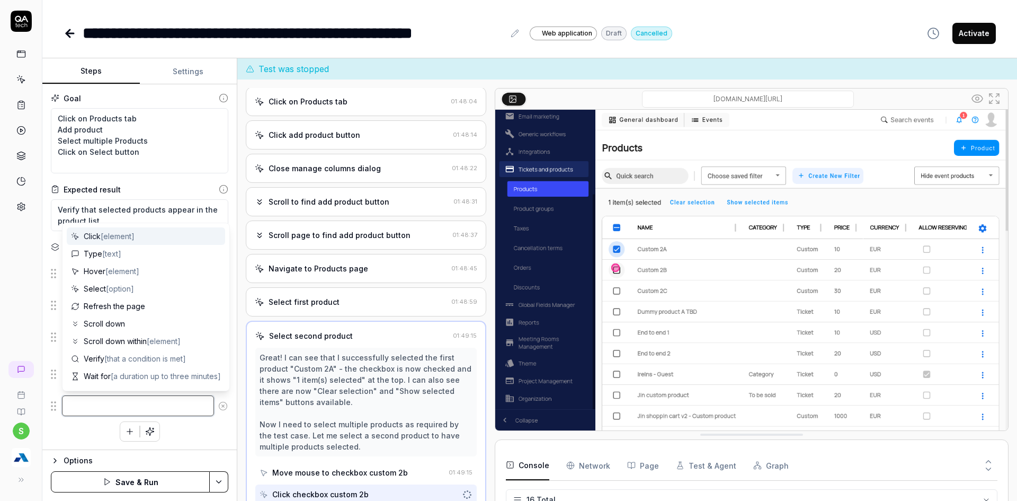
click at [87, 406] on textarea at bounding box center [138, 405] width 152 height 21
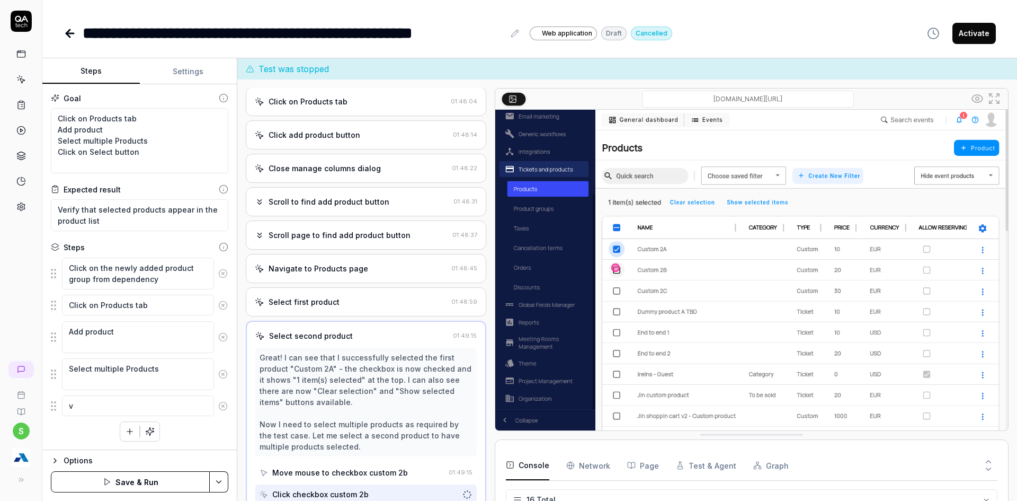
click at [214, 438] on div "Click on the newly added product group from dependency Click on Products tab Ad…" at bounding box center [139, 349] width 177 height 184
drag, startPoint x: 141, startPoint y: 406, endPoint x: 70, endPoint y: 404, distance: 71.0
click at [70, 404] on textarea "v" at bounding box center [138, 405] width 152 height 21
paste textarea "Click on Select button"
click at [219, 474] on html "**********" at bounding box center [508, 256] width 1017 height 513
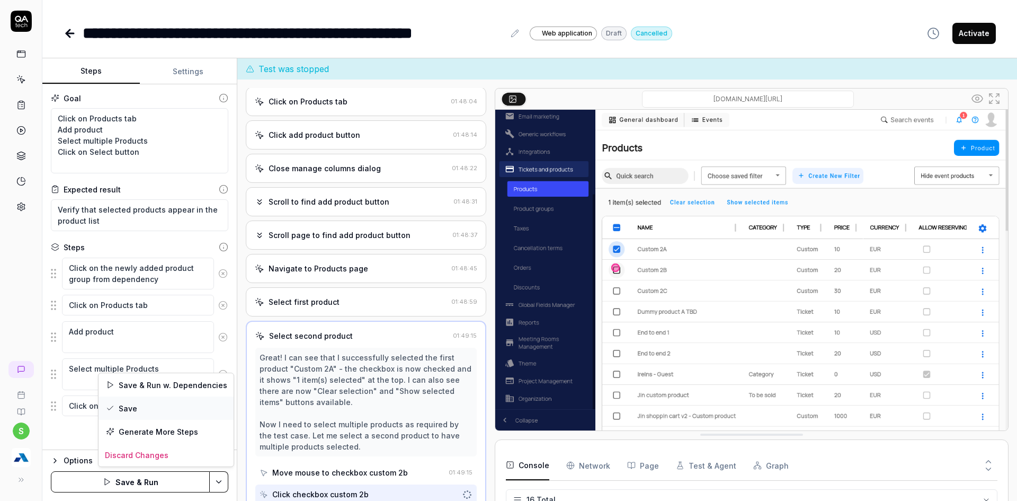
click at [128, 407] on div "Save" at bounding box center [166, 407] width 135 height 23
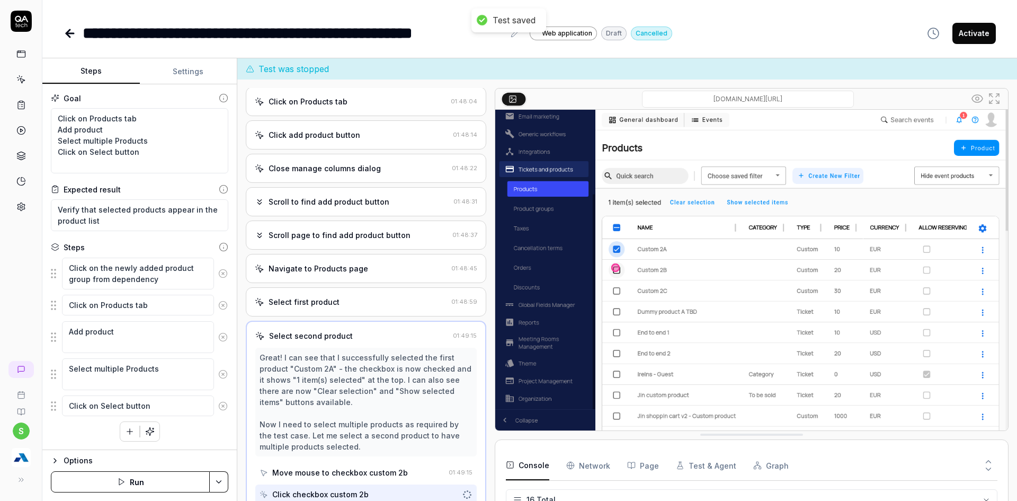
click at [220, 478] on html "**********" at bounding box center [508, 256] width 1017 height 513
click at [180, 431] on div "Run w. Dependencies" at bounding box center [178, 431] width 107 height 23
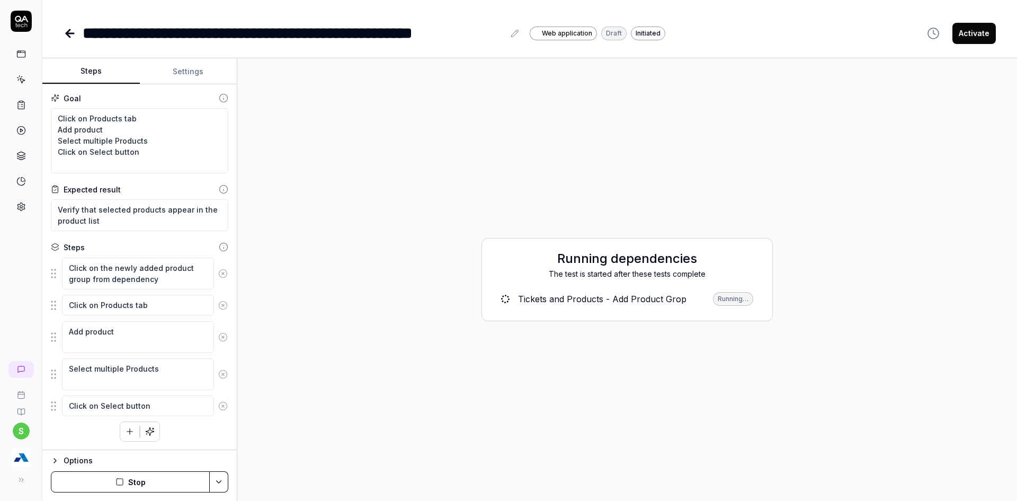
click at [831, 473] on div "Running dependencies The test is started after these tests complete Tickets and…" at bounding box center [627, 279] width 763 height 425
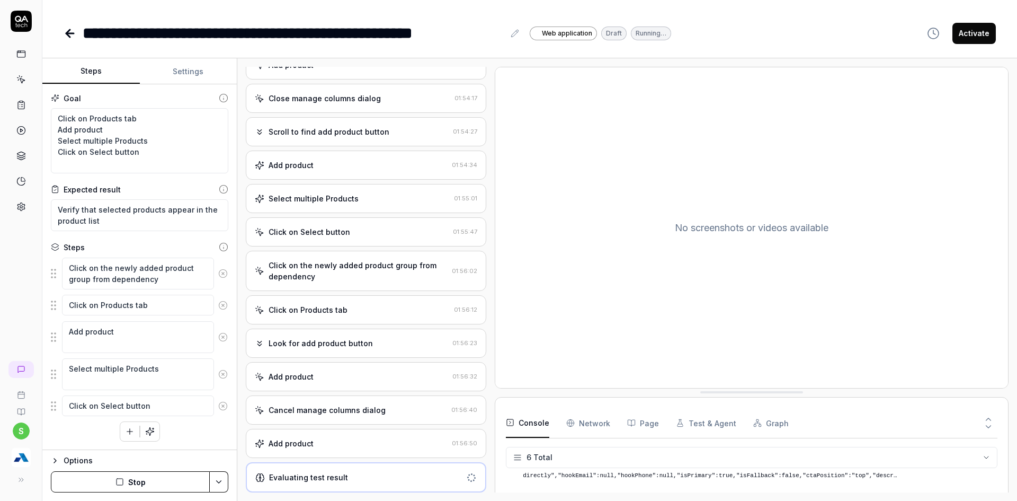
scroll to position [219, 0]
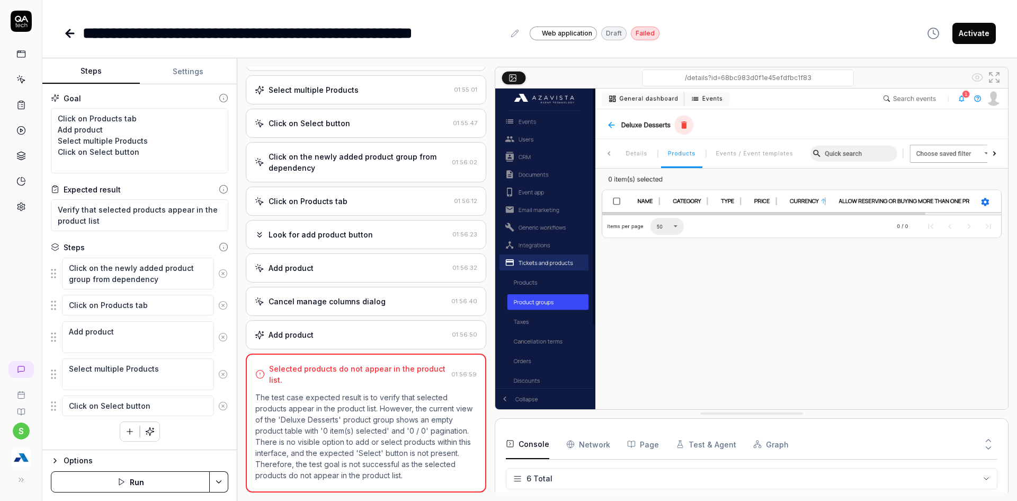
click at [111, 491] on button "Run" at bounding box center [130, 481] width 159 height 21
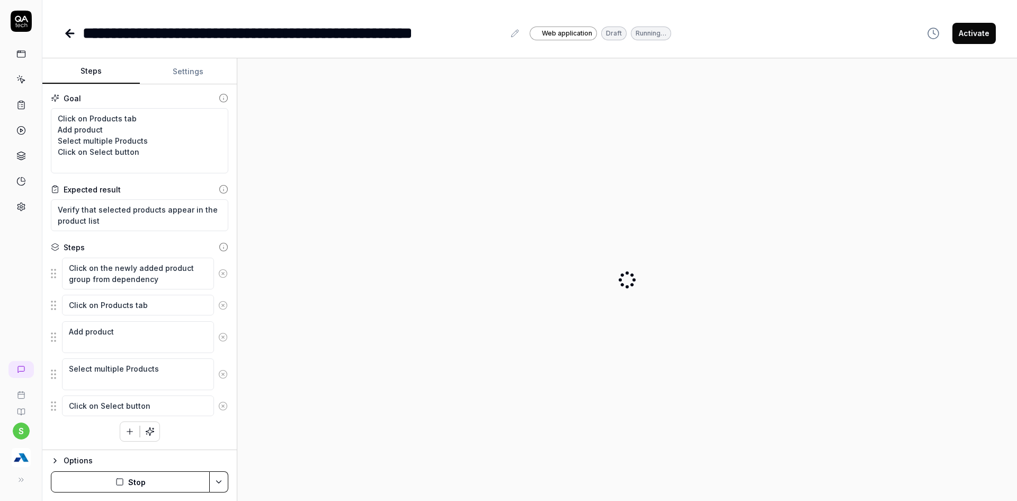
click at [219, 476] on html "**********" at bounding box center [508, 256] width 1017 height 513
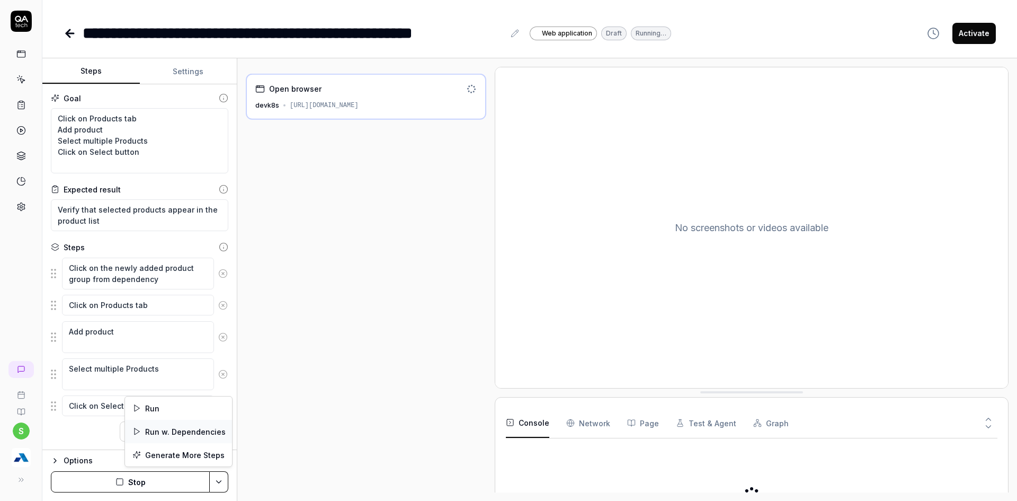
click at [191, 426] on div "Run w. Dependencies" at bounding box center [178, 431] width 107 height 23
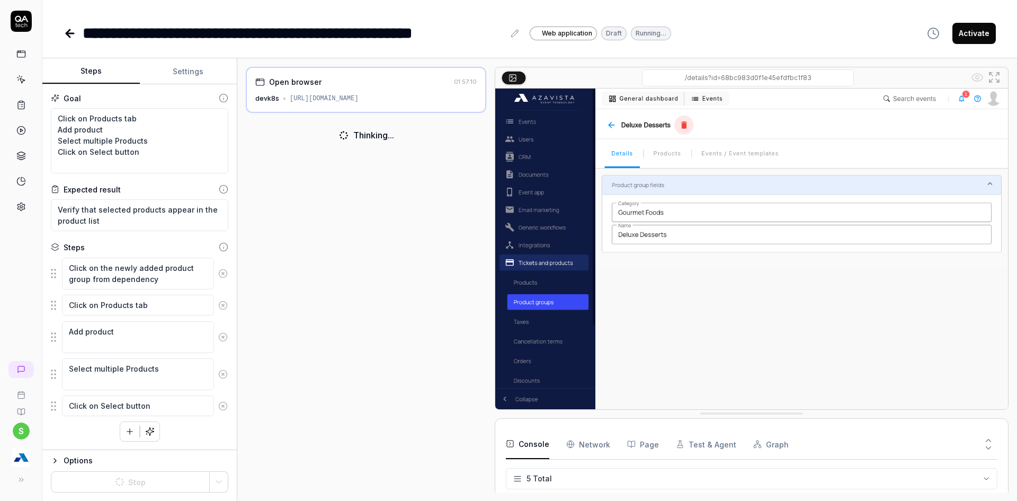
scroll to position [57, 0]
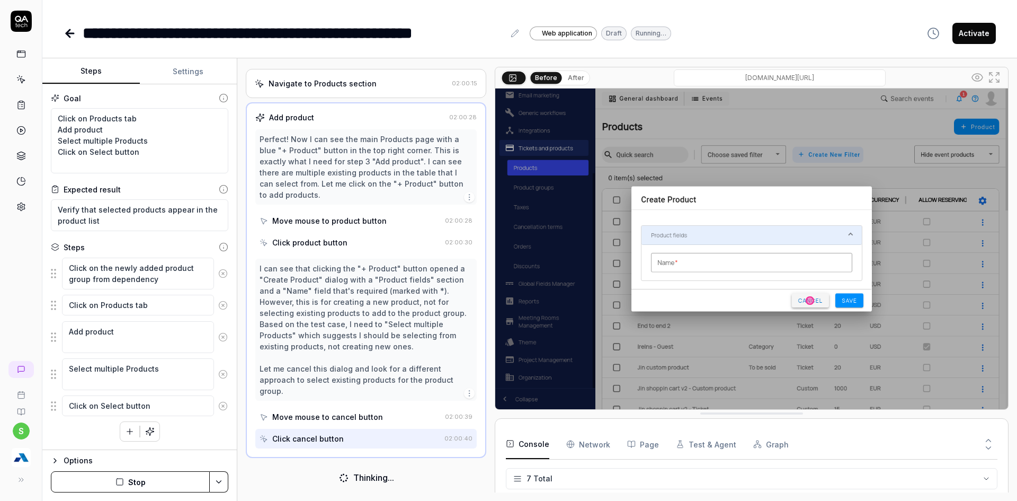
scroll to position [280, 0]
click at [130, 489] on button "Stop" at bounding box center [130, 481] width 159 height 21
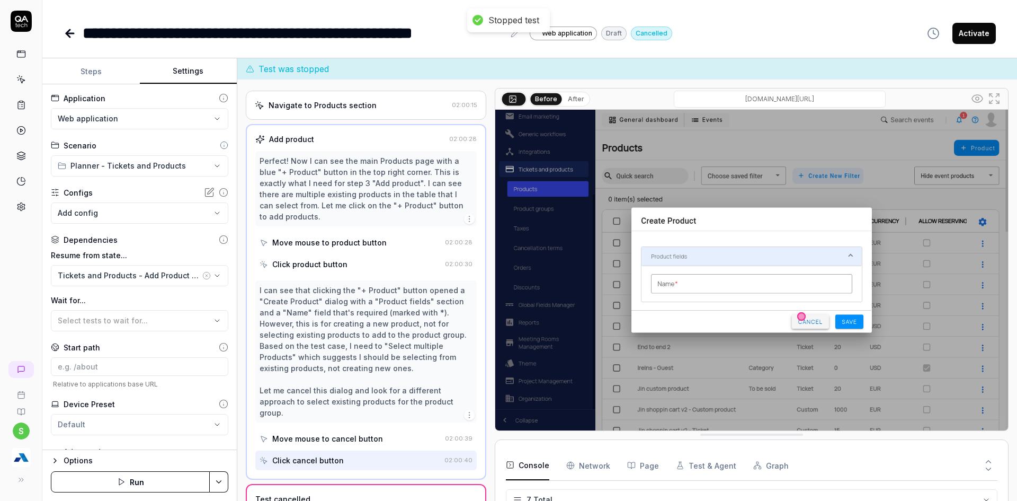
click at [185, 67] on button "Settings" at bounding box center [188, 71] width 97 height 25
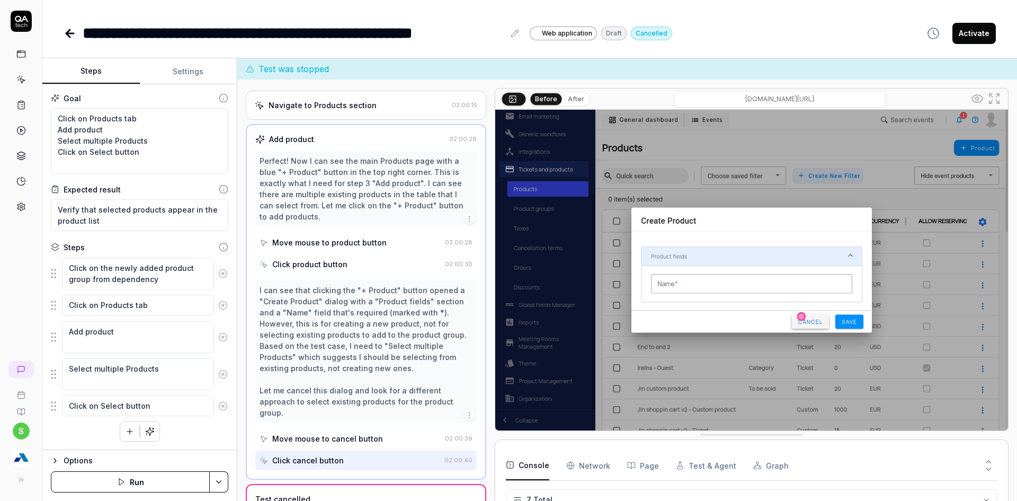
click at [109, 76] on button "Steps" at bounding box center [90, 71] width 97 height 25
drag, startPoint x: 157, startPoint y: 283, endPoint x: 55, endPoint y: 265, distance: 103.3
click at [55, 265] on div "Click on the newly added product group from dependency" at bounding box center [139, 273] width 177 height 33
click at [52, 118] on textarea "Click on Products tab Add product Select multiple Products Click on Select butt…" at bounding box center [139, 140] width 177 height 65
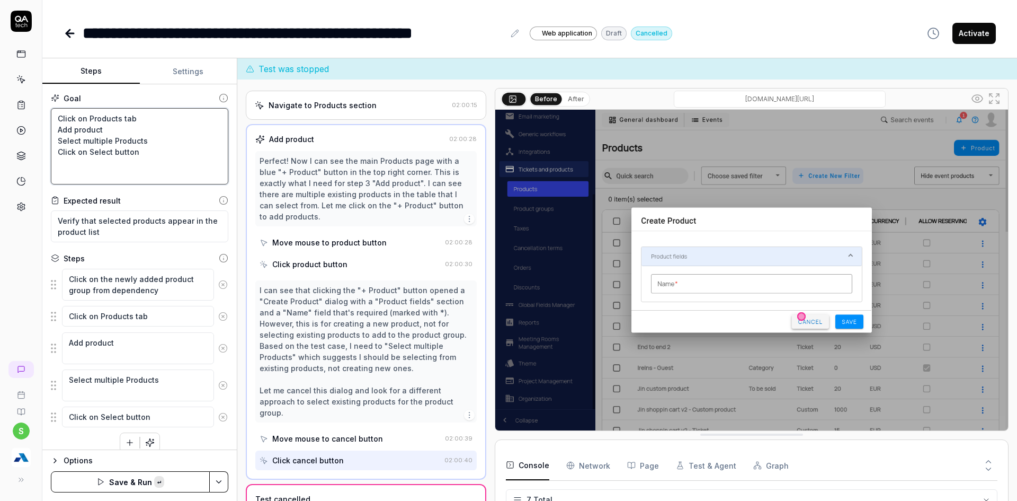
paste textarea "Click on the newly added product group from dependency"
click at [217, 479] on html "**********" at bounding box center [508, 256] width 1017 height 513
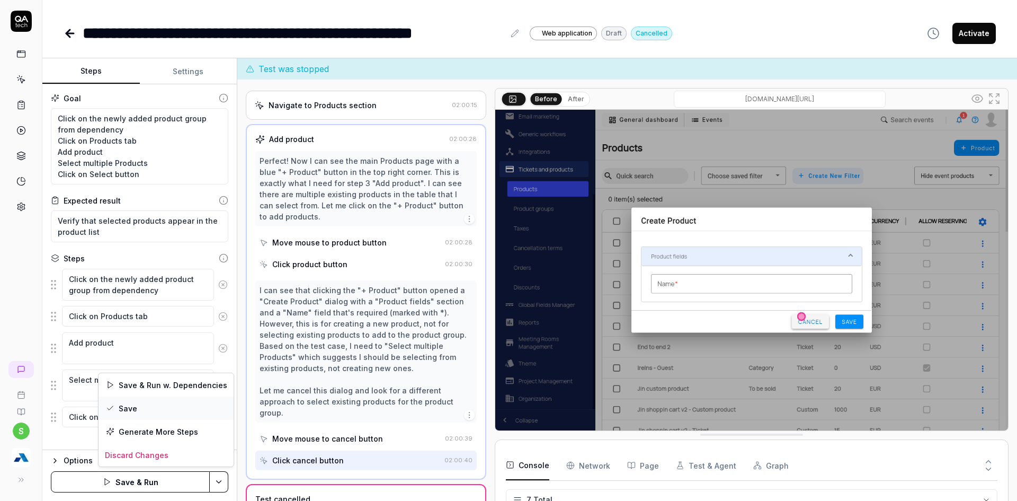
click at [125, 409] on div "Save" at bounding box center [166, 407] width 135 height 23
click at [226, 476] on html "**********" at bounding box center [508, 256] width 1017 height 513
click at [166, 434] on div "Run w. Dependencies" at bounding box center [178, 431] width 107 height 23
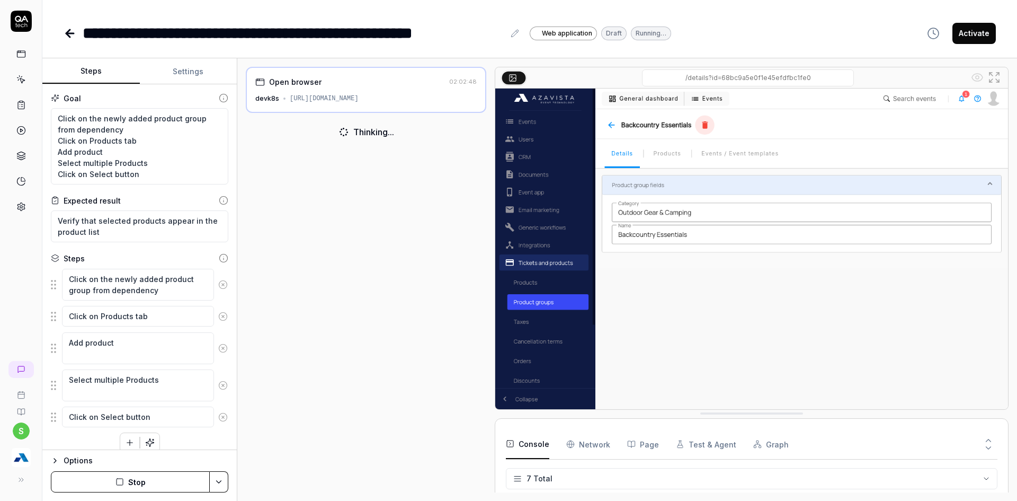
scroll to position [117, 0]
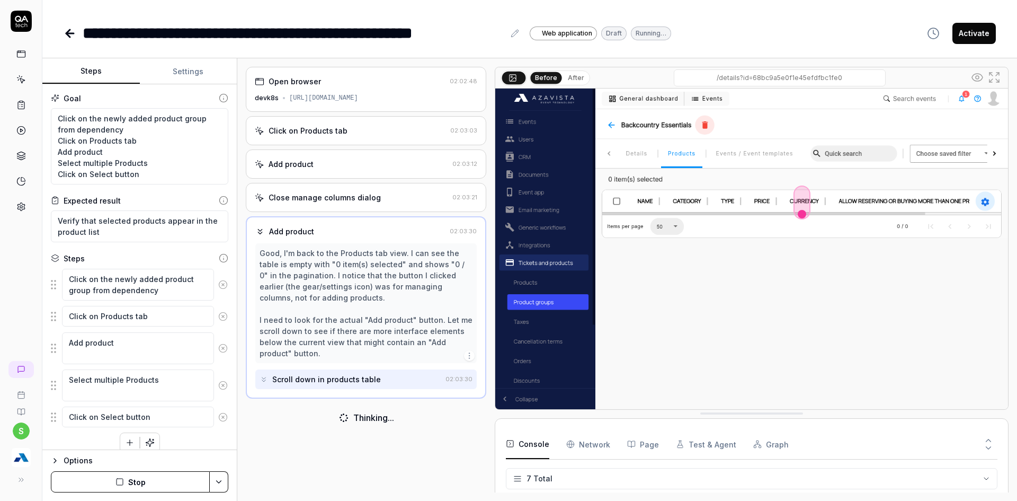
click at [149, 484] on button "Stop" at bounding box center [130, 481] width 159 height 21
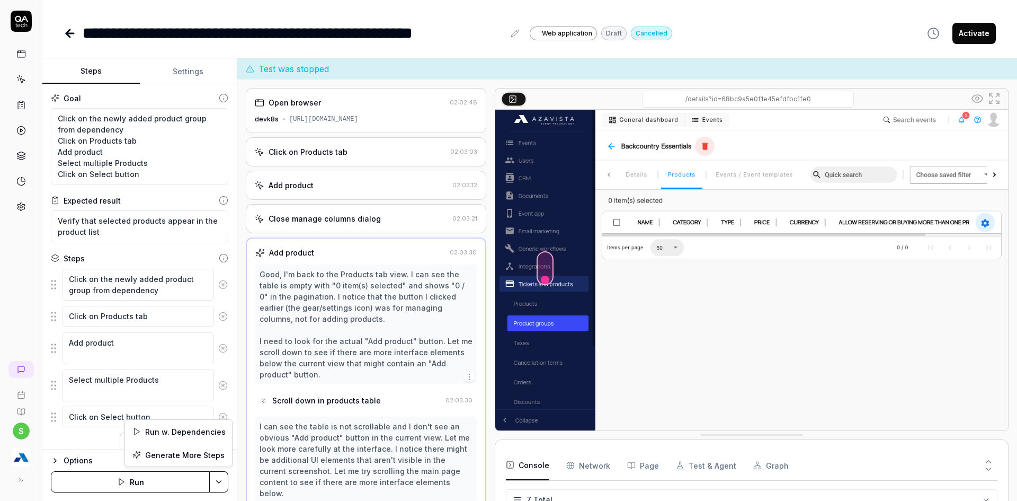
click at [219, 483] on html "**********" at bounding box center [508, 256] width 1017 height 513
click at [181, 59] on html "**********" at bounding box center [508, 256] width 1017 height 513
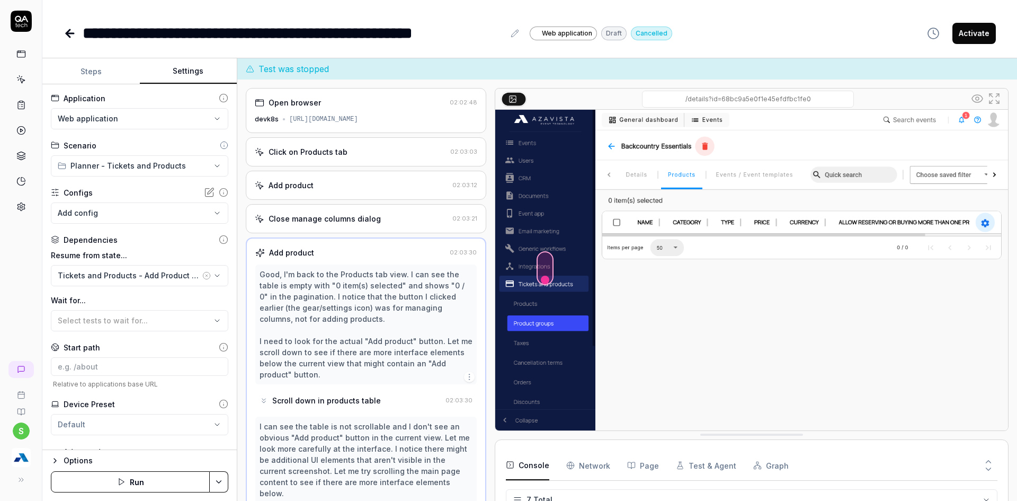
click at [189, 73] on button "Settings" at bounding box center [188, 71] width 97 height 25
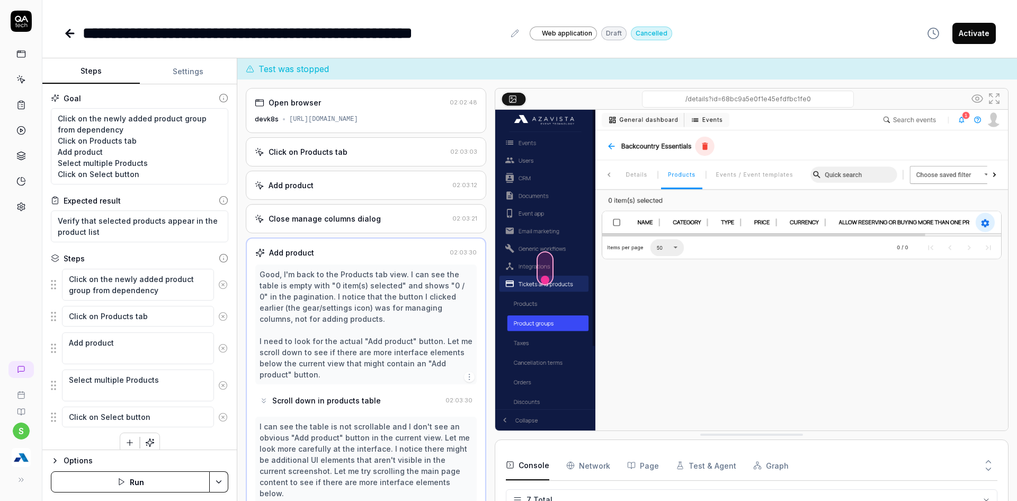
click at [110, 69] on button "Steps" at bounding box center [90, 71] width 97 height 25
click at [131, 130] on textarea "Click on the newly added product group from dependency Click on Products tab Ad…" at bounding box center [139, 146] width 177 height 76
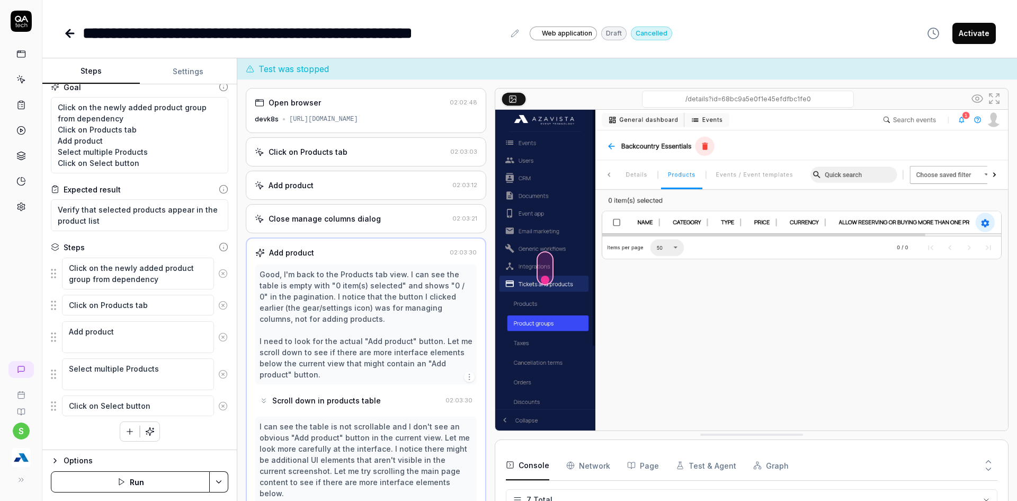
click at [324, 155] on div "Click on Products tab" at bounding box center [308, 151] width 79 height 11
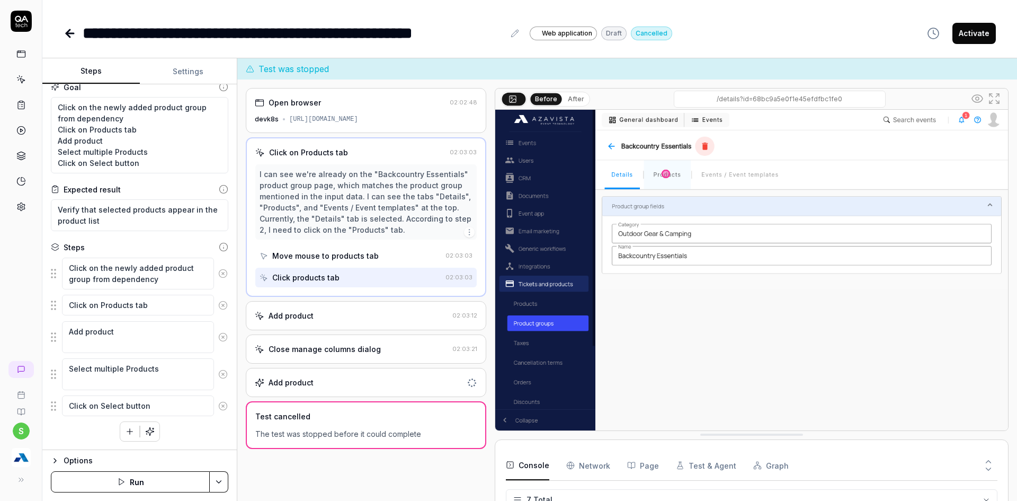
click at [330, 318] on div "Add product" at bounding box center [351, 315] width 193 height 11
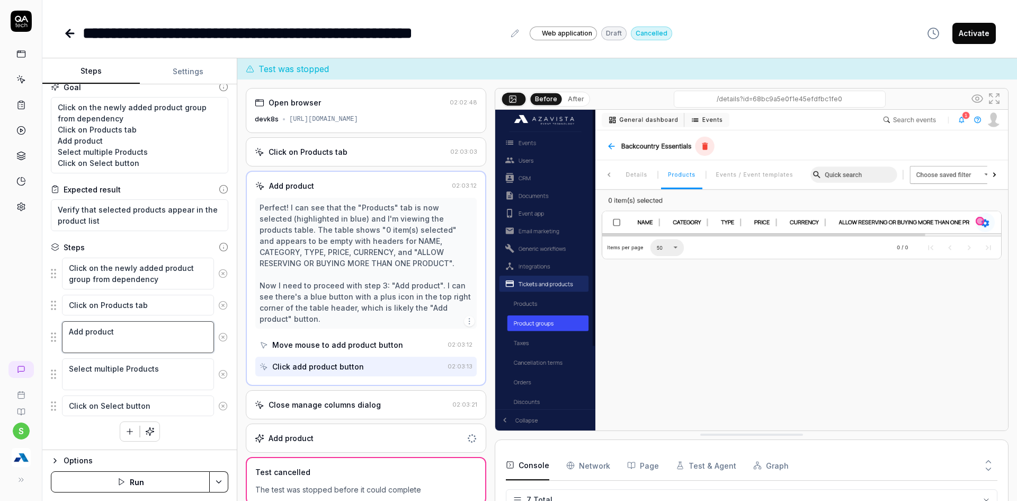
click at [88, 332] on textarea "Add product" at bounding box center [138, 337] width 152 height 32
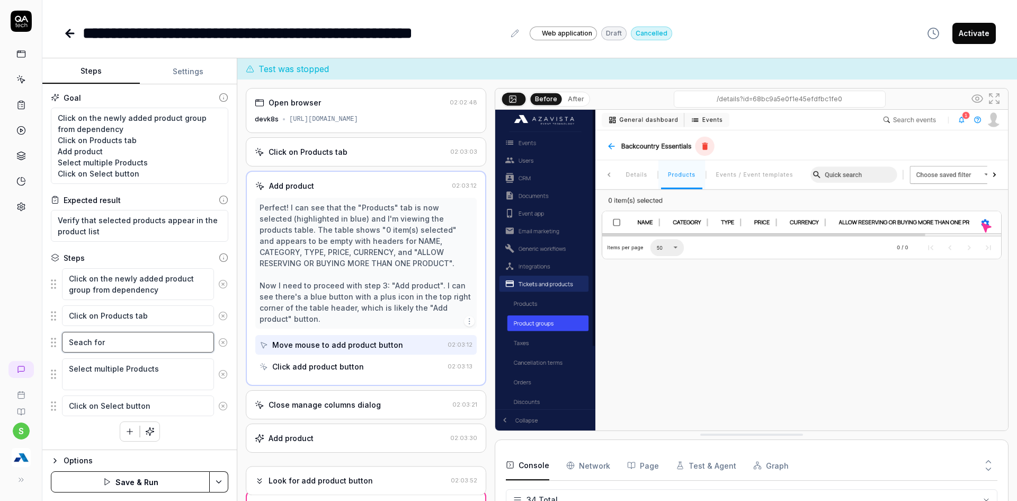
scroll to position [932, 0]
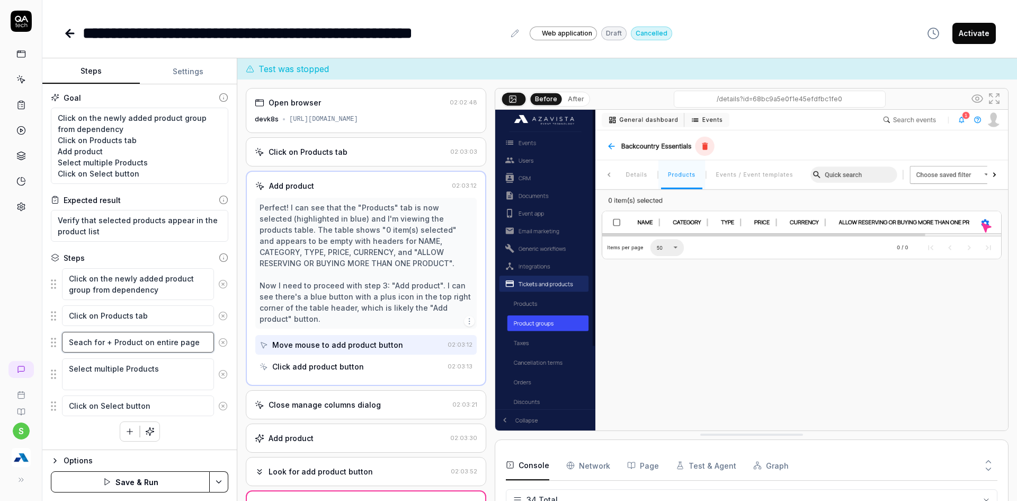
drag, startPoint x: 139, startPoint y: 342, endPoint x: 104, endPoint y: 342, distance: 35.5
click at [104, 342] on textarea "Seach for + Product on entire page" at bounding box center [138, 342] width 152 height 21
click at [15, 316] on div "s" at bounding box center [21, 250] width 42 height 501
click at [83, 344] on textarea "Seach for + Product on entire page" at bounding box center [138, 342] width 152 height 21
click at [201, 344] on textarea "Search for + Product on entire page" at bounding box center [138, 342] width 152 height 21
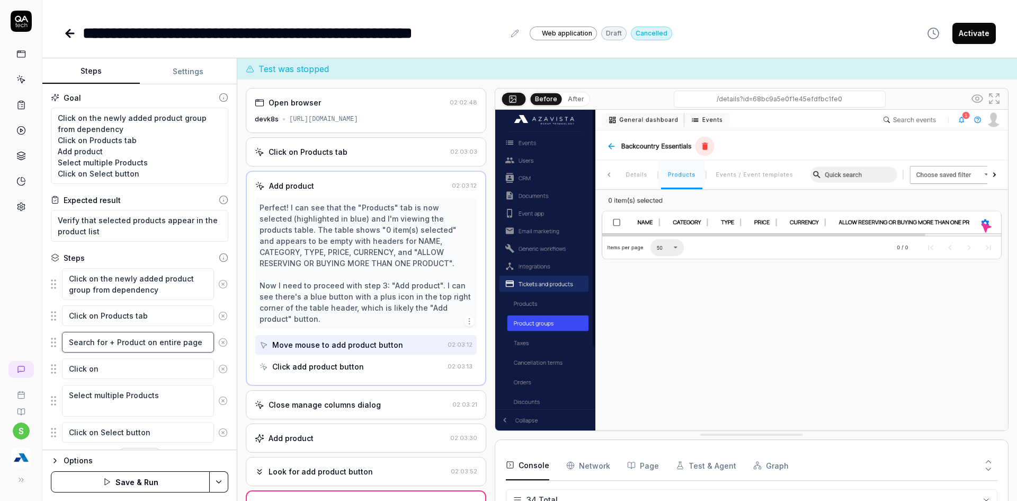
drag, startPoint x: 142, startPoint y: 342, endPoint x: 108, endPoint y: 342, distance: 34.4
click at [108, 342] on textarea "Search for + Product on entire page" at bounding box center [138, 342] width 152 height 21
click at [125, 358] on textarea "Click on" at bounding box center [138, 368] width 152 height 21
paste textarea "+ Product"
click at [219, 479] on html "**********" at bounding box center [508, 256] width 1017 height 513
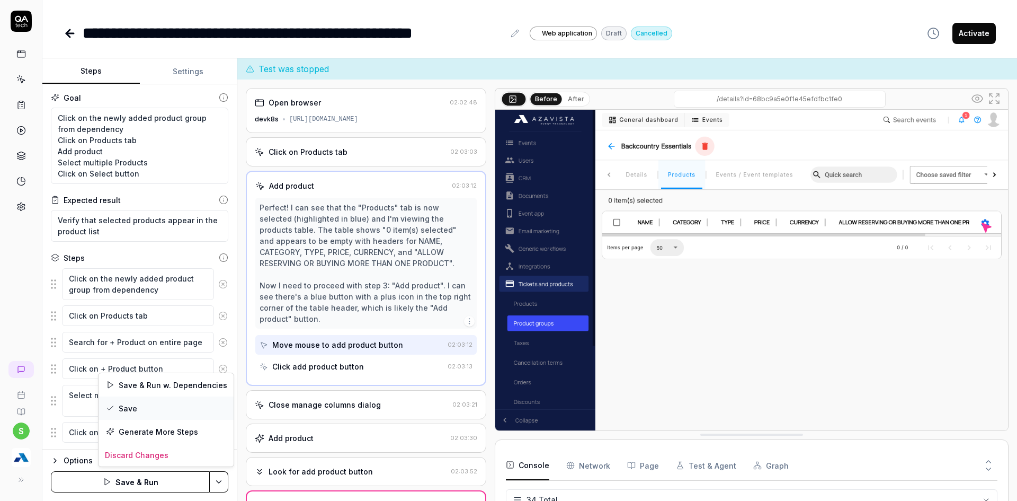
click at [127, 401] on div "Save" at bounding box center [166, 407] width 135 height 23
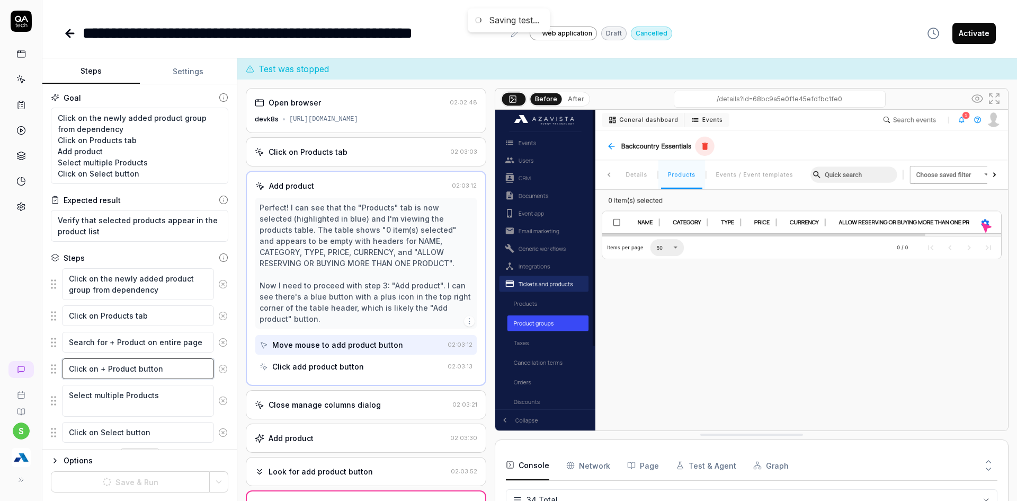
click at [97, 370] on textarea "Click on + Product button" at bounding box center [138, 368] width 152 height 21
click at [97, 370] on textarea "Click on + Product button" at bounding box center [138, 369] width 152 height 21
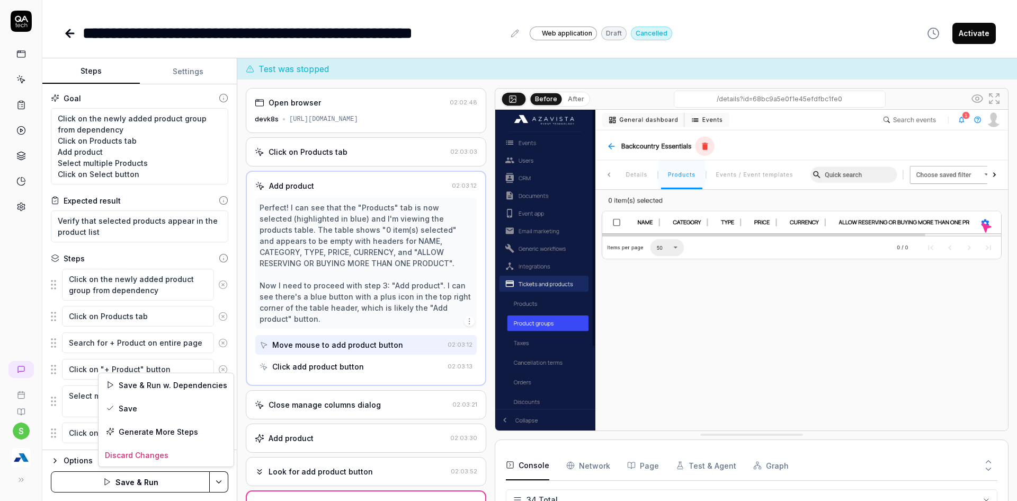
click at [218, 487] on html "**********" at bounding box center [508, 256] width 1017 height 513
click at [129, 401] on div "Save" at bounding box center [166, 407] width 135 height 23
click at [217, 473] on html "**********" at bounding box center [508, 256] width 1017 height 513
click at [171, 434] on div "Run w. Dependencies" at bounding box center [178, 431] width 107 height 23
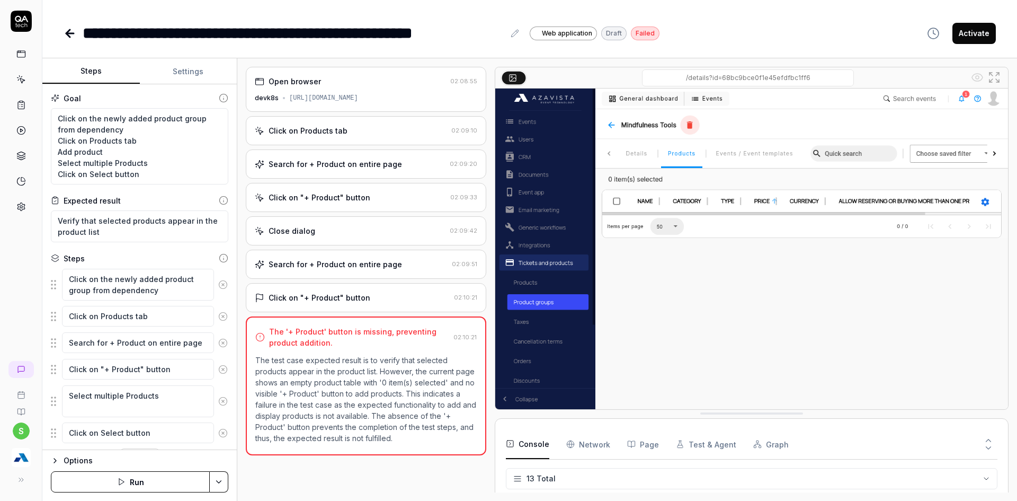
click at [353, 274] on div "Search for + Product on entire page 02:09:51" at bounding box center [366, 264] width 241 height 29
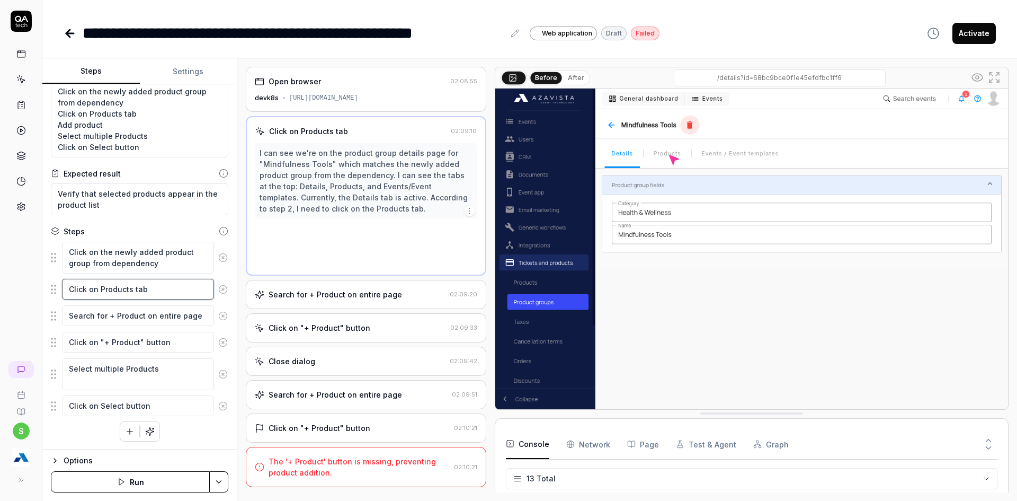
click at [165, 292] on textarea "Click on Products tab" at bounding box center [138, 289] width 152 height 21
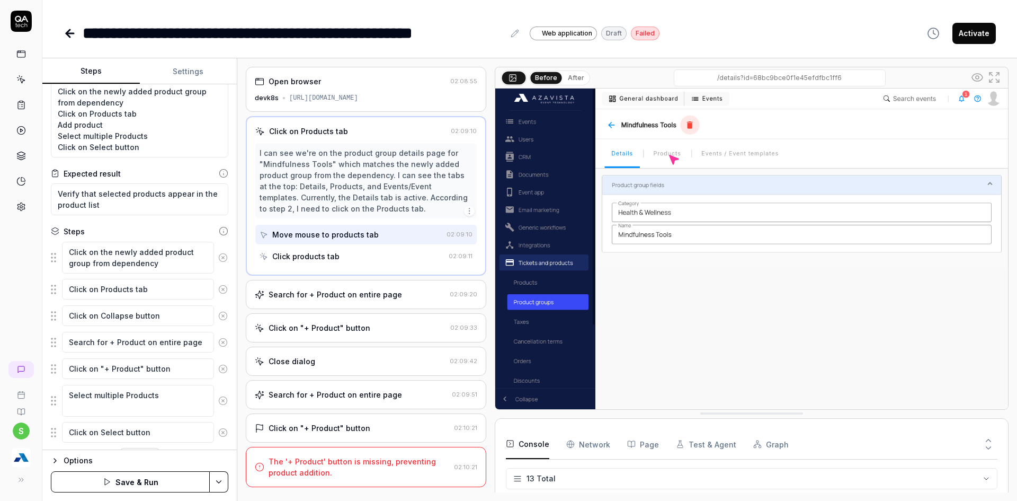
click at [162, 477] on button "Save & Run" at bounding box center [130, 481] width 159 height 21
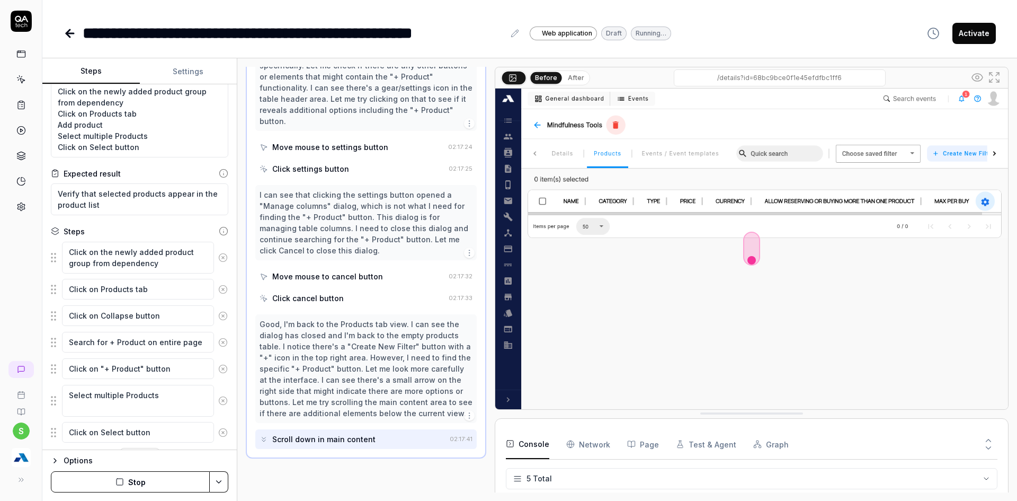
scroll to position [295, 0]
click at [992, 155] on img at bounding box center [751, 248] width 513 height 321
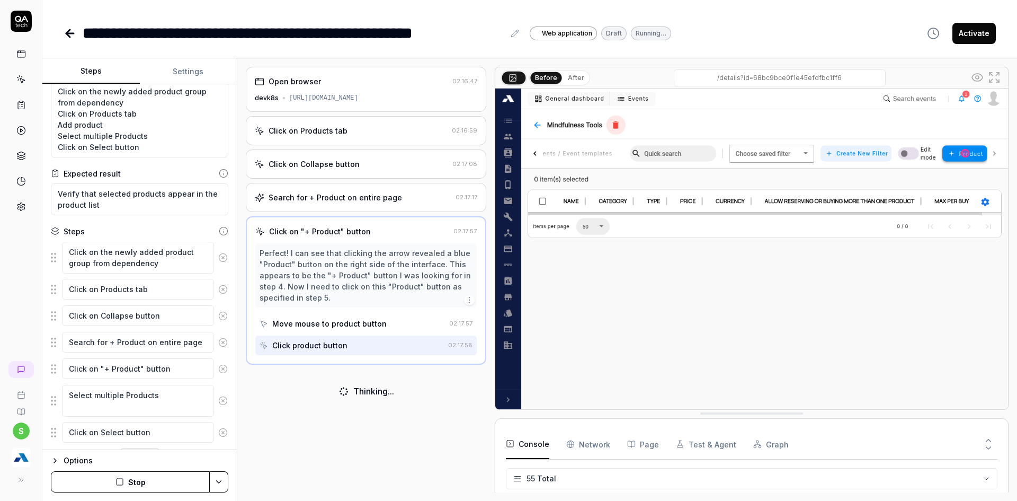
scroll to position [1567, 0]
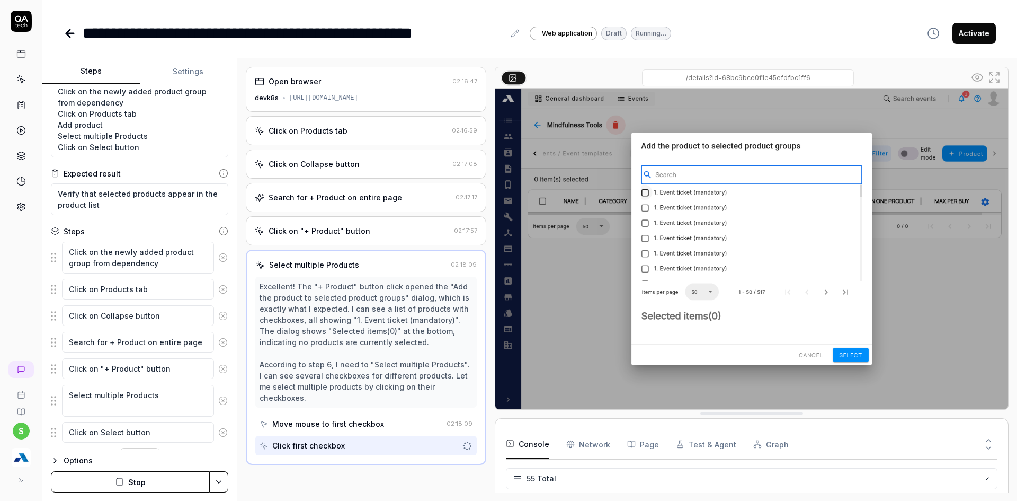
click at [324, 134] on div "Click on Products tab" at bounding box center [308, 130] width 79 height 11
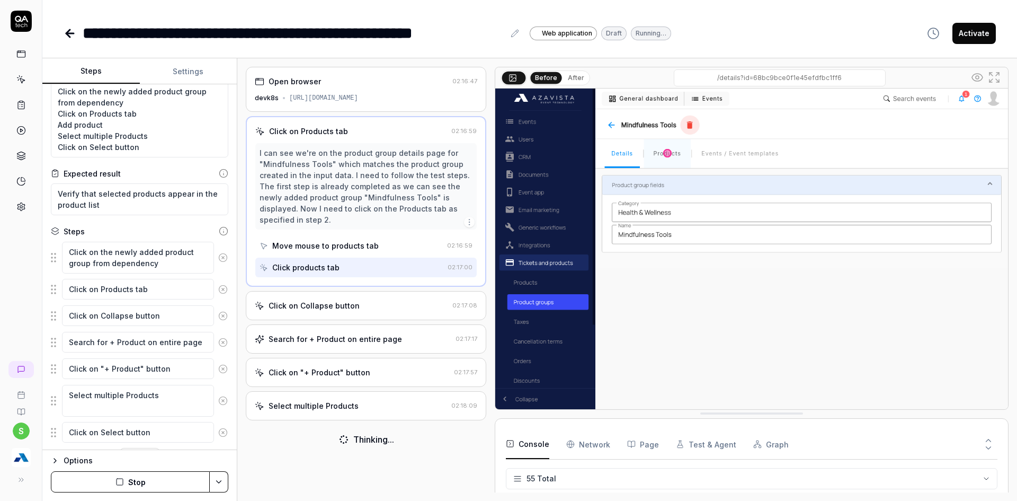
click at [577, 78] on button "After" at bounding box center [576, 78] width 25 height 12
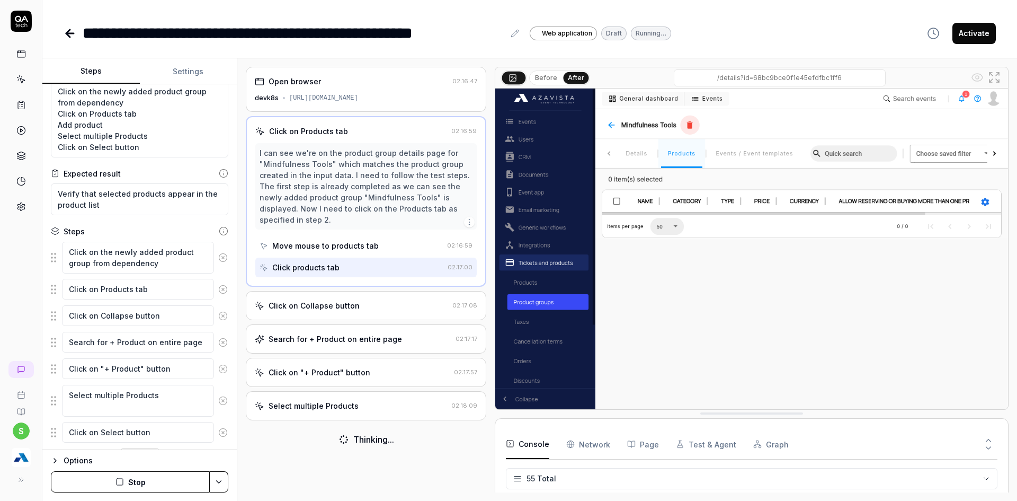
click at [310, 300] on div "Click on Collapse button" at bounding box center [314, 305] width 91 height 11
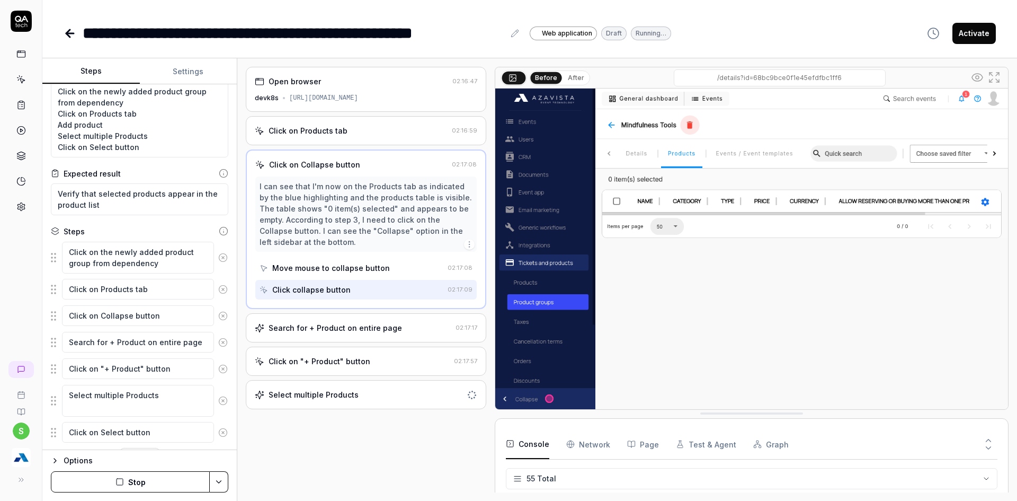
click at [367, 330] on div "Search for + Product on entire page" at bounding box center [336, 327] width 134 height 11
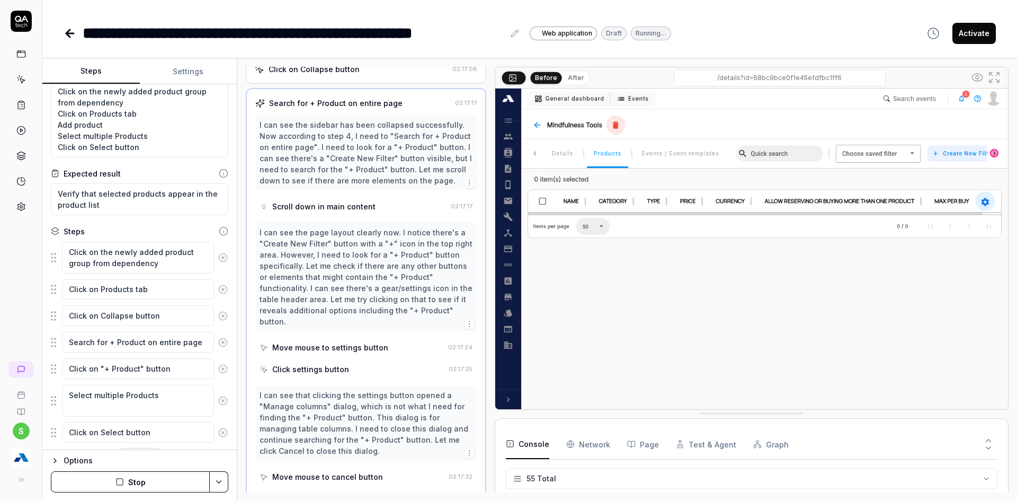
scroll to position [0, 0]
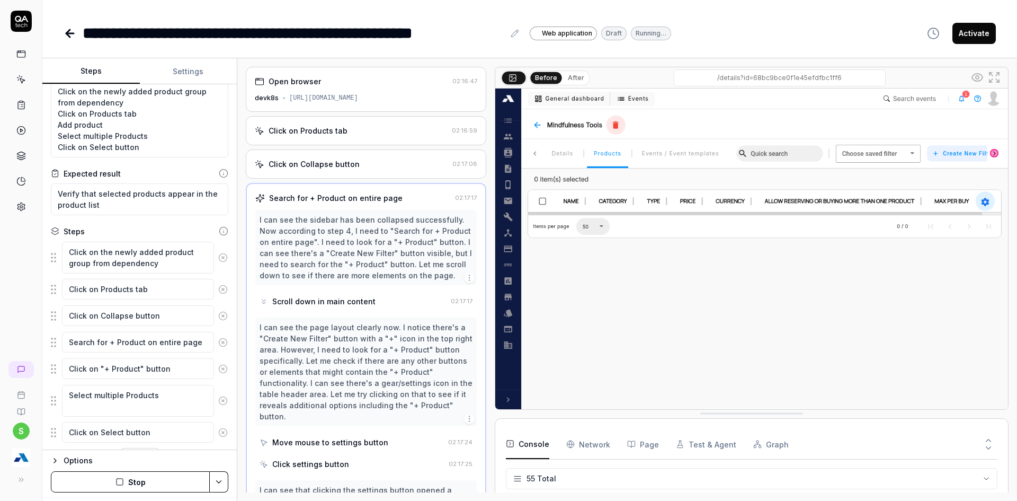
click at [360, 171] on div "Click on Collapse button 02:17:08" at bounding box center [366, 163] width 241 height 29
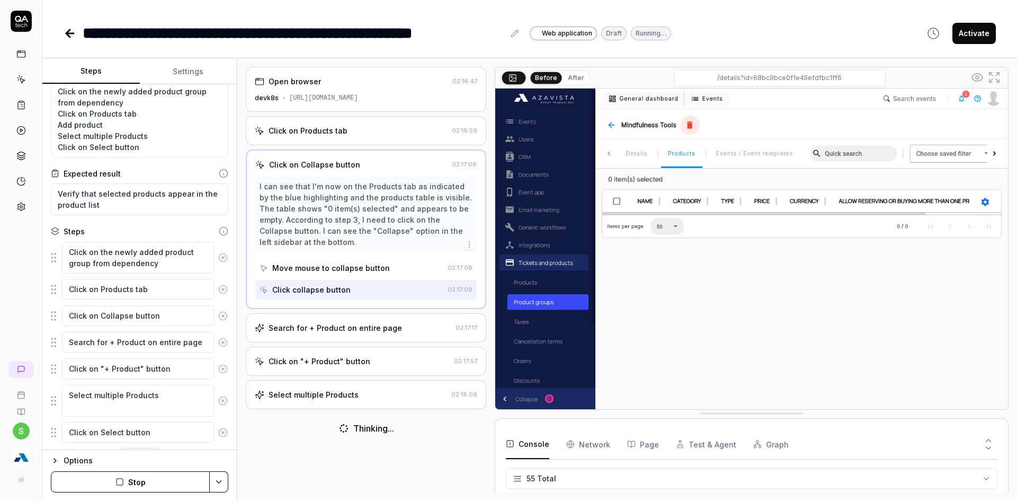
click at [584, 79] on button "After" at bounding box center [576, 78] width 25 height 12
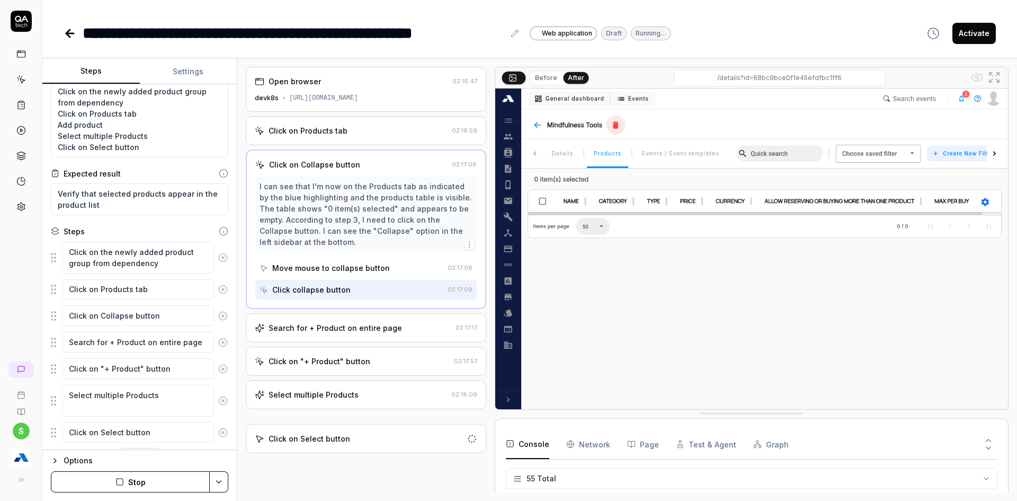
click at [281, 329] on div "Search for + Product on entire page" at bounding box center [336, 327] width 134 height 11
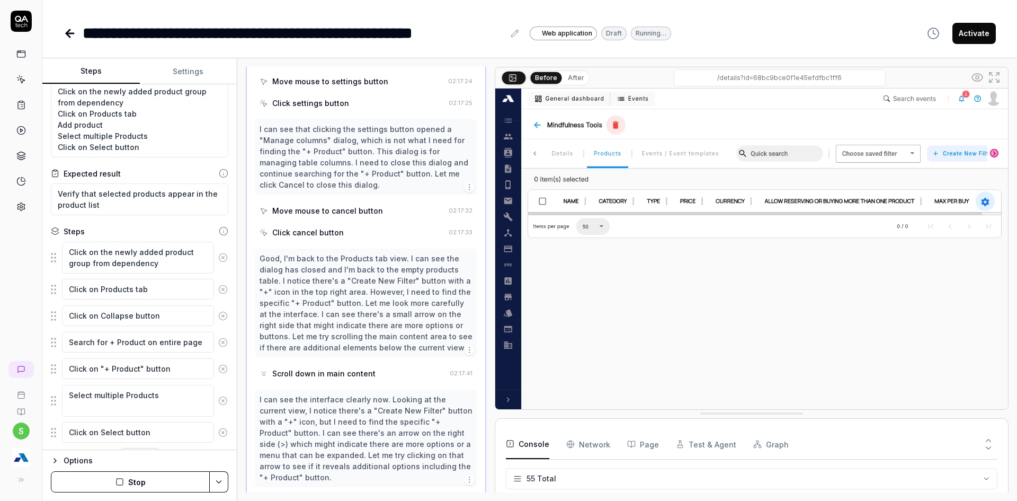
scroll to position [413, 0]
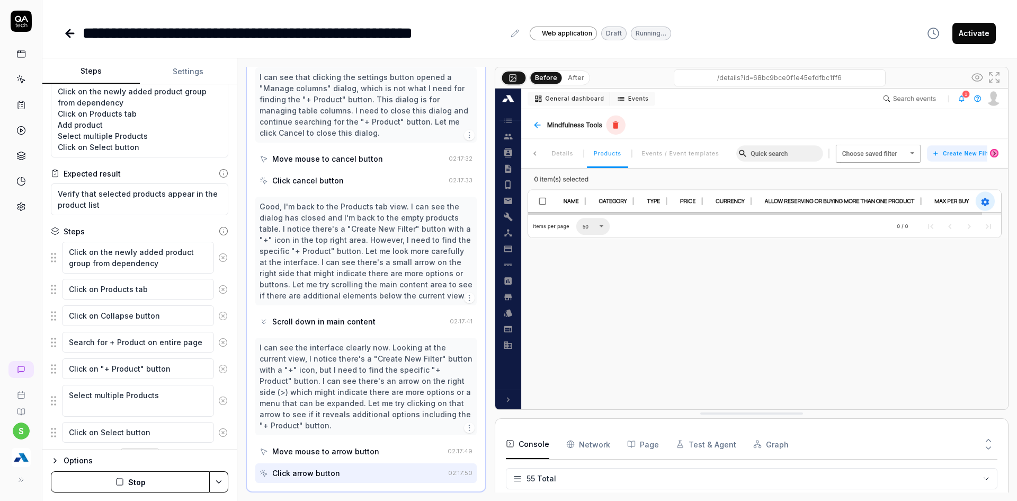
click at [577, 76] on button "After" at bounding box center [576, 78] width 25 height 12
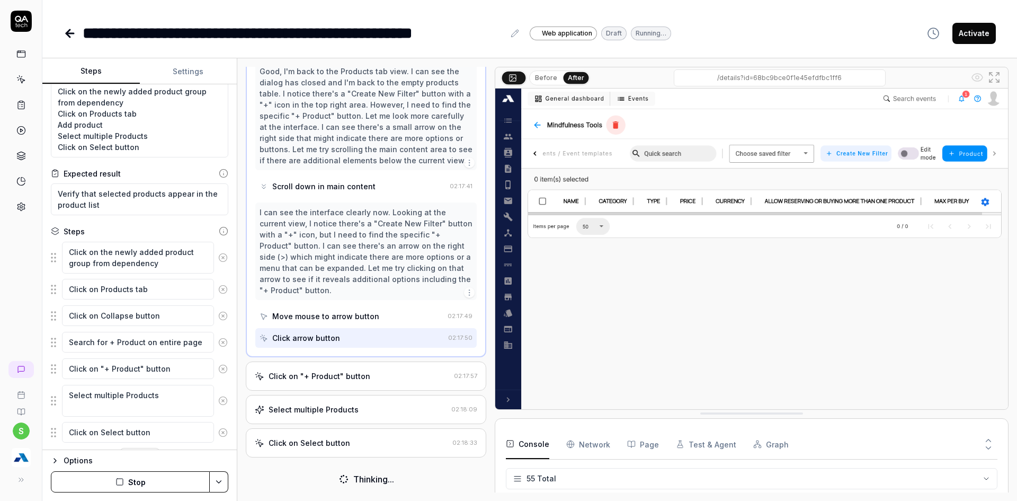
scroll to position [547, 0]
click at [356, 387] on div "Click on "+ Product" button 02:17:57" at bounding box center [366, 376] width 241 height 29
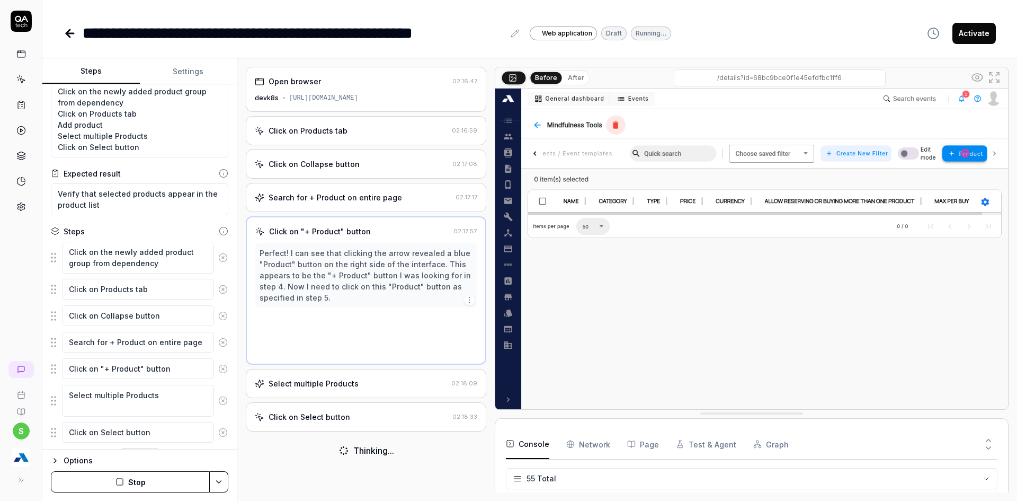
scroll to position [0, 0]
click at [332, 390] on div "Select multiple Products 02:18:09" at bounding box center [366, 383] width 241 height 29
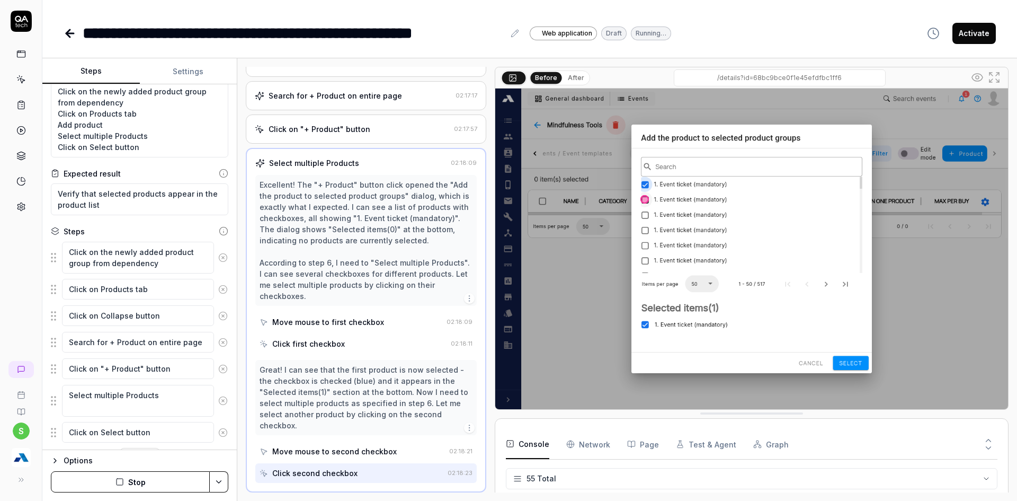
scroll to position [169, 0]
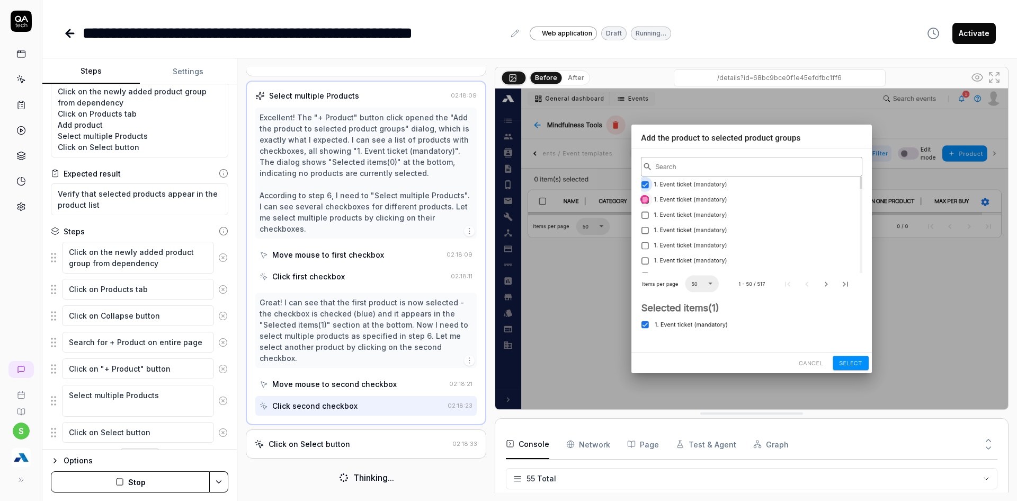
click at [348, 445] on div "Click on Select button" at bounding box center [351, 443] width 193 height 11
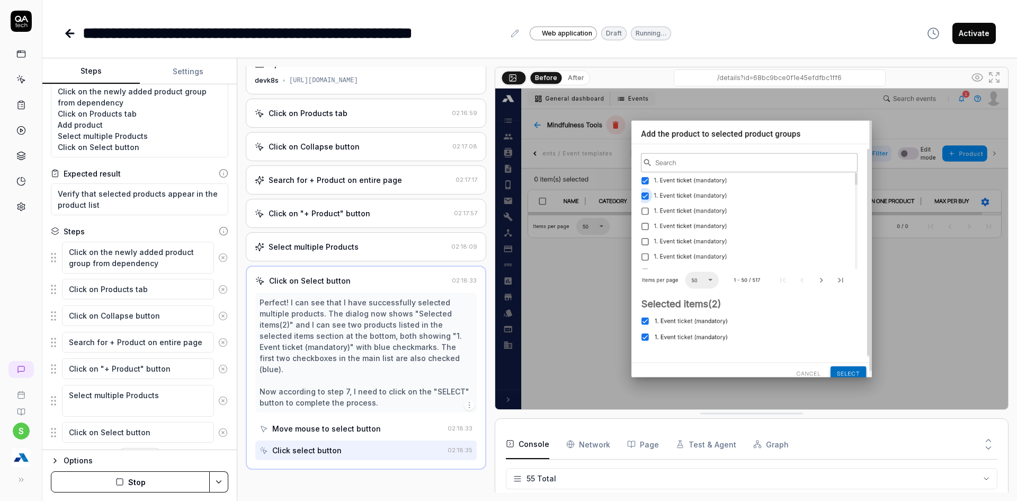
scroll to position [0, 0]
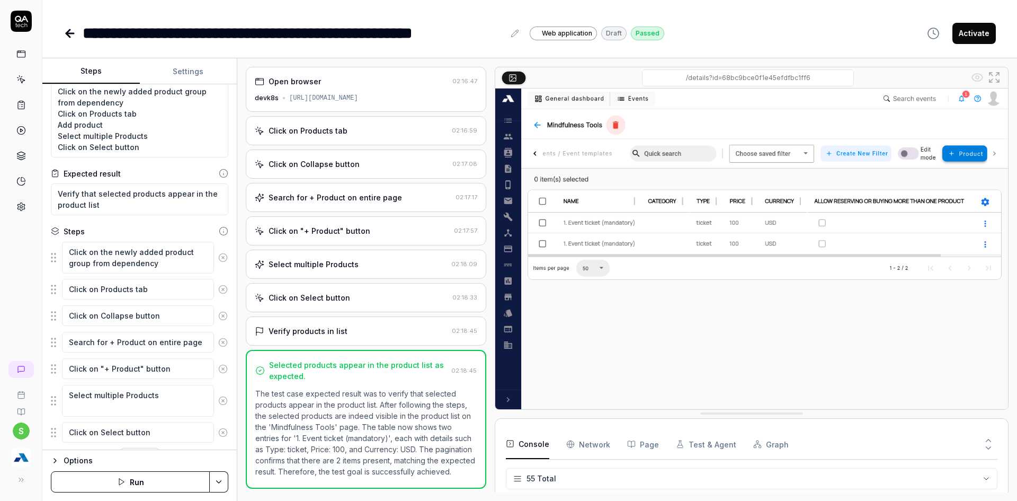
click at [974, 41] on button "Activate" at bounding box center [974, 33] width 43 height 21
click at [69, 35] on icon at bounding box center [68, 33] width 4 height 7
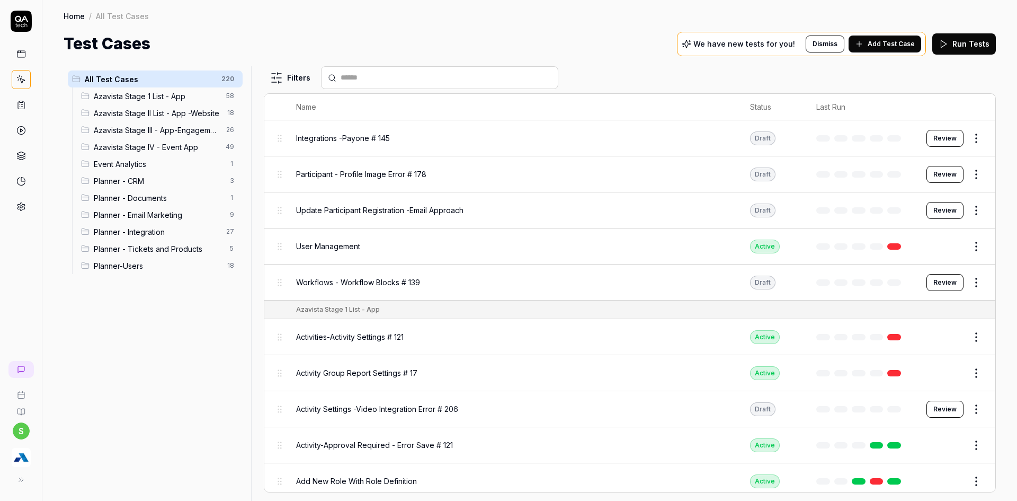
click at [175, 234] on span "Planner - Integration" at bounding box center [157, 231] width 126 height 11
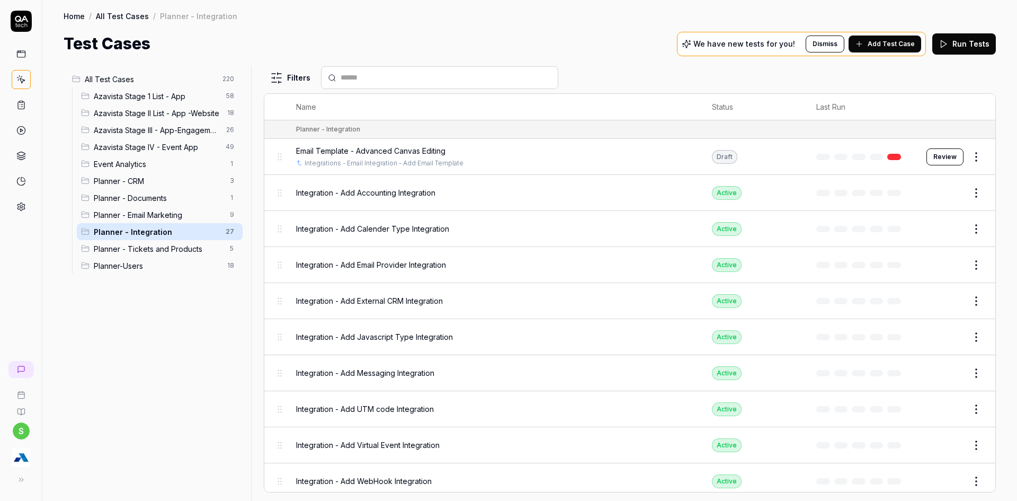
click at [176, 234] on span "Planner - Integration" at bounding box center [157, 231] width 126 height 11
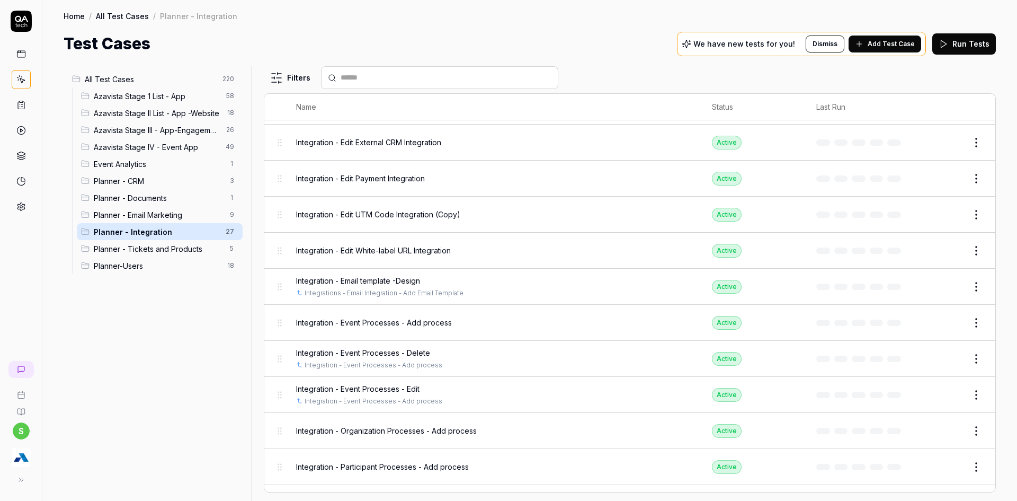
scroll to position [619, 0]
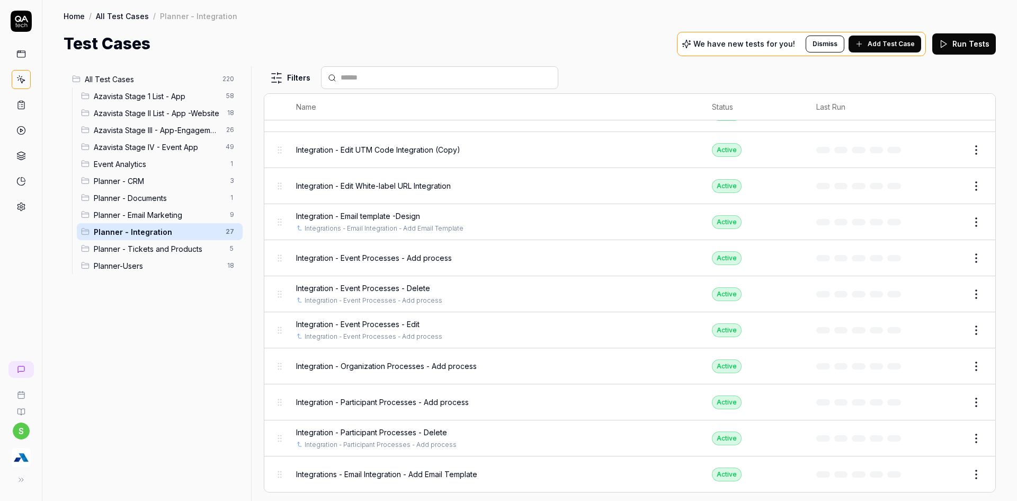
click at [122, 254] on span "Planner - Tickets and Products" at bounding box center [159, 248] width 130 height 11
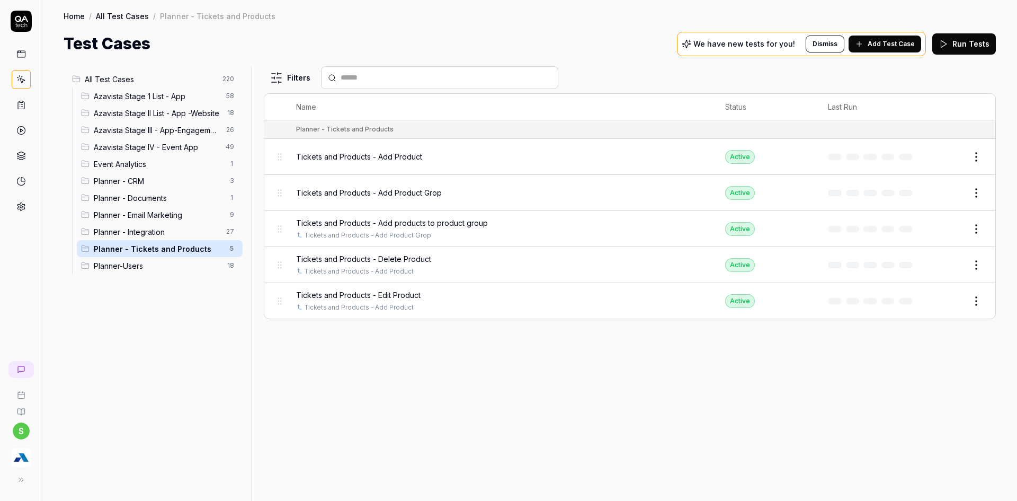
scroll to position [0, 0]
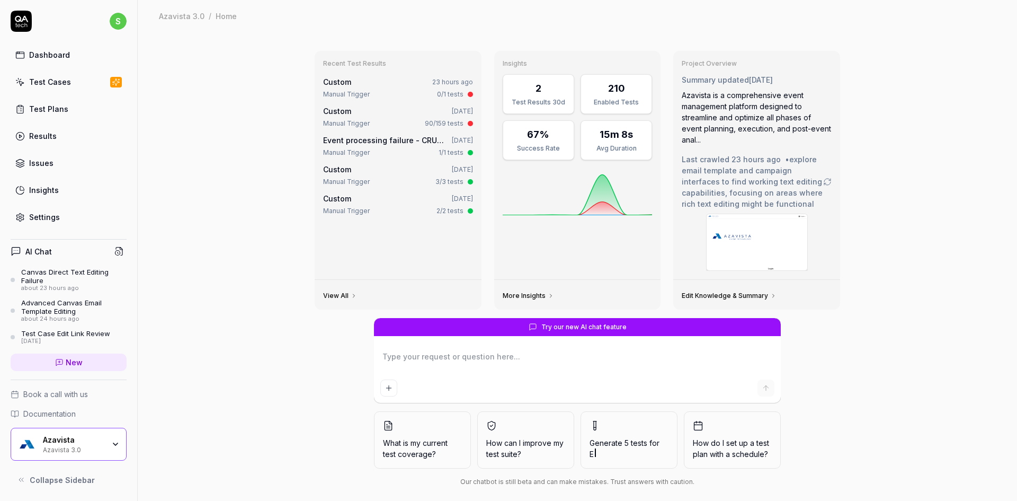
drag, startPoint x: 870, startPoint y: 299, endPoint x: 863, endPoint y: 305, distance: 9.4
click at [870, 299] on div "Recent Test Results Custom 23 hours ago Manual Trigger 0/1 tests Custom Aug 22,…" at bounding box center [577, 272] width 879 height 480
click at [48, 86] on div "Test Cases" at bounding box center [50, 81] width 42 height 11
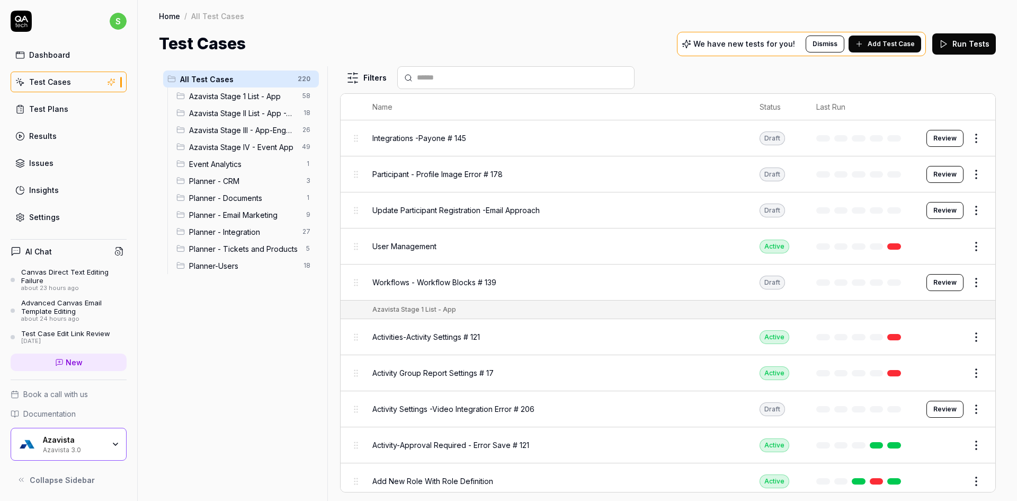
click at [269, 239] on ul "Azavista Stage 1 List - App 58 Azavista Stage II List - App -Website 18 Azavist…" at bounding box center [243, 180] width 152 height 186
click at [269, 244] on span "Planner - Tickets and Products" at bounding box center [244, 248] width 111 height 11
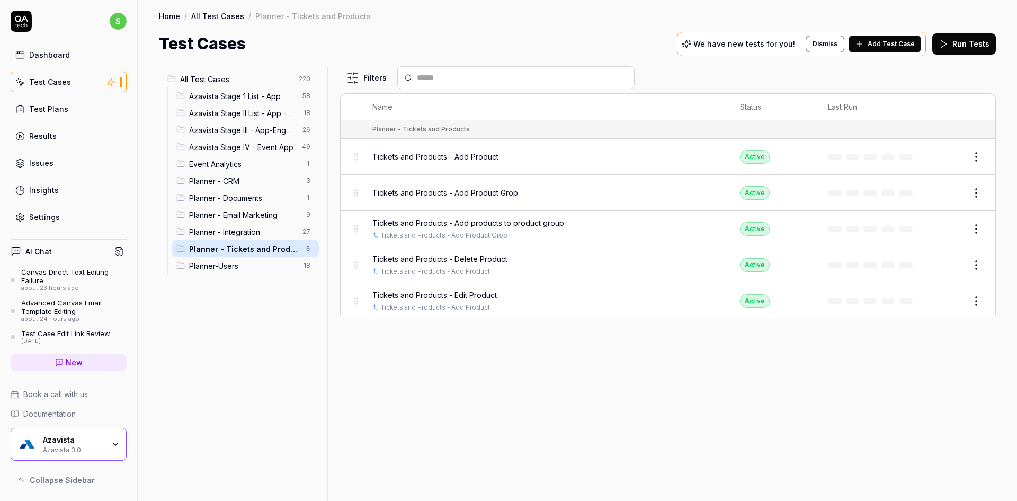
click at [982, 230] on html "s Dashboard Test Cases Test Plans Results Issues Insights Settings AI Chat Canv…" at bounding box center [508, 256] width 1017 height 513
click at [911, 365] on div "Duplicate" at bounding box center [932, 367] width 101 height 23
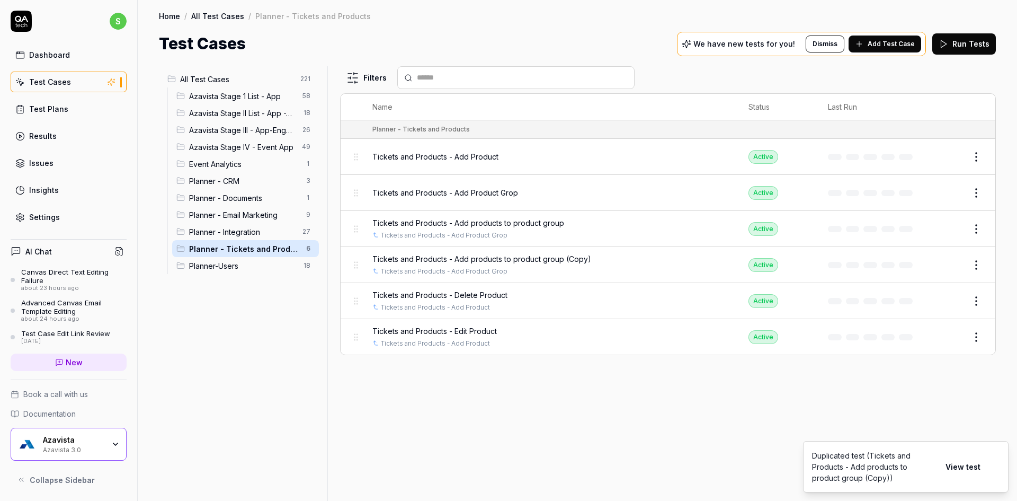
click at [967, 467] on button "View test" at bounding box center [963, 466] width 48 height 21
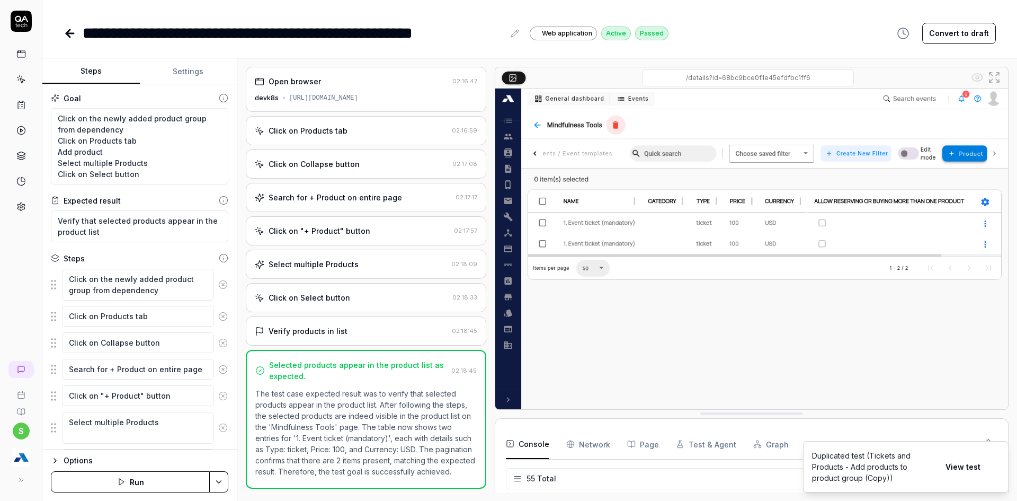
click at [68, 29] on icon at bounding box center [70, 33] width 13 height 13
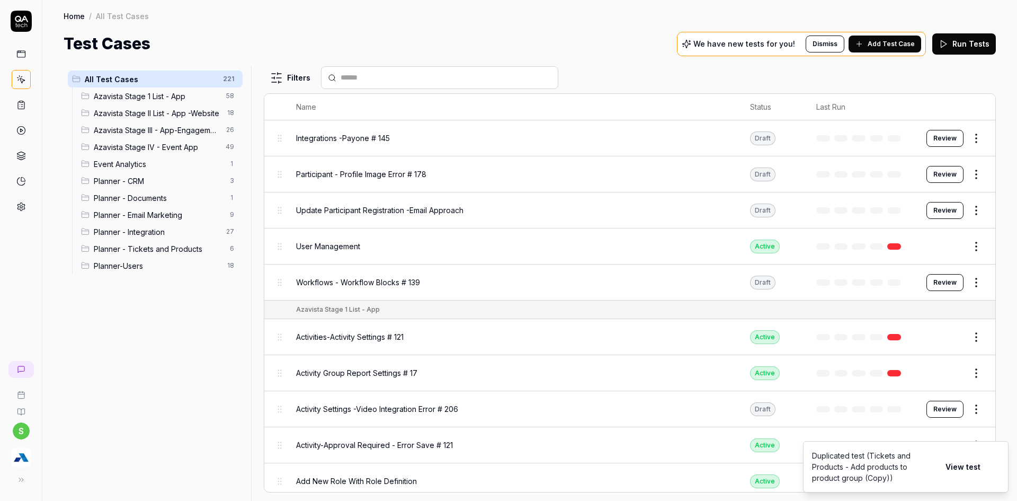
click at [187, 253] on div "Planner - Tickets and Products 6" at bounding box center [160, 248] width 166 height 17
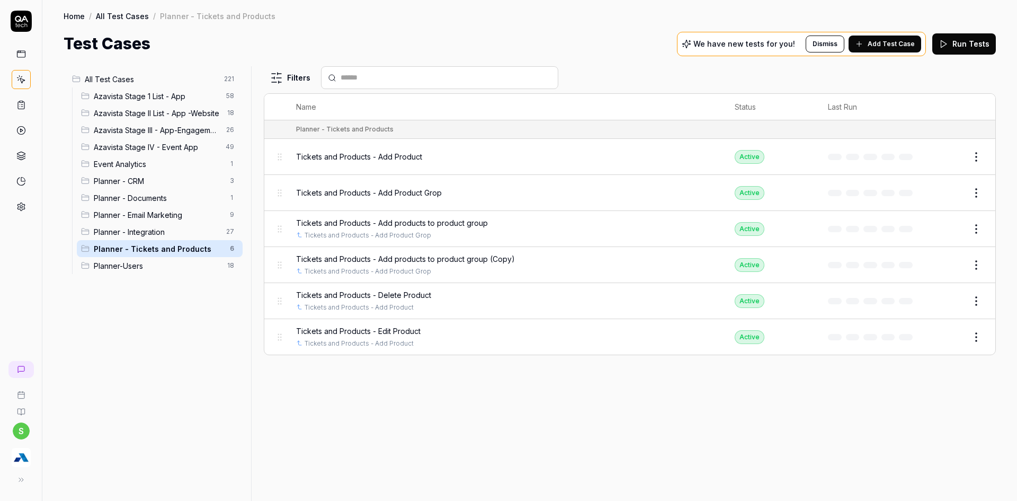
click at [957, 263] on button "Edit" at bounding box center [950, 264] width 25 height 17
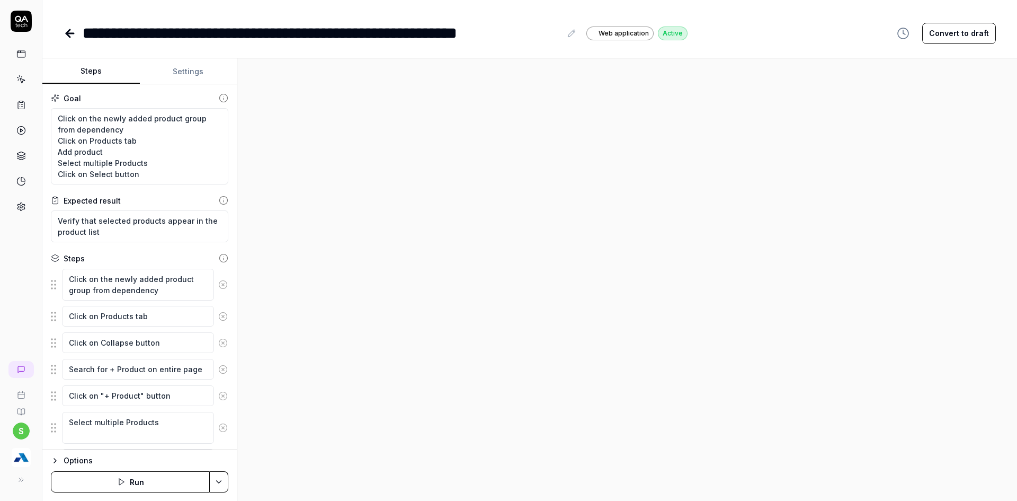
click at [566, 33] on button at bounding box center [571, 33] width 13 height 13
click at [563, 30] on div "**********" at bounding box center [330, 33] width 495 height 24
click at [559, 29] on div "**********" at bounding box center [322, 33] width 478 height 24
click at [356, 33] on div "**********" at bounding box center [294, 33] width 422 height 24
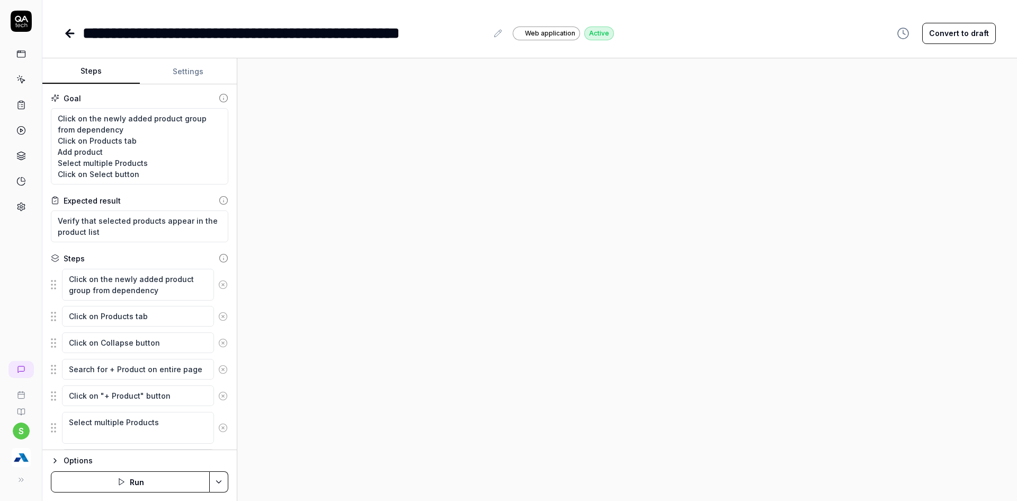
scroll to position [54, 0]
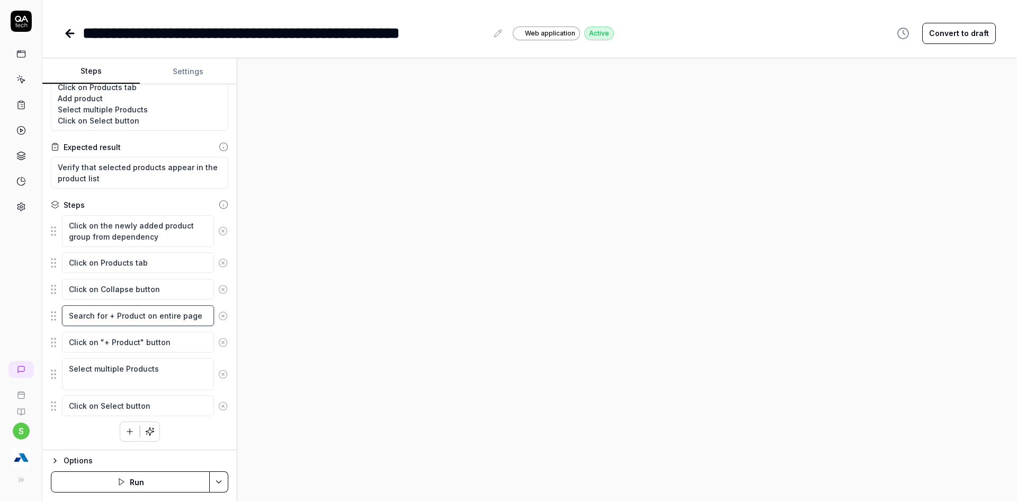
click at [130, 316] on textarea "Search for + Product on entire page" at bounding box center [138, 315] width 152 height 21
click at [124, 274] on fieldset "Click on the newly added product group from dependency Click on Products tab Cl…" at bounding box center [139, 316] width 177 height 202
click at [115, 262] on textarea "Click on Products tab" at bounding box center [138, 262] width 152 height 21
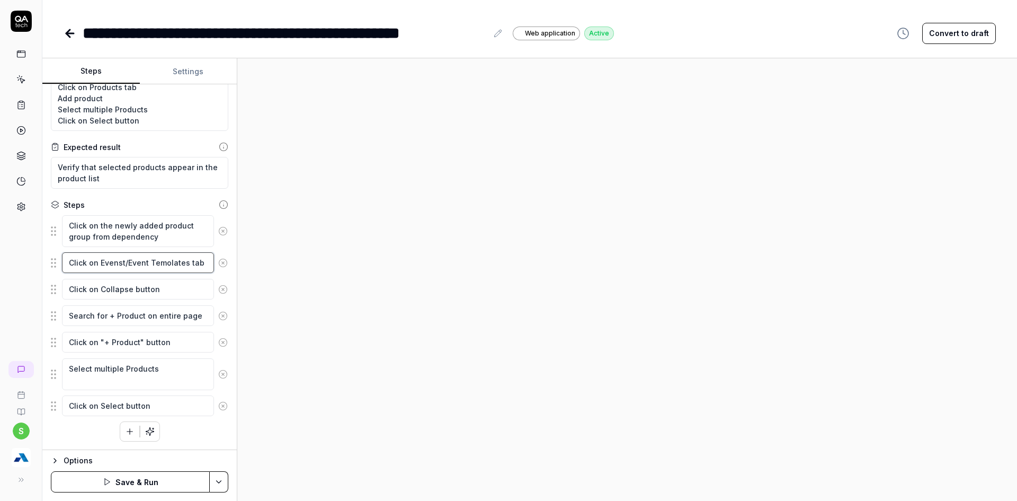
drag, startPoint x: 199, startPoint y: 281, endPoint x: 171, endPoint y: 268, distance: 31.5
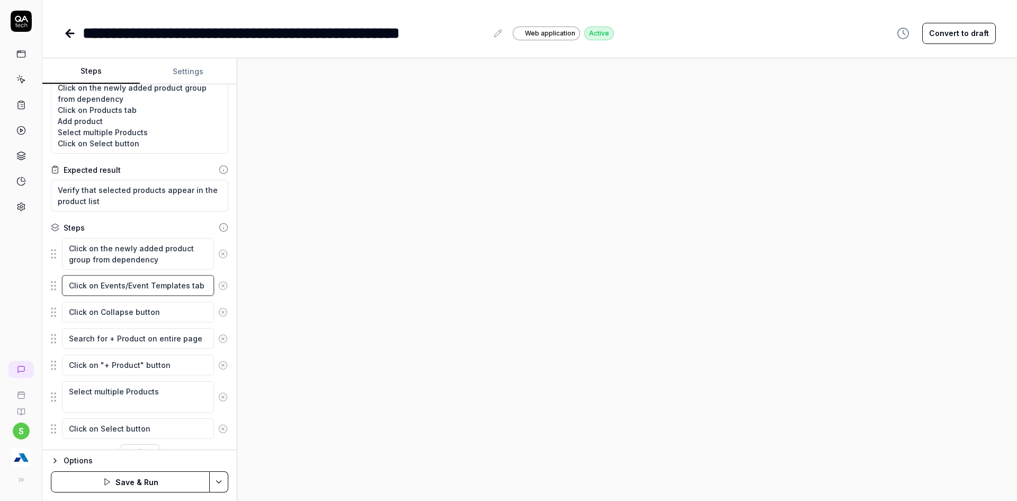
scroll to position [0, 0]
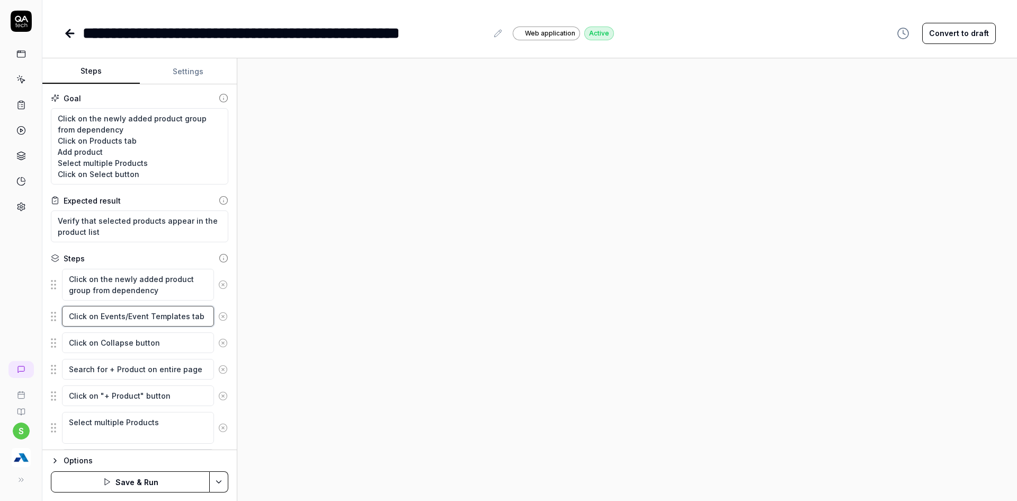
drag, startPoint x: 100, startPoint y: 318, endPoint x: 184, endPoint y: 314, distance: 83.8
click at [184, 314] on textarea "Click on Events/Event Templates tab" at bounding box center [138, 316] width 152 height 21
click at [102, 145] on textarea "Click on the newly added product group from dependency Click on Products tab Ad…" at bounding box center [139, 146] width 177 height 76
paste textarea "Events/Event Templates"
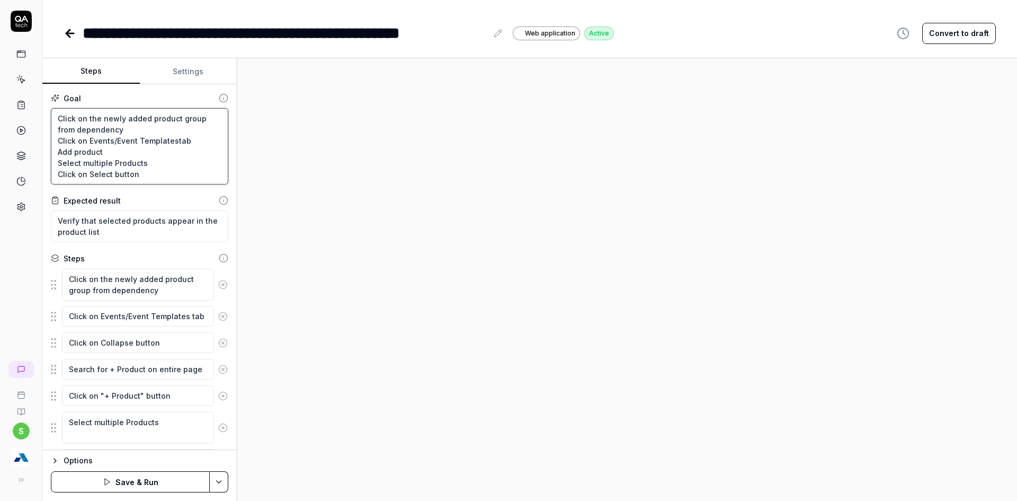
click at [90, 152] on textarea "Click on the newly added product group from dependency Click on Events/Event Te…" at bounding box center [139, 146] width 177 height 76
click at [174, 143] on textarea "Click on the newly added product group from dependency Click on Events/Event Te…" at bounding box center [139, 146] width 177 height 76
click at [88, 153] on textarea "Click on the newly added product group from dependency Click on Events/Event Te…" at bounding box center [139, 146] width 177 height 76
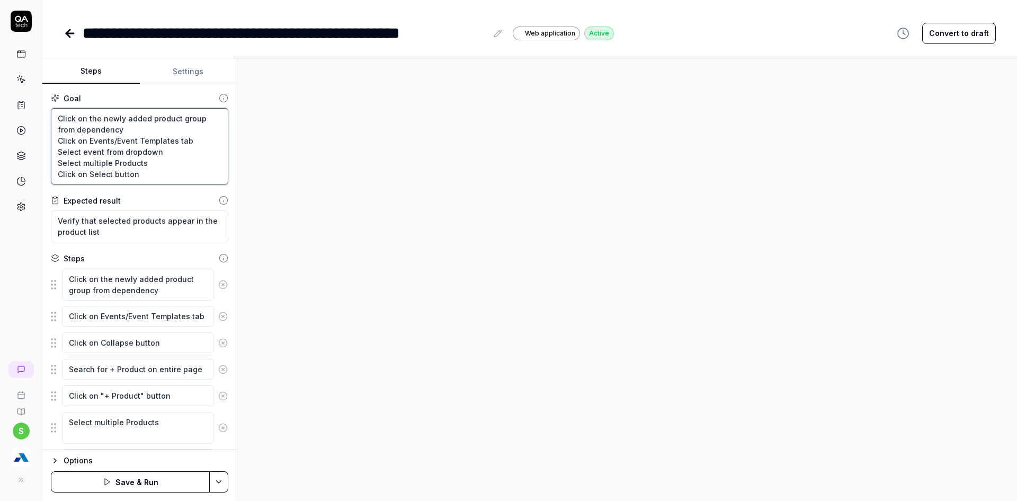
click at [85, 162] on textarea "Click on the newly added product group from dependency Click on Events/Event Te…" at bounding box center [139, 146] width 177 height 76
click at [131, 159] on textarea "Click on the newly added product group from dependency Click on Events/Event Te…" at bounding box center [139, 146] width 177 height 76
click at [144, 223] on textarea "Verify that selected products appear in the product list" at bounding box center [139, 226] width 177 height 32
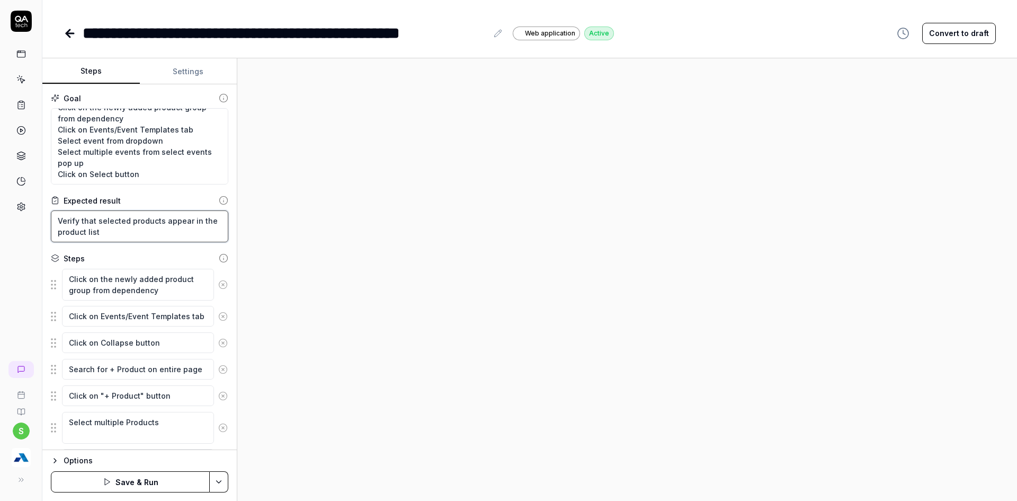
click at [144, 223] on textarea "Verify that selected products appear in the product list" at bounding box center [139, 226] width 177 height 32
click at [63, 236] on textarea "Verify that selected Events appear in the product list" at bounding box center [139, 226] width 177 height 32
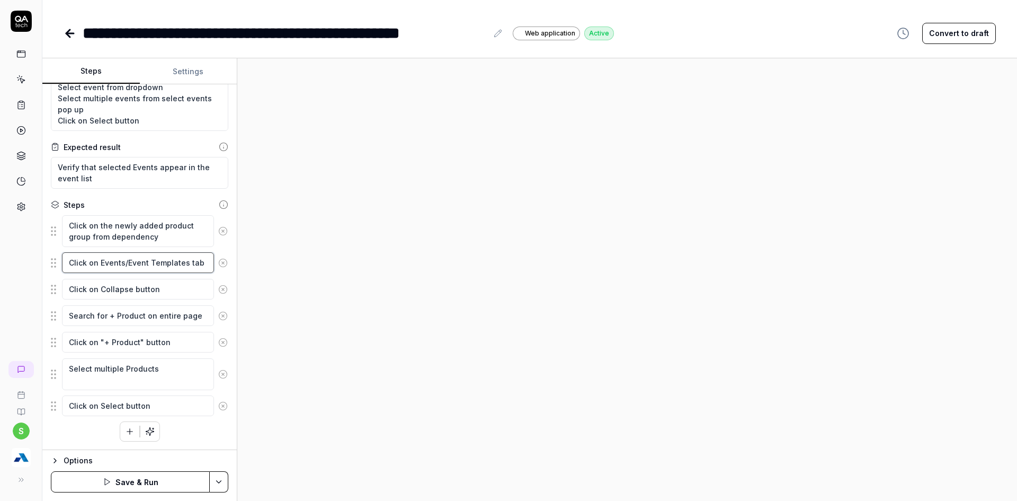
drag, startPoint x: 101, startPoint y: 261, endPoint x: 182, endPoint y: 263, distance: 81.6
click at [182, 263] on textarea "Click on Events/Event Templates tab" at bounding box center [138, 262] width 152 height 21
click at [128, 317] on textarea "Search for + Product on entire page" at bounding box center [138, 315] width 152 height 21
click at [128, 316] on textarea "Search for + E on entire page" at bounding box center [138, 315] width 152 height 21
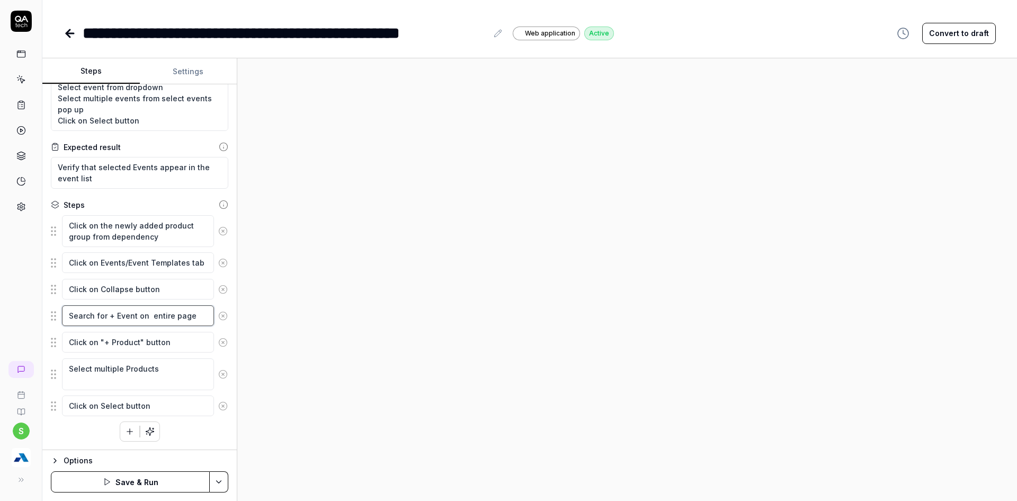
click at [112, 319] on textarea "Search for + Event on entire page" at bounding box center [138, 315] width 152 height 21
drag, startPoint x: 109, startPoint y: 320, endPoint x: 139, endPoint y: 316, distance: 31.0
click at [139, 316] on textarea "Search for + Event on entire page" at bounding box center [138, 315] width 152 height 21
drag, startPoint x: 103, startPoint y: 343, endPoint x: 137, endPoint y: 341, distance: 34.0
click at [137, 341] on textarea "Click on "+ Product" button" at bounding box center [138, 342] width 152 height 21
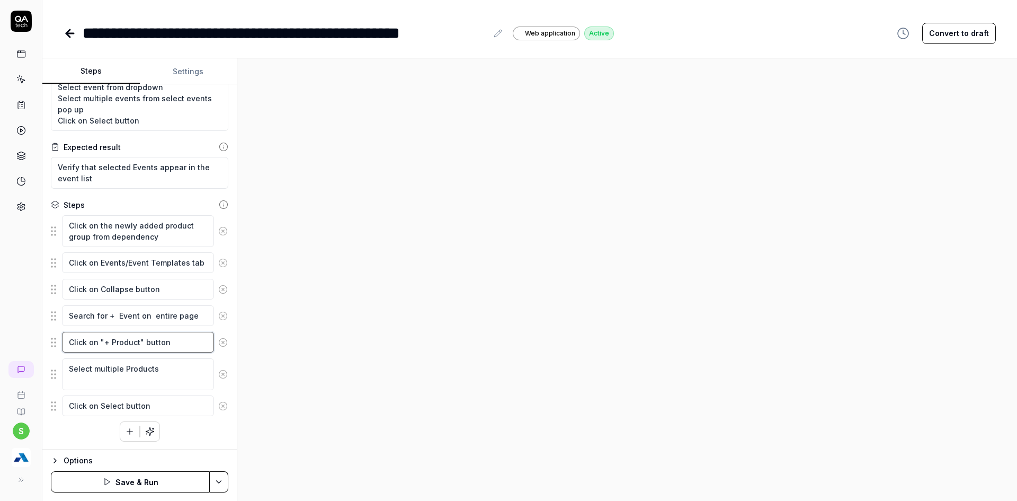
paste textarea "Event"
click at [165, 339] on textarea "Click on "+ Event " button" at bounding box center [138, 342] width 152 height 21
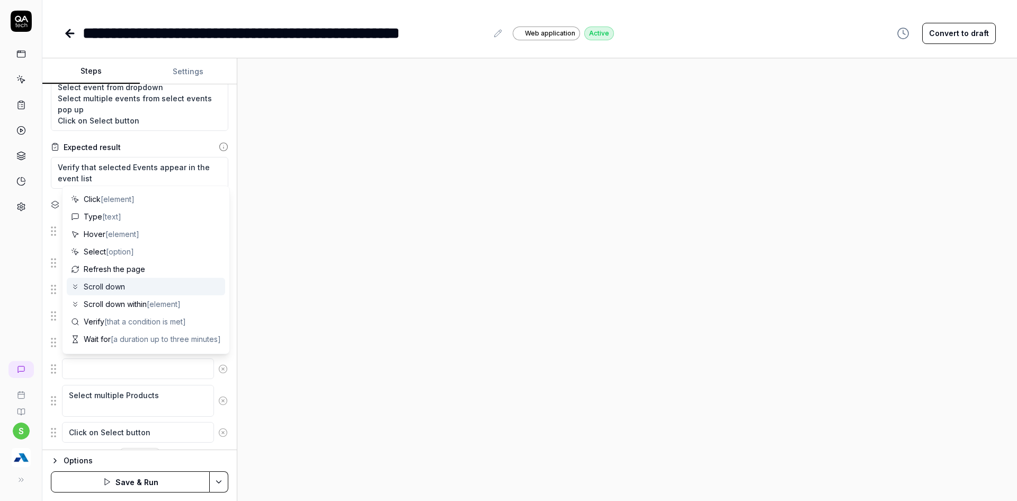
click at [325, 288] on div at bounding box center [627, 279] width 780 height 442
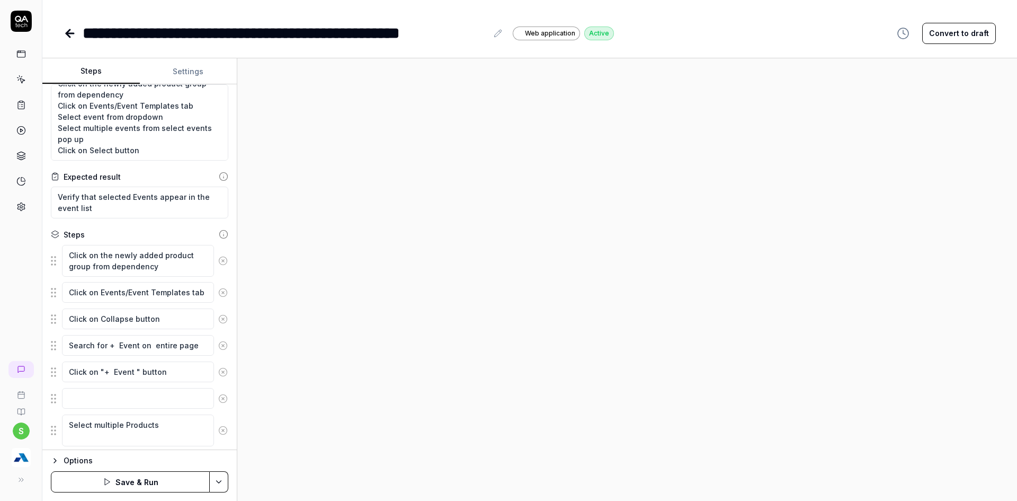
scroll to position [0, 0]
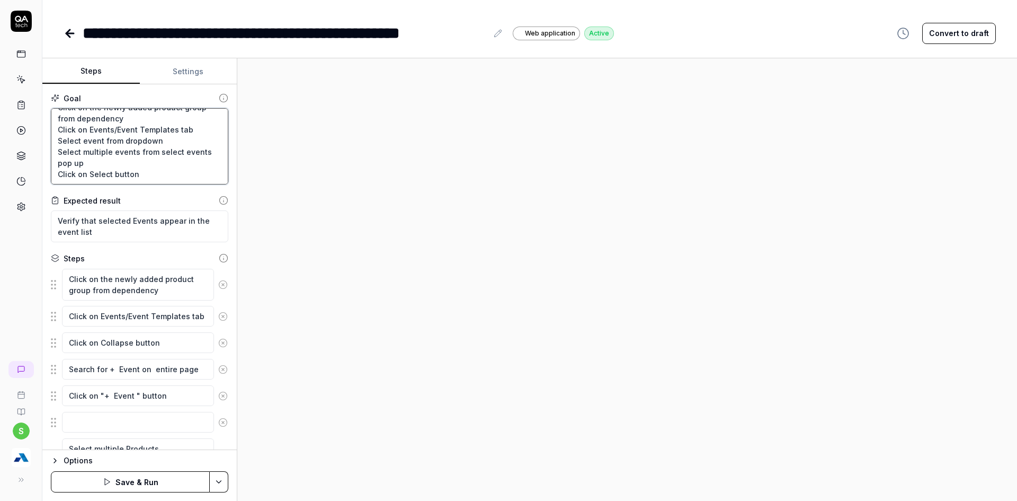
click at [82, 121] on textarea "Click on the newly added product group from dependency Click on Events/Event Te…" at bounding box center [139, 146] width 177 height 76
click at [103, 127] on textarea "Click on the newly added product group from dependency Click on Events/Event Te…" at bounding box center [139, 146] width 177 height 76
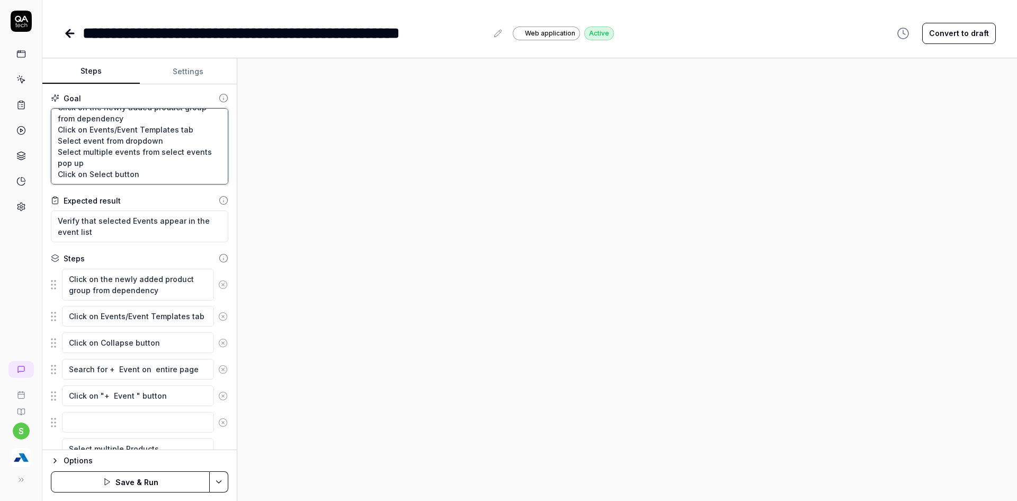
click at [103, 127] on textarea "Click on the newly added product group from dependency Click on Events/Event Te…" at bounding box center [139, 146] width 177 height 76
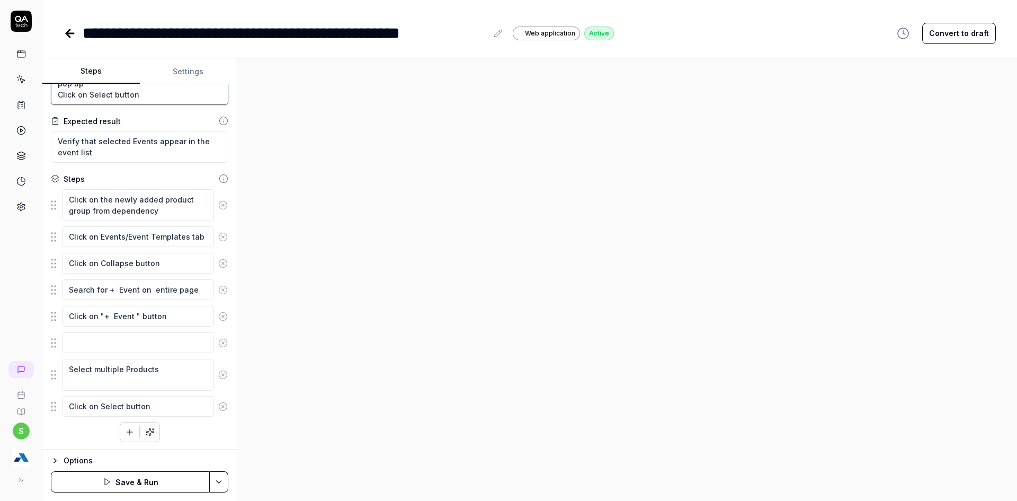
scroll to position [80, 0]
click at [156, 349] on textarea at bounding box center [138, 342] width 152 height 21
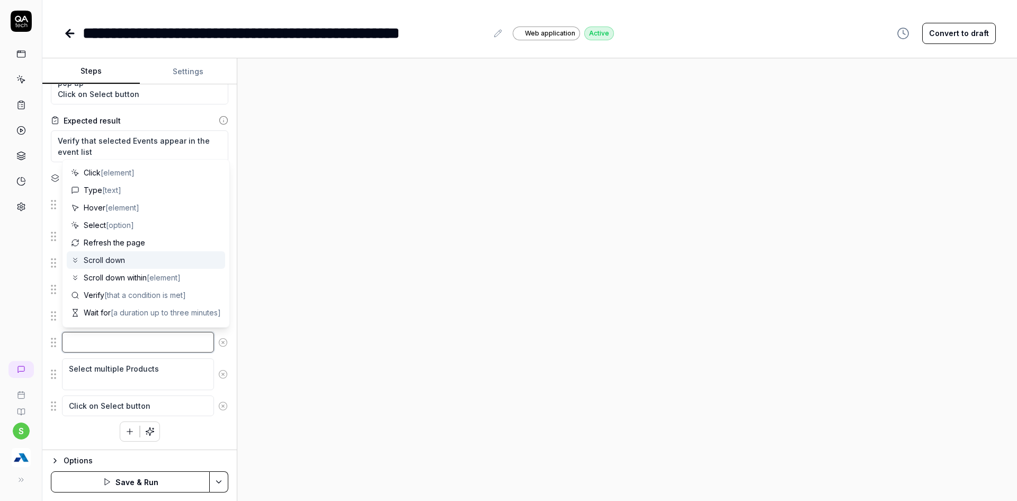
paste textarea "Select event from dropdown"
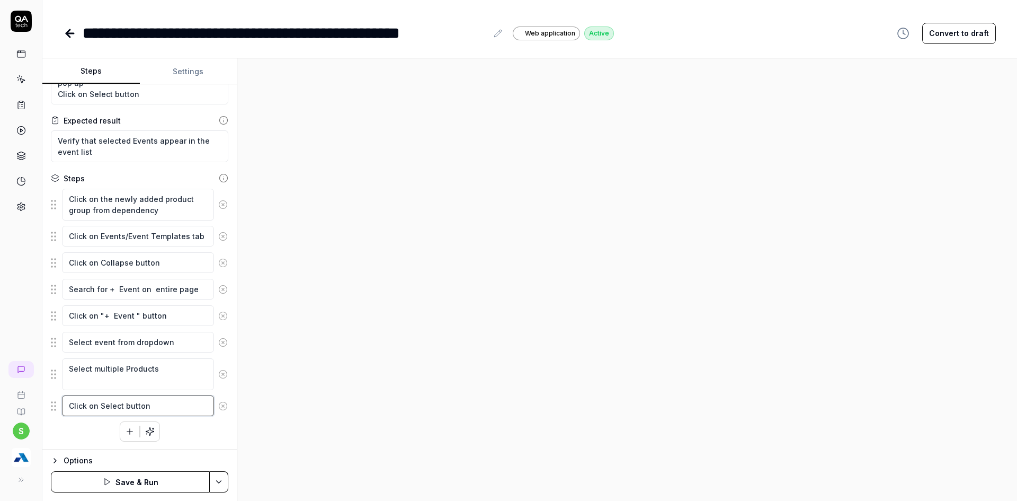
click at [172, 407] on textarea "Click on Select button" at bounding box center [138, 405] width 152 height 21
click at [217, 482] on html "**********" at bounding box center [508, 256] width 1017 height 513
click at [119, 412] on div "Save" at bounding box center [166, 407] width 135 height 23
click at [223, 478] on html "**********" at bounding box center [508, 256] width 1017 height 513
click at [164, 428] on div "Run w. Dependencies" at bounding box center [178, 431] width 107 height 23
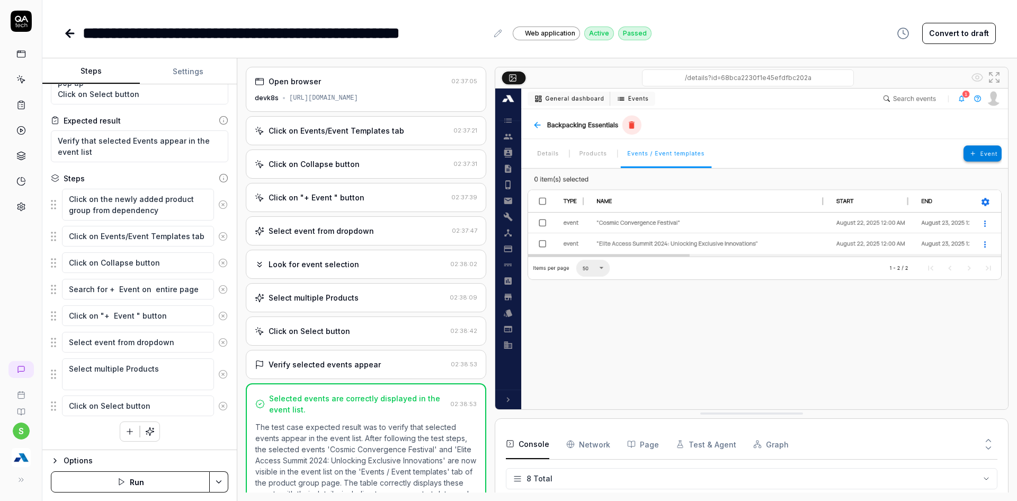
click at [65, 30] on icon at bounding box center [70, 33] width 13 height 13
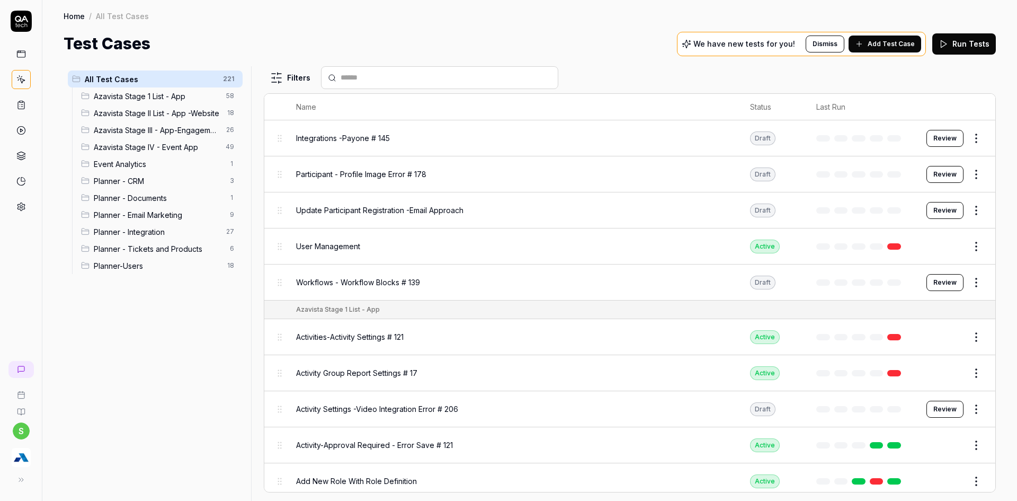
click at [159, 246] on span "Planner - Tickets and Products" at bounding box center [159, 248] width 130 height 11
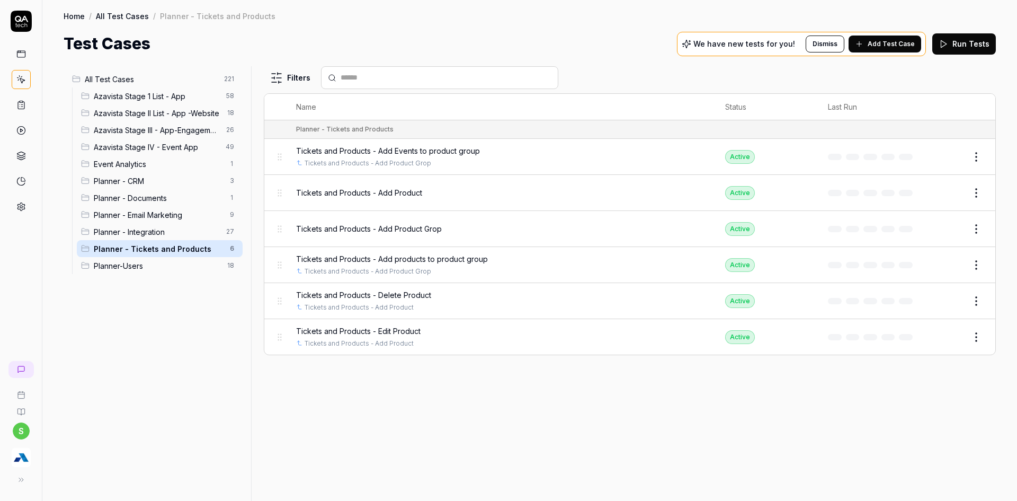
click at [979, 160] on html "s Home / All Test Cases / Planner - Tickets and Products Home / All Test Cases …" at bounding box center [508, 256] width 1017 height 513
click at [926, 292] on div "Duplicate" at bounding box center [932, 295] width 101 height 23
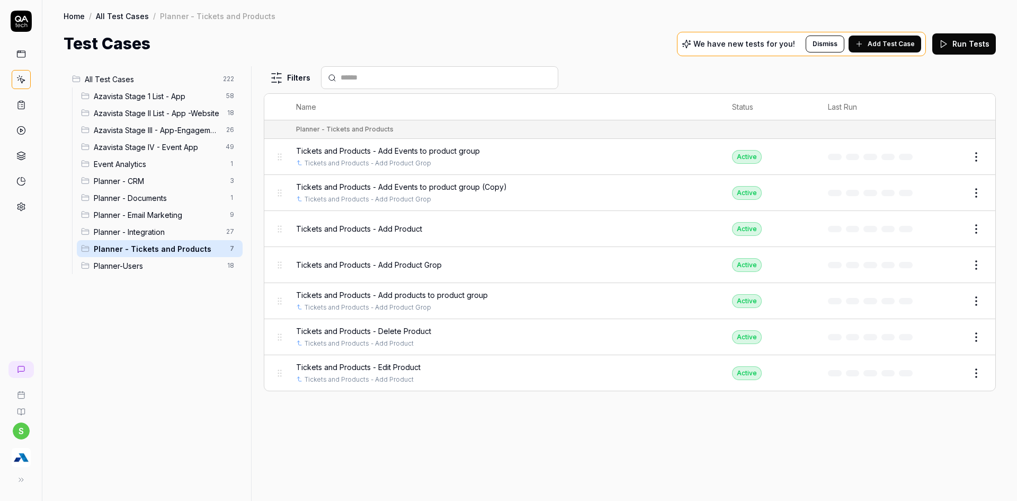
click at [957, 194] on button "Edit" at bounding box center [950, 192] width 25 height 17
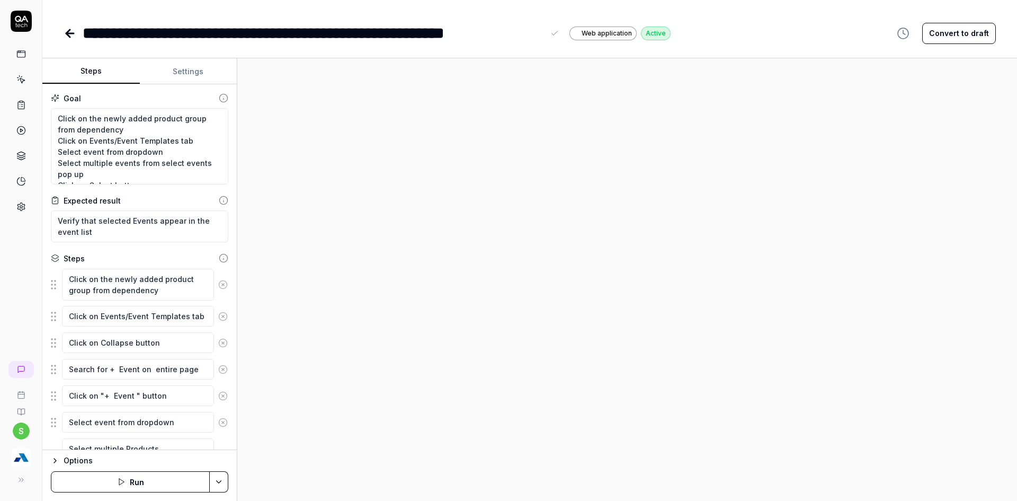
click at [322, 35] on div "**********" at bounding box center [313, 33] width 461 height 24
click at [337, 28] on div "**********" at bounding box center [328, 33] width 490 height 24
copy div "*********"
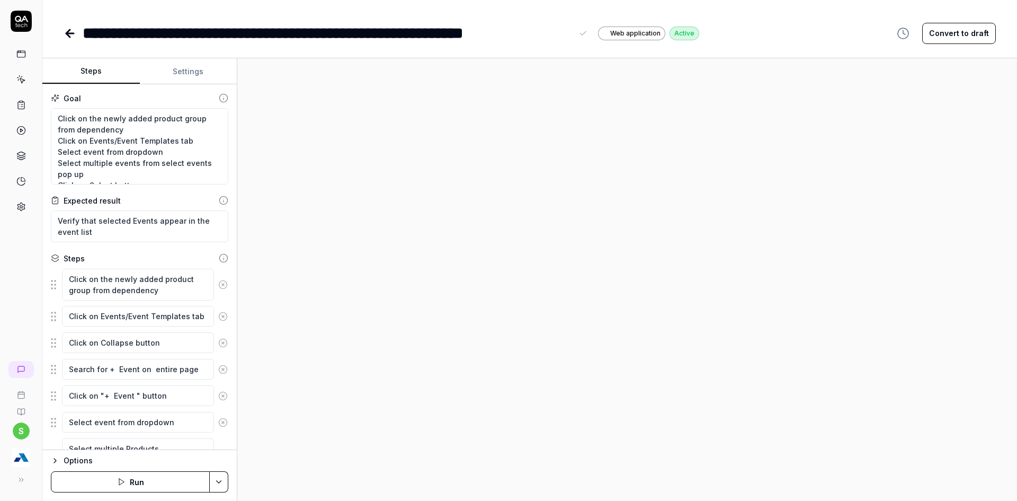
click at [575, 33] on div "**********" at bounding box center [336, 33] width 507 height 24
click at [580, 33] on icon at bounding box center [583, 33] width 8 height 8
click at [572, 33] on div "**********" at bounding box center [328, 33] width 490 height 24
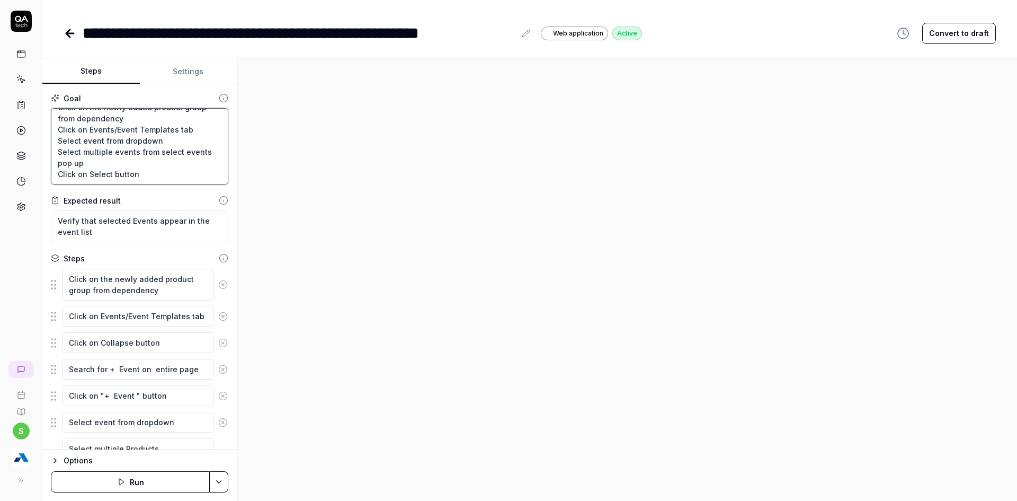
click at [92, 130] on textarea "Click on the newly added product group from dependency Click on Events/Event Te…" at bounding box center [139, 146] width 177 height 76
paste textarea "Templates"
click at [118, 136] on textarea "Click on the newly added product group from dependency Click on Events/Event Te…" at bounding box center [139, 146] width 177 height 76
click at [119, 139] on textarea "Click on the newly added product group from dependency Click on Events/Event Te…" at bounding box center [139, 146] width 177 height 76
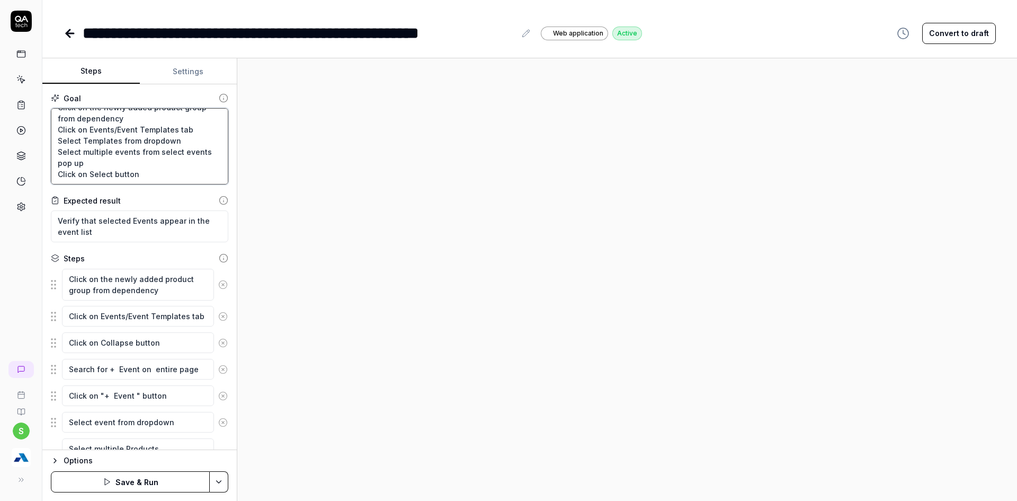
click at [119, 139] on textarea "Click on the newly added product group from dependency Click on Events/Event Te…" at bounding box center [139, 146] width 177 height 76
paste textarea "Template"
click at [141, 223] on textarea "Verify that selected Events appear in the event list" at bounding box center [139, 226] width 177 height 32
paste textarea "Template"
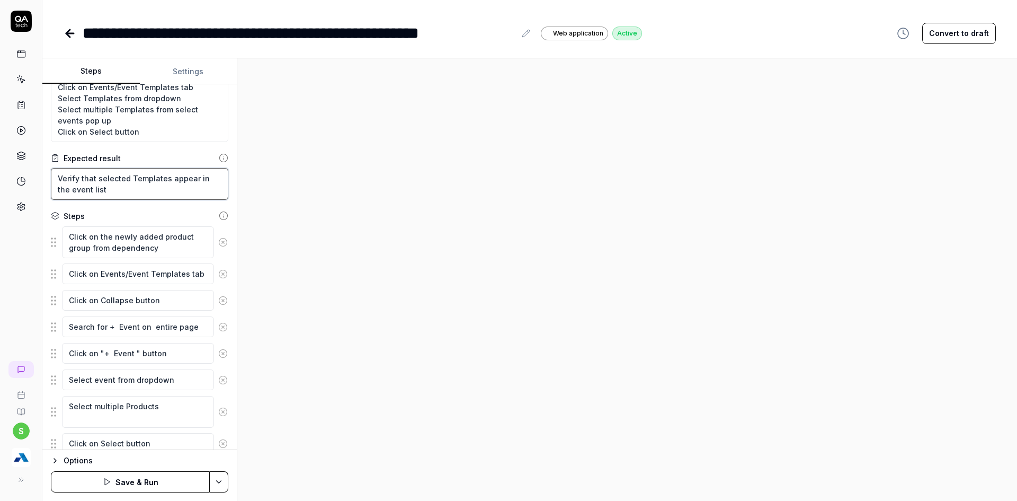
scroll to position [80, 0]
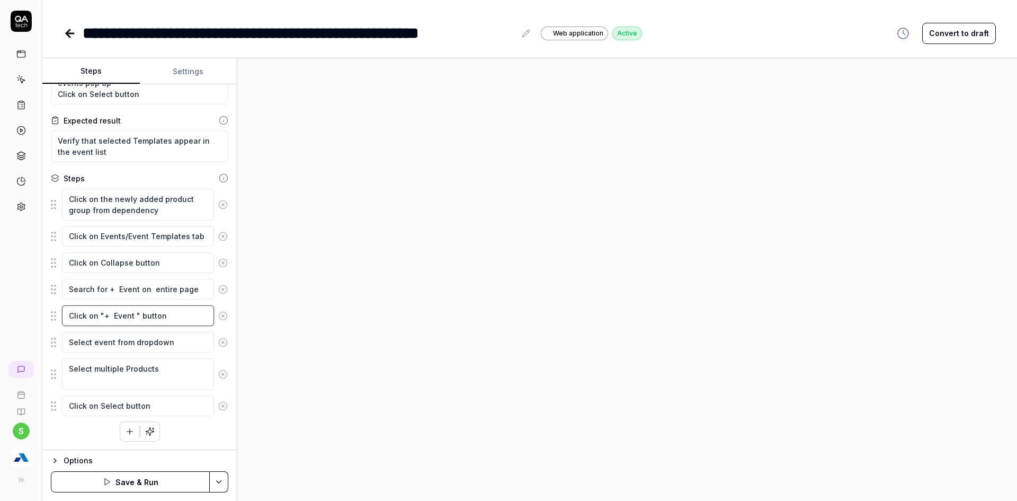
click at [120, 321] on textarea "Click on "+ Event " button" at bounding box center [138, 315] width 152 height 21
click at [102, 344] on textarea "Select event from dropdown" at bounding box center [138, 342] width 152 height 21
click at [101, 344] on textarea "Select event from dropdown" at bounding box center [138, 342] width 152 height 21
paste textarea "Templates"
click at [133, 371] on textarea "Select multiple Products" at bounding box center [138, 374] width 152 height 32
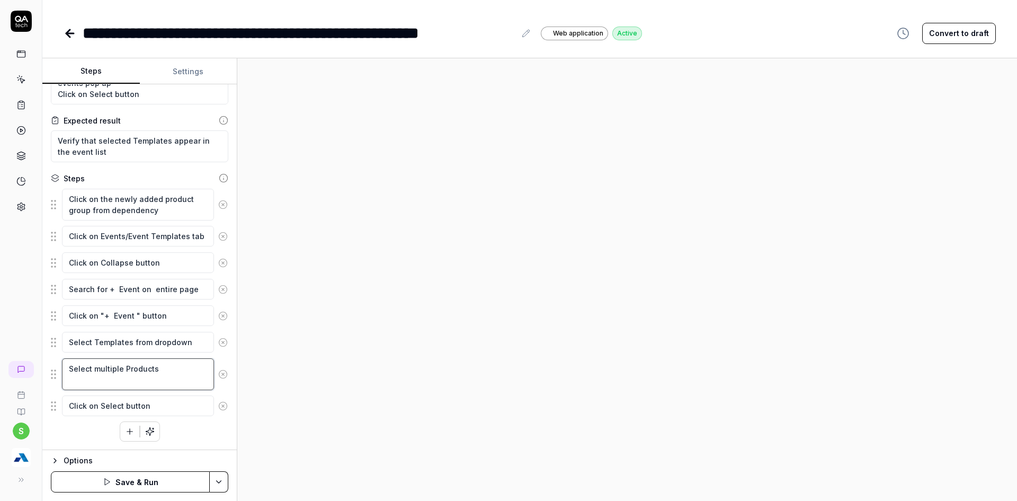
click at [133, 371] on textarea "Select multiple Products" at bounding box center [138, 374] width 152 height 32
click at [222, 475] on html "**********" at bounding box center [508, 256] width 1017 height 513
click at [128, 413] on div "Save" at bounding box center [166, 407] width 135 height 23
click at [224, 483] on html "**********" at bounding box center [508, 256] width 1017 height 513
click at [181, 433] on div "Run w. Dependencies" at bounding box center [178, 431] width 107 height 23
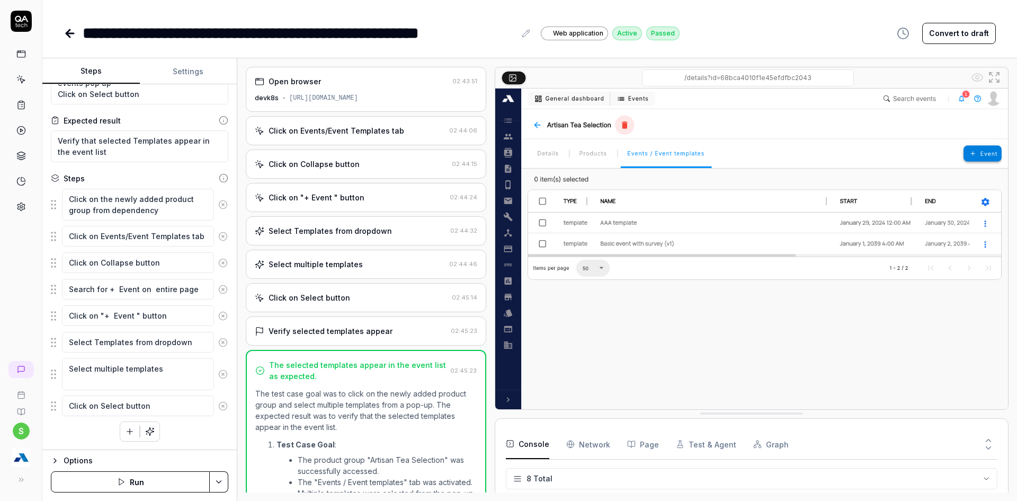
click at [69, 33] on icon at bounding box center [69, 33] width 7 height 0
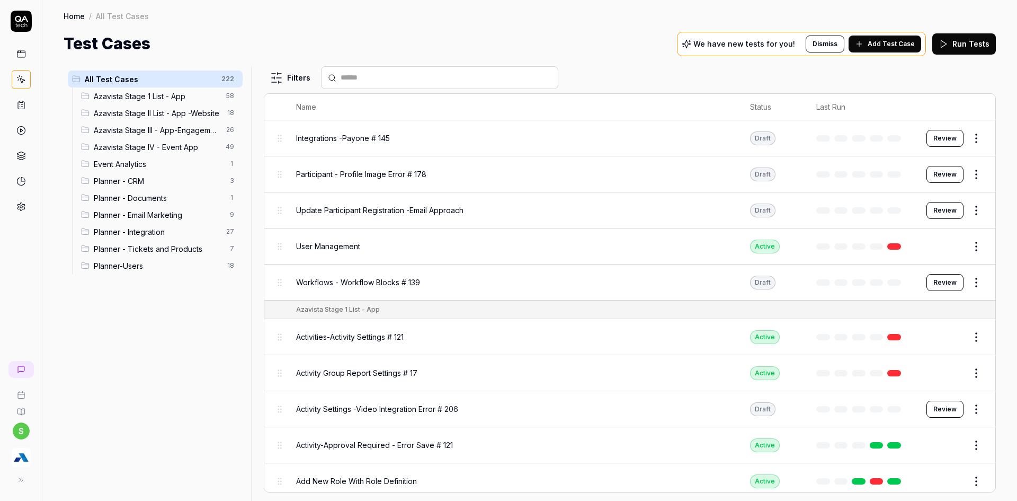
click at [184, 259] on div "Planner-Users 18" at bounding box center [160, 265] width 166 height 17
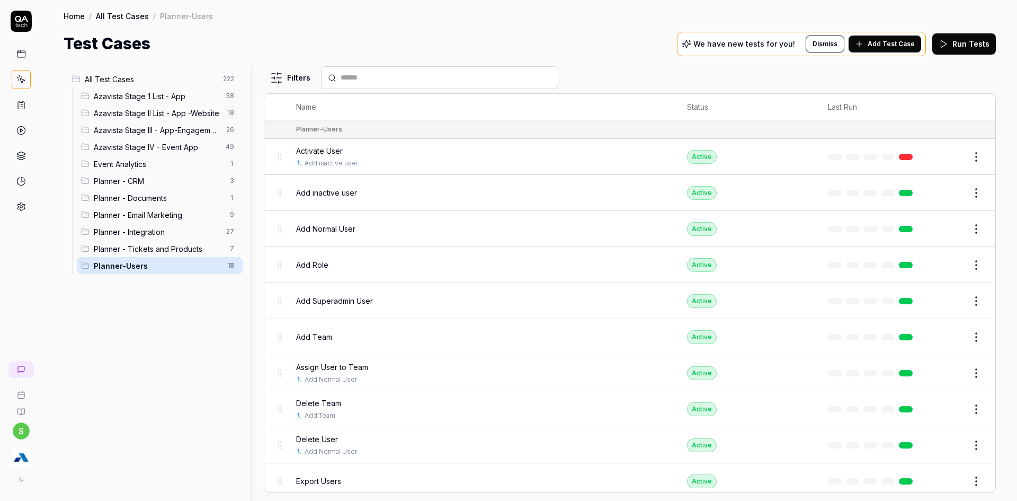
click at [183, 253] on span "Planner - Tickets and Products" at bounding box center [159, 248] width 130 height 11
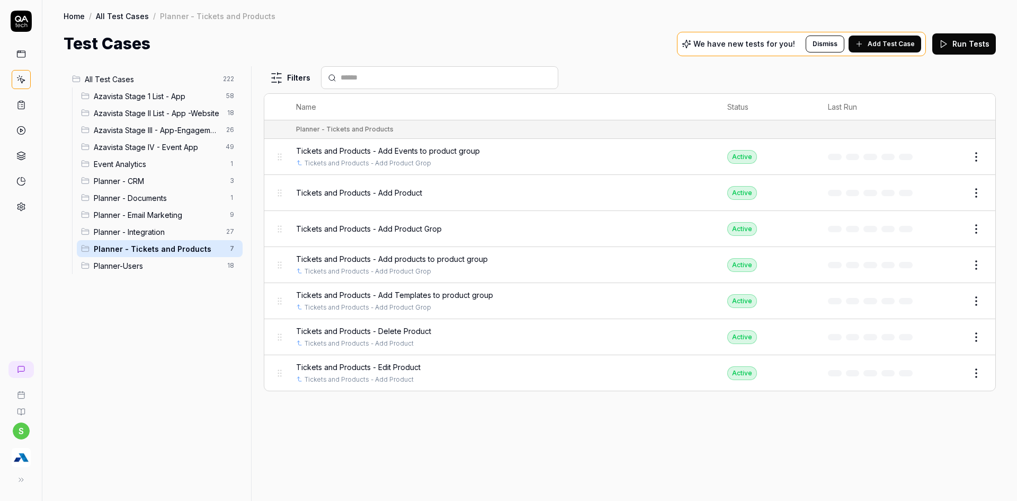
click at [954, 157] on button "Edit" at bounding box center [950, 156] width 25 height 17
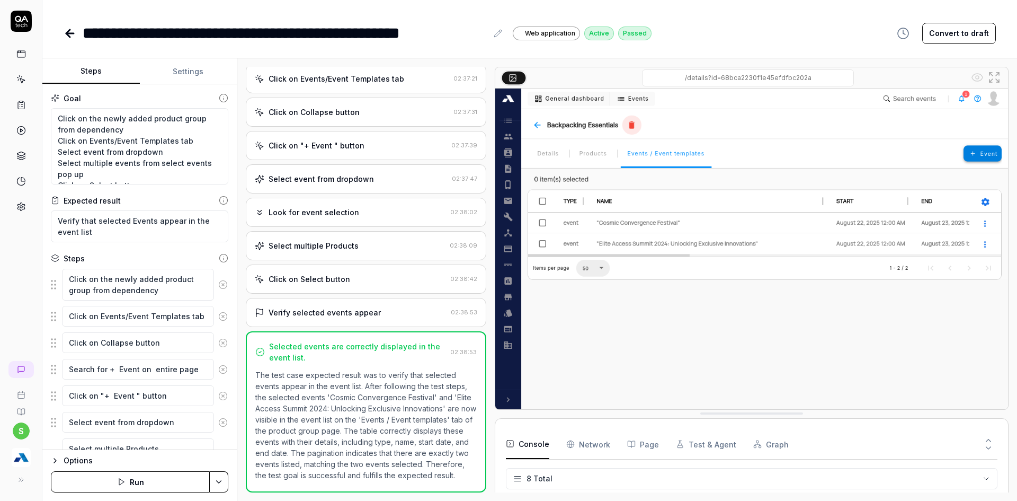
scroll to position [80, 0]
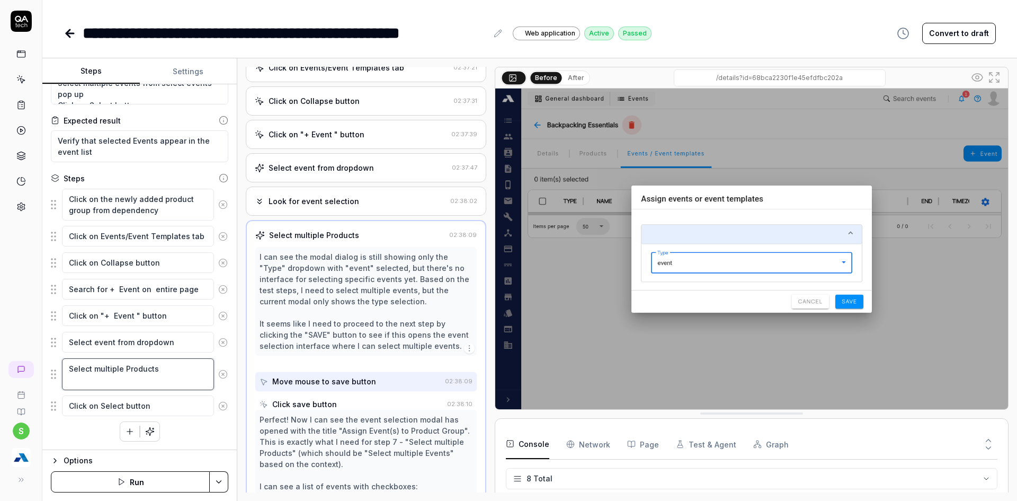
click at [138, 372] on textarea "Select multiple Products" at bounding box center [138, 374] width 152 height 32
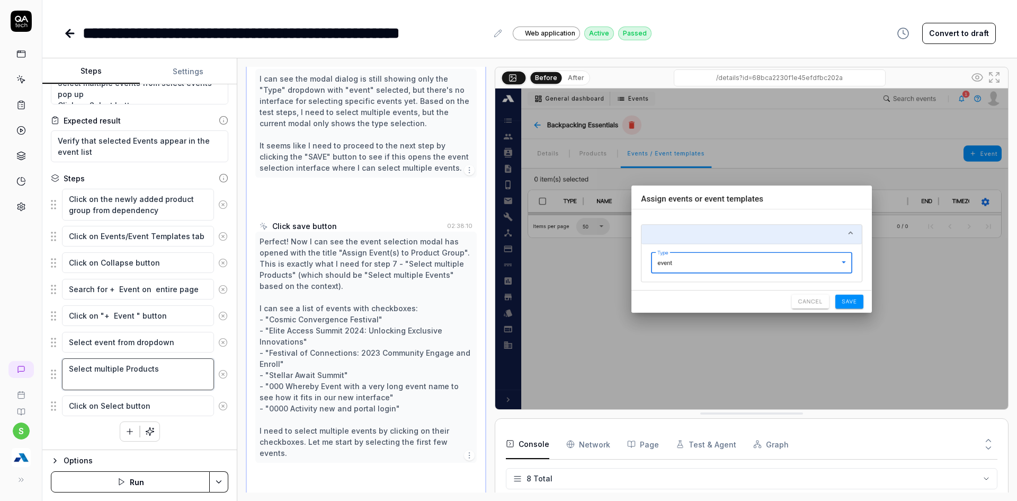
click at [138, 372] on textarea "Select multiple Products" at bounding box center [138, 374] width 152 height 32
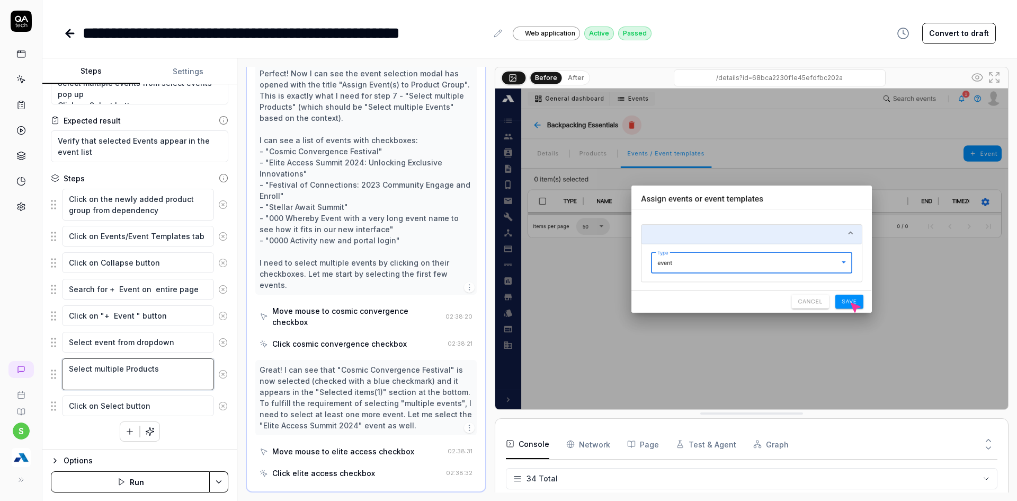
scroll to position [932, 0]
click at [225, 482] on html "**********" at bounding box center [508, 256] width 1017 height 513
click at [141, 410] on div "Save" at bounding box center [166, 407] width 135 height 23
click at [221, 485] on html "**********" at bounding box center [508, 256] width 1017 height 513
click at [156, 426] on div "Run w. Dependencies" at bounding box center [178, 431] width 107 height 23
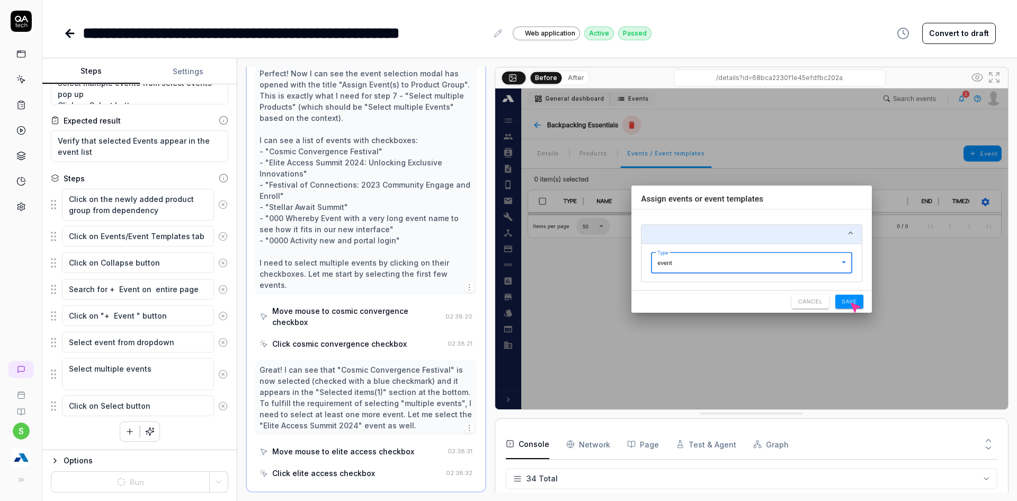
scroll to position [520, 0]
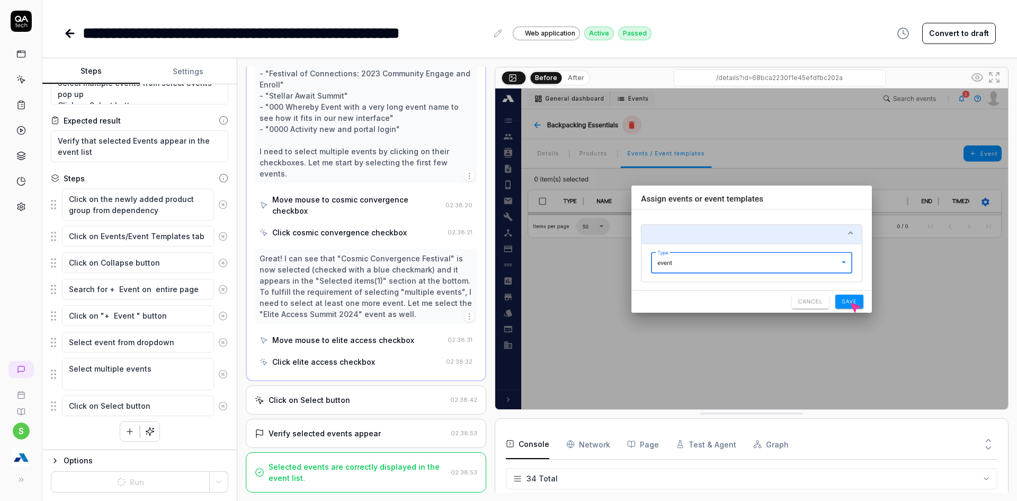
click at [349, 465] on div "Selected events are correctly displayed in the event list." at bounding box center [358, 472] width 178 height 22
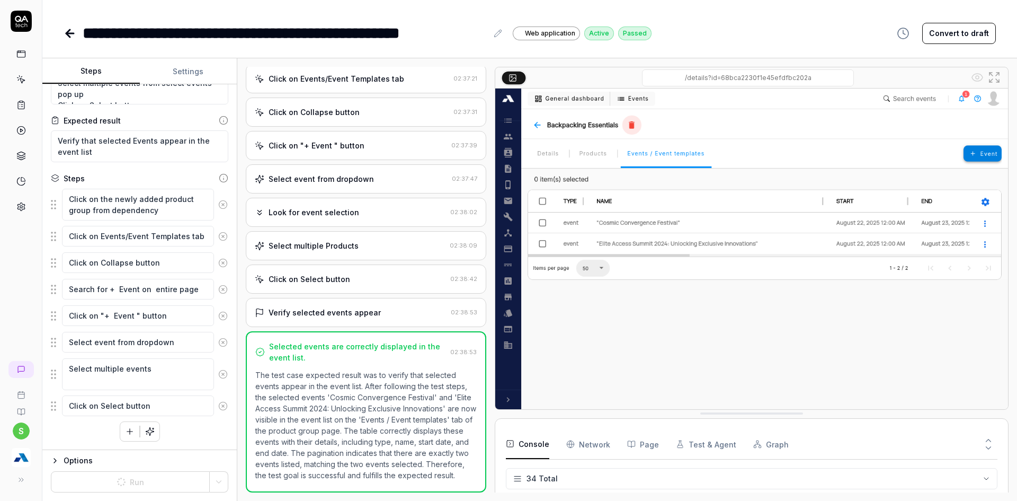
click at [341, 298] on div "Verify selected events appear 02:38:53" at bounding box center [366, 312] width 241 height 29
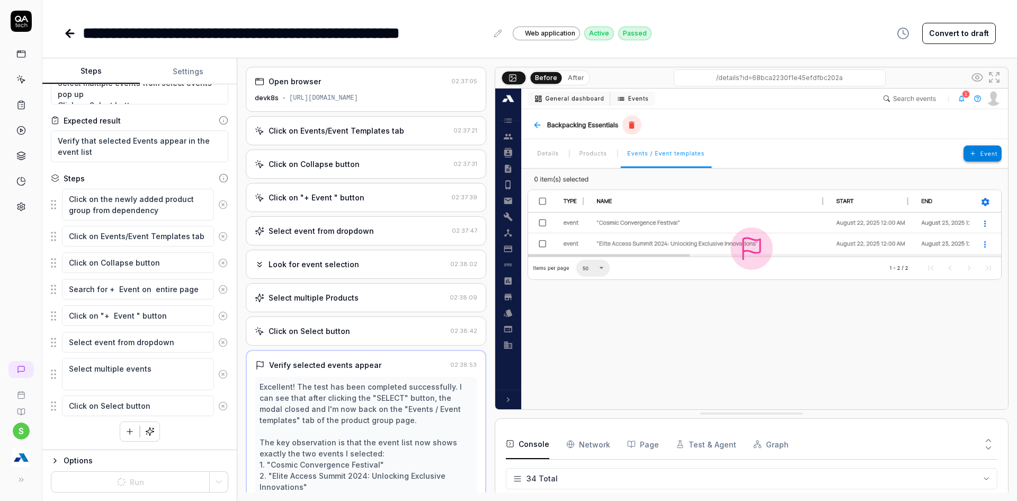
scroll to position [207, 0]
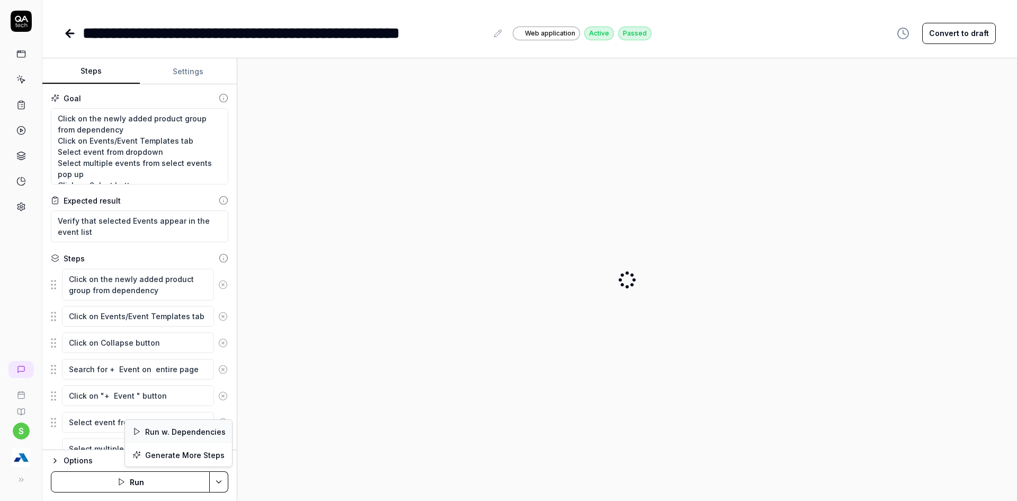
click at [166, 428] on div "Run w. Dependencies" at bounding box center [178, 431] width 107 height 23
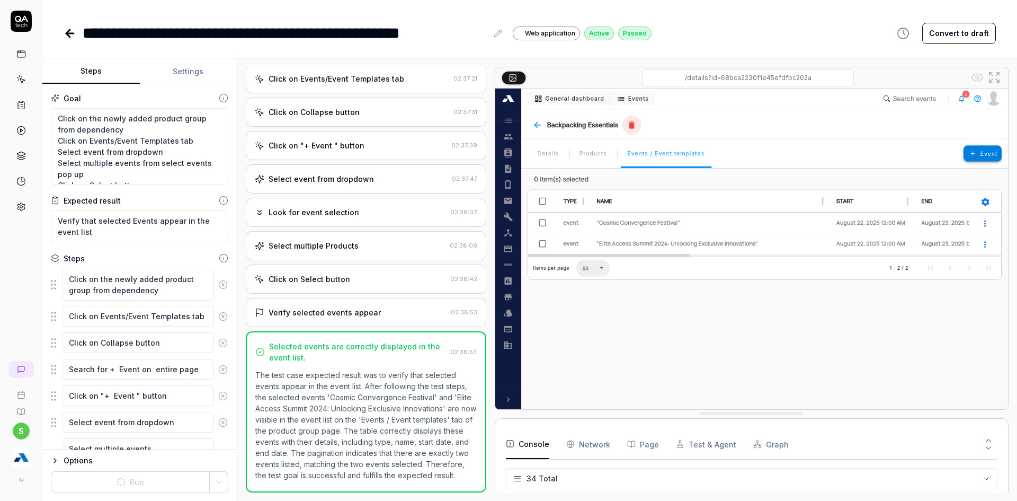
scroll to position [932, 0]
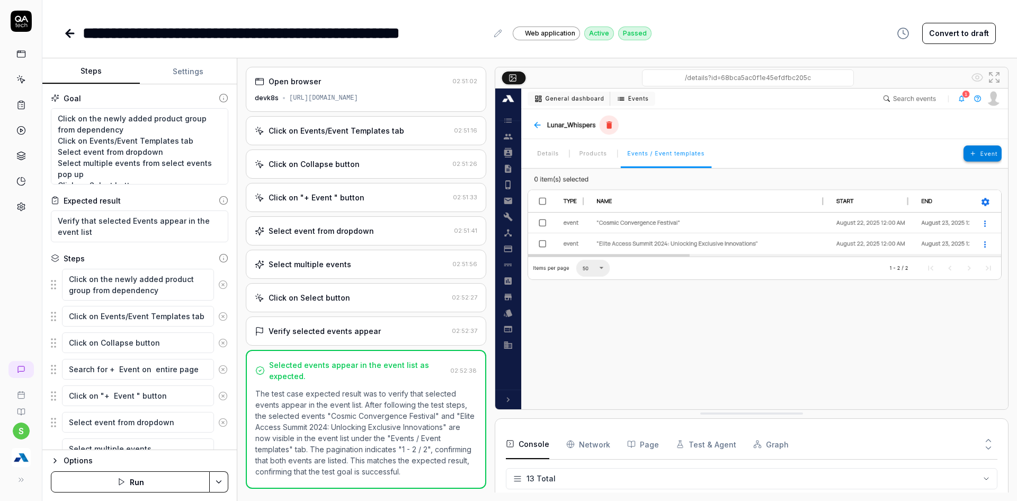
type textarea "*"
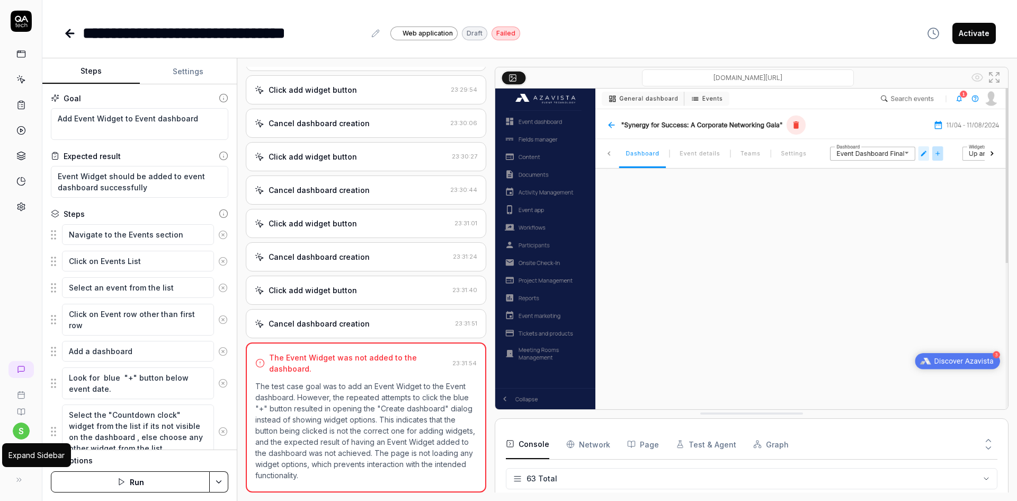
scroll to position [1764, 0]
click at [19, 460] on div "Expand Sidebar" at bounding box center [36, 454] width 56 height 11
click at [16, 459] on img "button" at bounding box center [21, 457] width 19 height 19
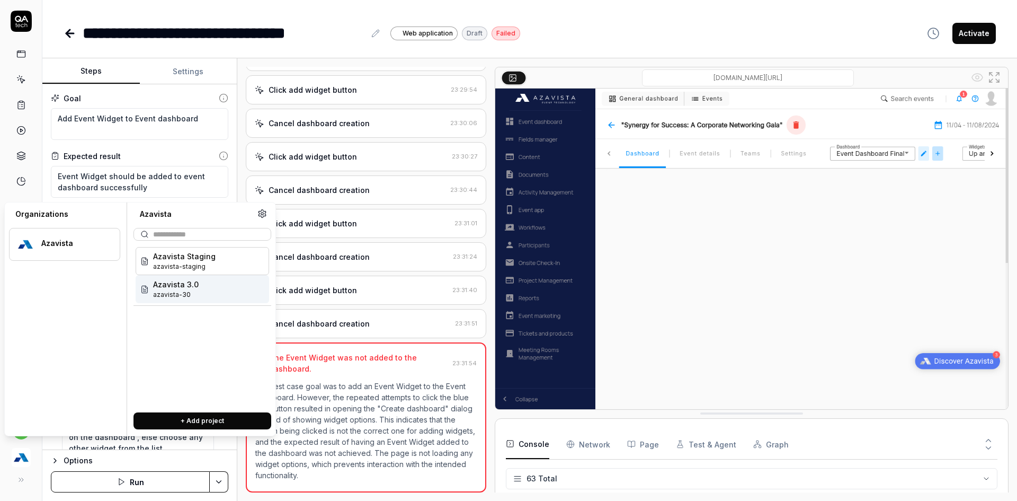
click at [199, 291] on div "Azavista 3.0 azavista-30" at bounding box center [203, 289] width 134 height 28
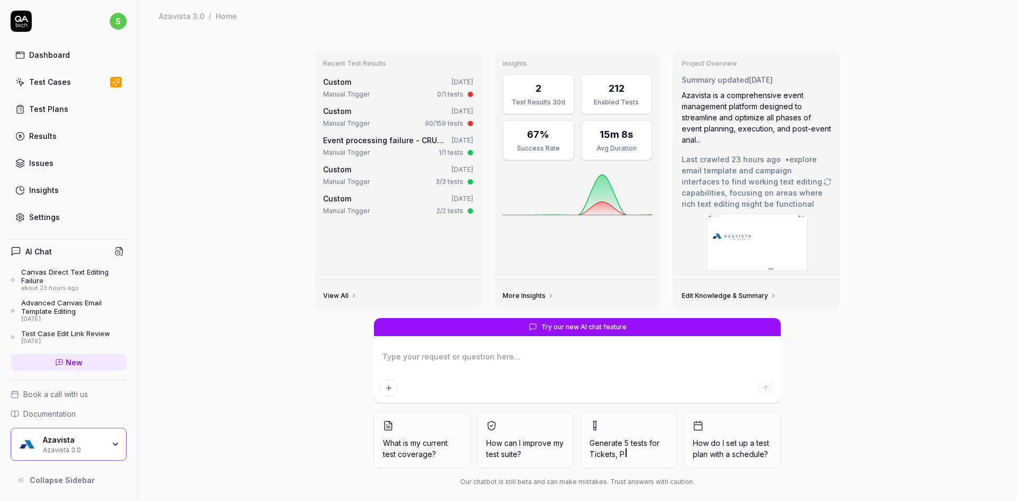
type textarea "*"
click at [56, 77] on div "Test Cases" at bounding box center [50, 81] width 42 height 11
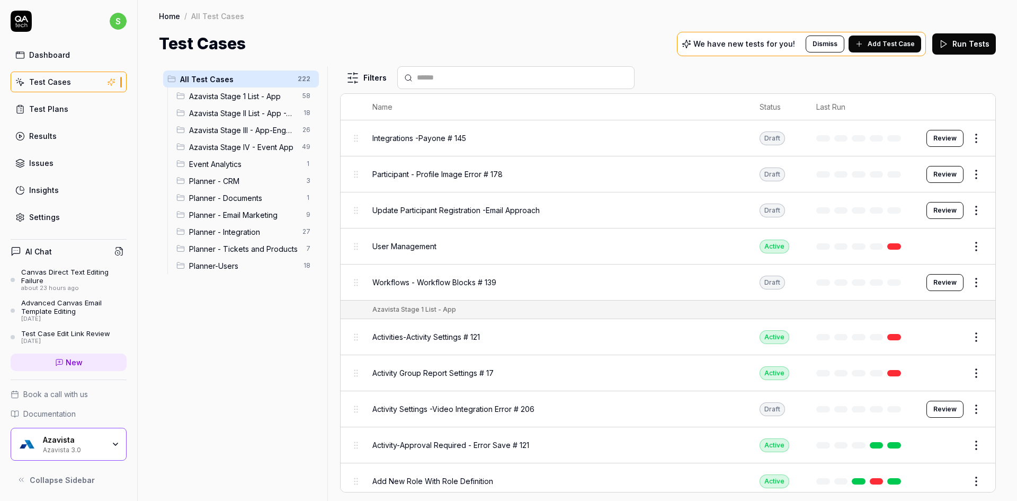
click at [269, 252] on span "Planner - Tickets and Products" at bounding box center [244, 248] width 111 height 11
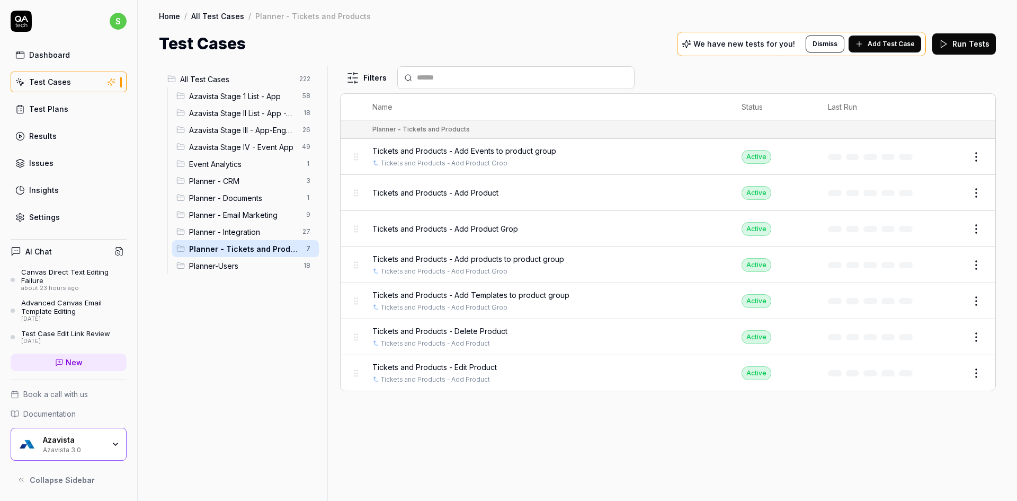
click at [263, 269] on span "Planner-Users" at bounding box center [243, 265] width 108 height 11
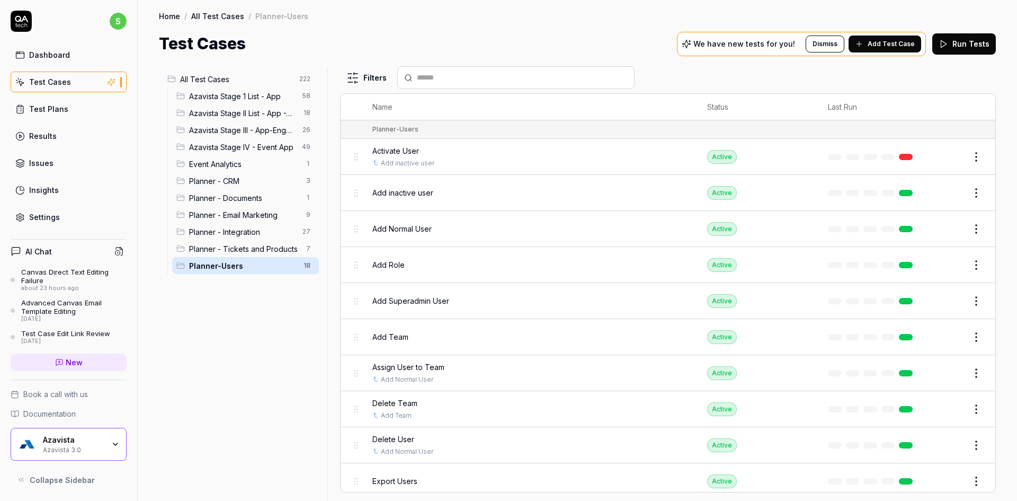
click at [267, 252] on span "Planner - Tickets and Products" at bounding box center [244, 248] width 111 height 11
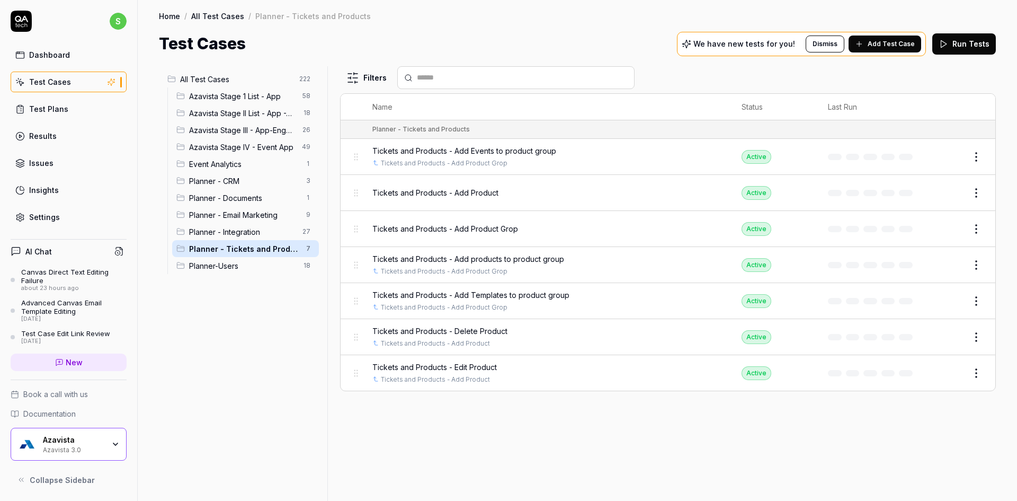
click at [884, 50] on button "Add Test Case" at bounding box center [885, 43] width 73 height 17
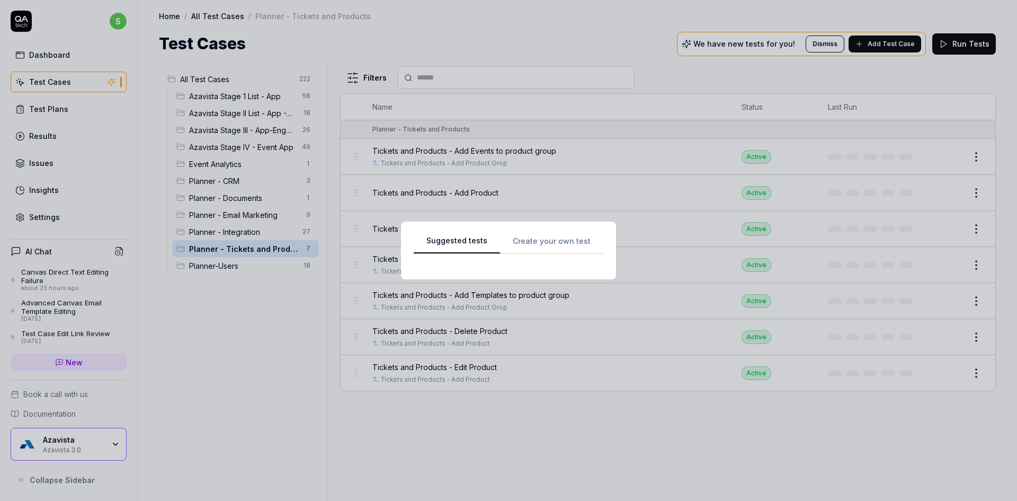
click at [539, 236] on div "Suggested tests Create your own test" at bounding box center [509, 250] width 190 height 32
